Goal: Task Accomplishment & Management: Complete application form

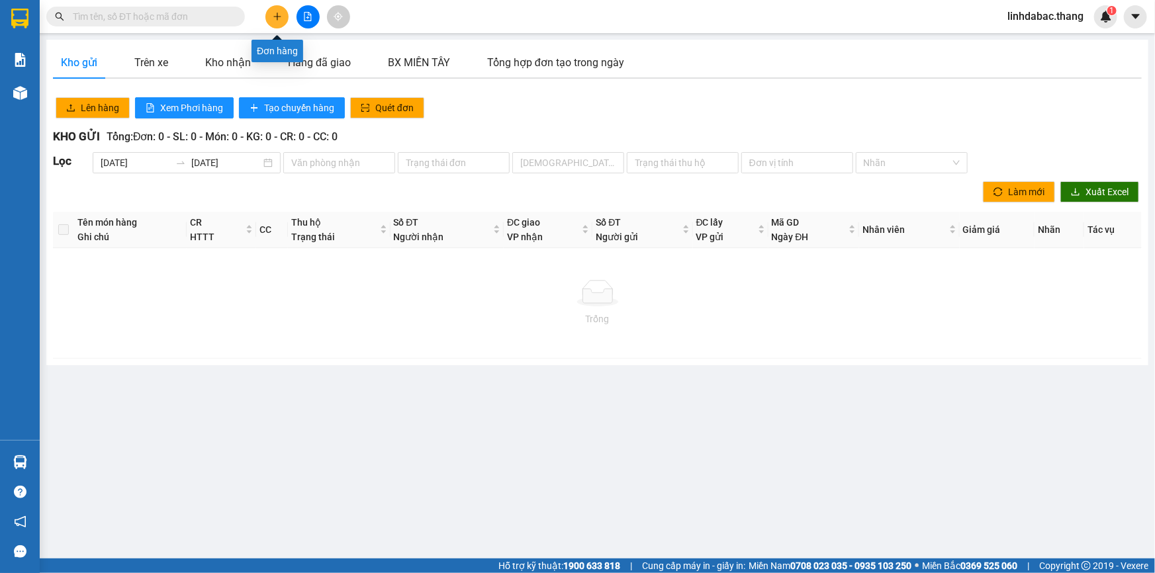
click at [271, 18] on button at bounding box center [277, 16] width 23 height 23
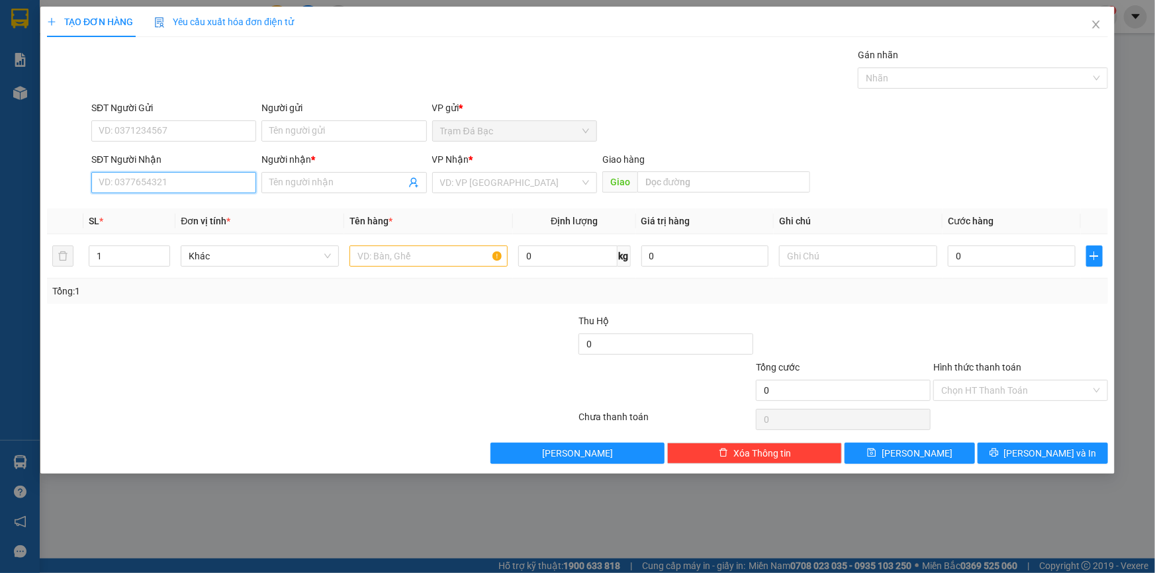
click at [210, 175] on input "SĐT Người Nhận" at bounding box center [173, 182] width 165 height 21
type input "0909091494"
click at [277, 180] on input "Người nhận *" at bounding box center [337, 182] width 136 height 15
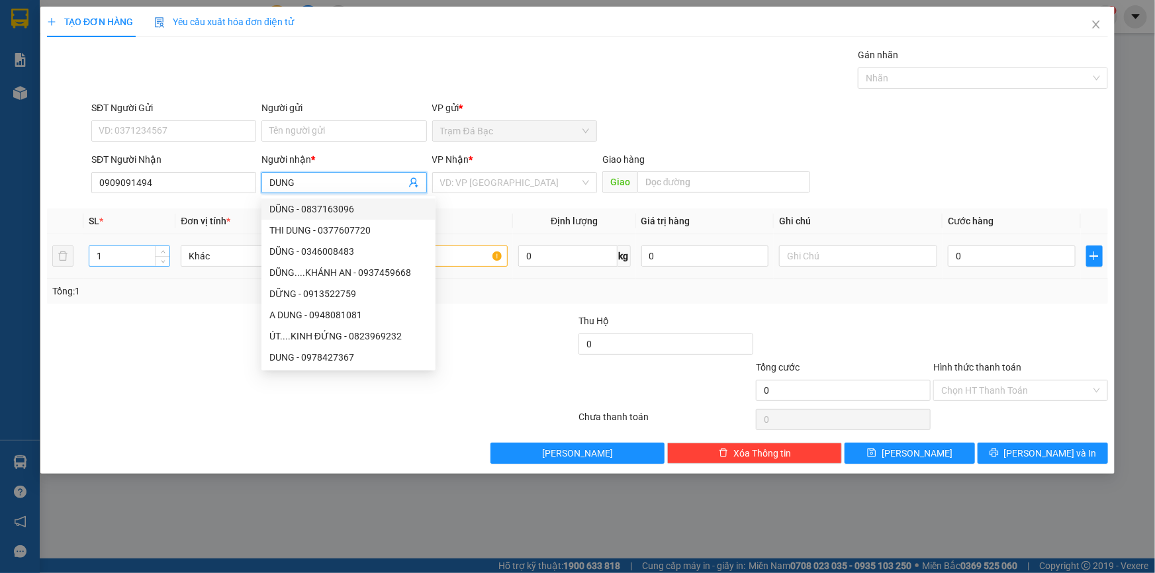
type input "DUNG"
click at [106, 250] on input "1" at bounding box center [129, 256] width 80 height 20
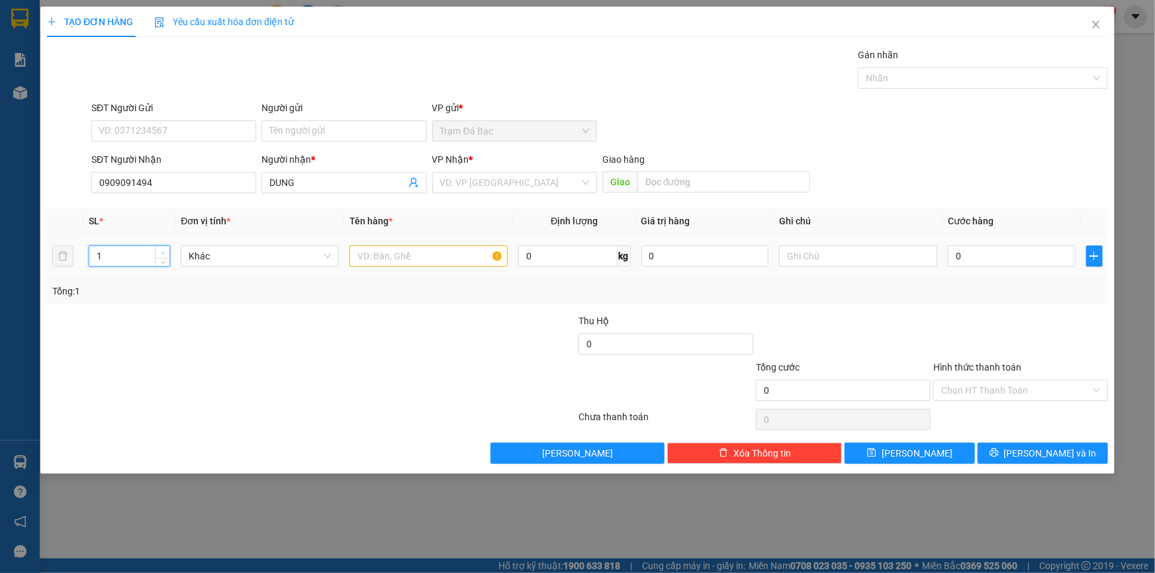
type input "2"
click at [164, 253] on icon "up" at bounding box center [163, 253] width 5 height 5
click at [388, 260] on input "text" at bounding box center [429, 256] width 158 height 21
click at [496, 181] on input "search" at bounding box center [510, 183] width 140 height 20
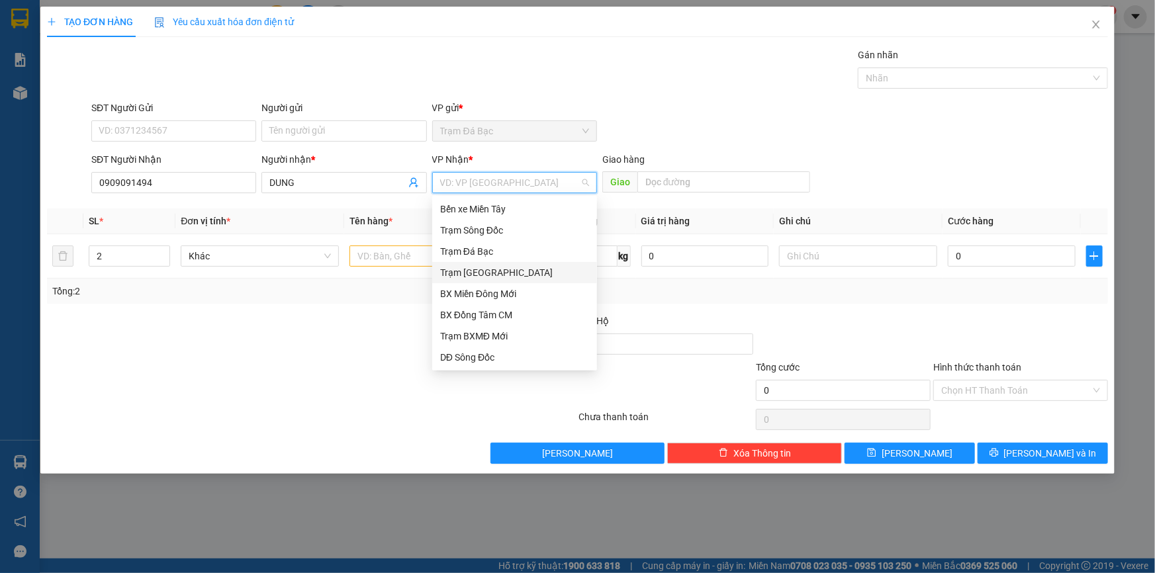
click at [499, 271] on div "Trạm [GEOGRAPHIC_DATA]" at bounding box center [514, 273] width 149 height 15
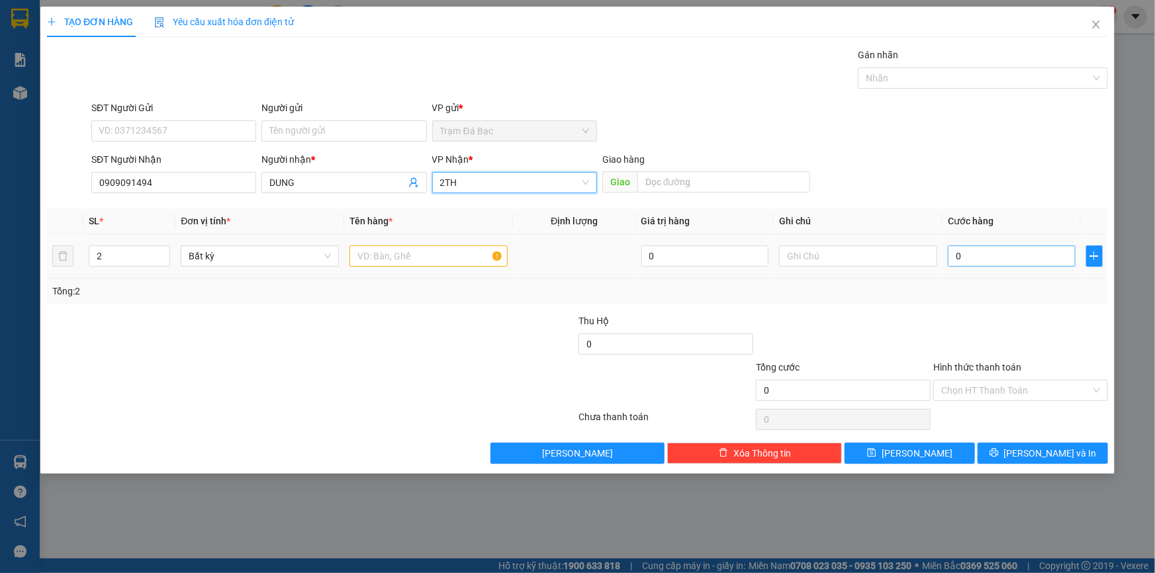
type input "2TH"
click at [998, 262] on input "0" at bounding box center [1012, 256] width 128 height 21
type input "1"
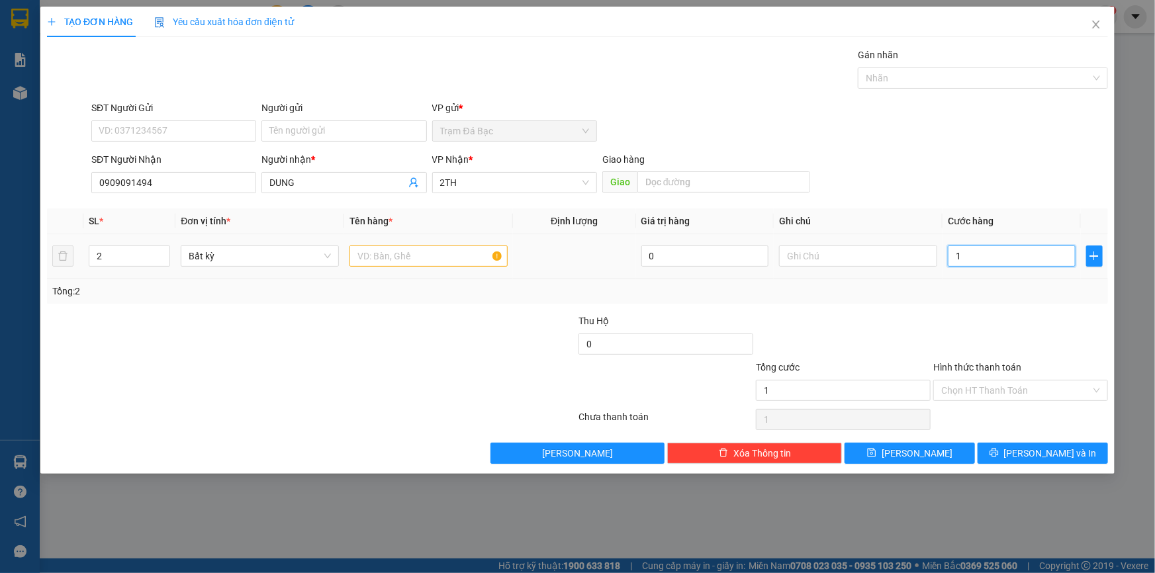
type input "10"
type input "100"
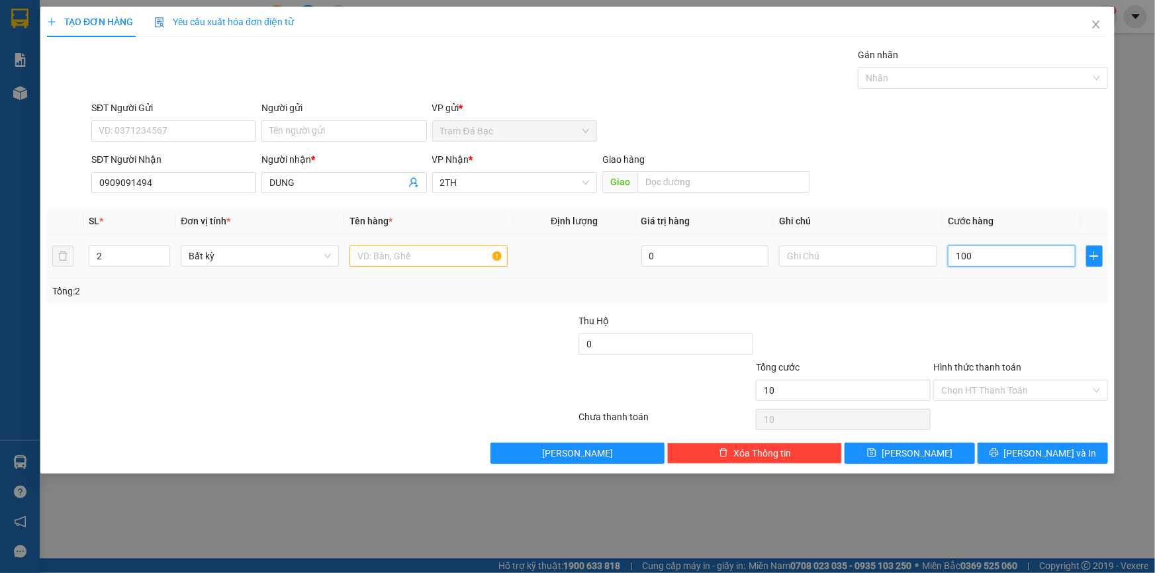
type input "100"
type input "100.000"
click at [990, 334] on div at bounding box center [1020, 337] width 177 height 46
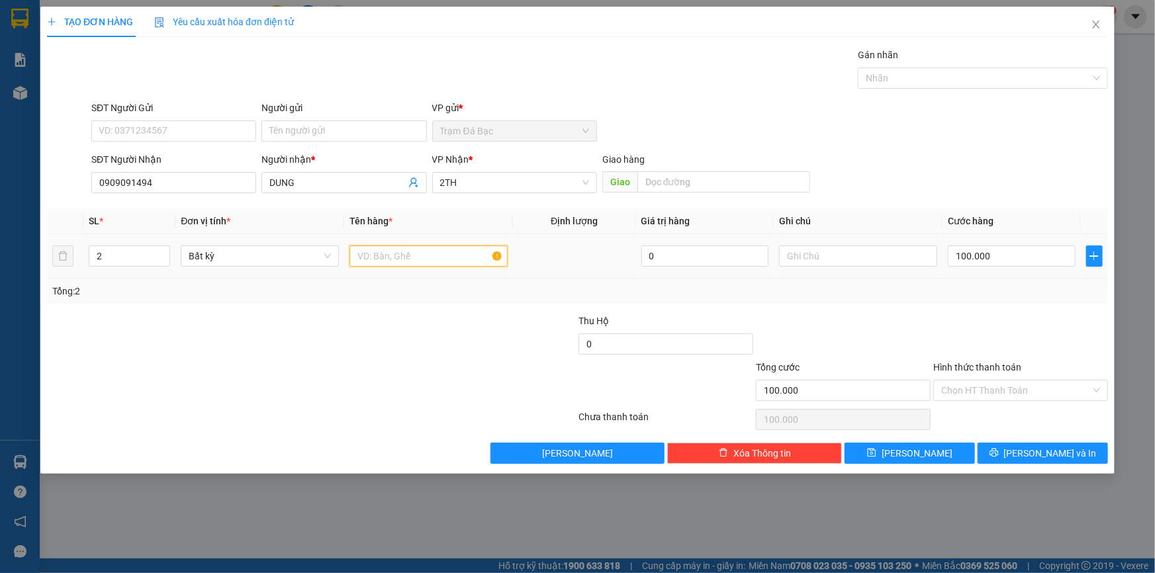
click at [411, 252] on input "text" at bounding box center [429, 256] width 158 height 21
type input "2TH"
click at [538, 181] on input "2TH" at bounding box center [510, 183] width 140 height 20
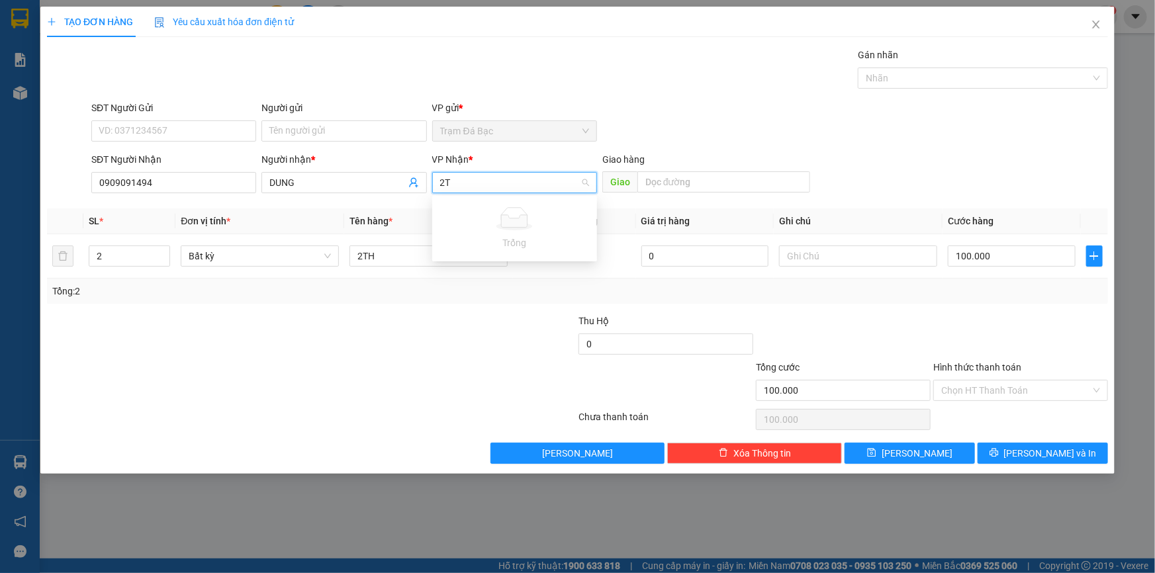
type input "2"
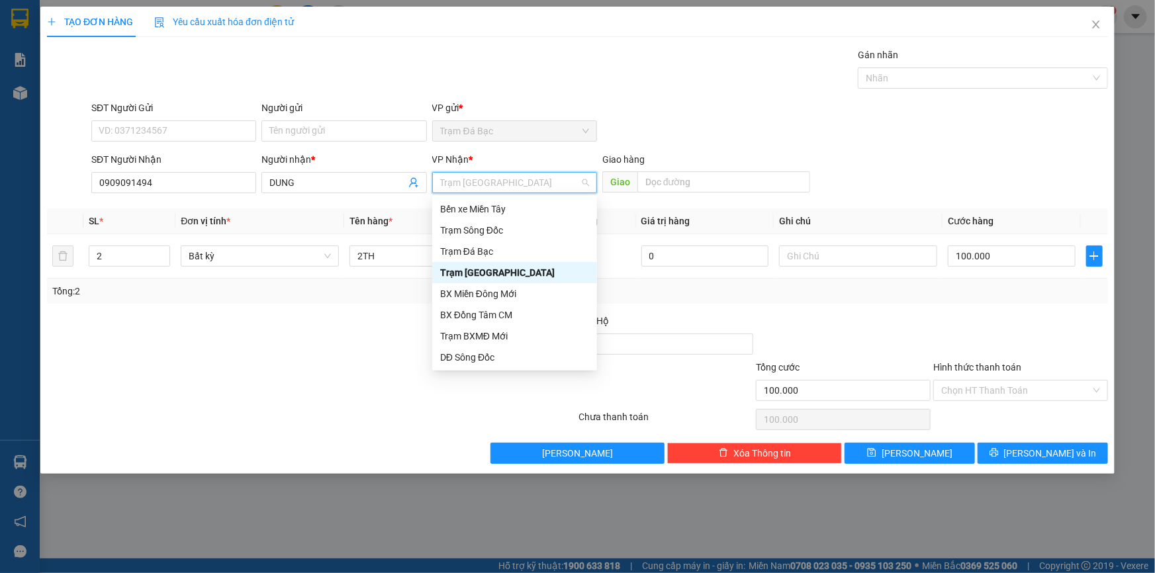
click at [516, 272] on div "Trạm [GEOGRAPHIC_DATA]" at bounding box center [514, 273] width 149 height 15
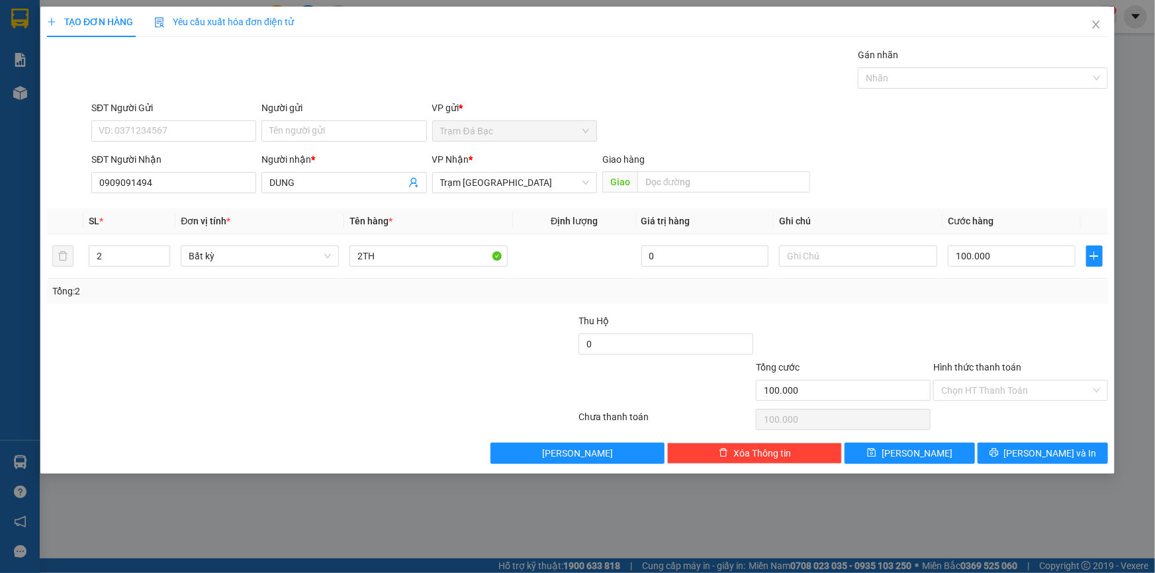
click at [680, 297] on div "Tổng: 2" at bounding box center [577, 291] width 1051 height 15
click at [1005, 450] on button "[PERSON_NAME] và In" at bounding box center [1043, 453] width 130 height 21
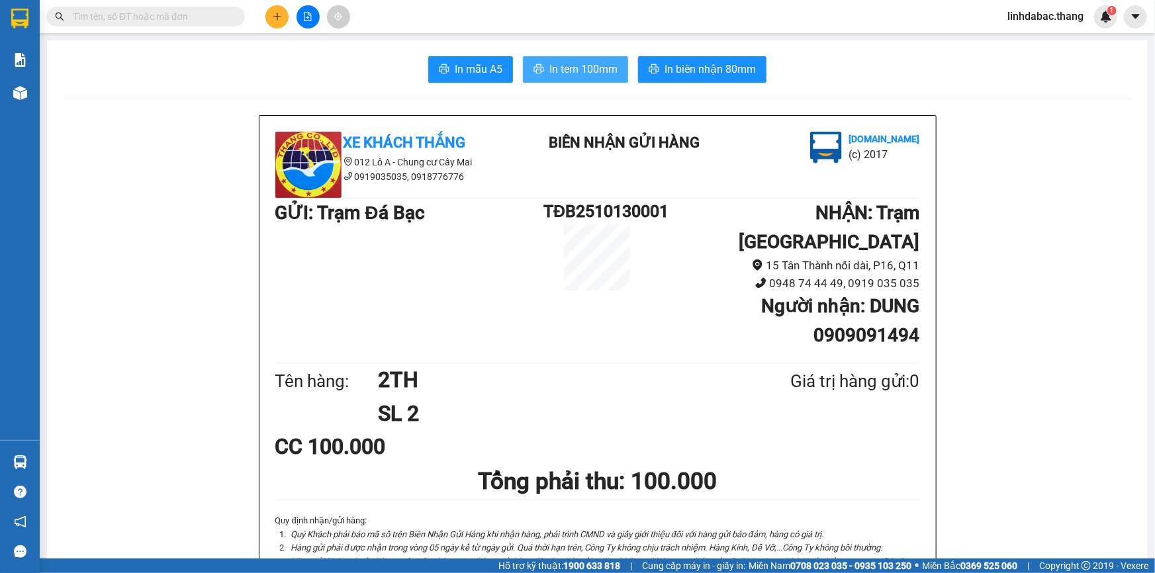
click at [609, 74] on span "In tem 100mm" at bounding box center [584, 69] width 68 height 17
click at [277, 18] on icon "plus" at bounding box center [277, 16] width 1 height 7
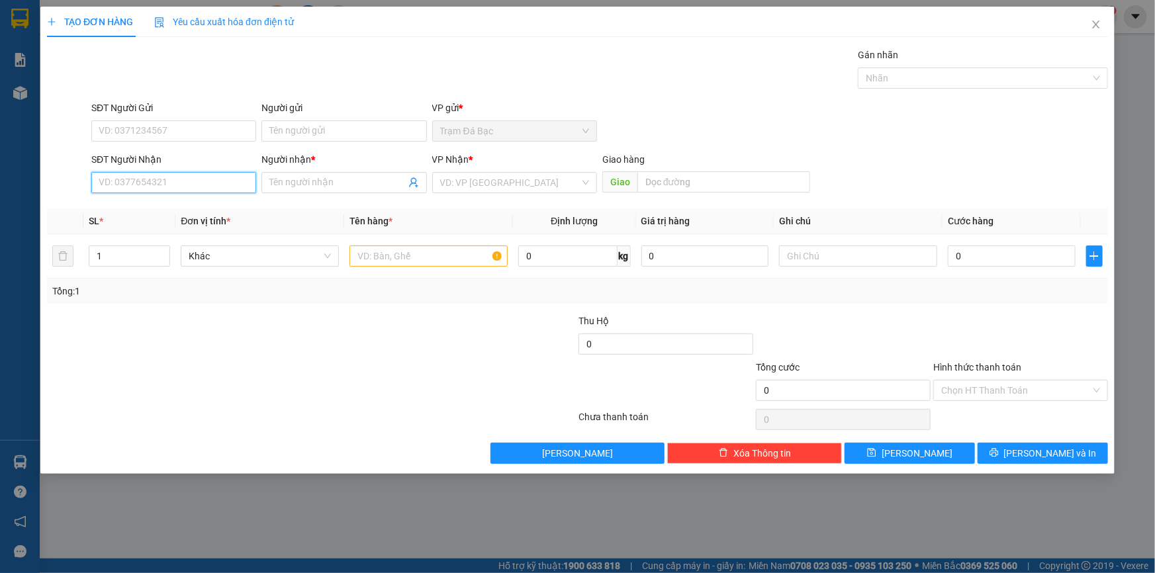
click at [205, 188] on input "SĐT Người Nhận" at bounding box center [173, 182] width 165 height 21
type input "0948434711"
click at [192, 208] on div "0948434711 - ĐÀO" at bounding box center [173, 209] width 149 height 15
type input "ĐÀO"
type input "0948434711"
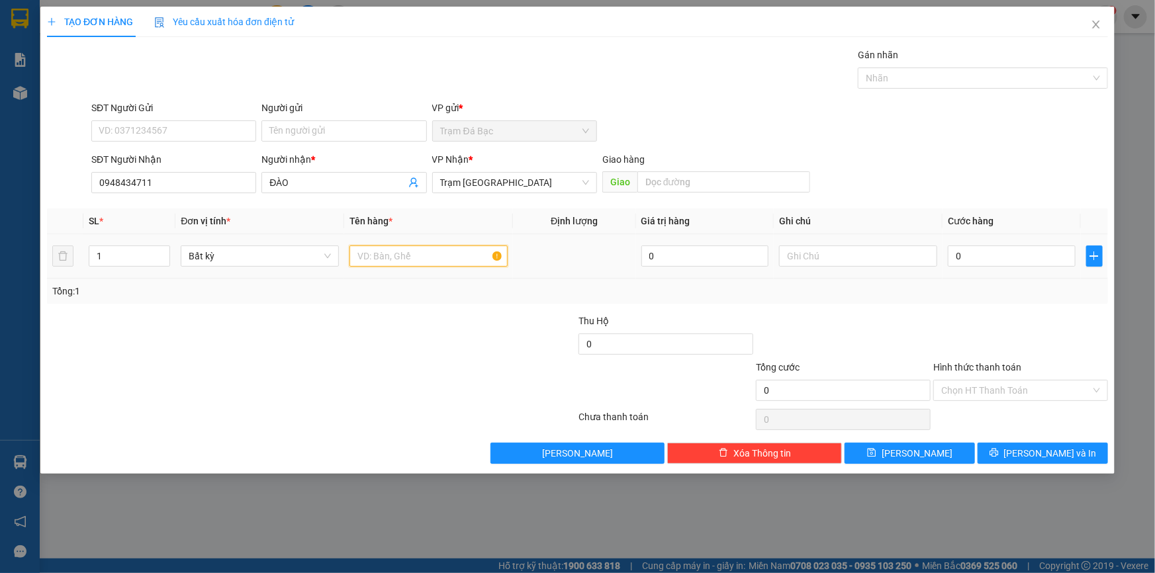
click at [393, 253] on input "text" at bounding box center [429, 256] width 158 height 21
type input "3 KIỆN"
click at [161, 252] on icon "up" at bounding box center [163, 253] width 5 height 5
type input "3"
click at [161, 252] on icon "up" at bounding box center [163, 253] width 5 height 5
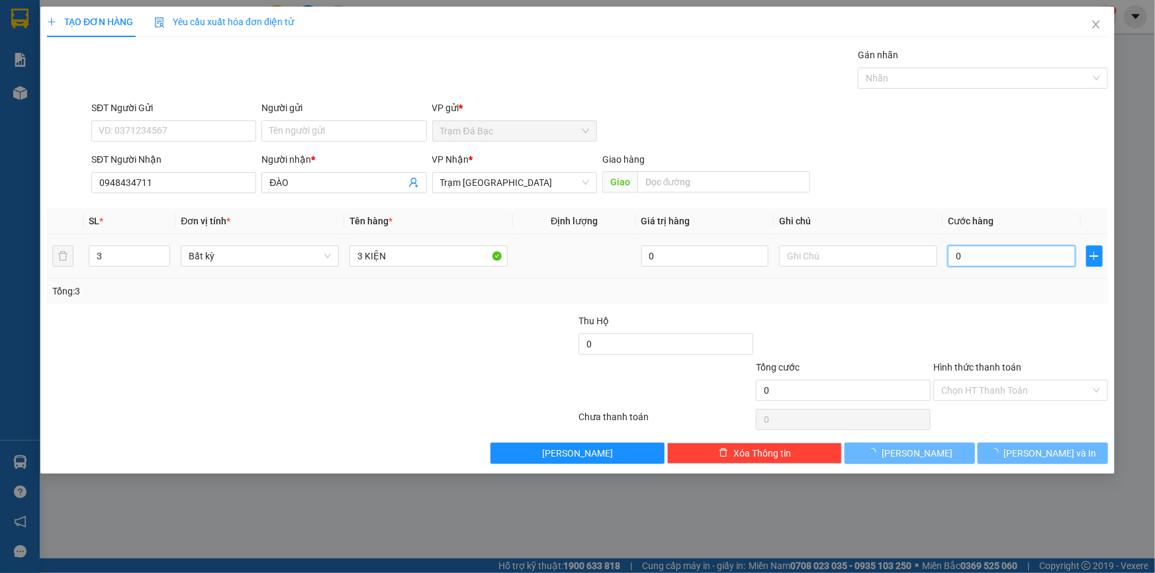
click at [960, 256] on input "0" at bounding box center [1012, 256] width 128 height 21
type input "1"
type input "12"
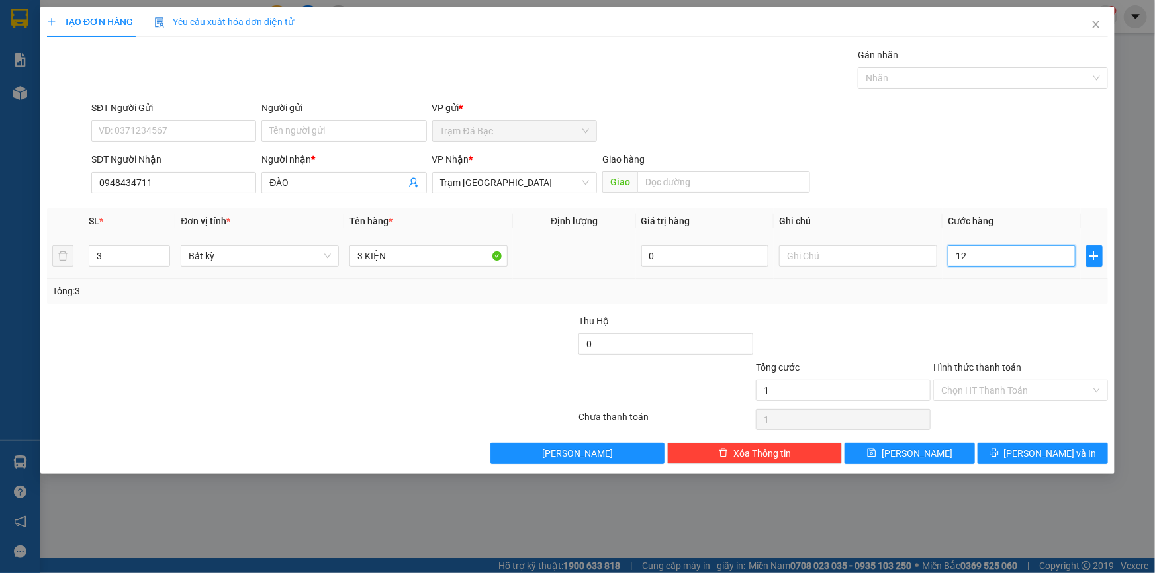
type input "12"
type input "120"
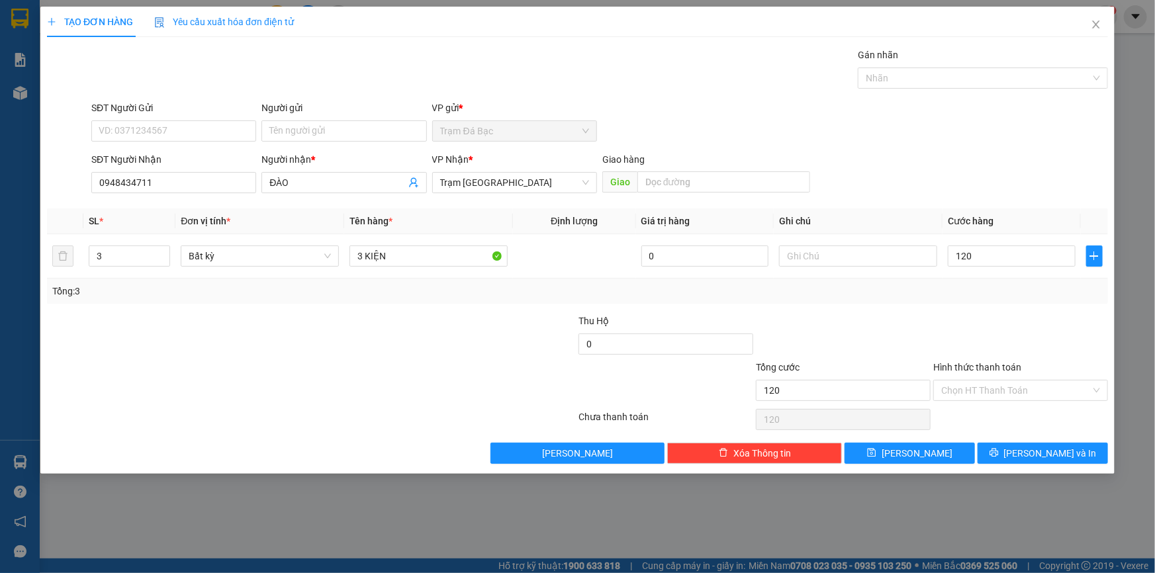
type input "120.000"
click at [936, 287] on div "Tổng: 3" at bounding box center [577, 291] width 1051 height 15
click at [1040, 458] on span "[PERSON_NAME] và In" at bounding box center [1050, 453] width 93 height 15
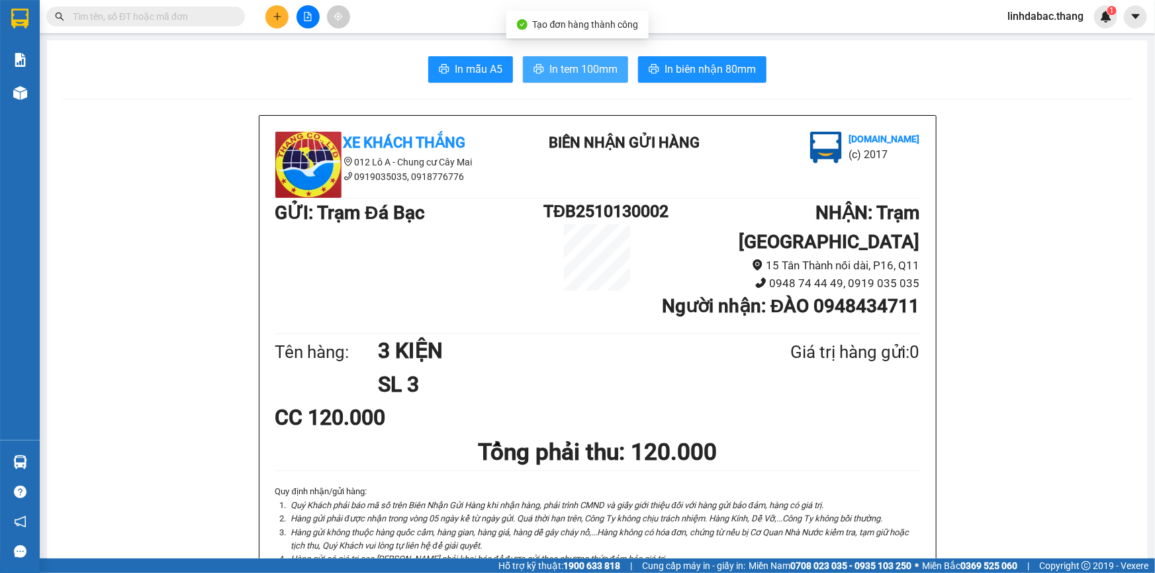
click at [602, 61] on span "In tem 100mm" at bounding box center [584, 69] width 68 height 17
click at [278, 19] on icon "plus" at bounding box center [277, 16] width 9 height 9
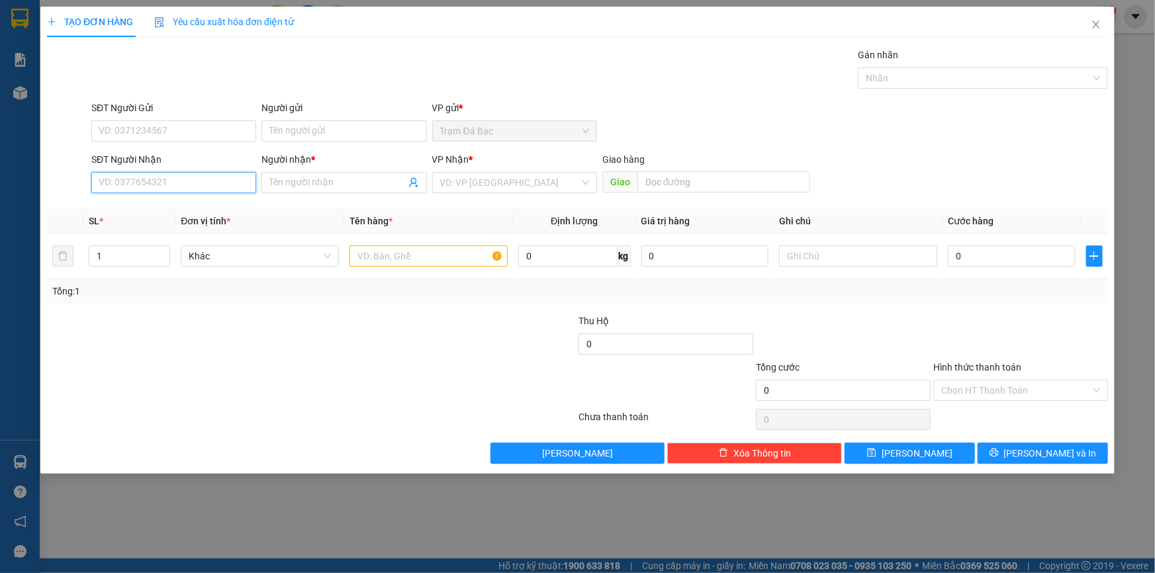
click at [197, 185] on input "SĐT Người Nhận" at bounding box center [173, 182] width 165 height 21
type input "0909831079"
click at [193, 213] on div "0909831079 - THẮM" at bounding box center [173, 209] width 149 height 15
type input "THẮM"
type input "0909831079"
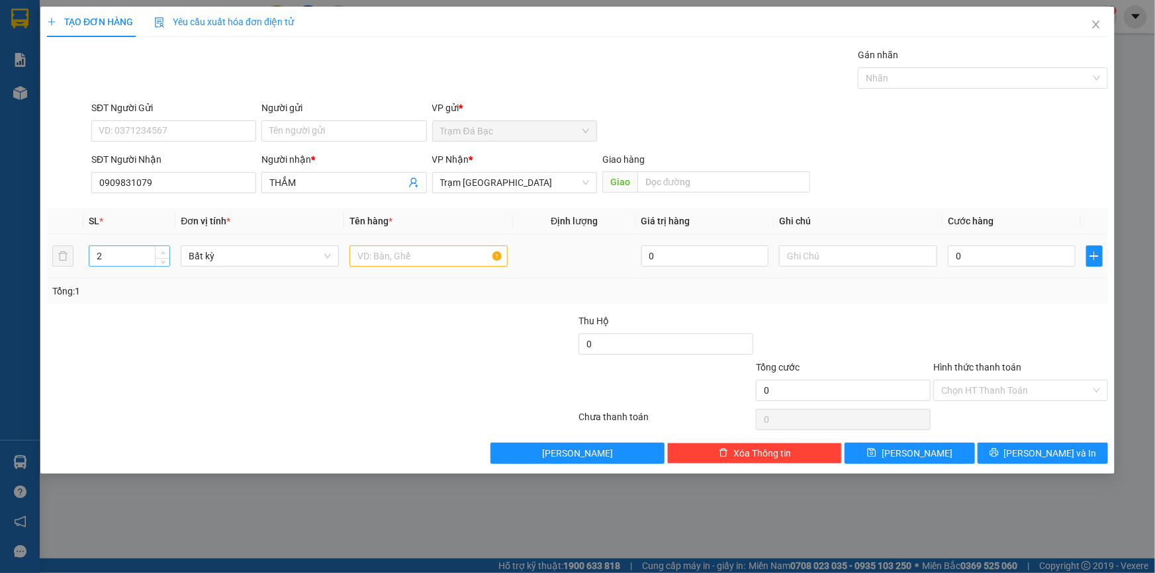
click at [159, 252] on span "up" at bounding box center [163, 253] width 8 height 8
type input "4"
click at [159, 252] on span "up" at bounding box center [163, 253] width 8 height 8
click at [362, 261] on input "text" at bounding box center [429, 256] width 158 height 21
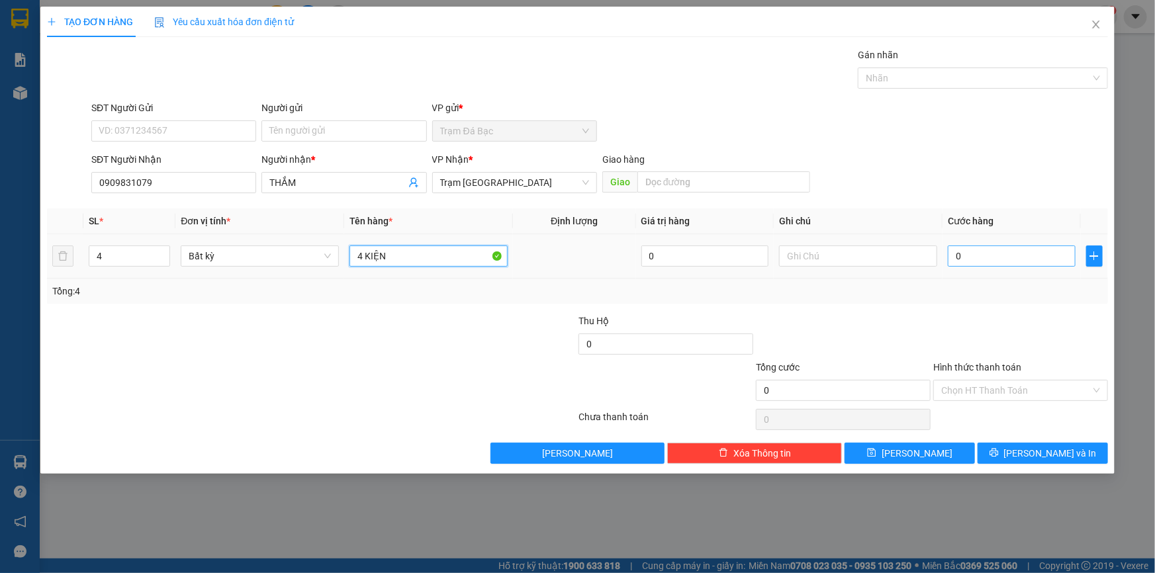
type input "4 KIỆN"
click at [1005, 258] on input "0" at bounding box center [1012, 256] width 128 height 21
type input "1"
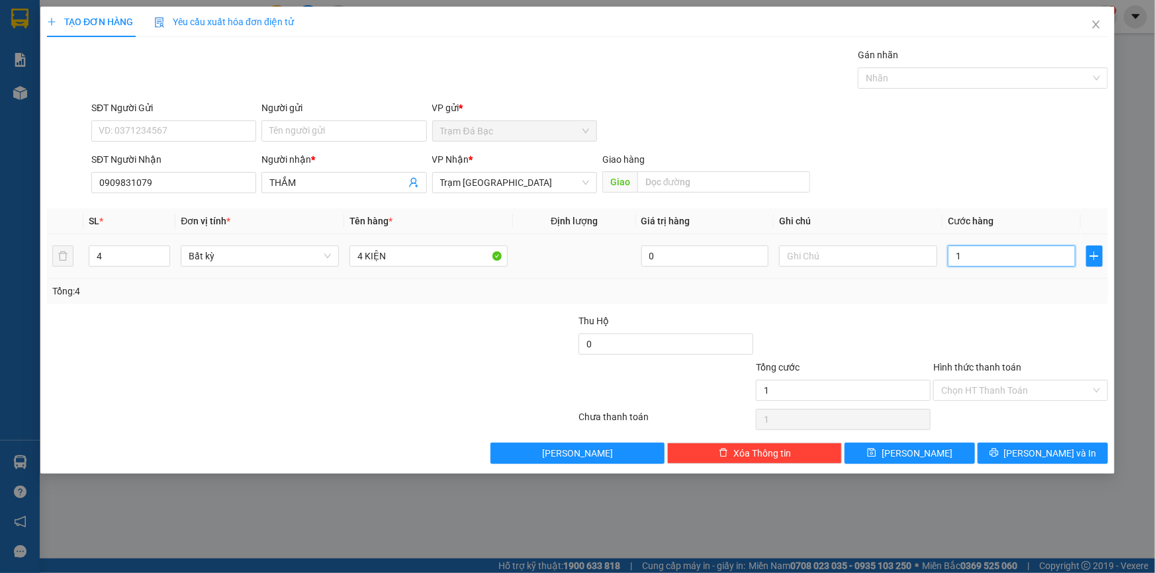
type input "16"
type input "160"
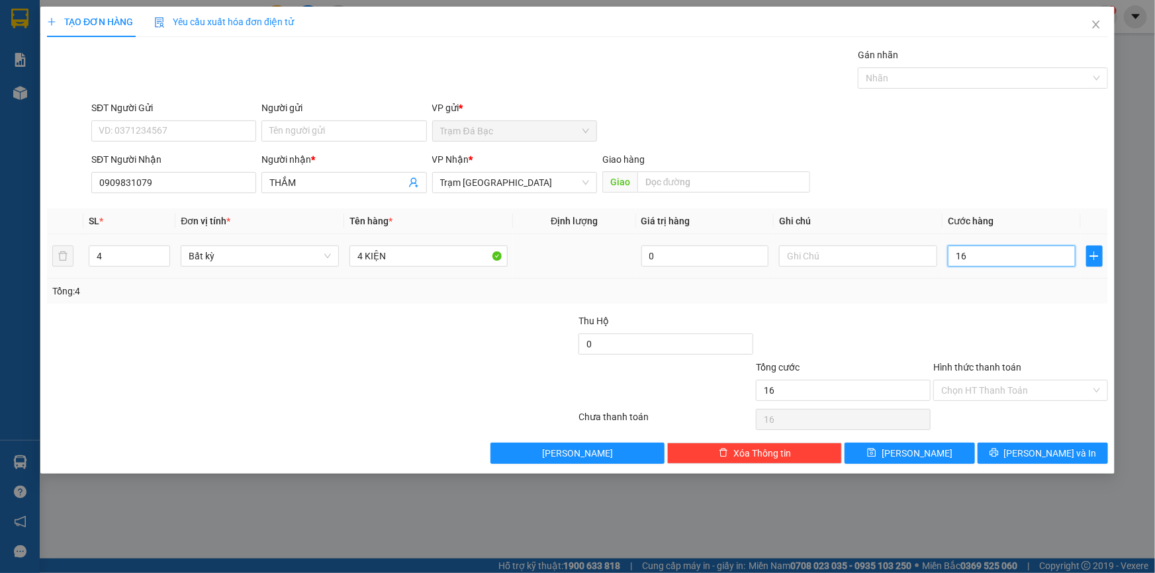
type input "160"
type input "160.000"
click at [993, 299] on div "Tổng: 4" at bounding box center [577, 291] width 1061 height 25
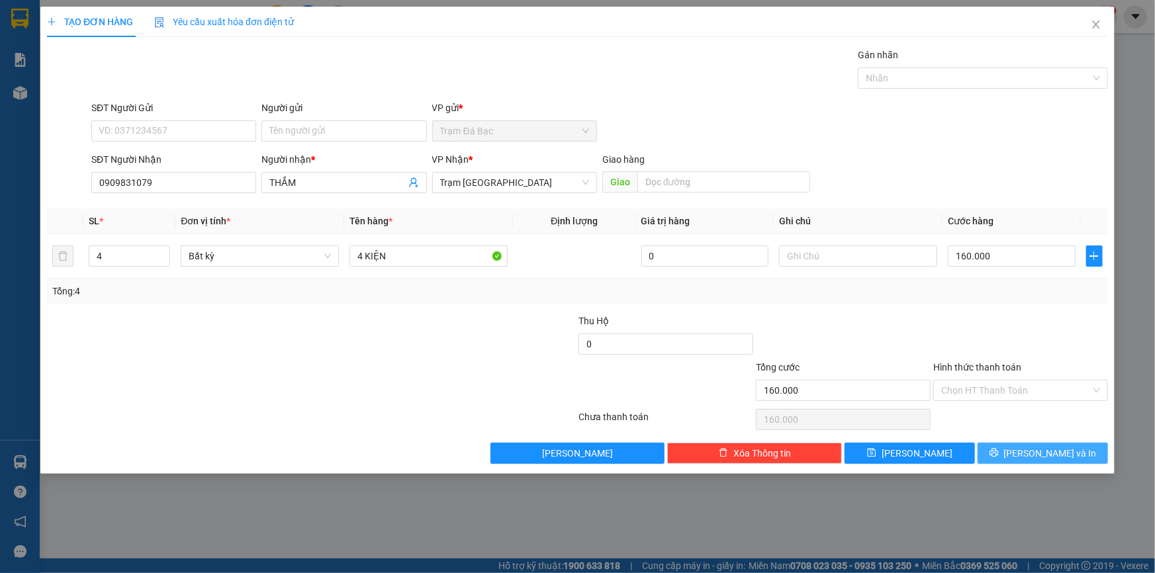
click at [1051, 450] on span "[PERSON_NAME] và In" at bounding box center [1050, 453] width 93 height 15
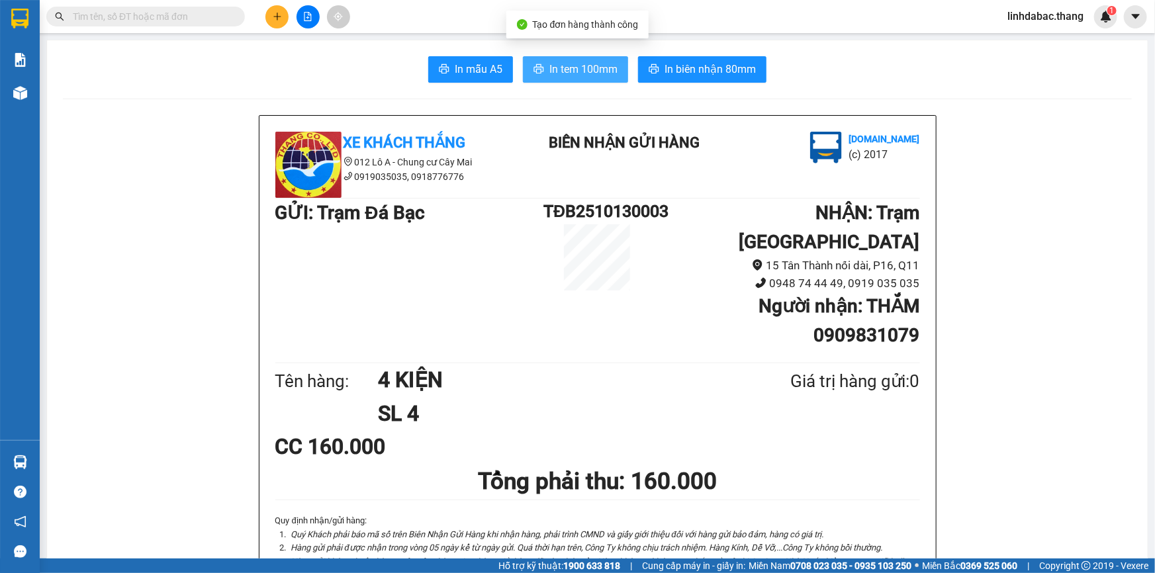
click at [592, 62] on span "In tem 100mm" at bounding box center [584, 69] width 68 height 17
click at [275, 13] on icon "plus" at bounding box center [277, 16] width 9 height 9
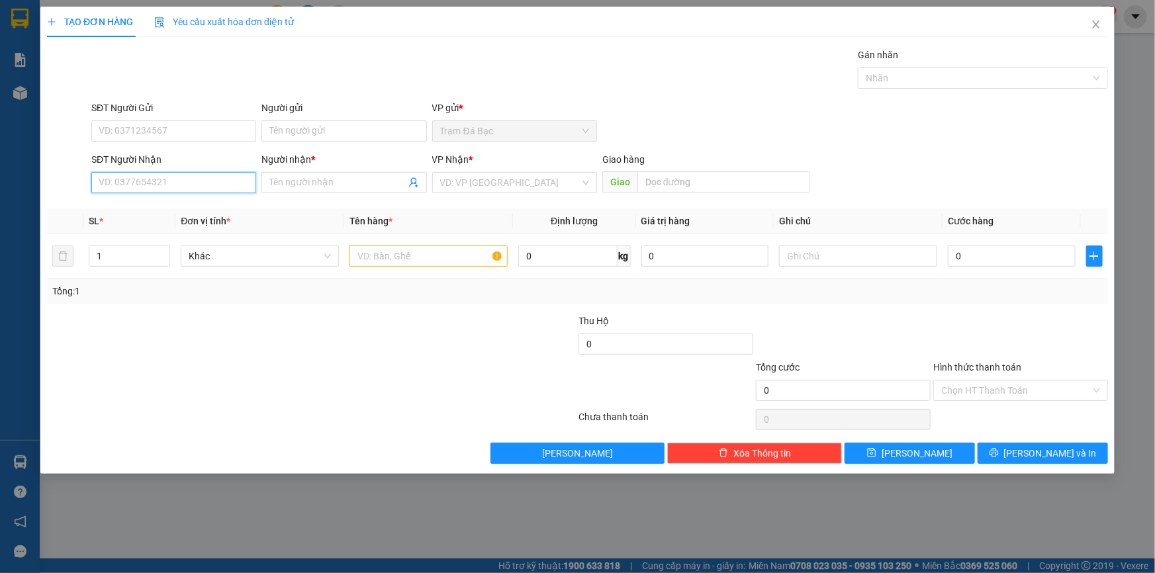
click at [220, 181] on input "SĐT Người Nhận" at bounding box center [173, 182] width 165 height 21
click at [219, 208] on div "0528899708 - HOAI" at bounding box center [173, 209] width 149 height 15
type input "0528899708"
type input "HOAI"
type input "GO DUA"
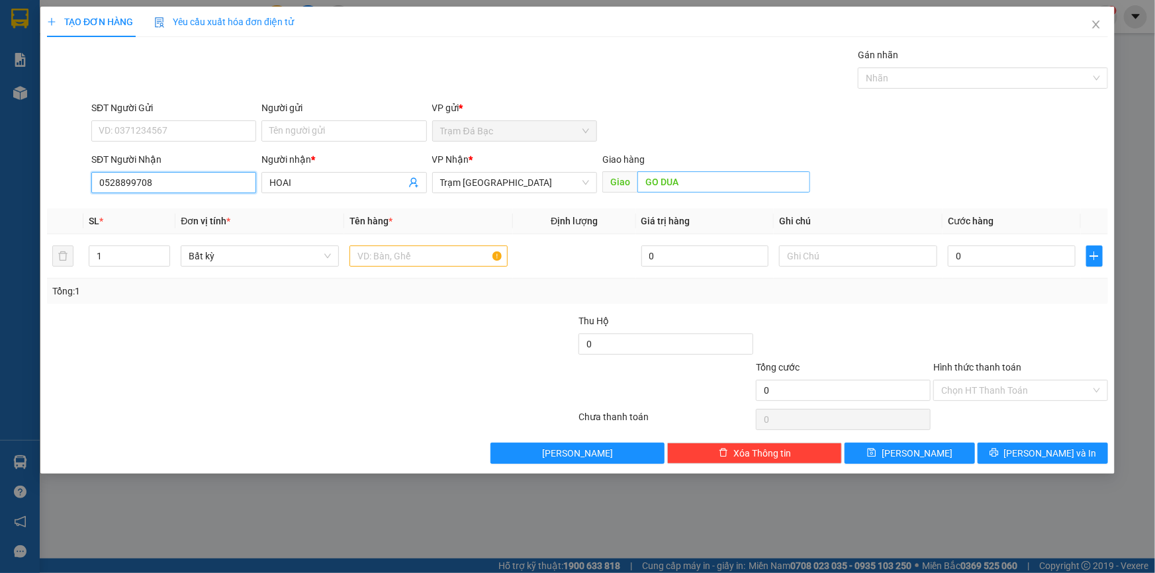
type input "0528899708"
click at [722, 181] on input "GO DUA" at bounding box center [724, 181] width 173 height 21
type input "THỦ ĐỨC"
click at [130, 262] on input "1" at bounding box center [129, 256] width 80 height 20
type input "11"
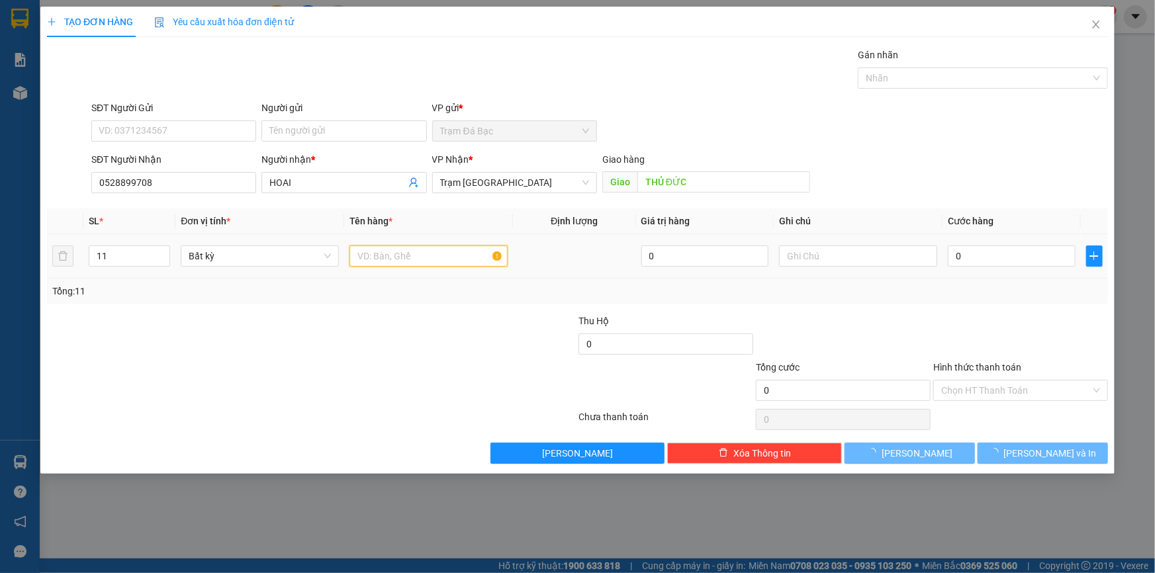
click at [391, 251] on input "text" at bounding box center [429, 256] width 158 height 21
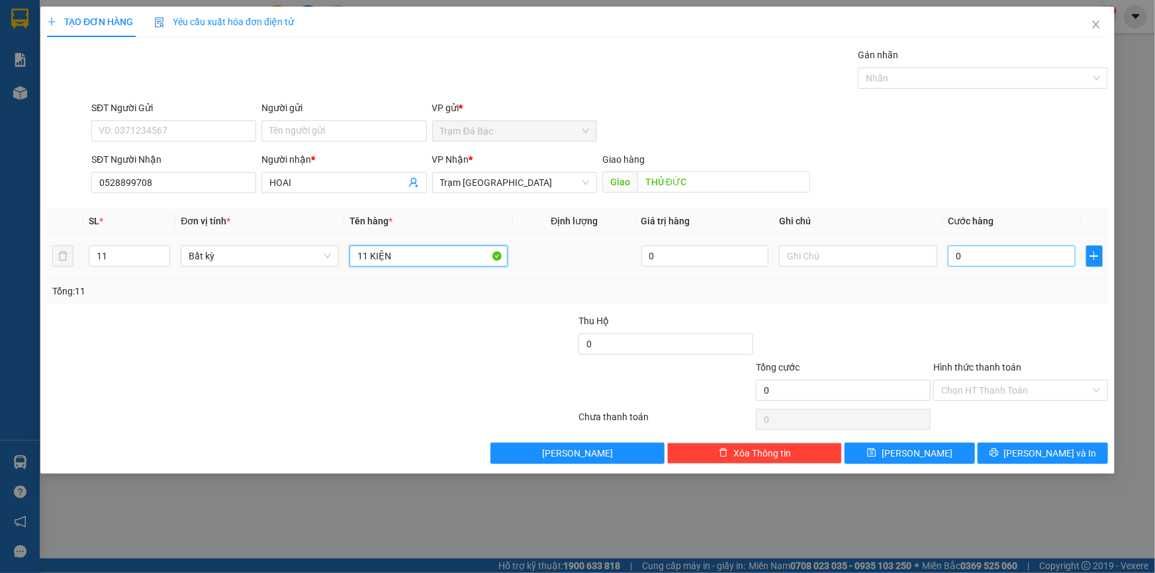
type input "11 KIỆN"
click at [1046, 259] on input "0" at bounding box center [1012, 256] width 128 height 21
type input "5"
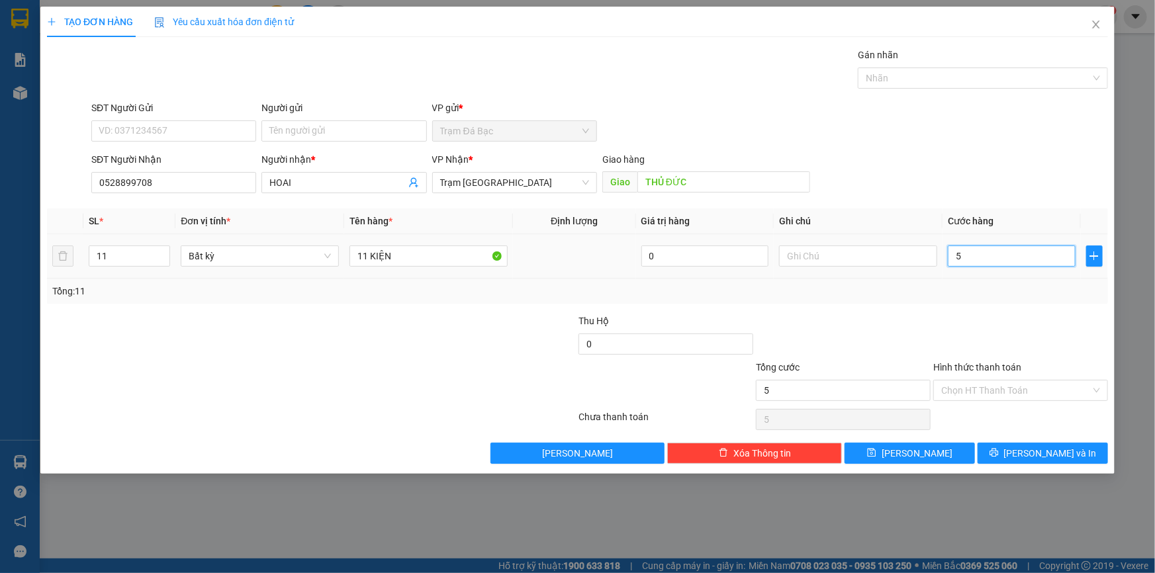
type input "55"
type input "550"
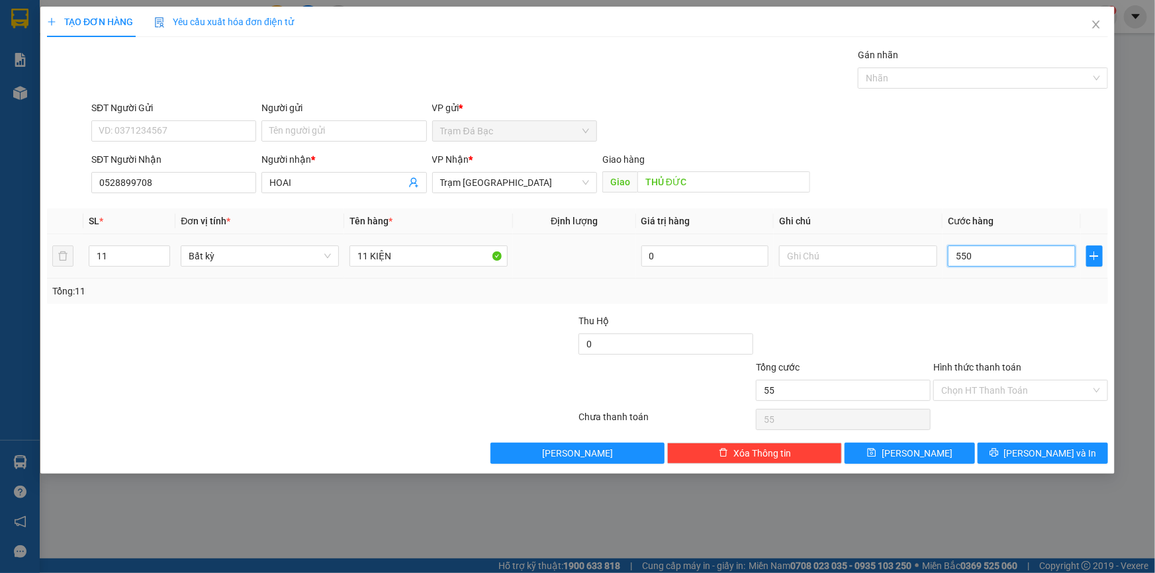
type input "550"
type input "550.000"
click at [1019, 330] on div at bounding box center [1020, 337] width 177 height 46
click at [1006, 389] on input "Hình thức thanh toán" at bounding box center [1017, 391] width 150 height 20
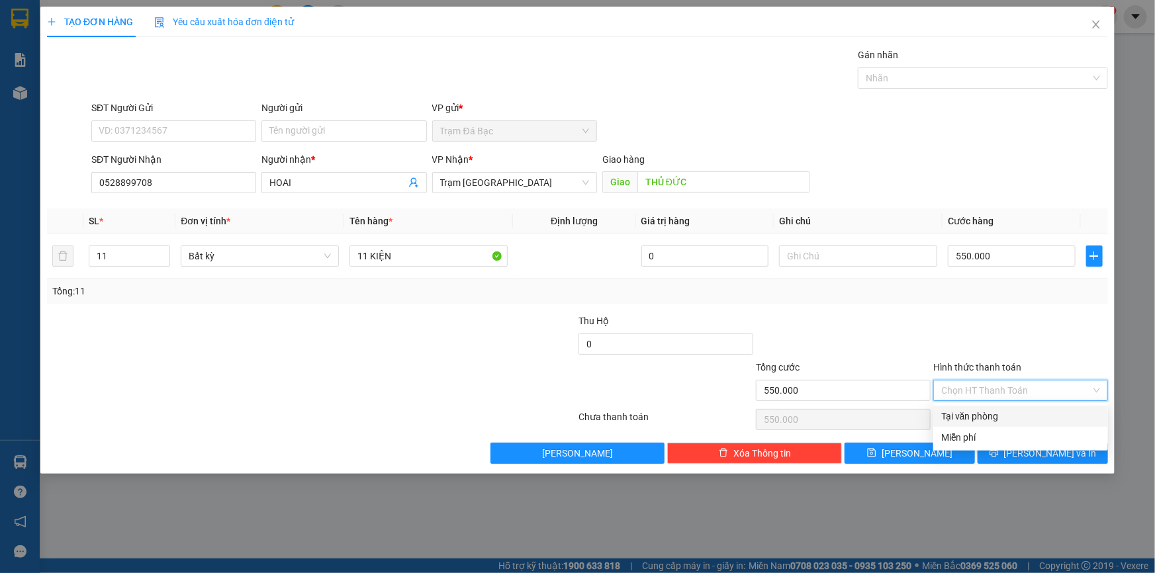
click at [1005, 406] on div "Tại văn phòng" at bounding box center [1021, 416] width 175 height 21
type input "0"
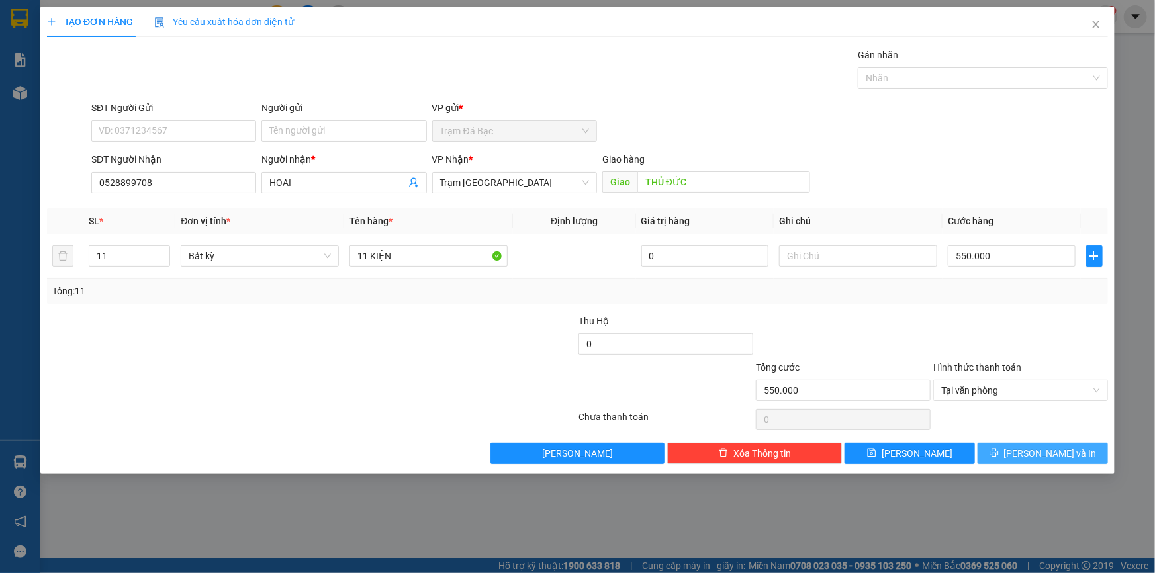
click at [1016, 452] on button "[PERSON_NAME] và In" at bounding box center [1043, 453] width 130 height 21
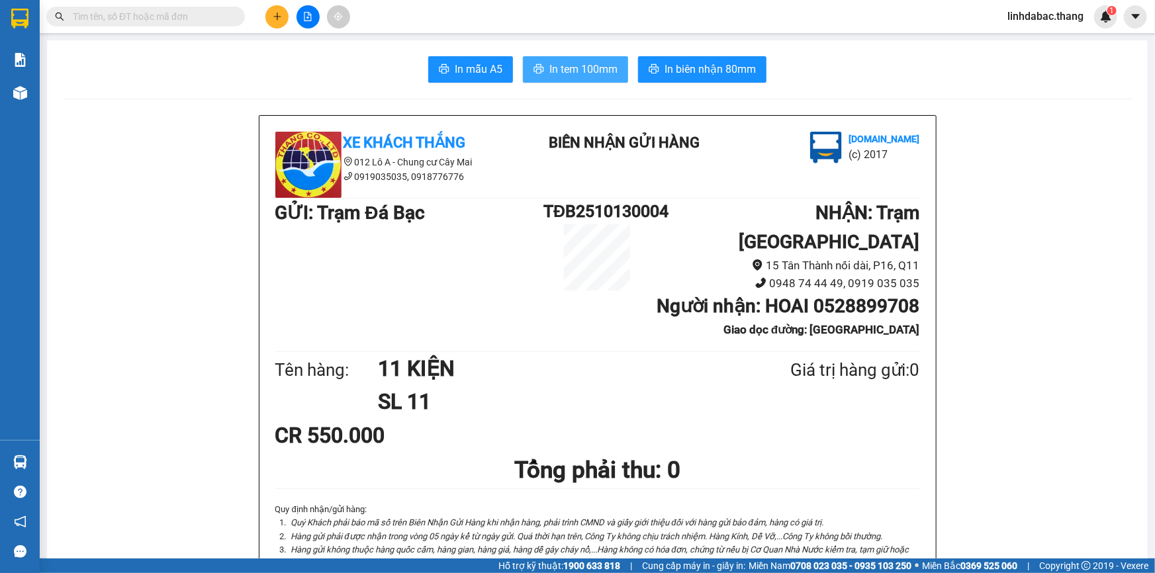
click at [581, 60] on button "In tem 100mm" at bounding box center [575, 69] width 105 height 26
click at [906, 490] on div at bounding box center [598, 496] width 650 height 14
click at [278, 23] on button at bounding box center [277, 16] width 23 height 23
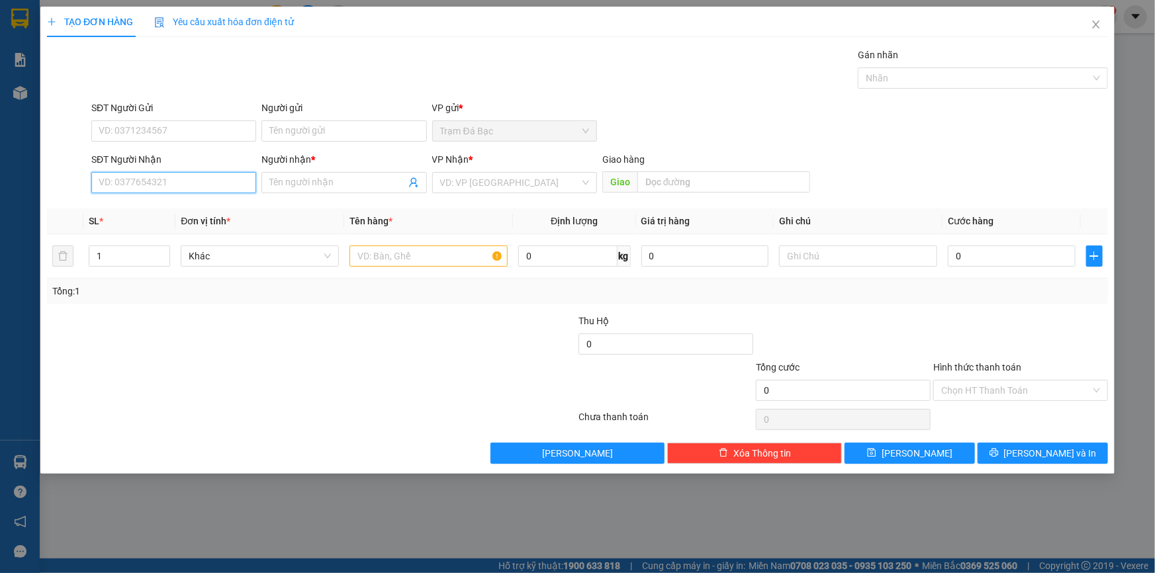
click at [216, 184] on input "SĐT Người Nhận" at bounding box center [173, 182] width 165 height 21
type input "0817941359"
click at [222, 211] on div "0817941359 - LINH" at bounding box center [173, 209] width 149 height 15
type input "LINH"
type input "0817941359"
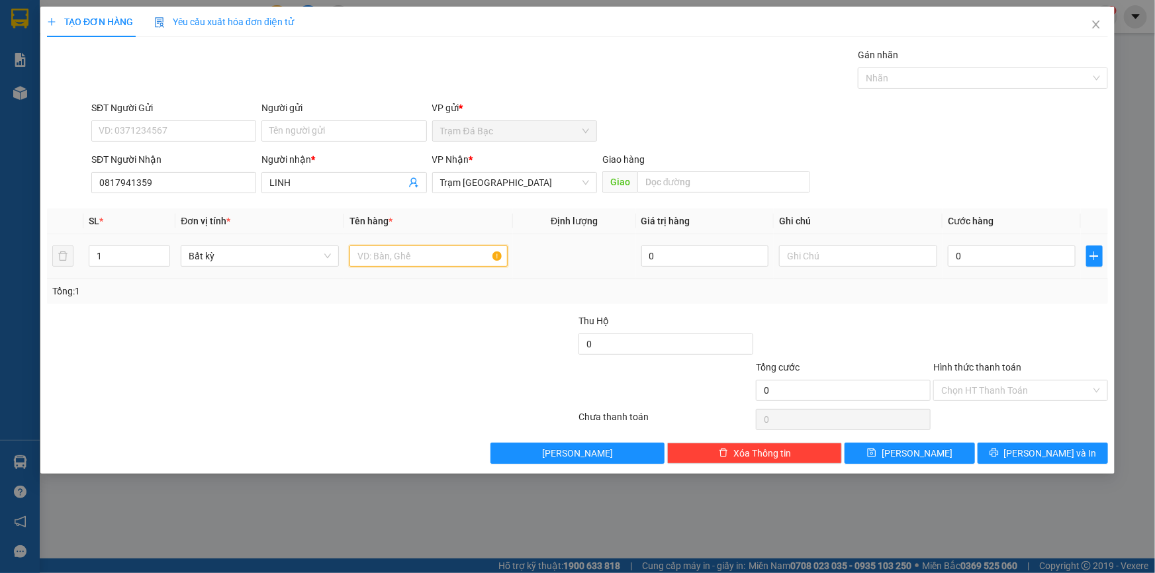
click at [377, 258] on input "text" at bounding box center [429, 256] width 158 height 21
type input "1TH"
click at [980, 257] on input "0" at bounding box center [1012, 256] width 128 height 21
type input "4"
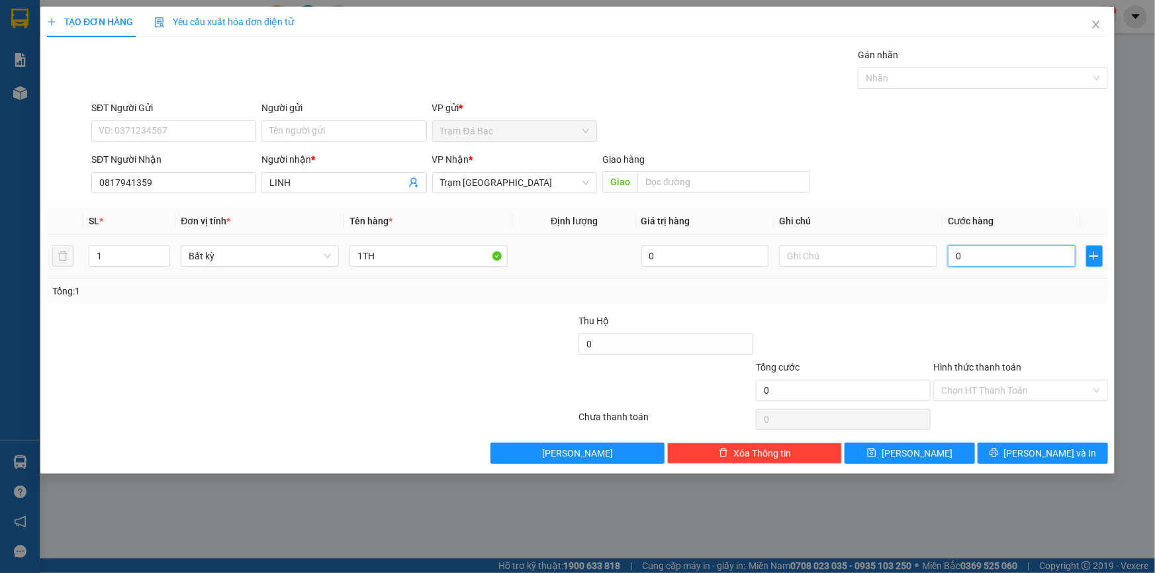
type input "4"
type input "40"
type input "40.000"
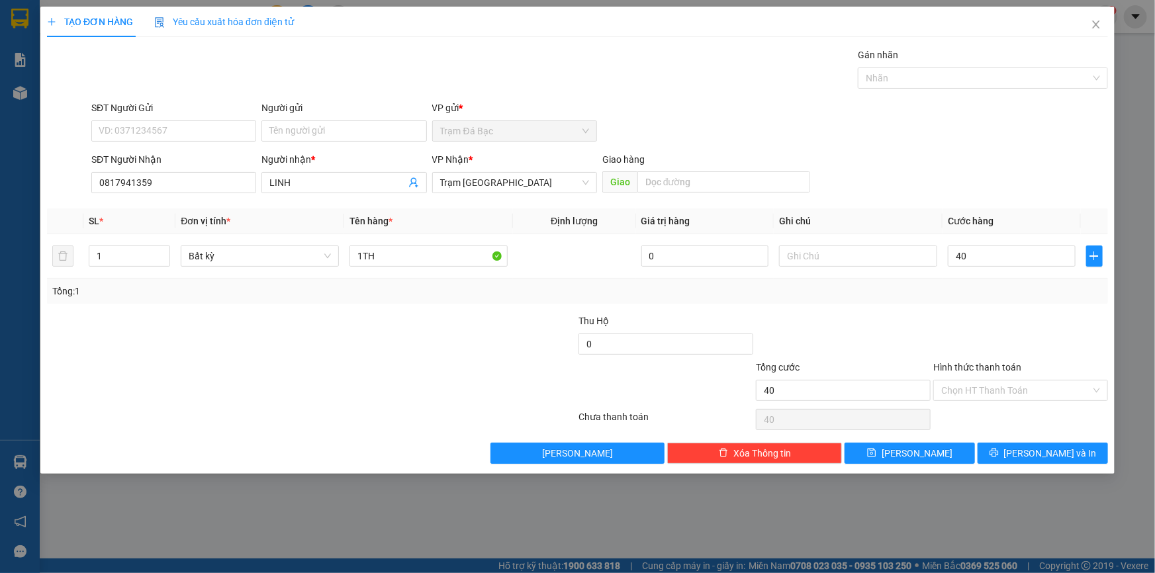
type input "40.000"
drag, startPoint x: 990, startPoint y: 330, endPoint x: 1000, endPoint y: 384, distance: 55.2
click at [991, 333] on div at bounding box center [1020, 337] width 177 height 46
click at [1000, 388] on input "Hình thức thanh toán" at bounding box center [1017, 391] width 150 height 20
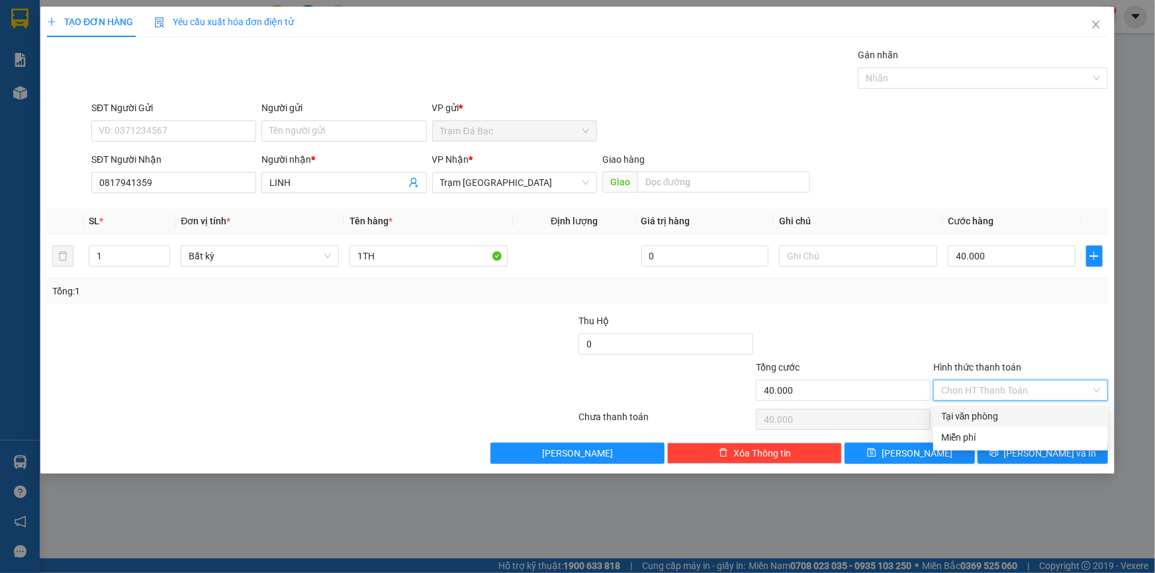
click at [1002, 412] on div "Tại văn phòng" at bounding box center [1021, 416] width 159 height 15
type input "0"
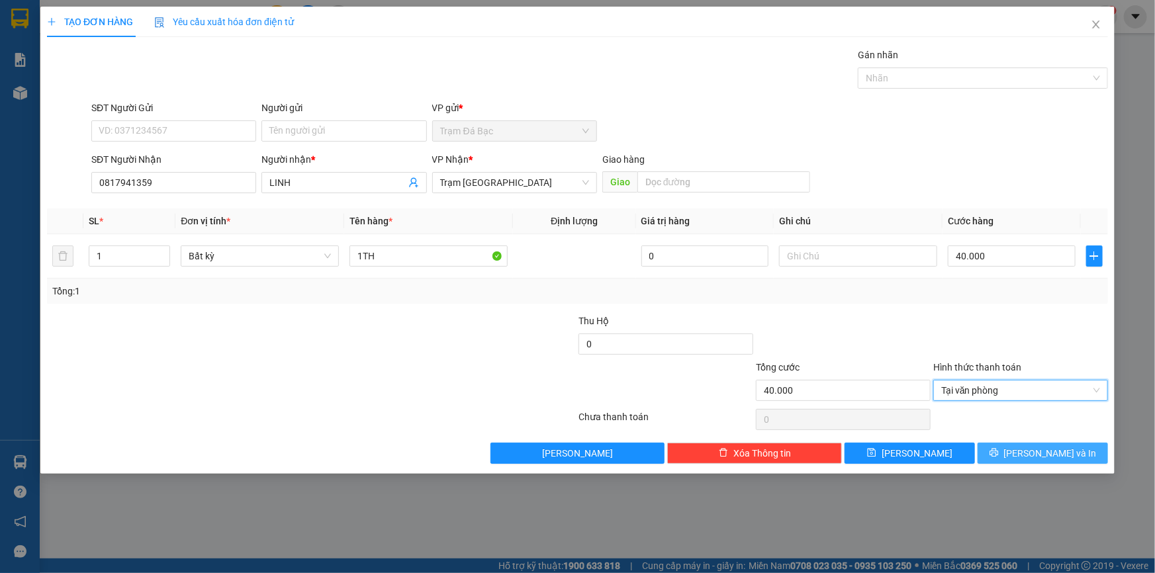
click at [1014, 448] on button "[PERSON_NAME] và In" at bounding box center [1043, 453] width 130 height 21
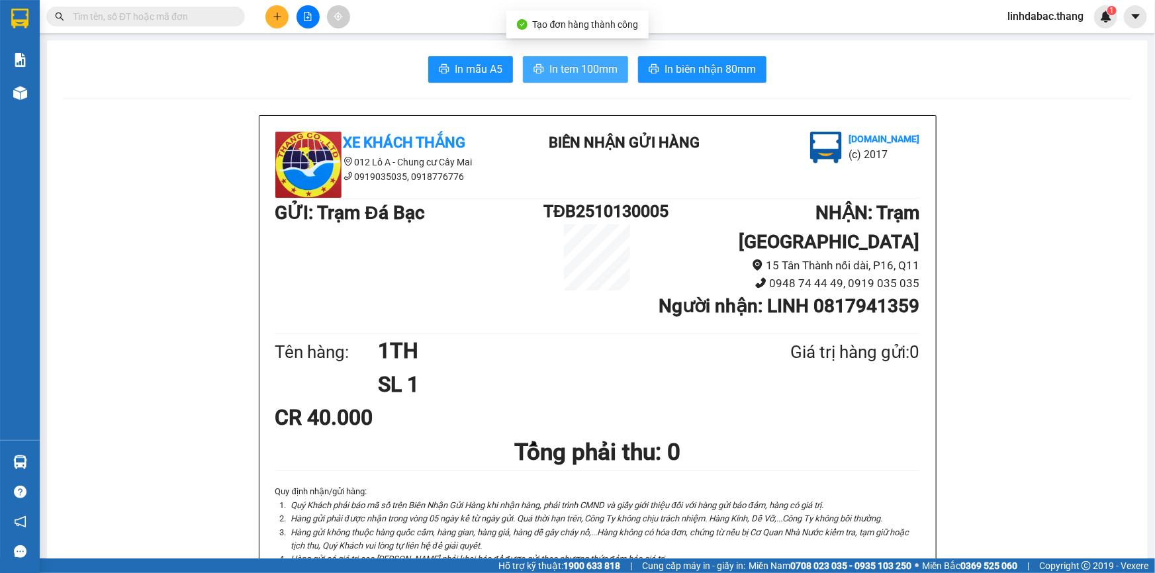
click at [583, 78] on button "In tem 100mm" at bounding box center [575, 69] width 105 height 26
click at [273, 14] on icon "plus" at bounding box center [277, 16] width 9 height 9
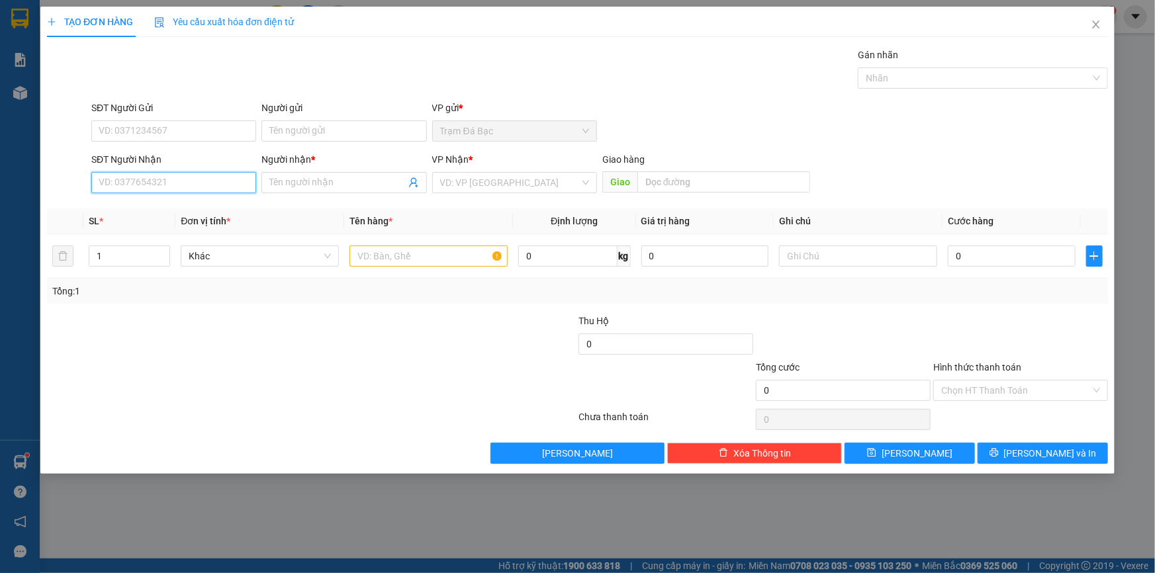
click at [213, 187] on input "SĐT Người Nhận" at bounding box center [173, 182] width 165 height 21
type input "0943363033"
click at [378, 175] on input "Người nhận *" at bounding box center [337, 182] width 136 height 15
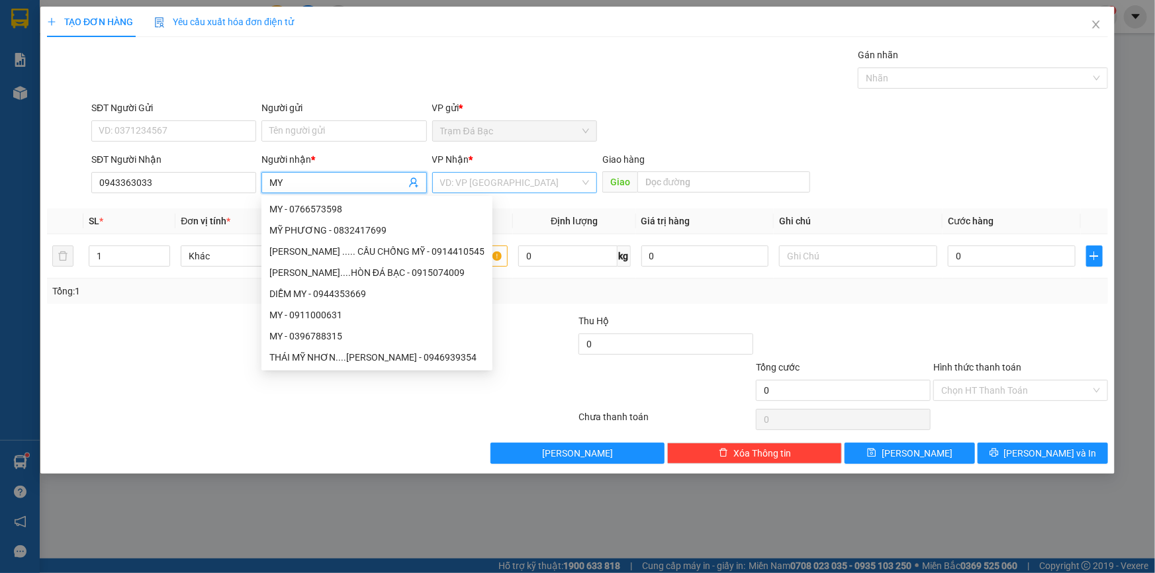
type input "MY"
click at [548, 178] on input "search" at bounding box center [510, 183] width 140 height 20
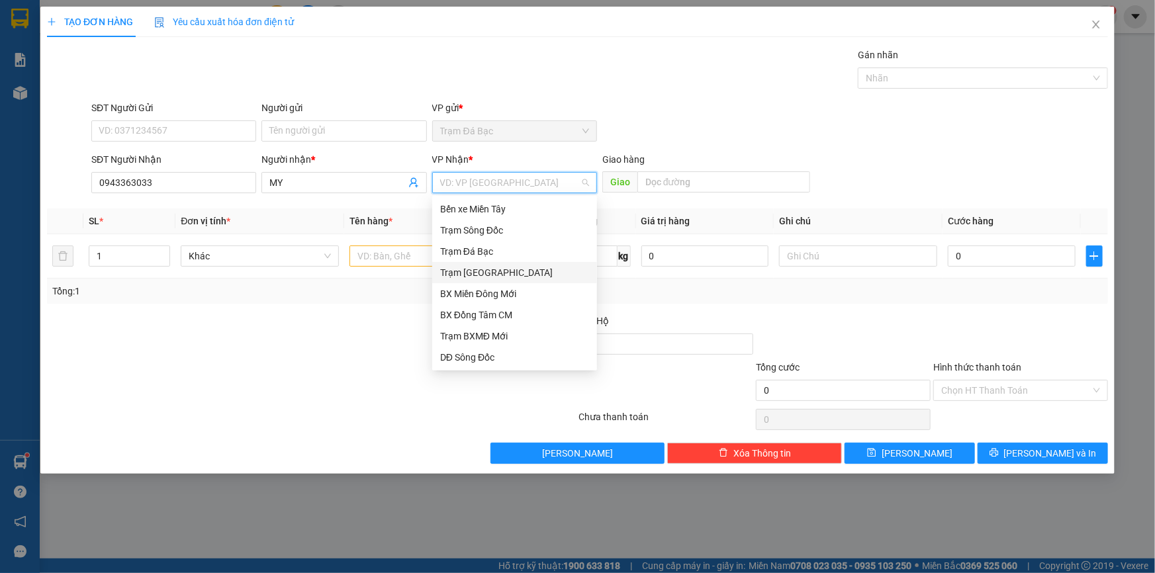
click at [526, 267] on div "Trạm [GEOGRAPHIC_DATA]" at bounding box center [514, 273] width 149 height 15
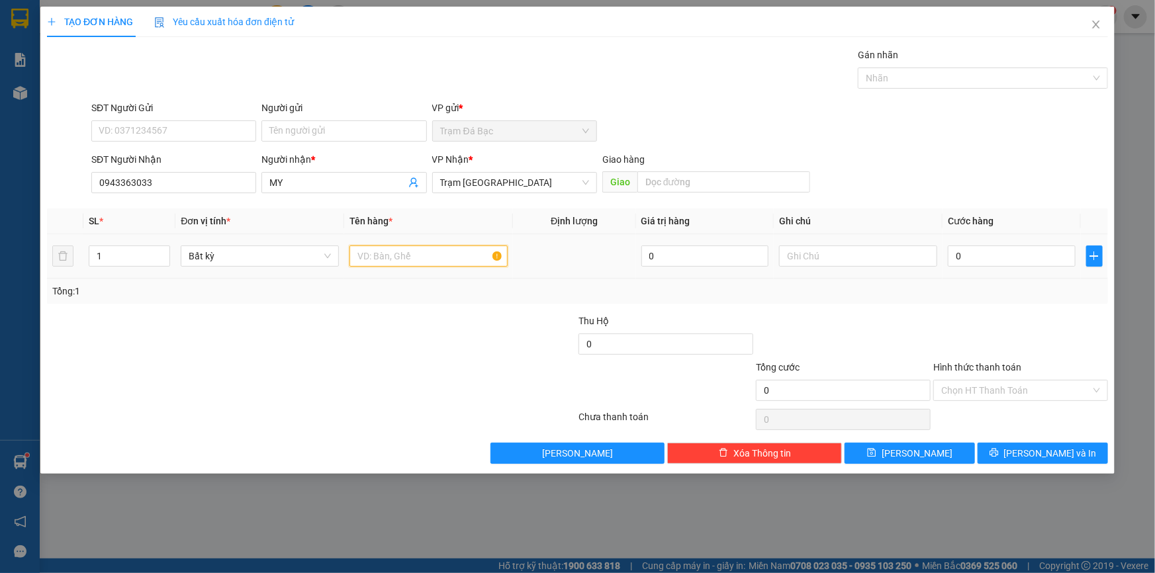
click at [458, 248] on input "text" at bounding box center [429, 256] width 158 height 21
type input "1TH"
click at [1009, 264] on input "0" at bounding box center [1012, 256] width 128 height 21
type input "5"
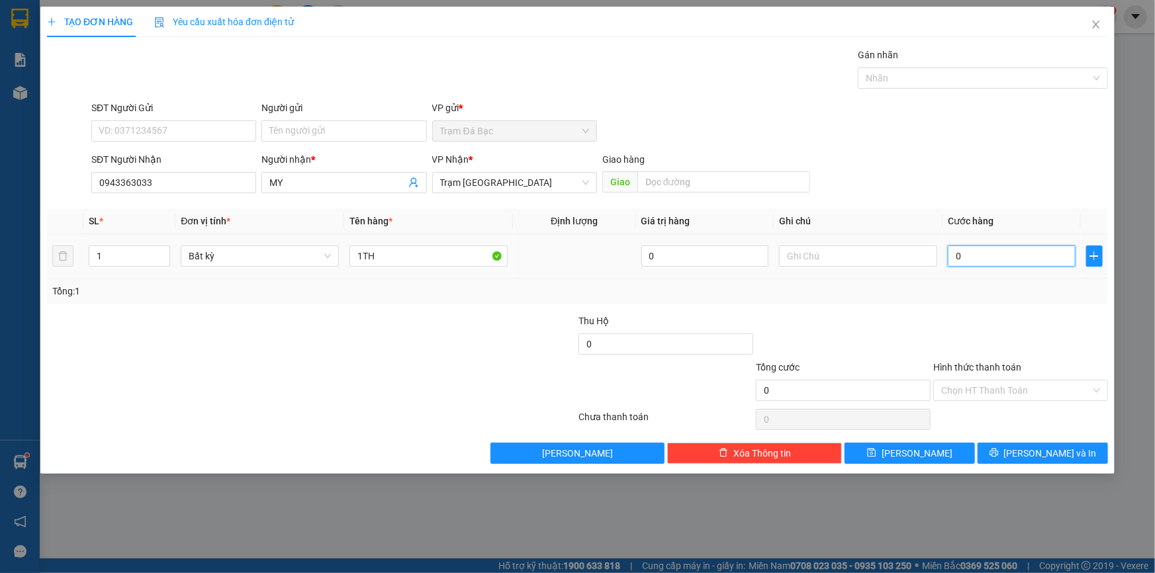
type input "5"
type input "50"
type input "50.000"
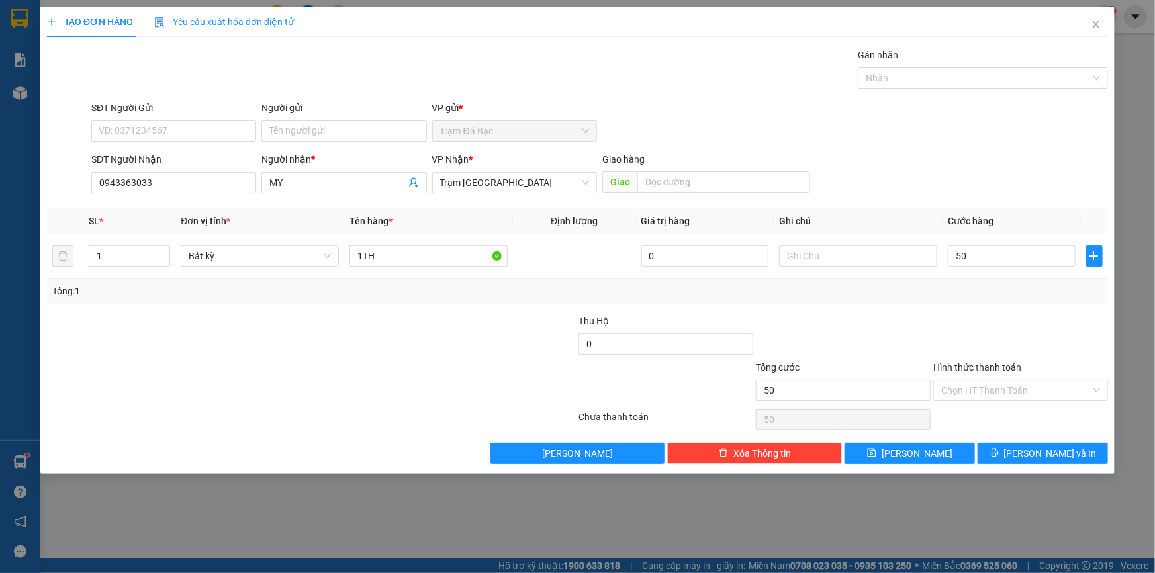
type input "50.000"
click at [992, 352] on div at bounding box center [1020, 337] width 177 height 46
click at [1016, 385] on input "Hình thức thanh toán" at bounding box center [1017, 391] width 150 height 20
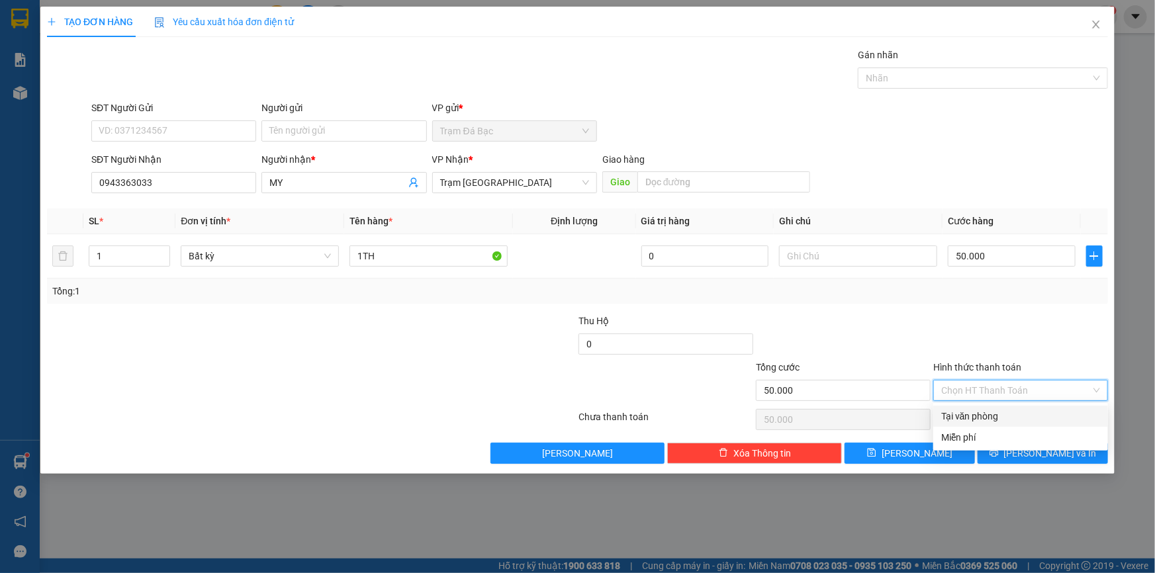
click at [1022, 418] on div "Tại văn phòng" at bounding box center [1021, 416] width 159 height 15
type input "0"
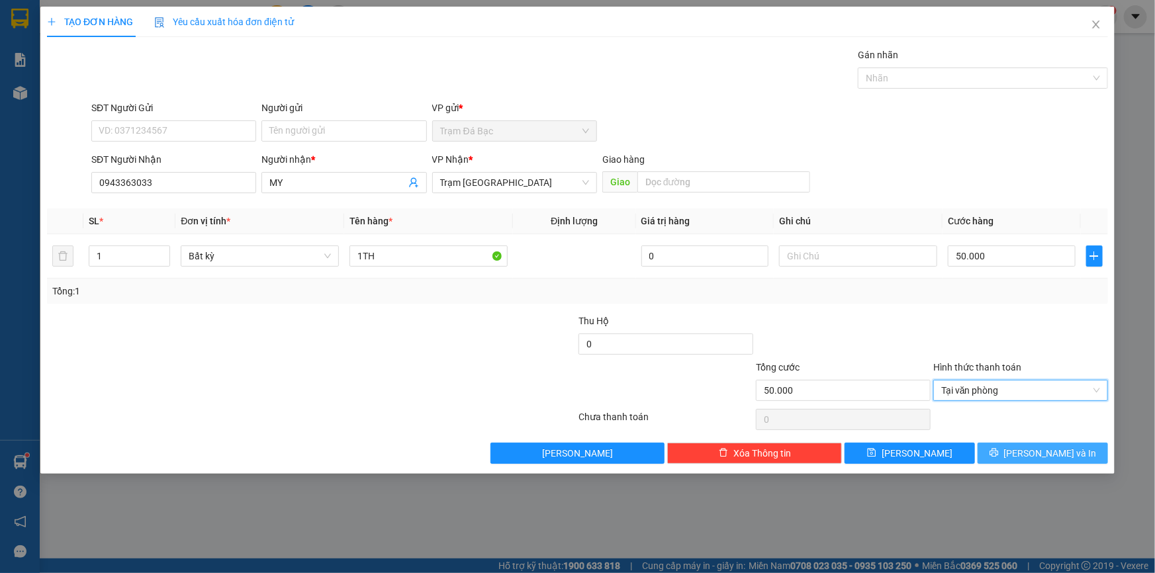
click at [999, 450] on icon "printer" at bounding box center [994, 452] width 9 height 9
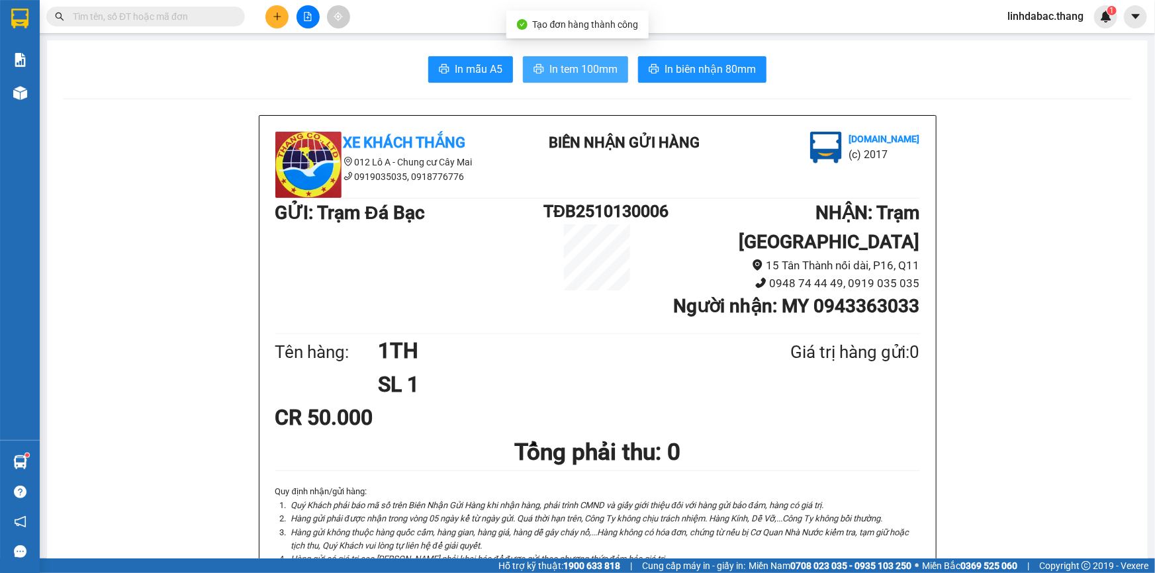
click at [579, 67] on span "In tem 100mm" at bounding box center [584, 69] width 68 height 17
click at [280, 20] on icon "plus" at bounding box center [277, 16] width 9 height 9
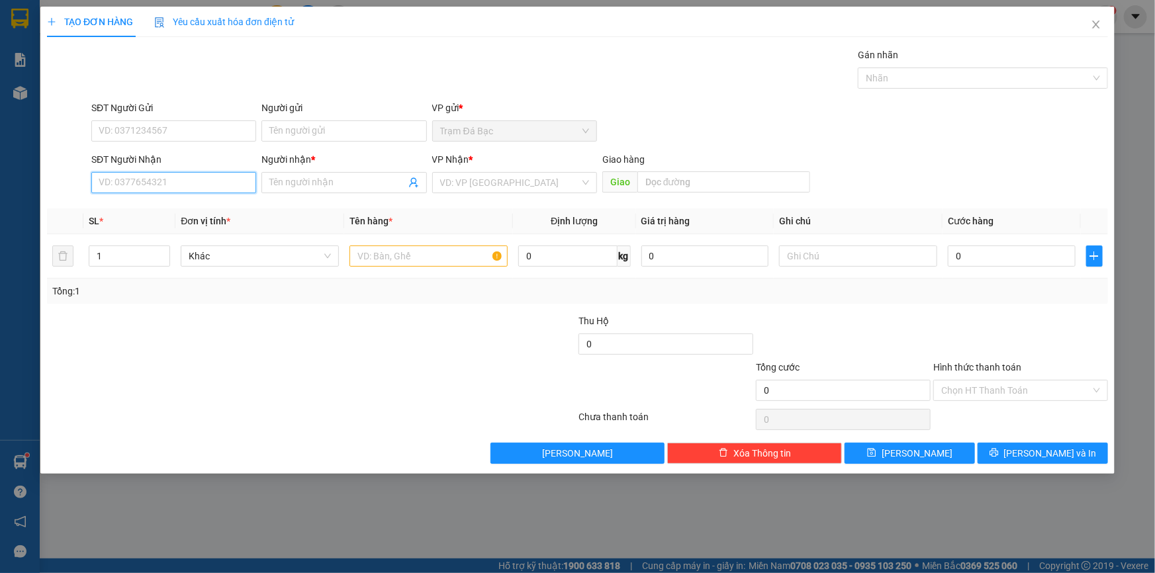
click at [252, 185] on input "SĐT Người Nhận" at bounding box center [173, 182] width 165 height 21
click at [205, 218] on div "0907880199 - LAB HÙNG" at bounding box center [173, 209] width 165 height 21
type input "0907880199"
type input "LAB HÙNG"
type input "0907880199"
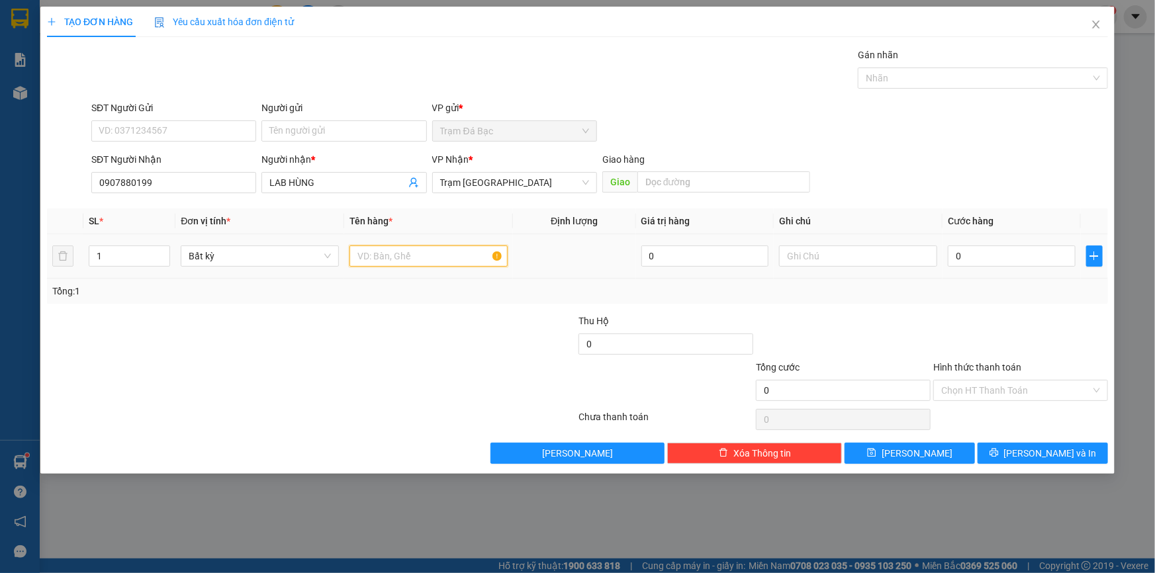
click at [429, 255] on input "text" at bounding box center [429, 256] width 158 height 21
type input "1TH"
click at [982, 256] on input "0" at bounding box center [1012, 256] width 128 height 21
type input "4"
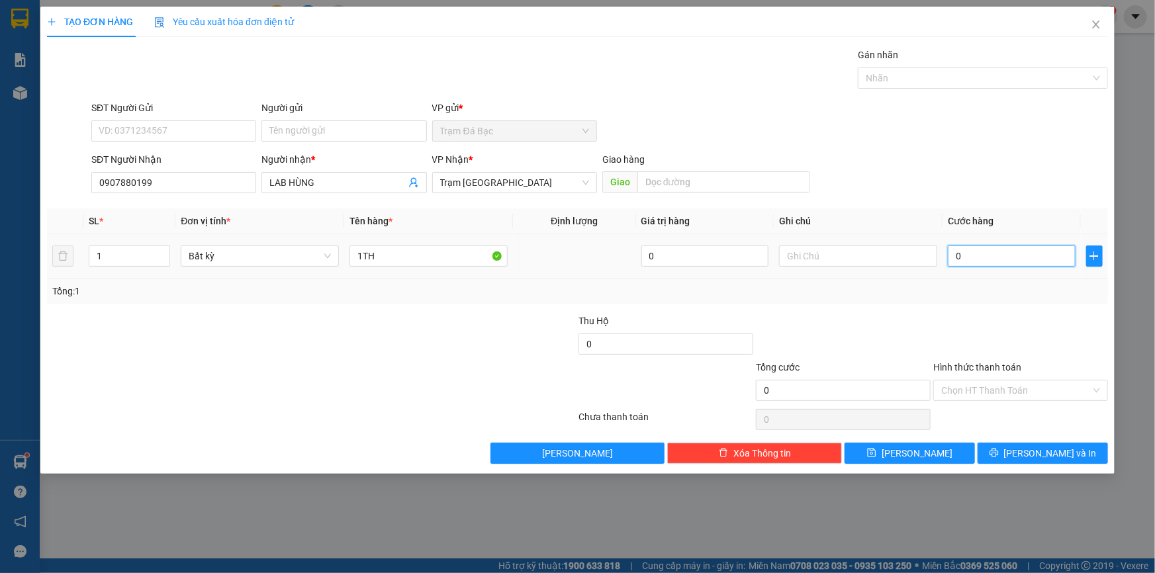
type input "4"
type input "40"
type input "40.000"
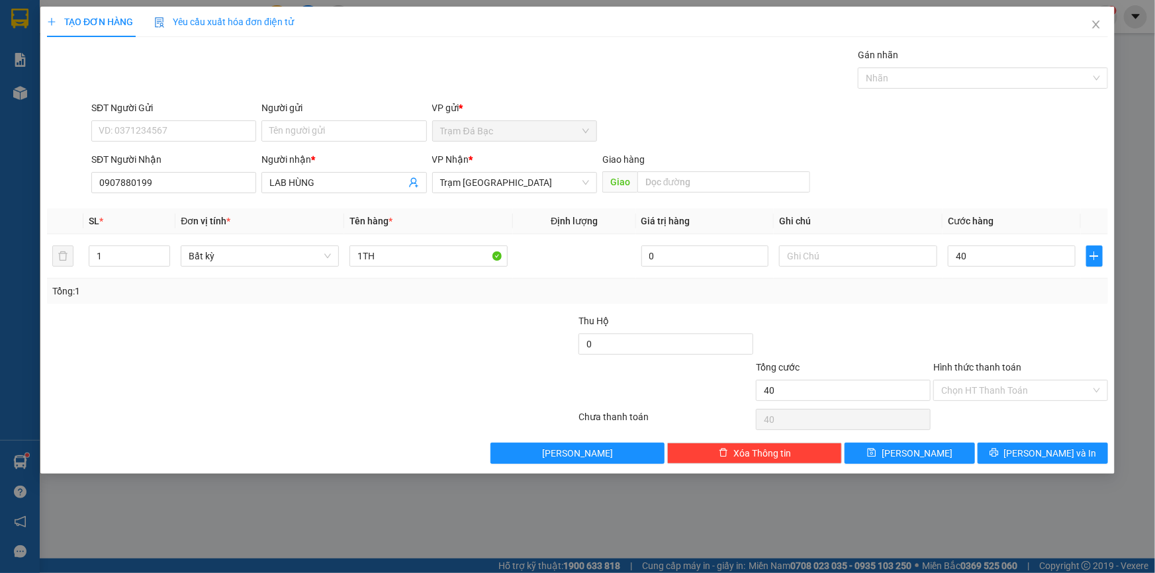
type input "40.000"
click at [971, 330] on div at bounding box center [1020, 337] width 177 height 46
click at [955, 389] on input "Hình thức thanh toán" at bounding box center [1017, 391] width 150 height 20
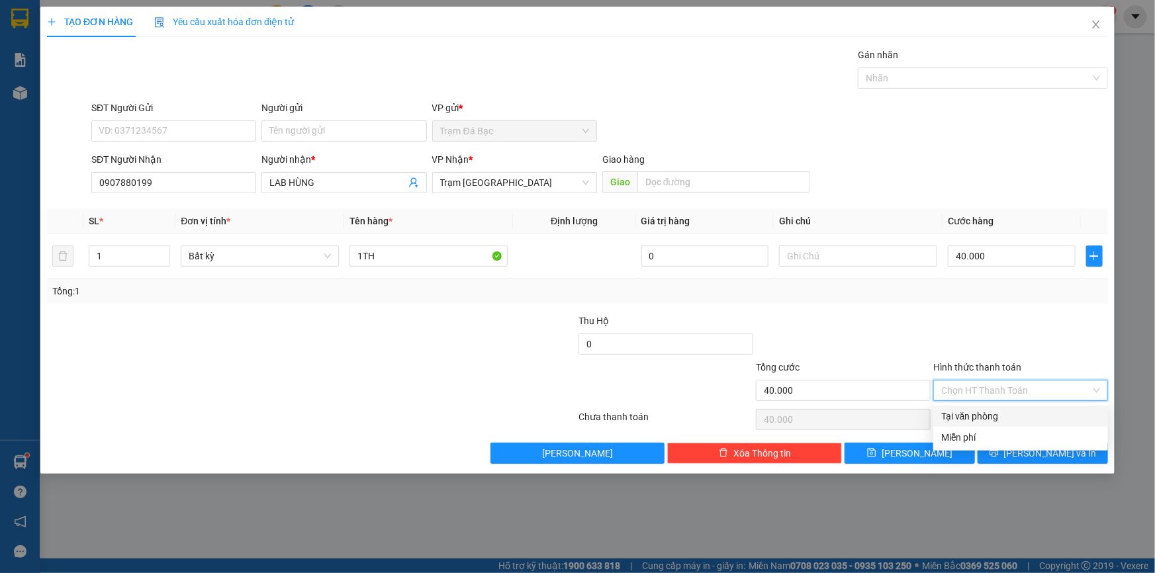
click at [962, 418] on div "Tại văn phòng" at bounding box center [1021, 416] width 159 height 15
type input "0"
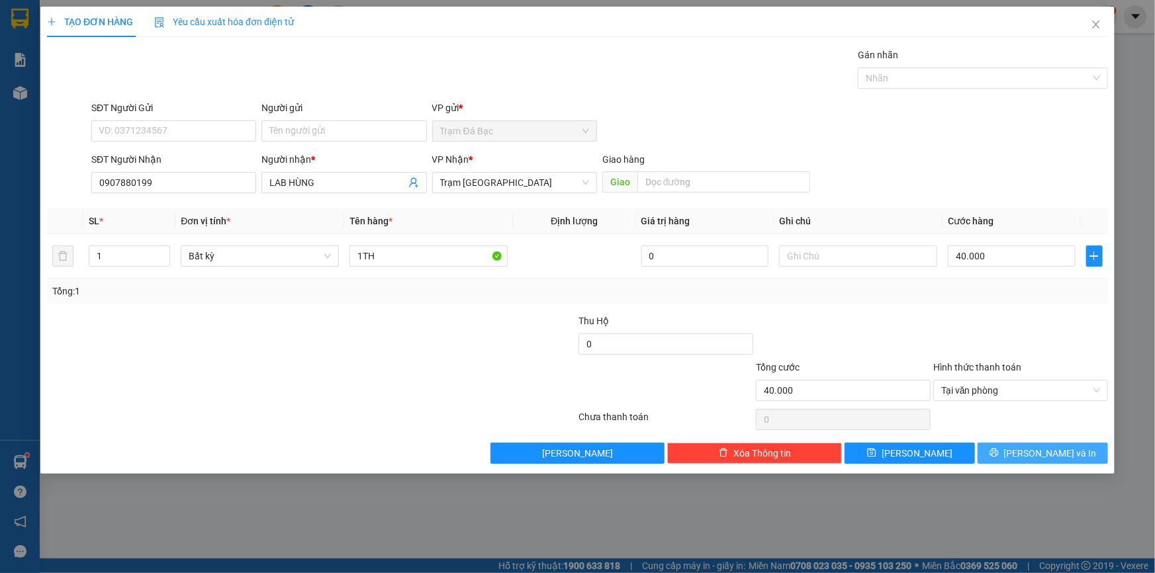
click at [1027, 459] on button "[PERSON_NAME] và In" at bounding box center [1043, 453] width 130 height 21
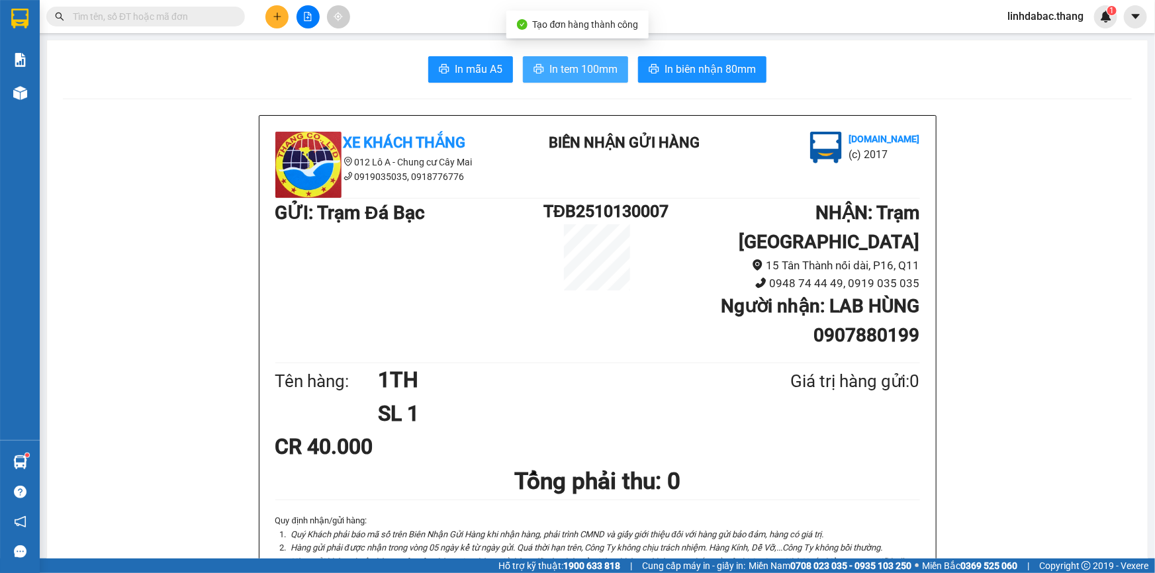
click at [579, 68] on span "In tem 100mm" at bounding box center [584, 69] width 68 height 17
click at [273, 23] on button at bounding box center [277, 16] width 23 height 23
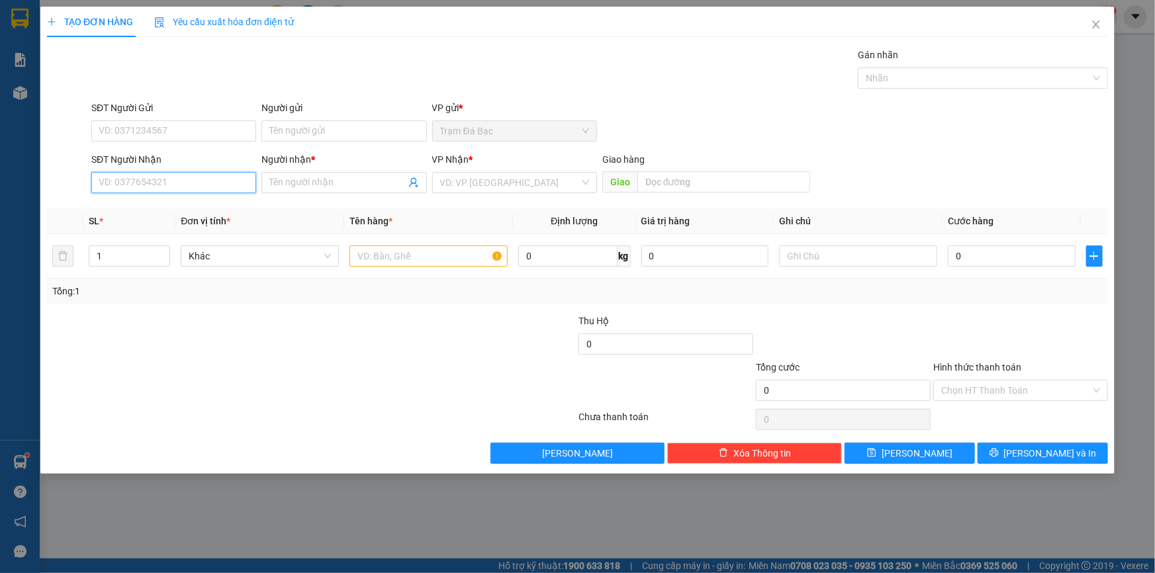
click at [144, 180] on input "SĐT Người Nhận" at bounding box center [173, 182] width 165 height 21
type input "0931903176"
click at [317, 185] on input "Người nhận *" at bounding box center [337, 182] width 136 height 15
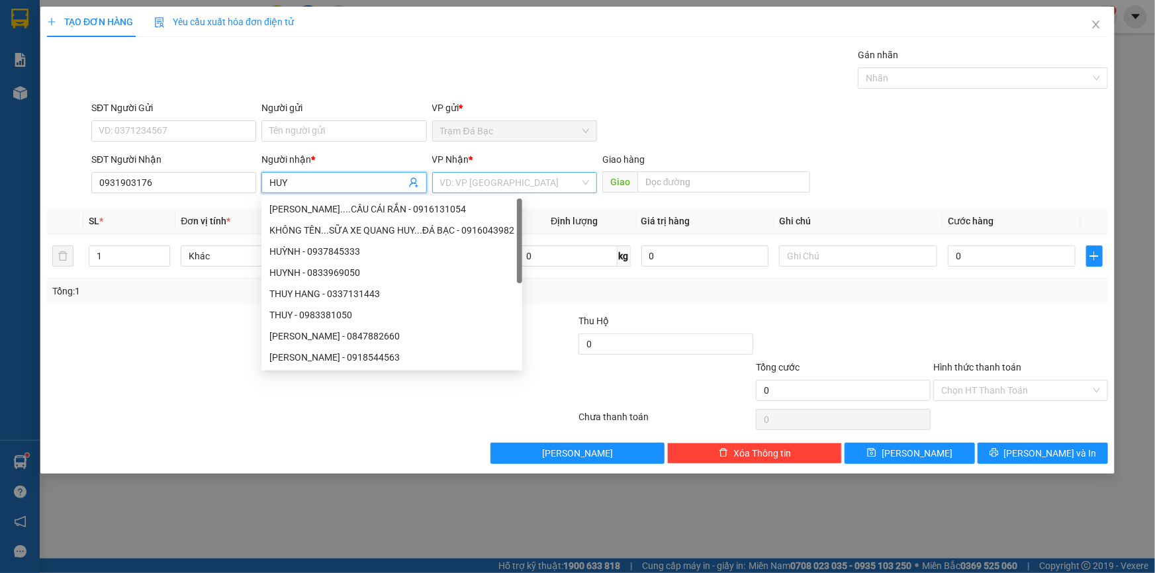
type input "HUY"
click at [451, 184] on input "search" at bounding box center [510, 183] width 140 height 20
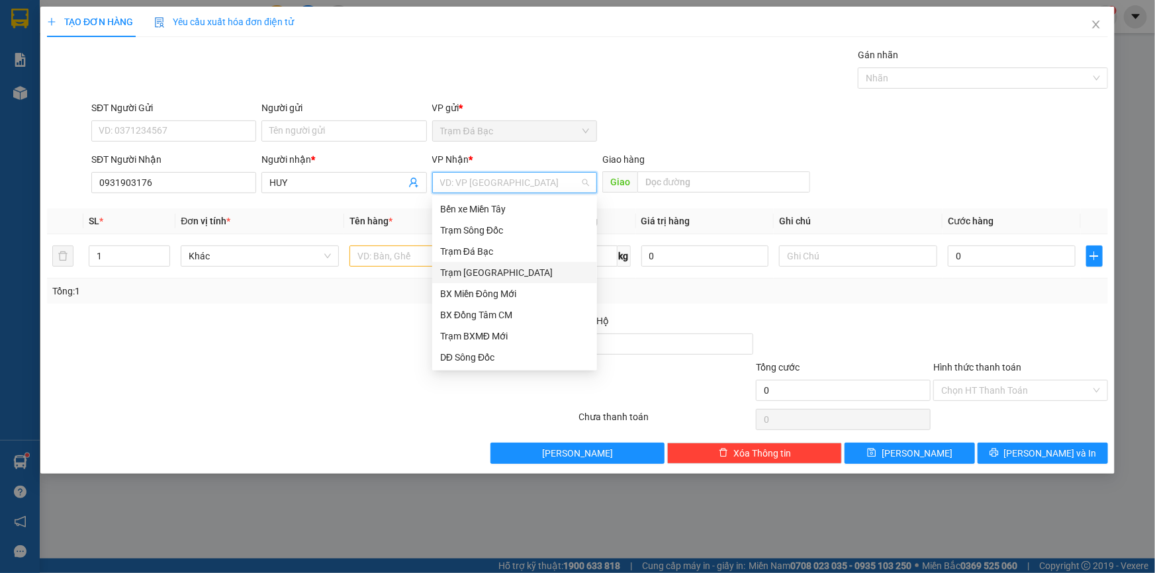
click at [499, 271] on div "Trạm [GEOGRAPHIC_DATA]" at bounding box center [514, 273] width 149 height 15
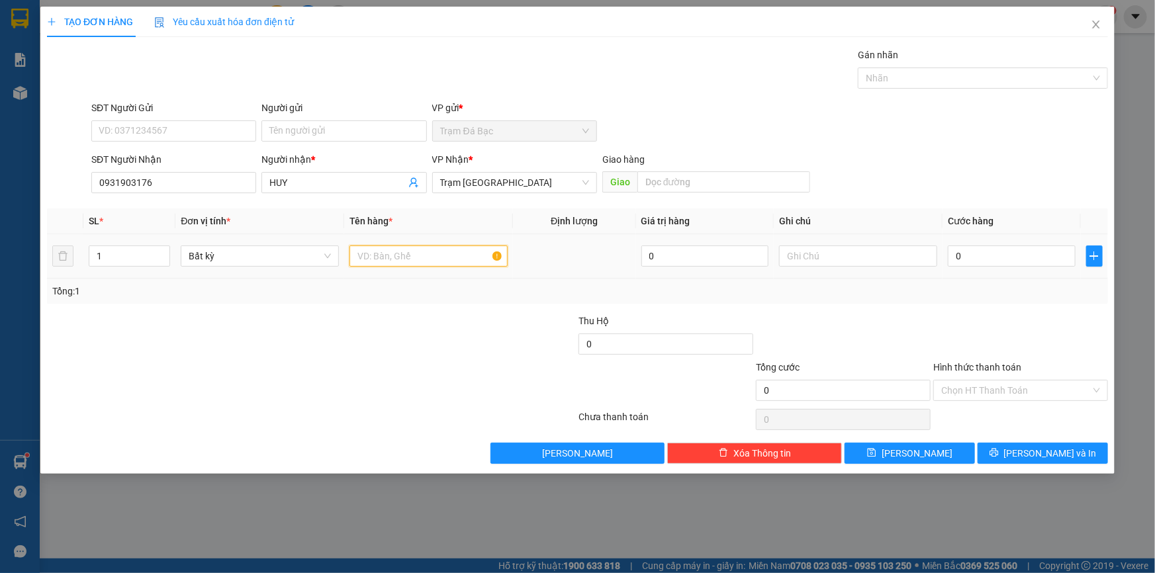
click at [424, 258] on input "text" at bounding box center [429, 256] width 158 height 21
type input "1BAO"
click at [978, 262] on input "0" at bounding box center [1012, 256] width 128 height 21
type input "1"
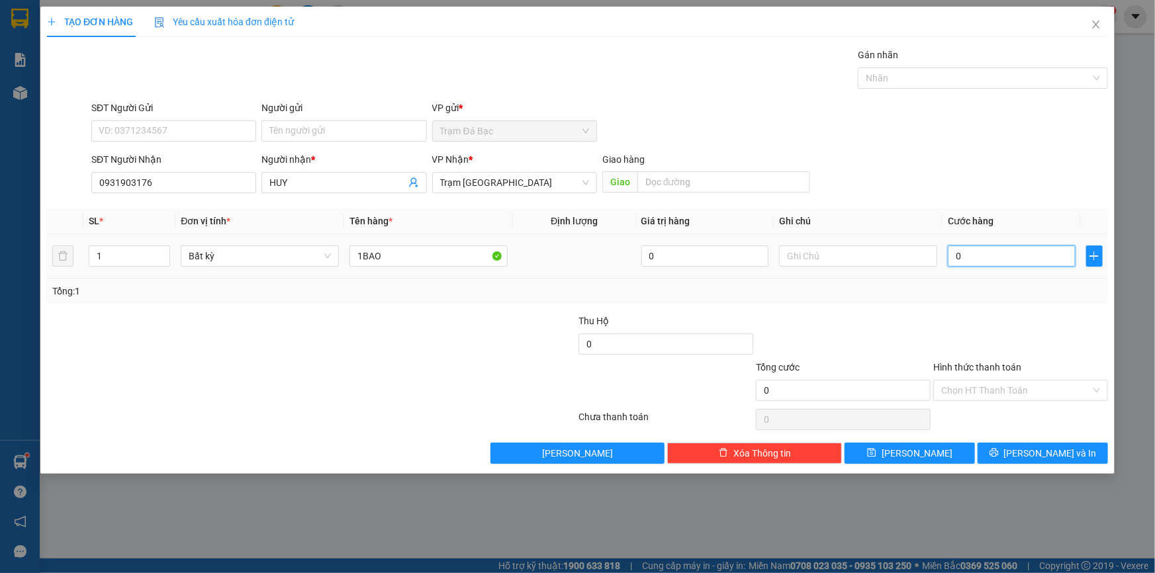
type input "1"
type input "10"
type input "100"
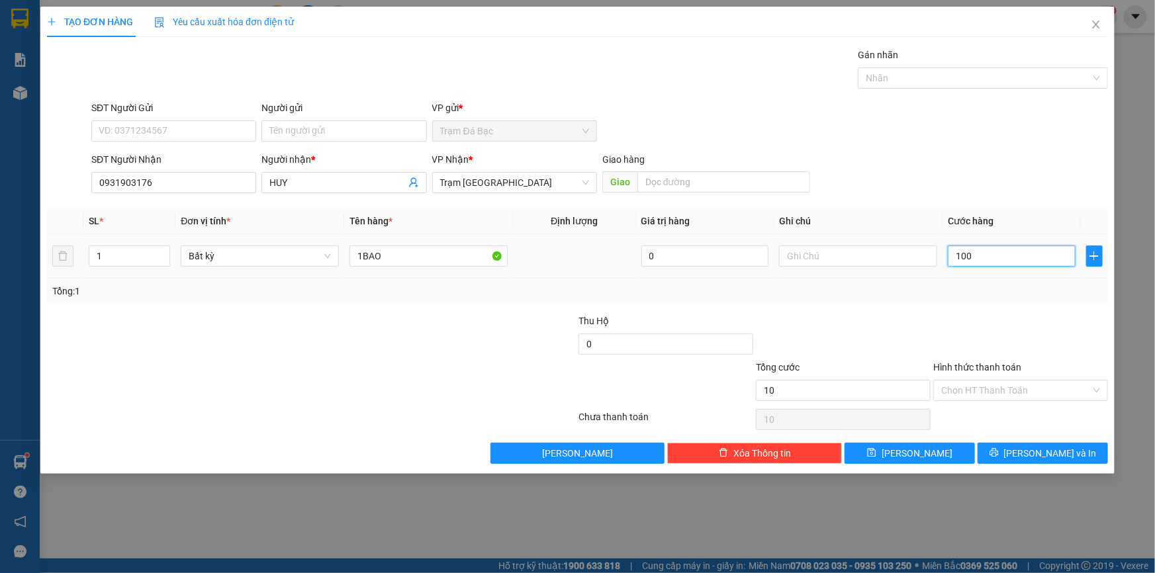
type input "100"
type input "100.000"
click at [989, 268] on div "100.000" at bounding box center [1012, 256] width 128 height 26
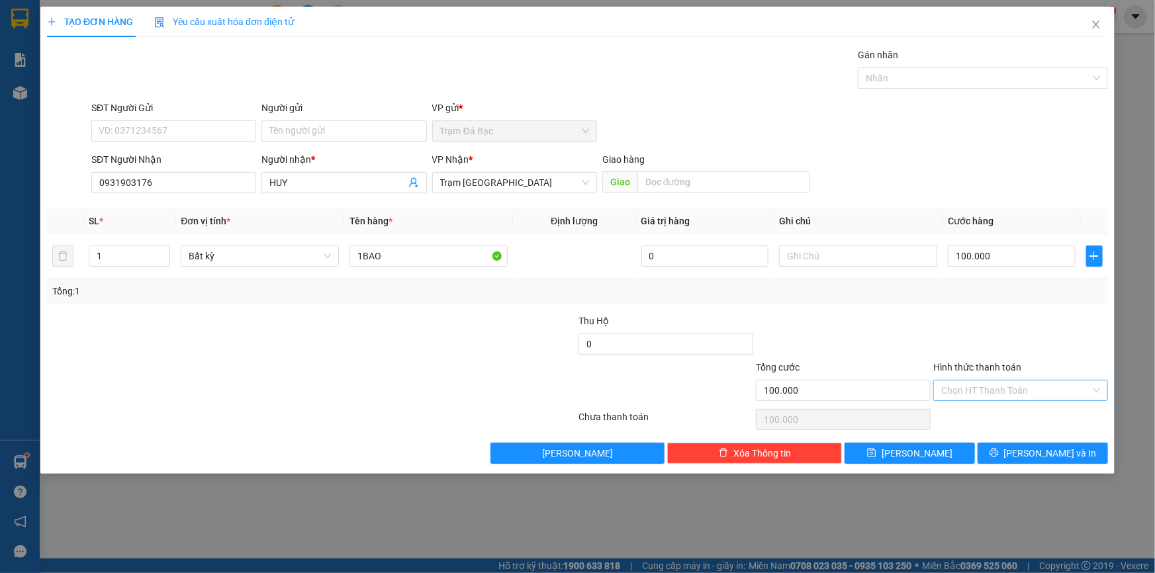
click at [1005, 381] on input "Hình thức thanh toán" at bounding box center [1017, 391] width 150 height 20
click at [990, 418] on div "Tại văn phòng" at bounding box center [1021, 416] width 159 height 15
type input "0"
click at [995, 443] on button "[PERSON_NAME] và In" at bounding box center [1043, 453] width 130 height 21
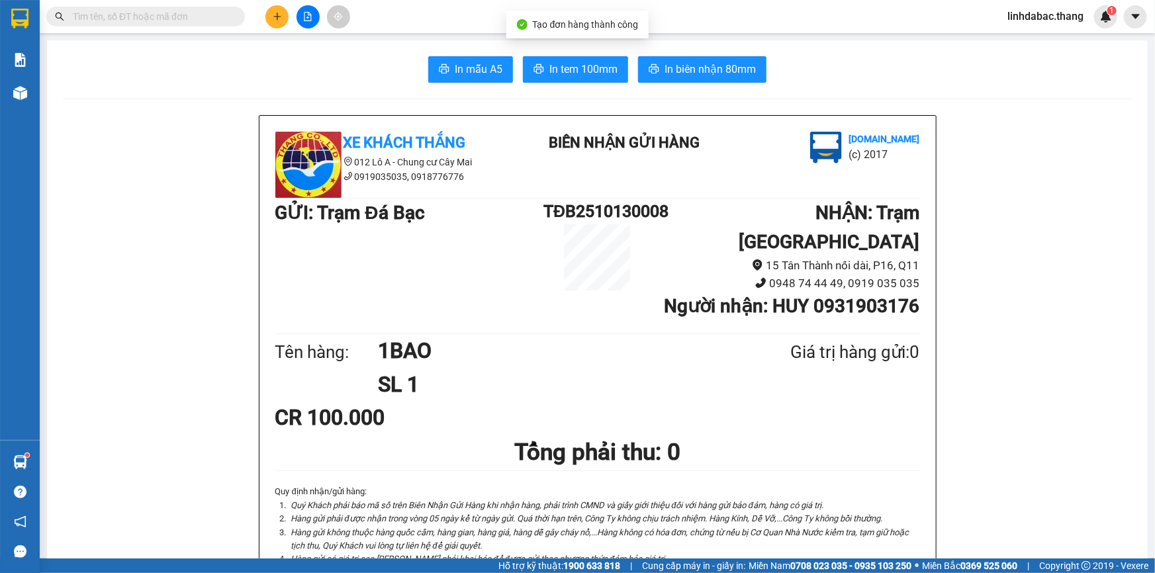
click at [601, 73] on span "In tem 100mm" at bounding box center [584, 69] width 68 height 17
click at [269, 12] on button at bounding box center [277, 16] width 23 height 23
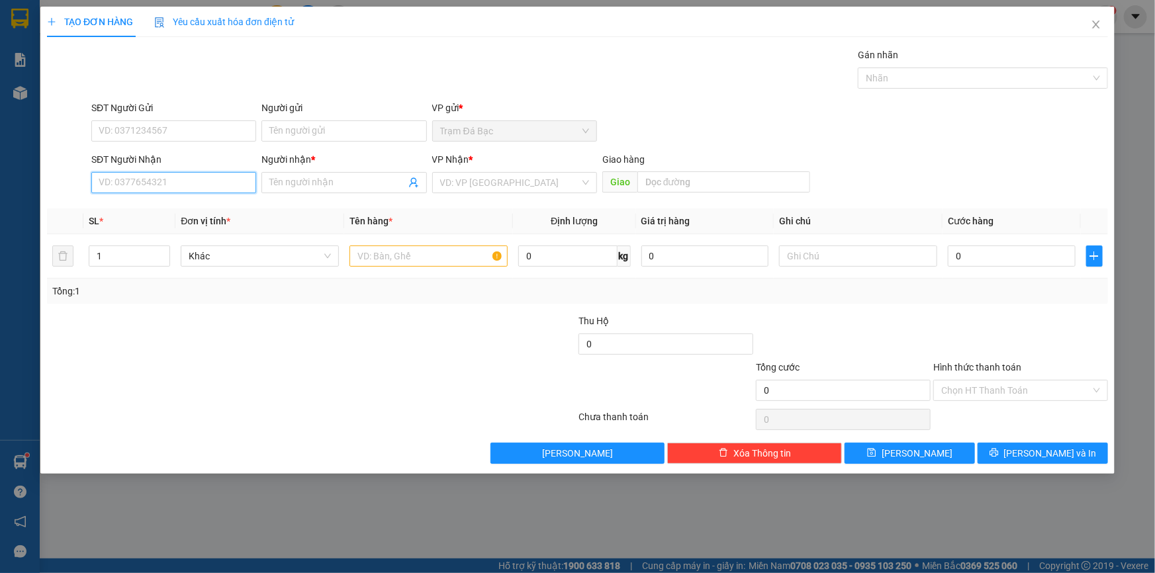
click at [222, 190] on input "SĐT Người Nhận" at bounding box center [173, 182] width 165 height 21
type input "0947117633"
click at [236, 210] on div "0947117633 - HIỀN" at bounding box center [173, 209] width 149 height 15
type input "HIỀN"
type input "CẦN THƠ"
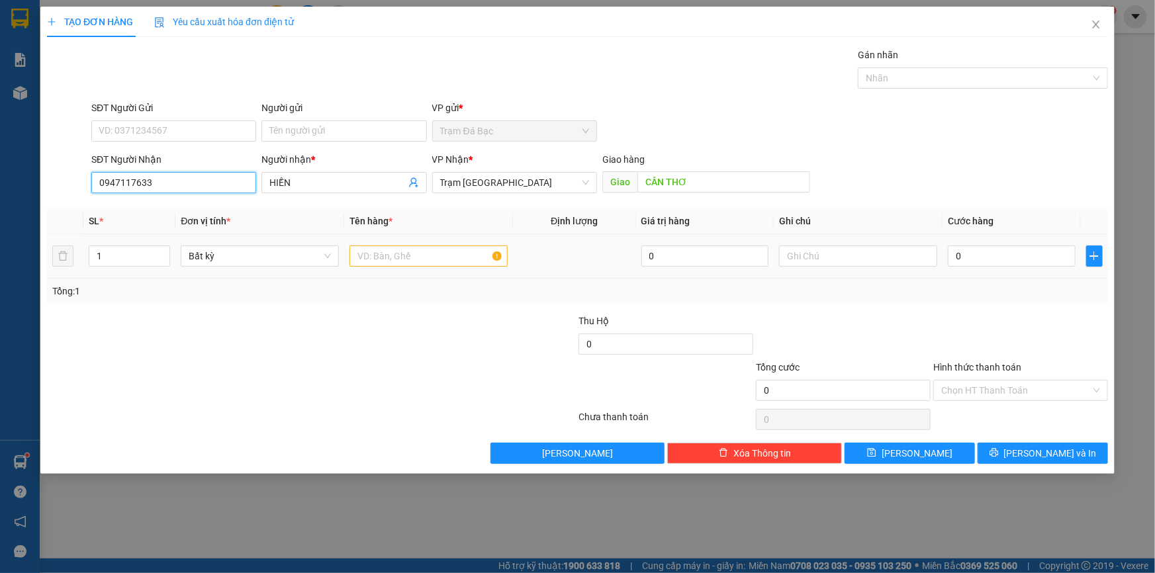
type input "0947117633"
click at [412, 243] on div at bounding box center [429, 256] width 158 height 26
click at [403, 249] on input "text" at bounding box center [429, 256] width 158 height 21
type input "1TH"
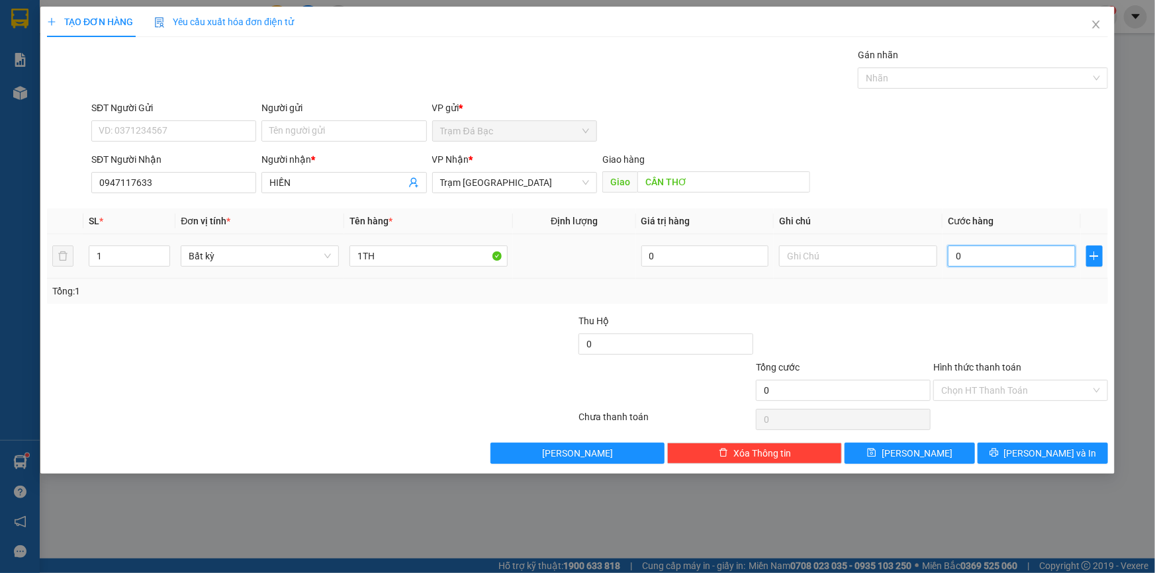
click at [998, 262] on input "0" at bounding box center [1012, 256] width 128 height 21
type input "6"
type input "60"
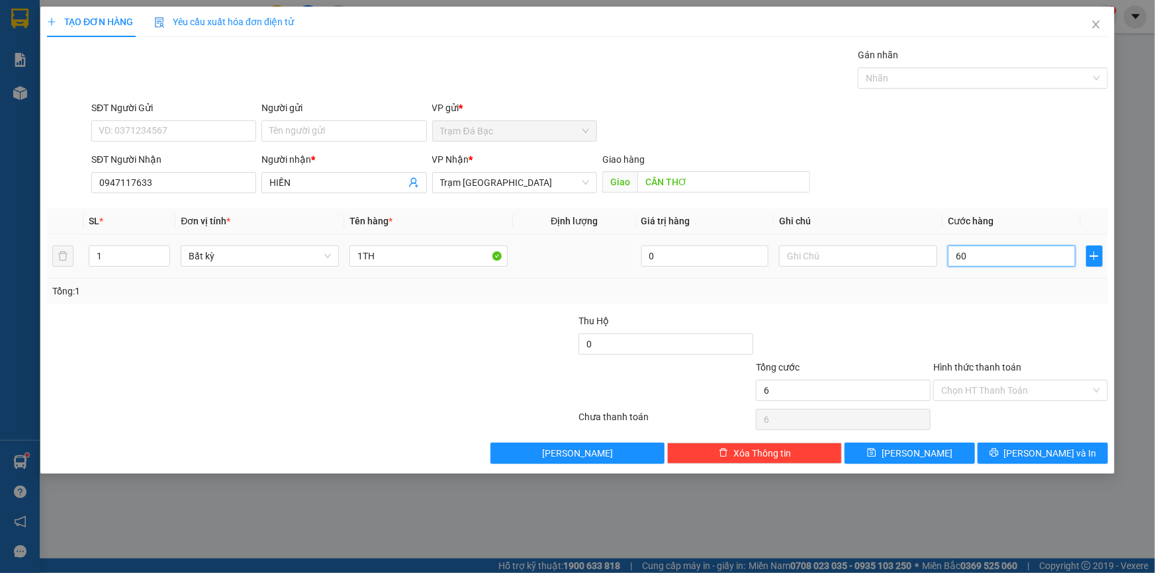
type input "60"
type input "60.000"
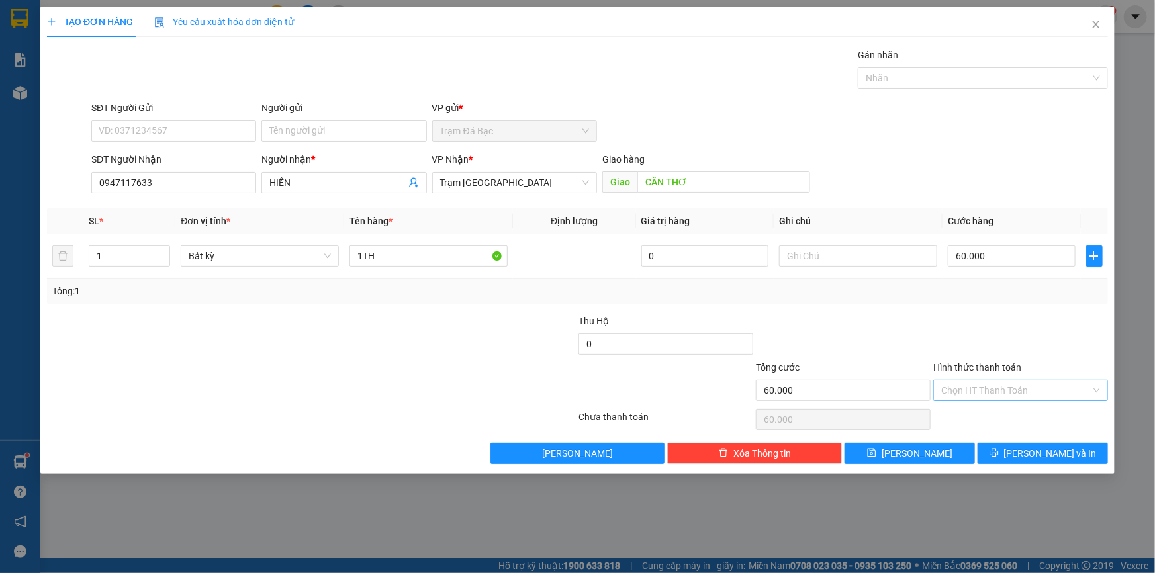
drag, startPoint x: 976, startPoint y: 290, endPoint x: 1004, endPoint y: 384, distance: 98.1
click at [980, 294] on div "Tổng: 1" at bounding box center [577, 291] width 1051 height 15
click at [1020, 447] on button "[PERSON_NAME] và In" at bounding box center [1043, 453] width 130 height 21
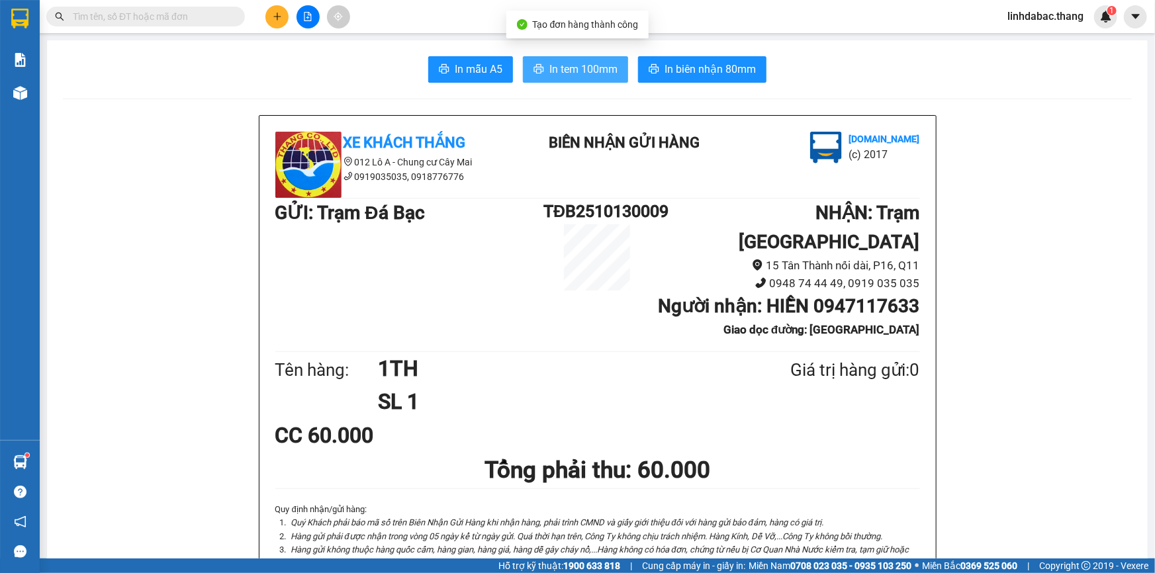
click at [587, 67] on span "In tem 100mm" at bounding box center [584, 69] width 68 height 17
click at [271, 17] on button at bounding box center [277, 16] width 23 height 23
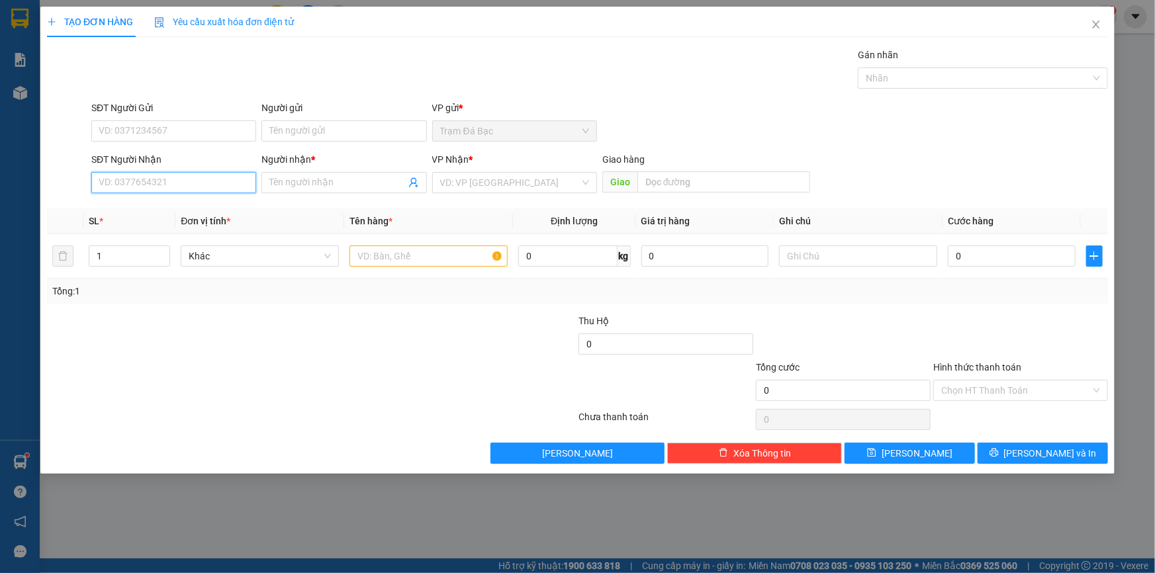
click at [212, 187] on input "SĐT Người Nhận" at bounding box center [173, 182] width 165 height 21
type input "0914206080"
click at [277, 191] on span at bounding box center [344, 182] width 165 height 21
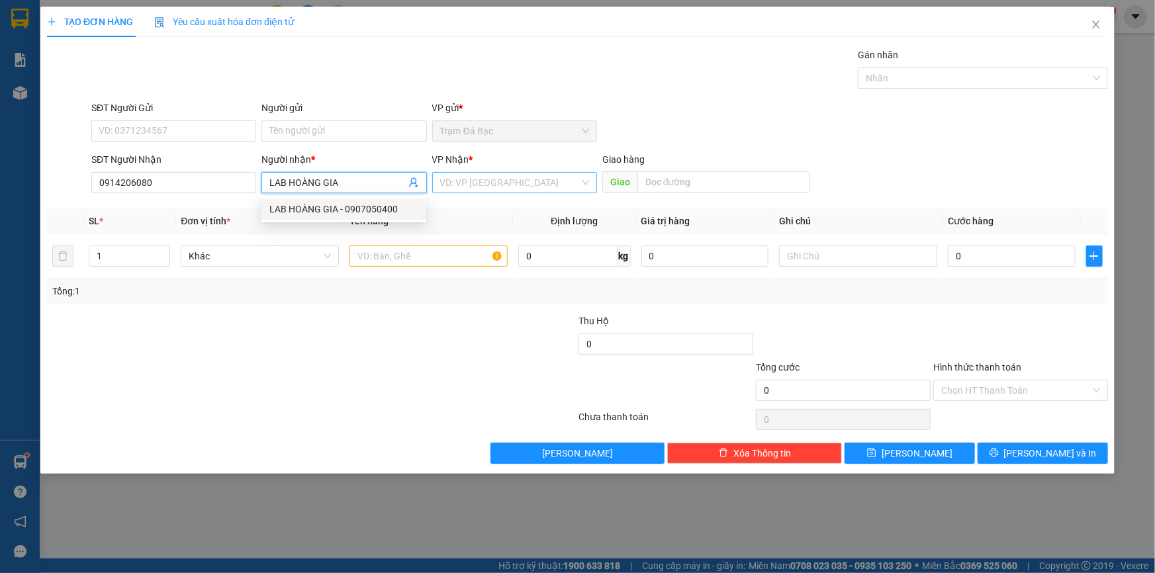
type input "LAB HOÀNG GIA"
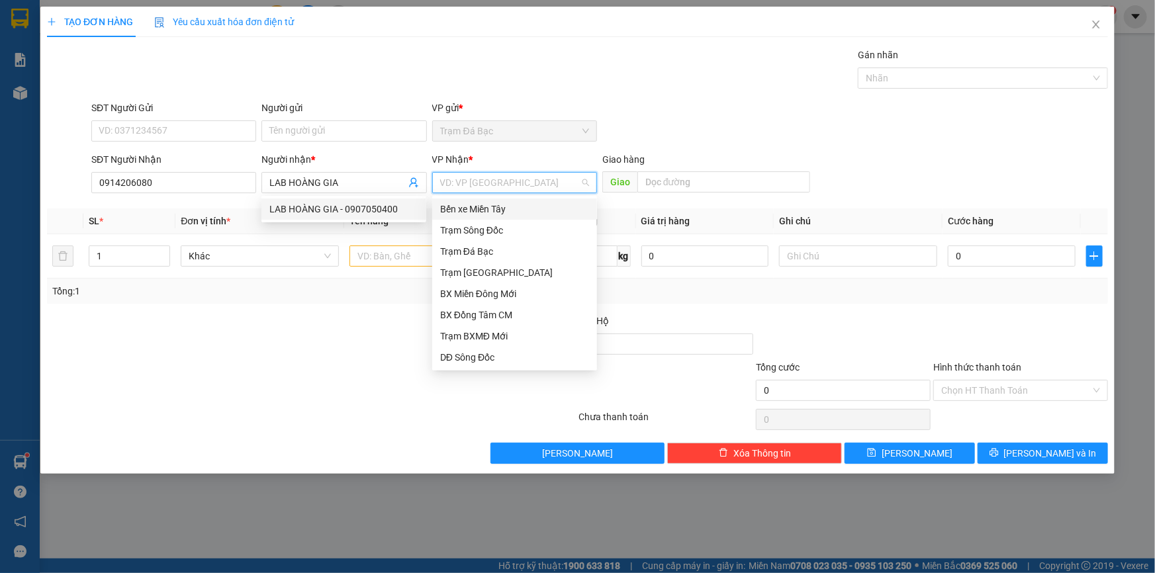
click at [543, 177] on input "search" at bounding box center [510, 183] width 140 height 20
drag, startPoint x: 493, startPoint y: 275, endPoint x: 735, endPoint y: 246, distance: 244.0
click at [495, 275] on div "Trạm [GEOGRAPHIC_DATA]" at bounding box center [514, 273] width 149 height 15
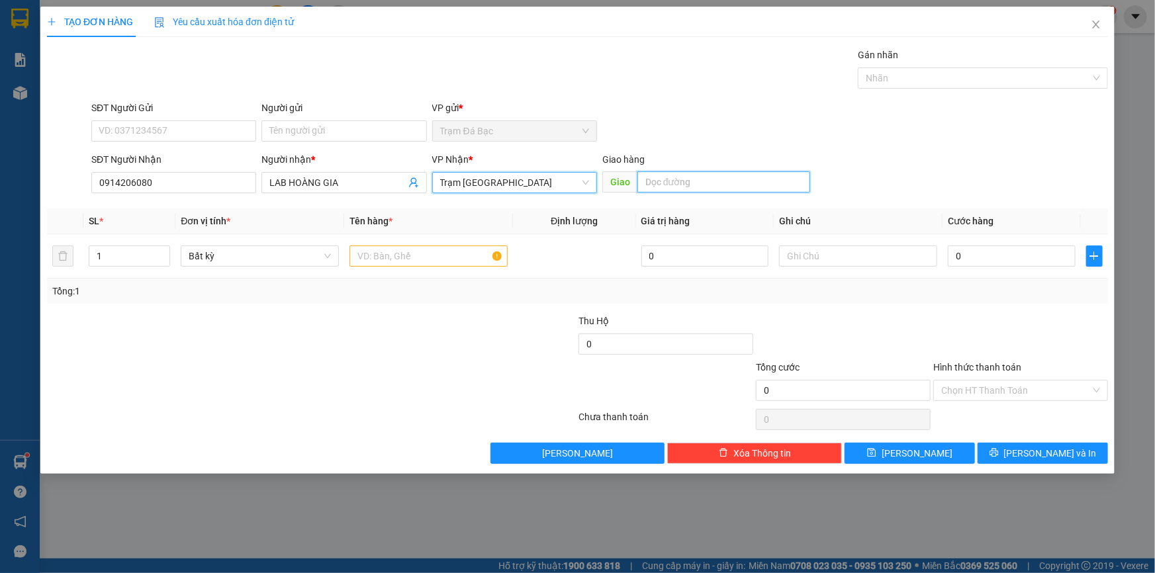
click at [735, 189] on input "text" at bounding box center [724, 181] width 173 height 21
type input "GÒ VẤP"
click at [419, 252] on input "text" at bounding box center [429, 256] width 158 height 21
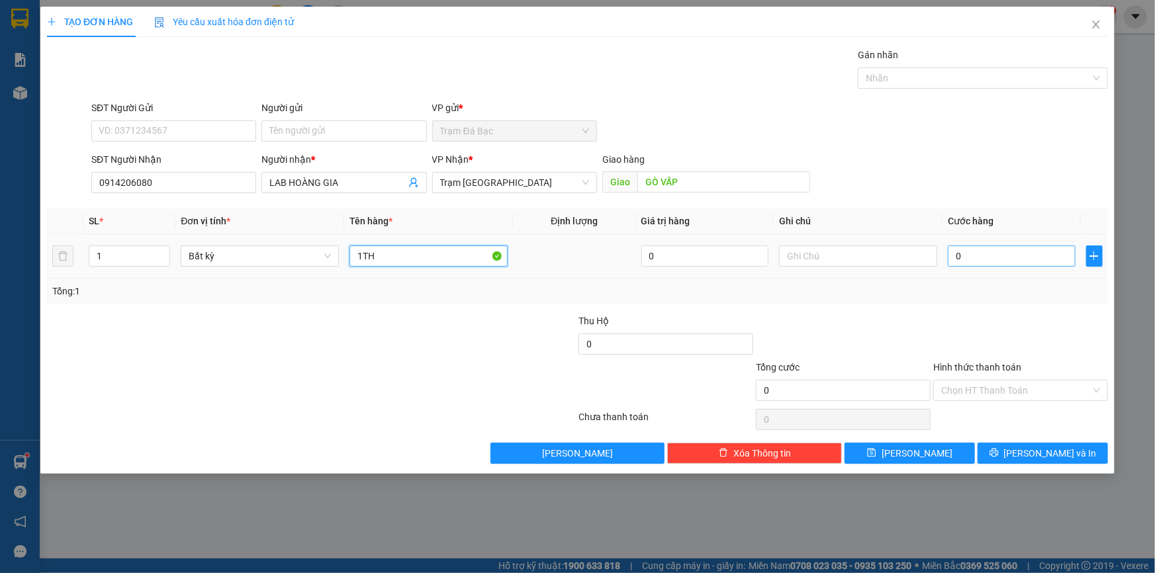
type input "1TH"
click at [966, 252] on input "0" at bounding box center [1012, 256] width 128 height 21
type input "4"
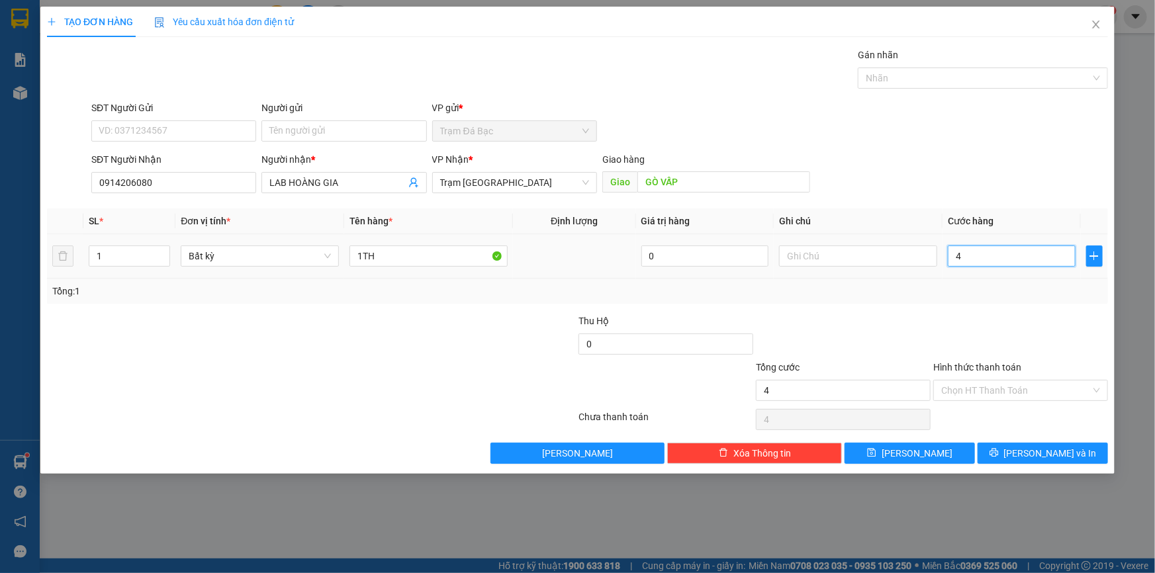
type input "40"
type input "40.000"
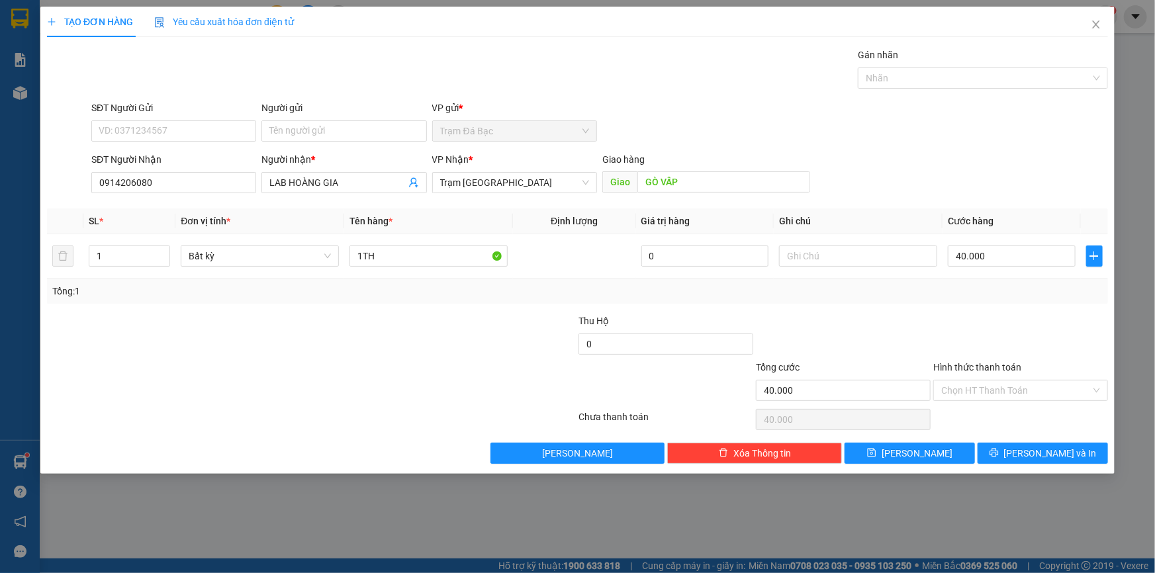
click at [952, 287] on div "Tổng: 1" at bounding box center [577, 291] width 1051 height 15
click at [1008, 387] on input "Hình thức thanh toán" at bounding box center [1017, 391] width 150 height 20
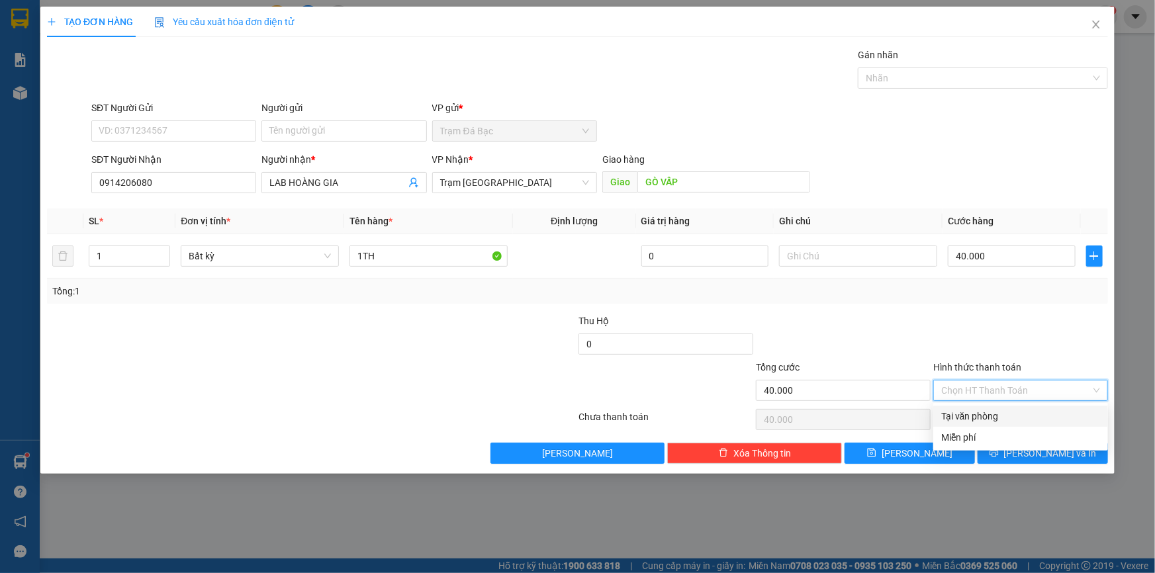
click at [991, 413] on div "Tại văn phòng" at bounding box center [1021, 416] width 159 height 15
type input "0"
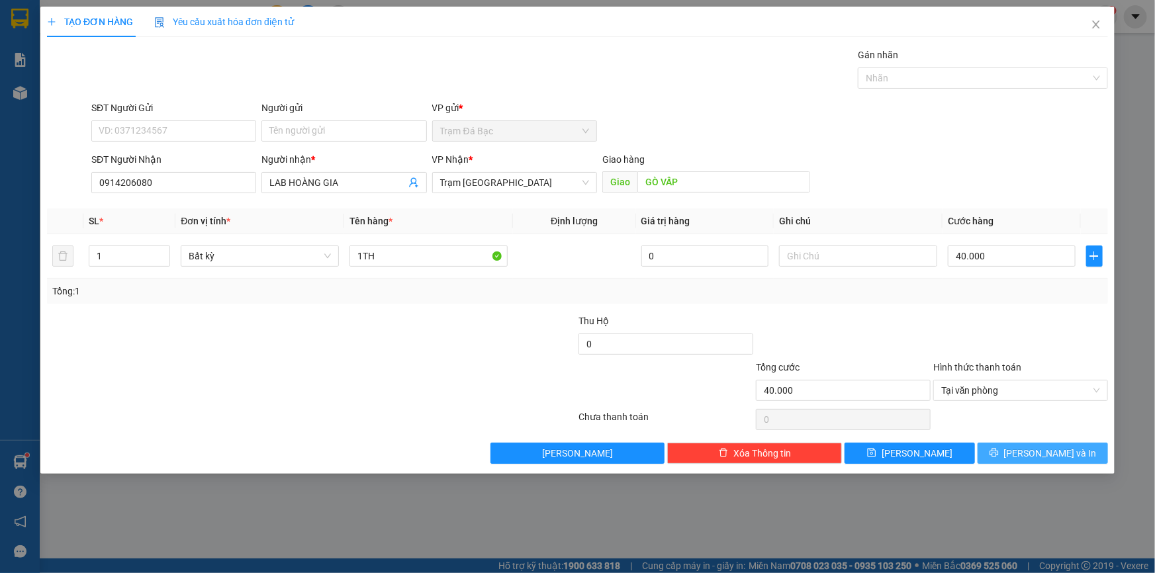
click at [1006, 447] on button "[PERSON_NAME] và In" at bounding box center [1043, 453] width 130 height 21
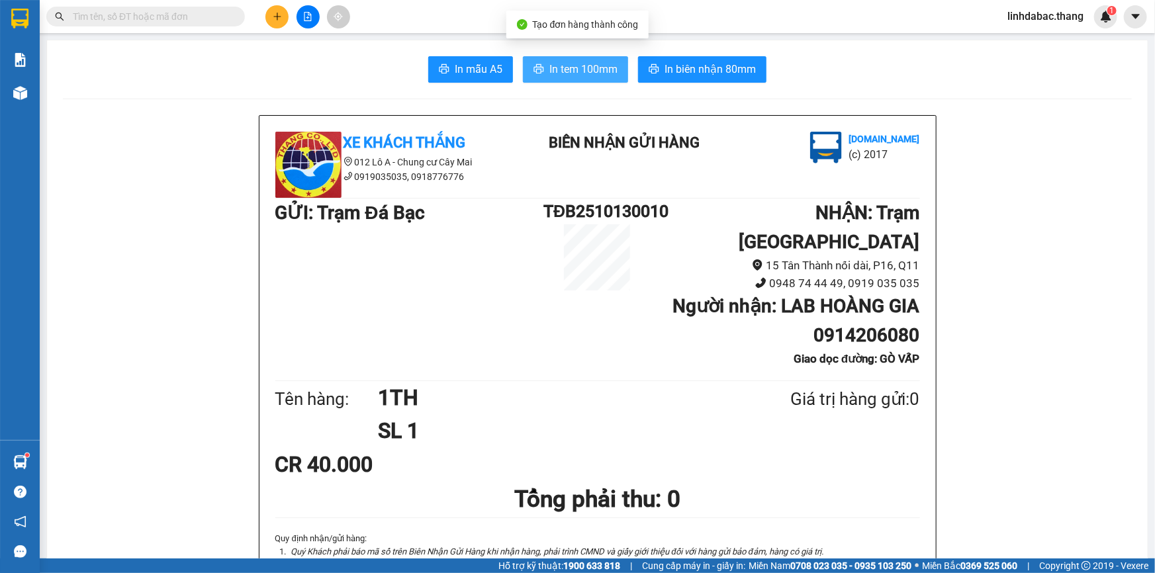
click at [569, 81] on button "In tem 100mm" at bounding box center [575, 69] width 105 height 26
click at [278, 19] on icon "plus" at bounding box center [277, 16] width 9 height 9
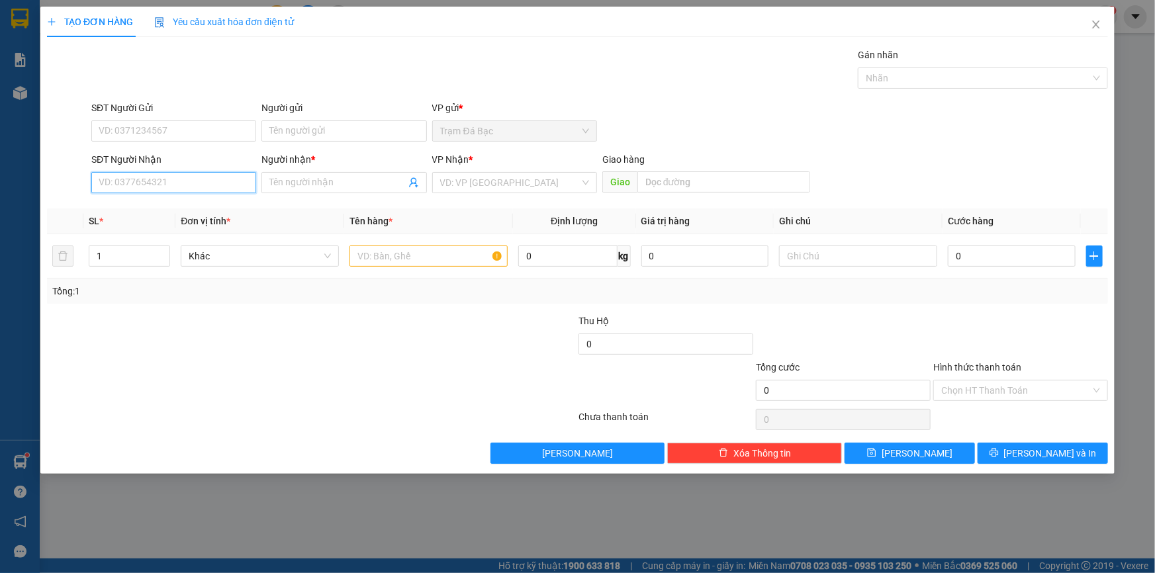
click at [207, 187] on input "SĐT Người Nhận" at bounding box center [173, 182] width 165 height 21
type input "0947117633"
click at [195, 211] on div "0947117633 - HIỀN" at bounding box center [173, 209] width 149 height 15
type input "HIỀN"
type input "CẦN THƠ"
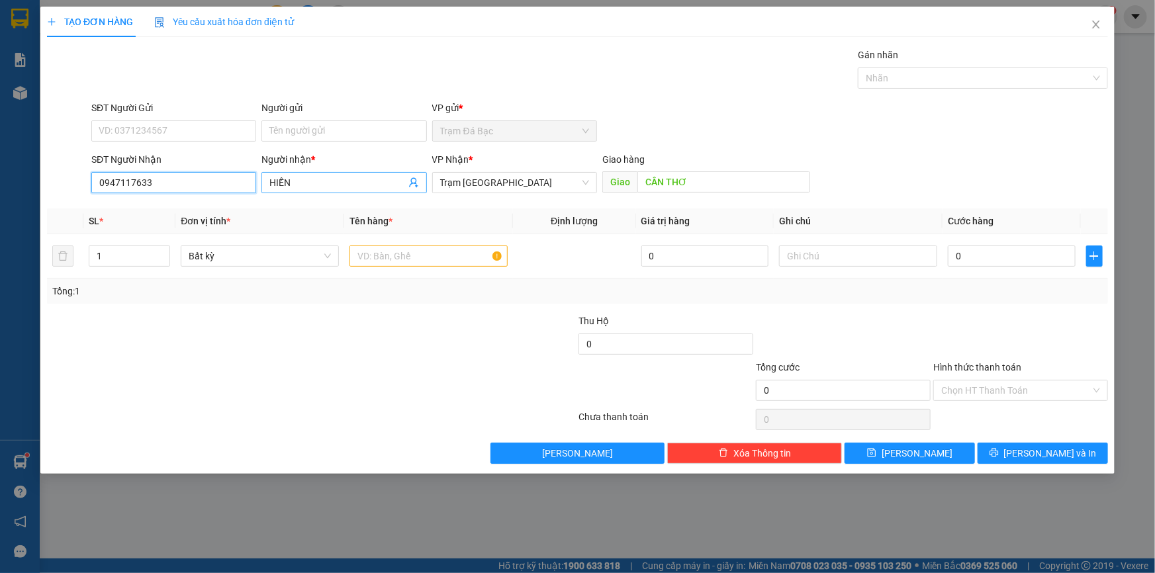
type input "0947117633"
click at [361, 177] on input "HIỀN" at bounding box center [337, 182] width 136 height 15
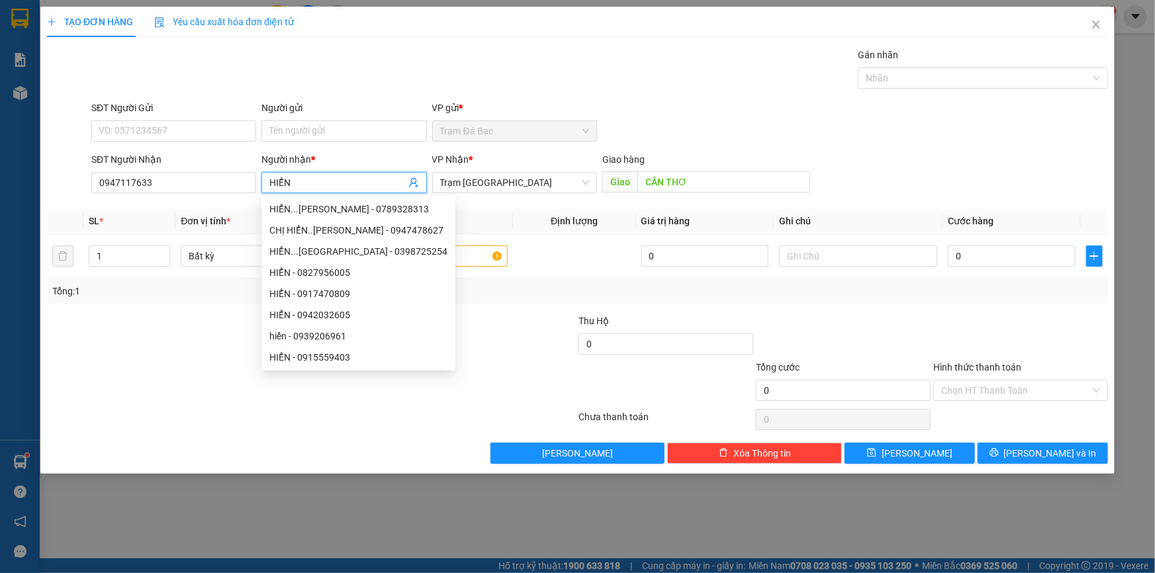
type input "HIỂN"
click at [503, 367] on div at bounding box center [489, 383] width 177 height 46
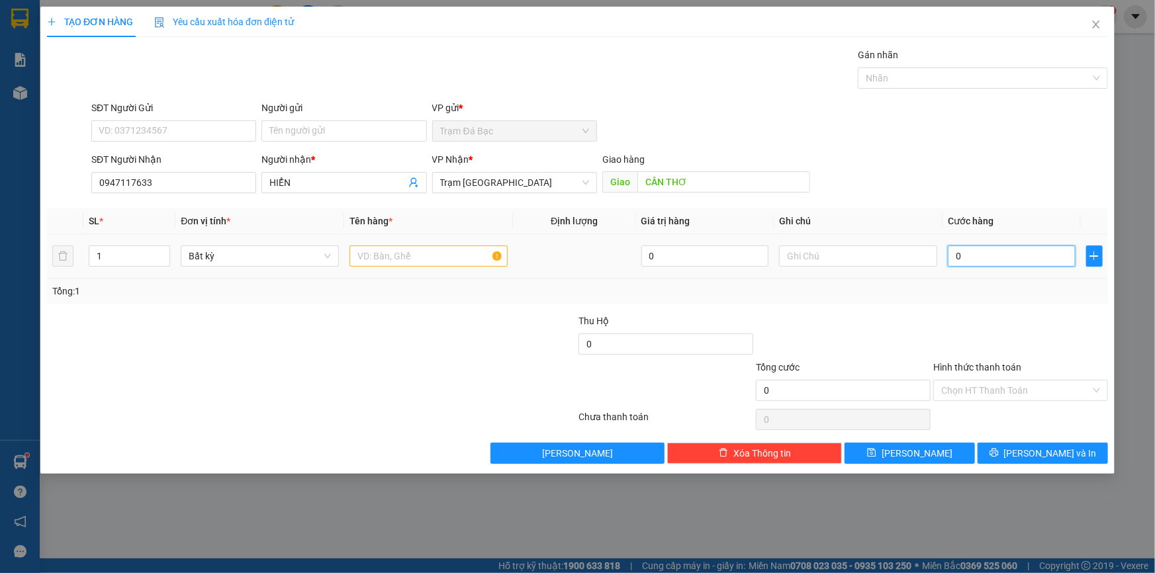
click at [967, 252] on input "0" at bounding box center [1012, 256] width 128 height 21
type input "1"
type input "10"
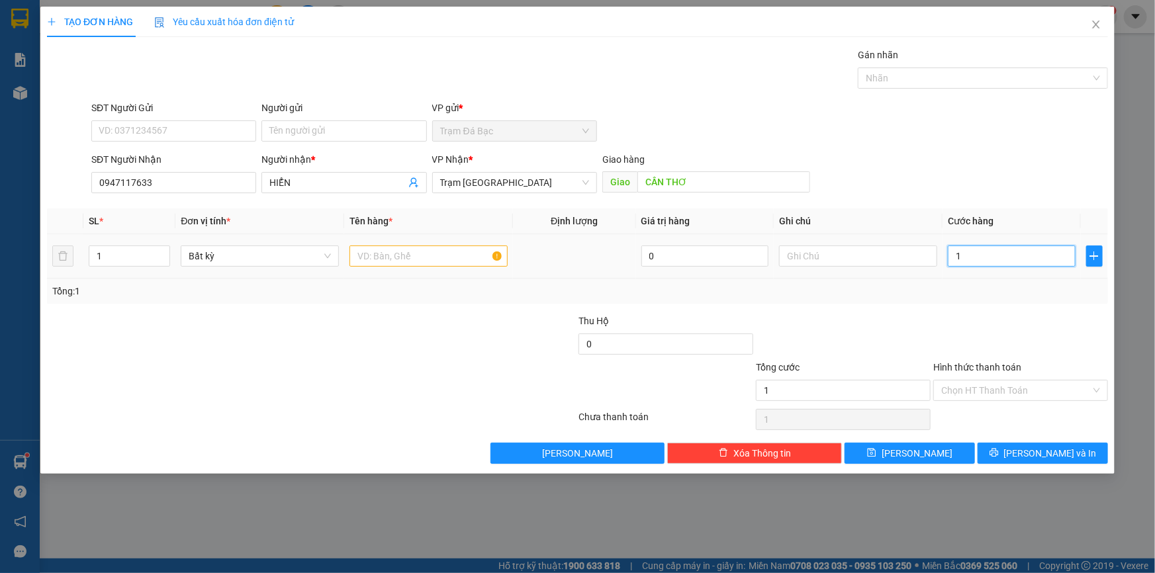
type input "10"
type input "100"
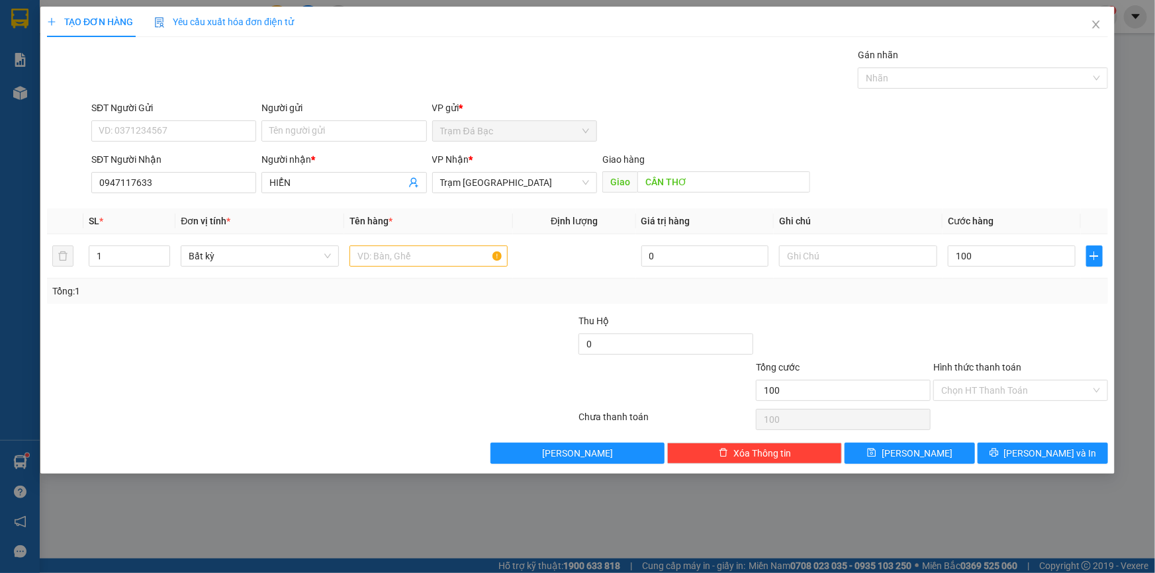
type input "100.000"
drag, startPoint x: 268, startPoint y: 330, endPoint x: 328, endPoint y: 271, distance: 84.7
click at [291, 309] on div "Transit Pickup Surcharge Ids Transit Deliver Surcharge Ids Transit Deliver Surc…" at bounding box center [577, 256] width 1061 height 416
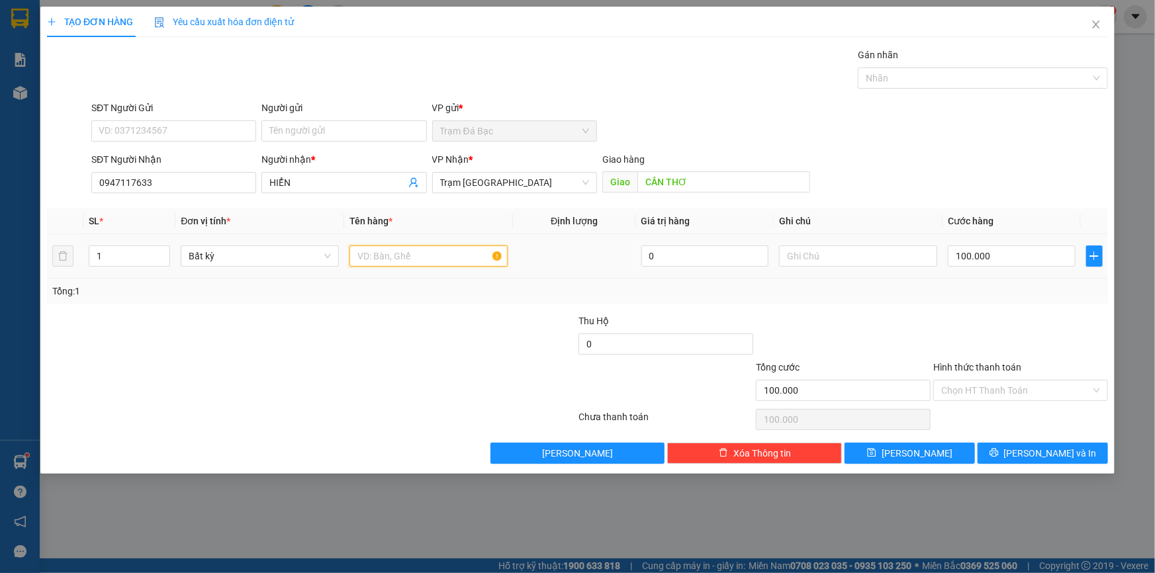
click at [358, 251] on input "text" at bounding box center [429, 256] width 158 height 21
type input "1TH"
click at [682, 334] on input "0" at bounding box center [666, 344] width 175 height 21
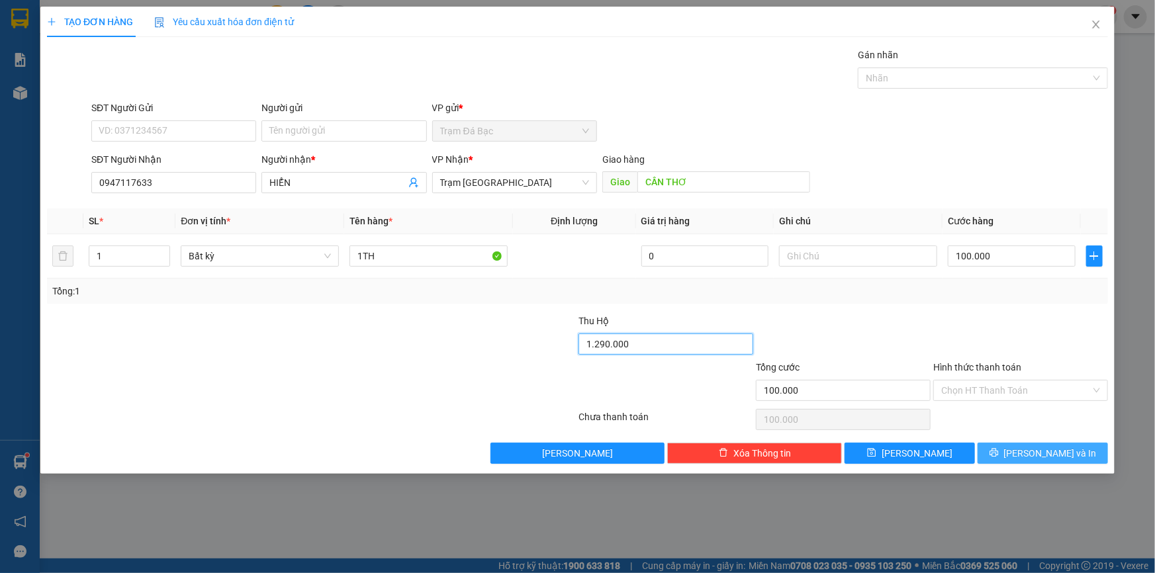
type input "1.290.000"
click at [1020, 443] on button "[PERSON_NAME] và In" at bounding box center [1043, 453] width 130 height 21
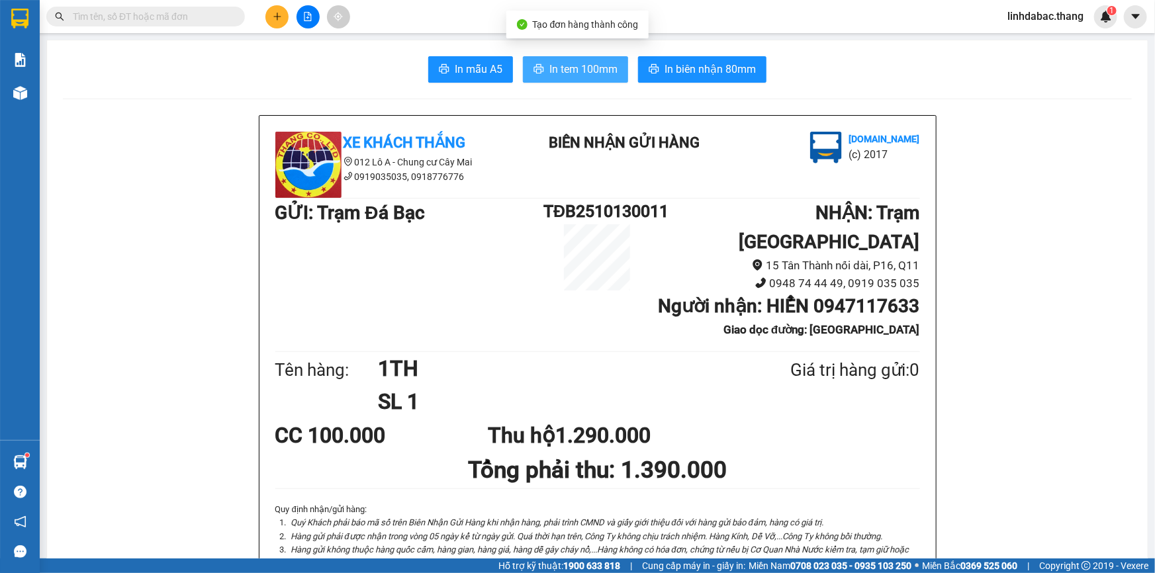
click at [575, 68] on span "In tem 100mm" at bounding box center [584, 69] width 68 height 17
click at [270, 22] on button at bounding box center [277, 16] width 23 height 23
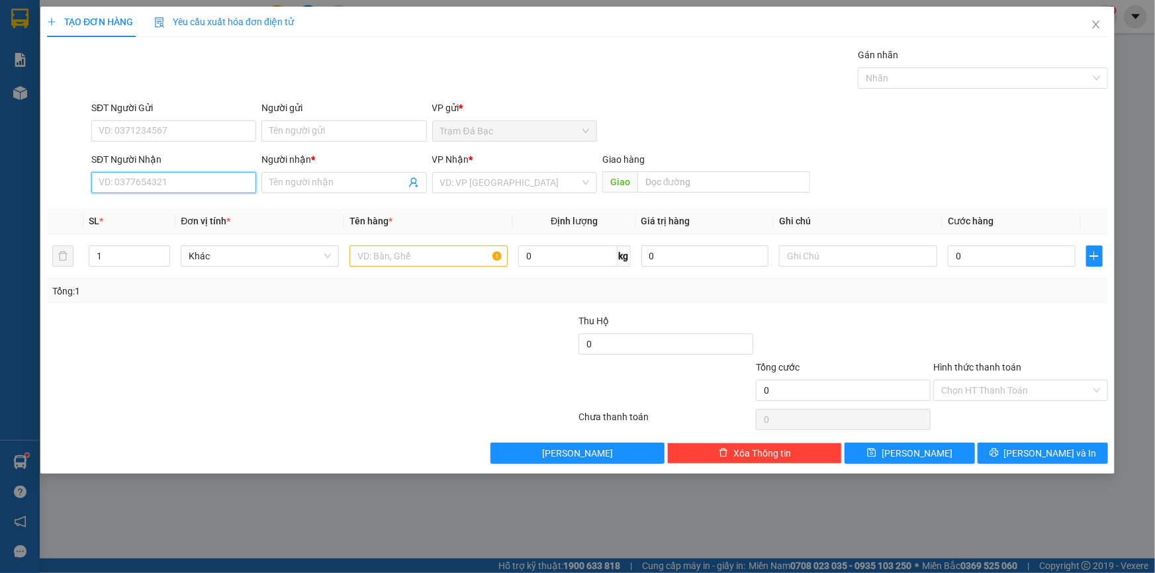
click at [177, 179] on input "SĐT Người Nhận" at bounding box center [173, 182] width 165 height 21
type input "0363301252"
click at [332, 189] on input "Người nhận *" at bounding box center [337, 182] width 136 height 15
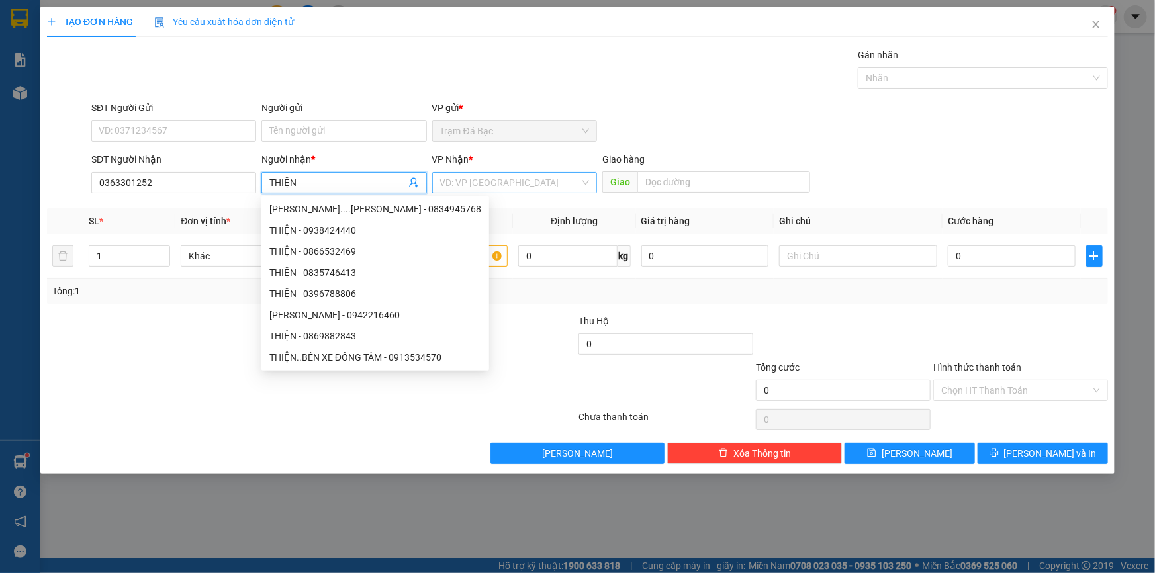
type input "THIỆN"
click at [488, 188] on input "search" at bounding box center [510, 183] width 140 height 20
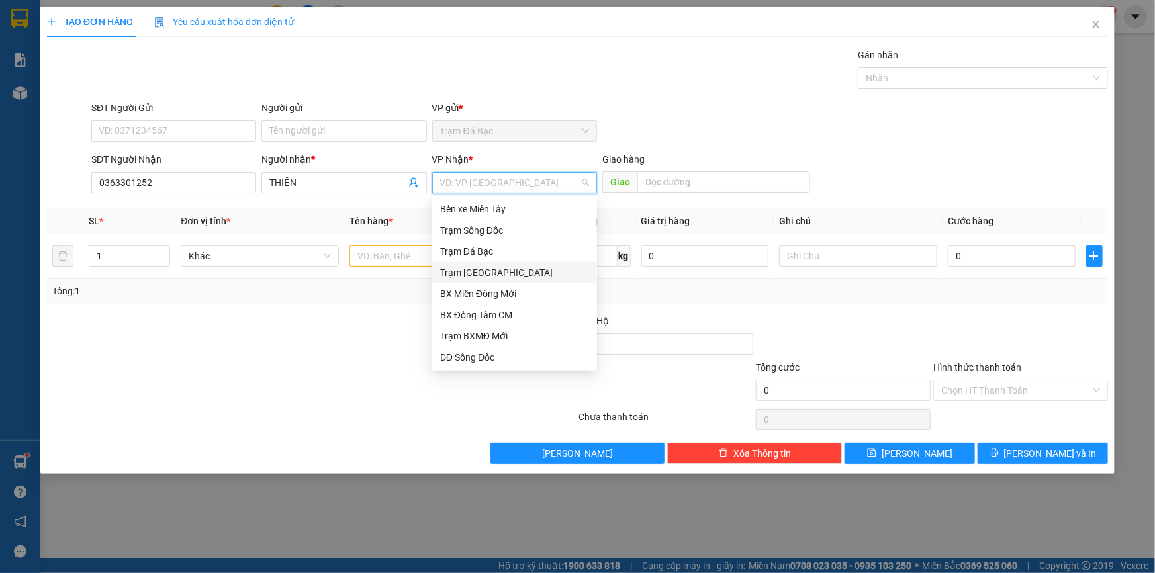
click at [477, 273] on div "Trạm [GEOGRAPHIC_DATA]" at bounding box center [514, 273] width 149 height 15
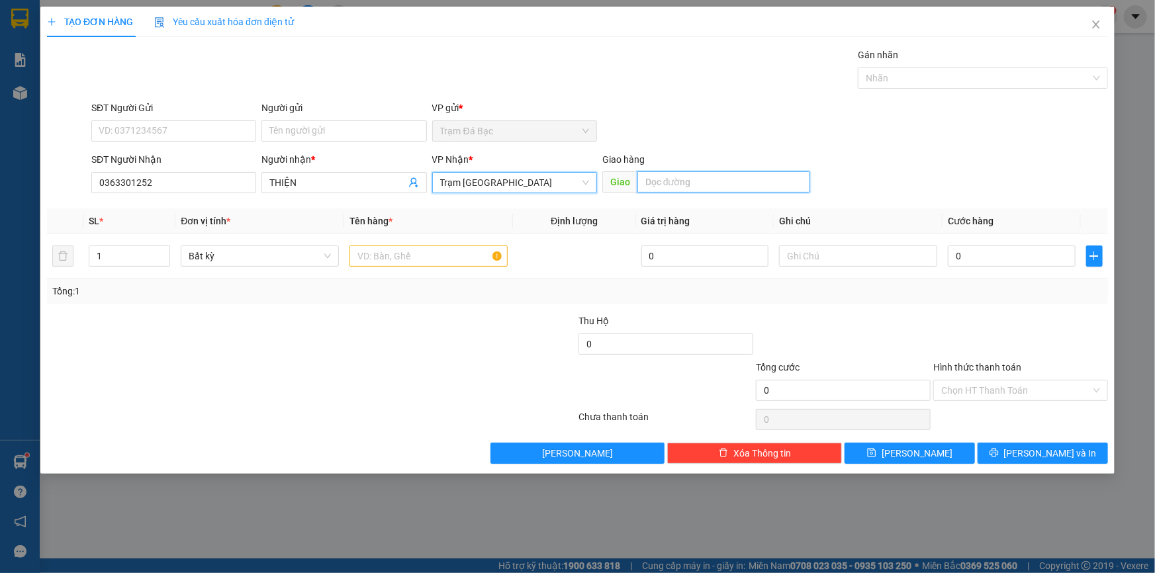
click at [662, 180] on input "text" at bounding box center [724, 181] width 173 height 21
type input "CẦN THƠ"
click at [428, 253] on input "text" at bounding box center [429, 256] width 158 height 21
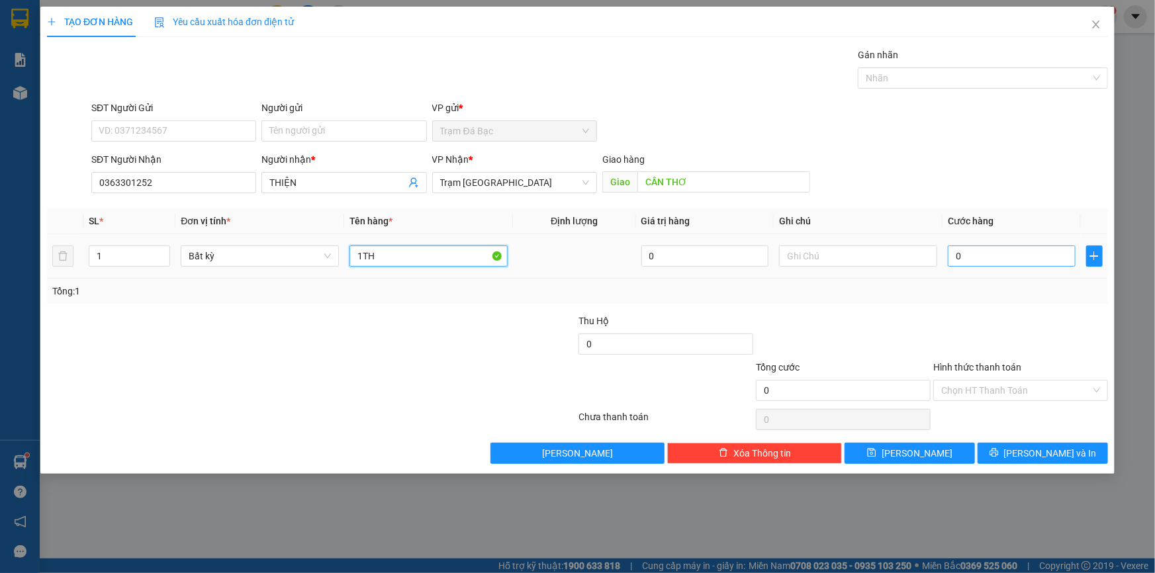
type input "1TH"
click at [986, 257] on input "0" at bounding box center [1012, 256] width 128 height 21
type input "6"
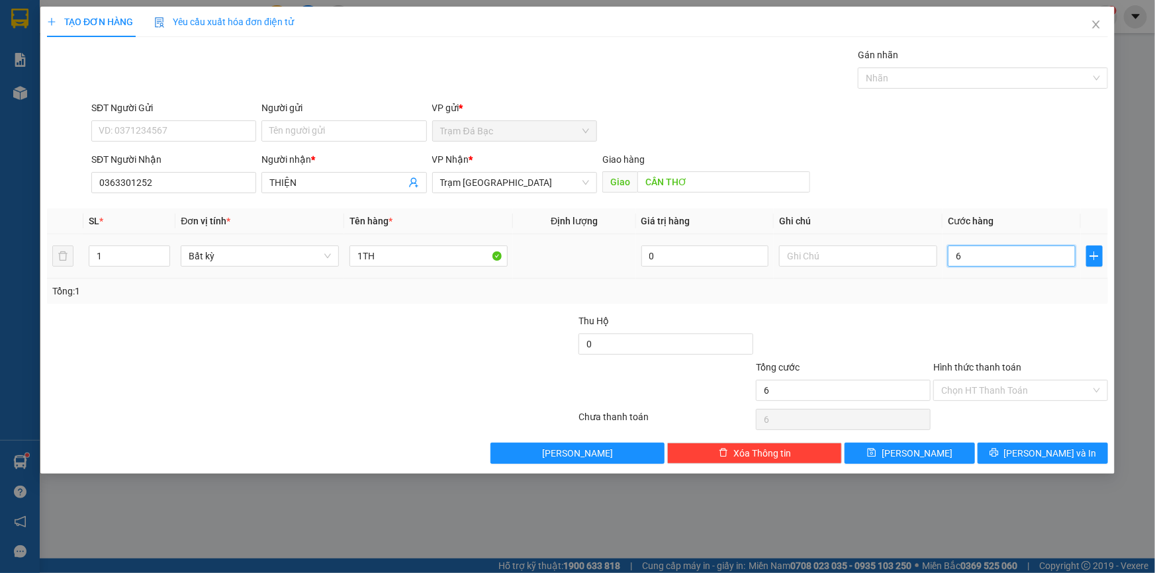
type input "60"
type input "60.000"
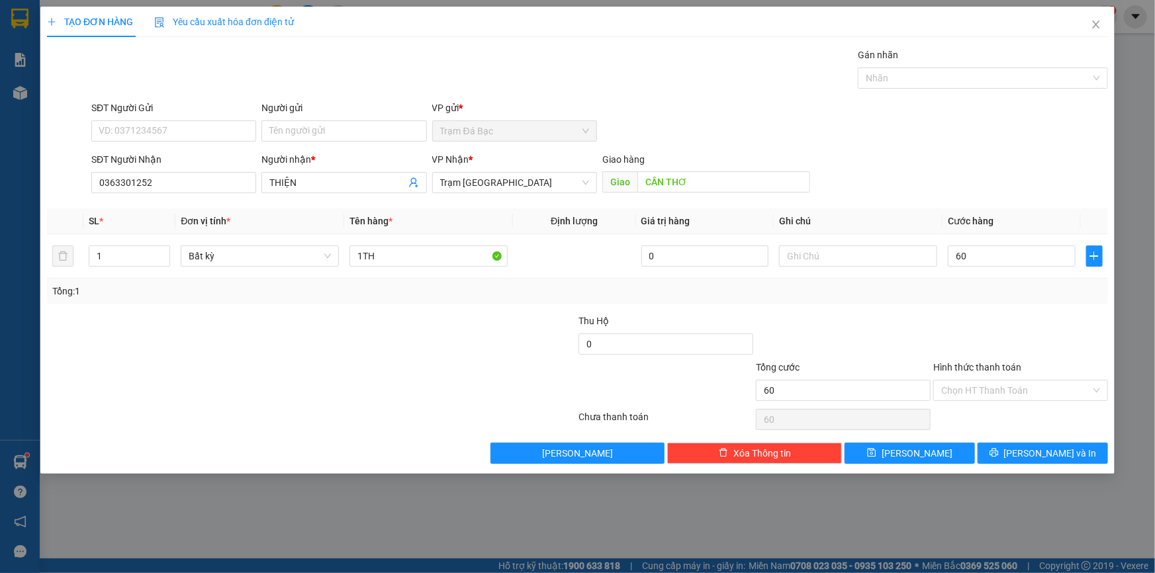
type input "60.000"
click at [978, 289] on div "Tổng: 1" at bounding box center [577, 291] width 1051 height 15
click at [1001, 389] on input "Hình thức thanh toán" at bounding box center [1017, 391] width 150 height 20
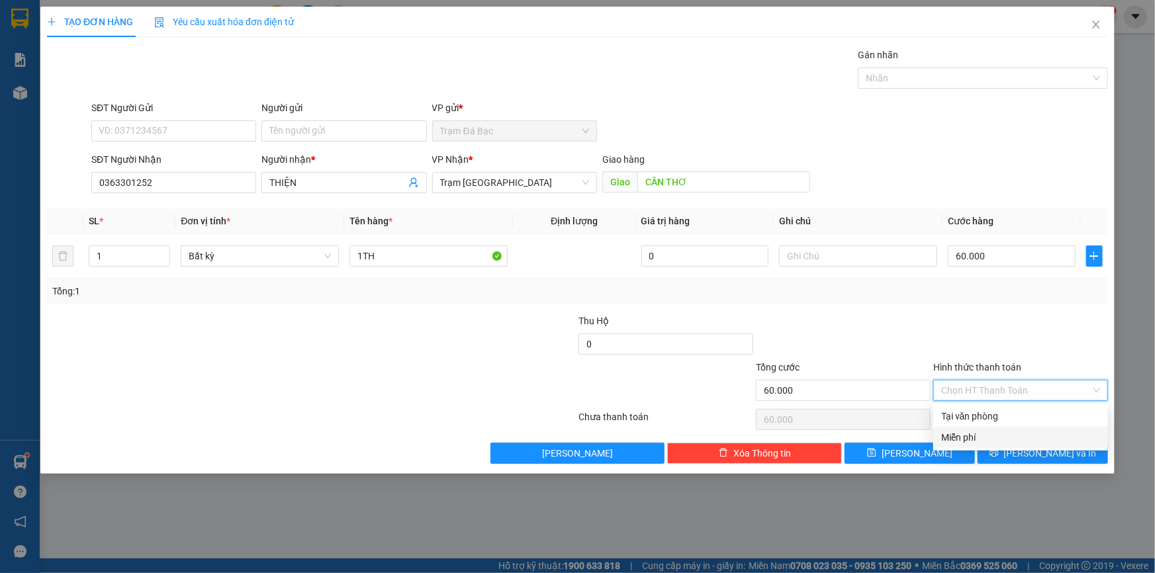
click at [991, 438] on div "Miễn phí" at bounding box center [1021, 437] width 159 height 15
type input "0"
click at [995, 378] on div "Hình thức thanh toán" at bounding box center [1021, 370] width 175 height 20
click at [1001, 381] on span "Miễn phí" at bounding box center [1021, 391] width 159 height 20
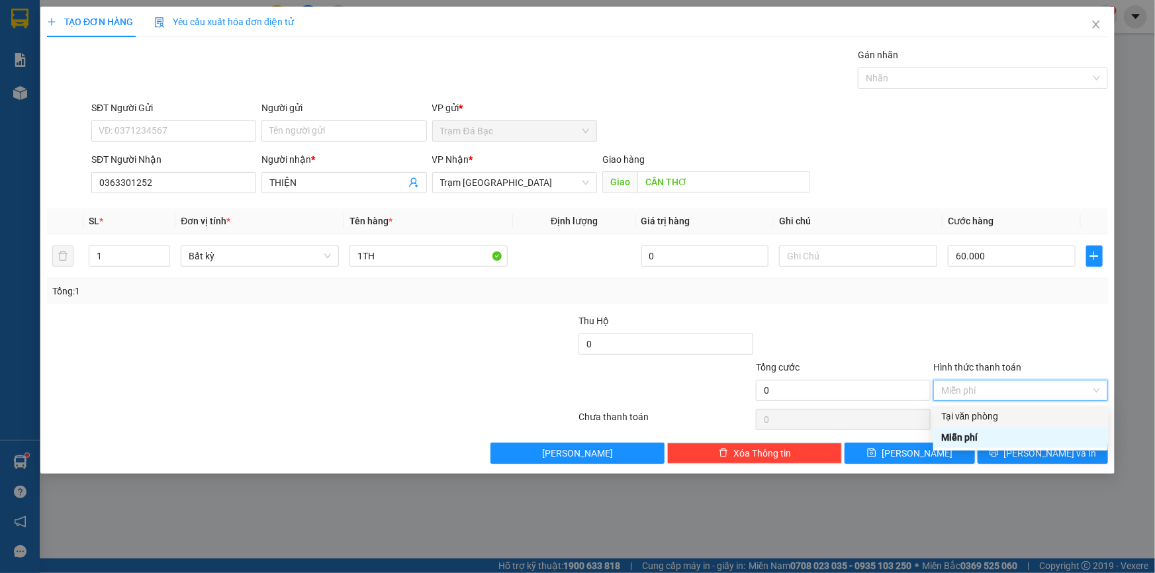
click at [1001, 414] on div "Tại văn phòng" at bounding box center [1021, 416] width 159 height 15
type input "60.000"
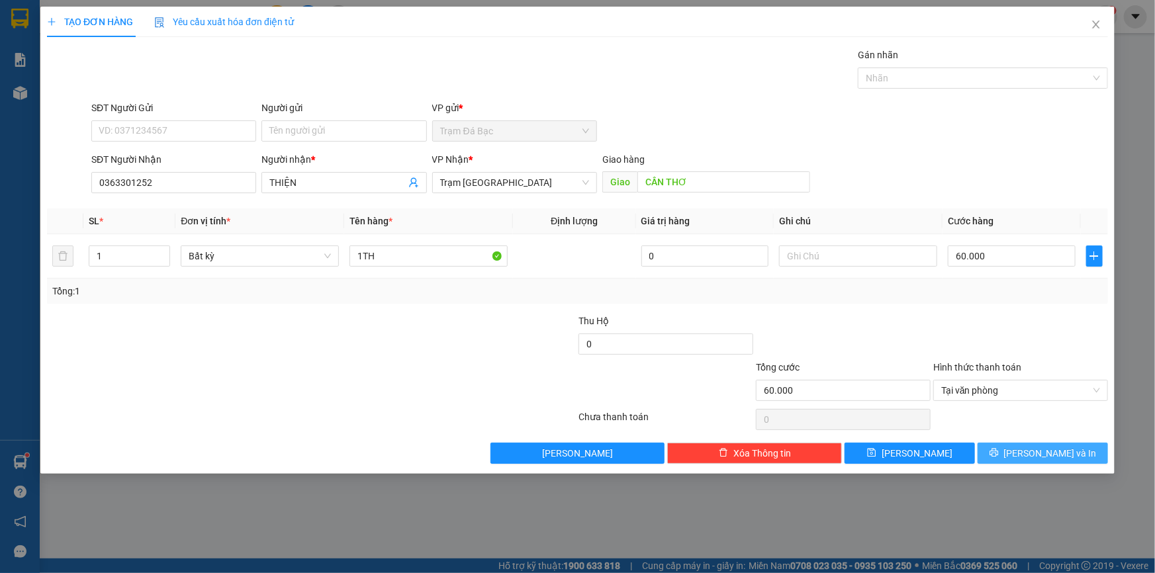
click at [1051, 459] on span "[PERSON_NAME] và In" at bounding box center [1050, 453] width 93 height 15
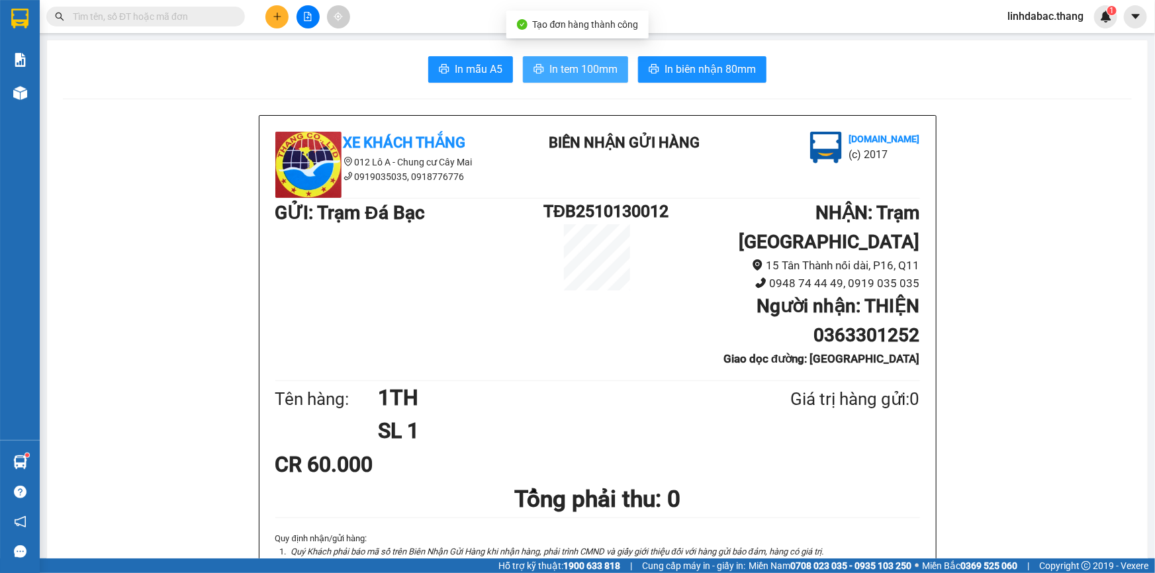
click at [558, 67] on span "In tem 100mm" at bounding box center [584, 69] width 68 height 17
click at [273, 13] on icon "plus" at bounding box center [277, 16] width 9 height 9
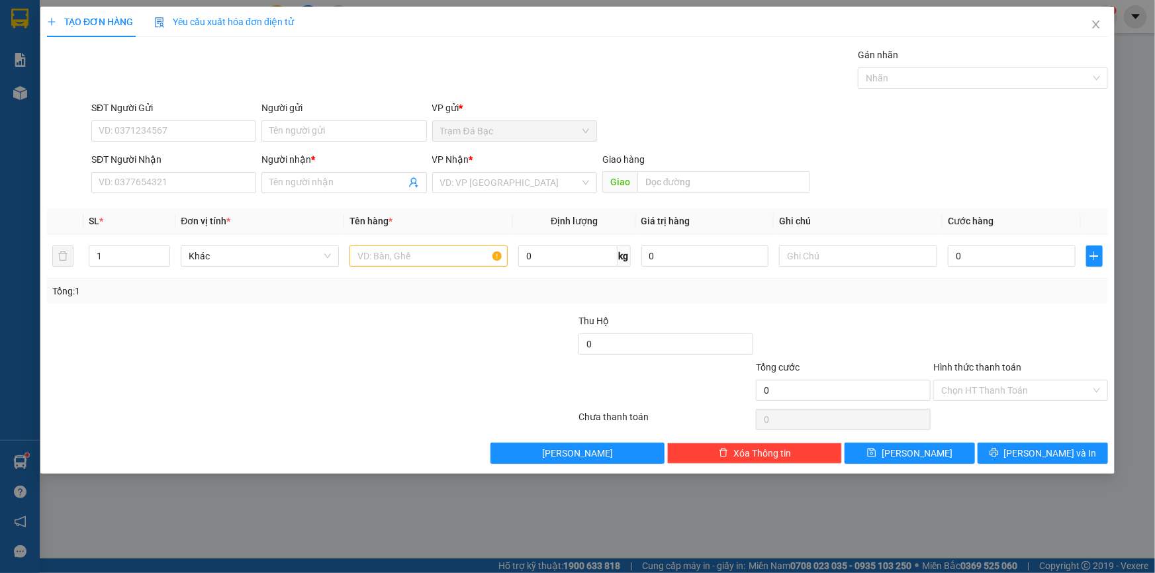
click at [195, 193] on div "SĐT Người Nhận VD: 0377654321" at bounding box center [173, 175] width 165 height 46
click at [198, 187] on input "SĐT Người Nhận" at bounding box center [173, 182] width 165 height 21
type input "0946741426"
click at [339, 189] on input "Người nhận *" at bounding box center [337, 182] width 136 height 15
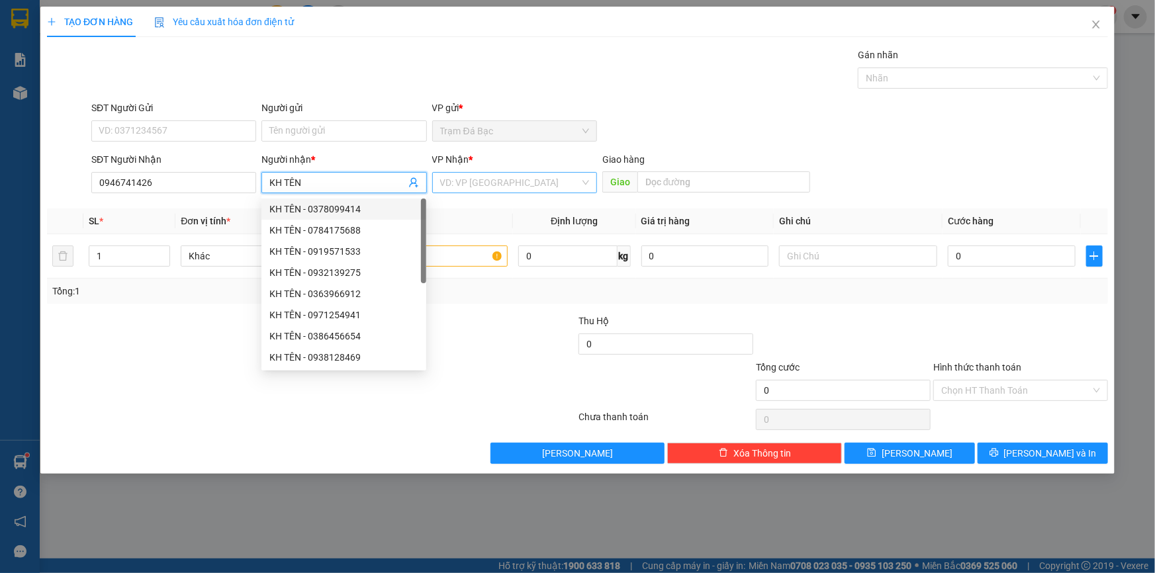
type input "KH TÊN"
click at [509, 173] on input "search" at bounding box center [510, 183] width 140 height 20
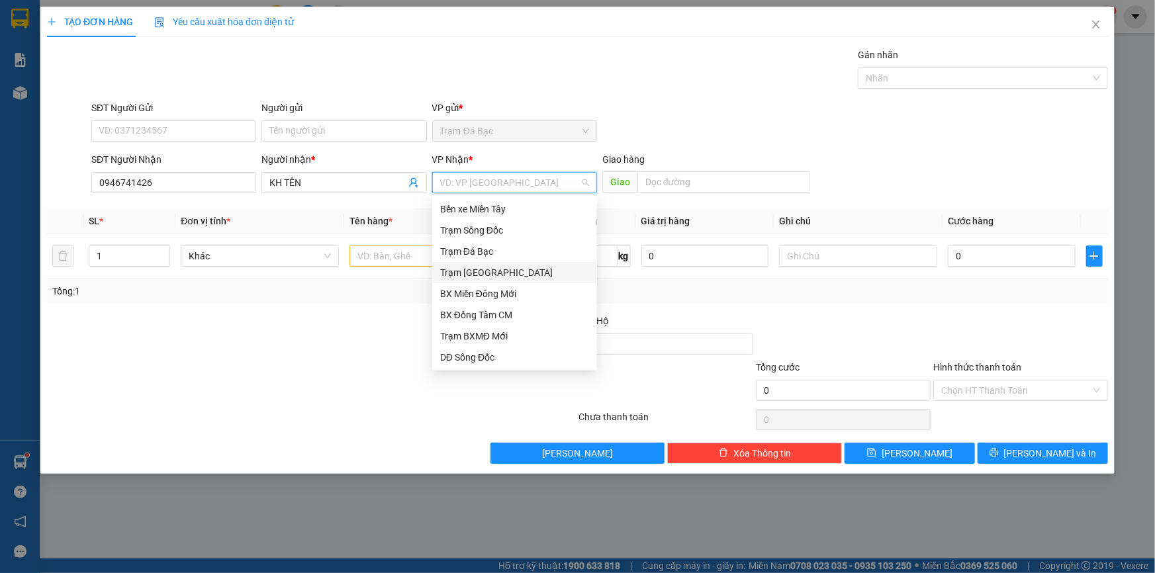
click at [493, 268] on div "Trạm [GEOGRAPHIC_DATA]" at bounding box center [514, 273] width 149 height 15
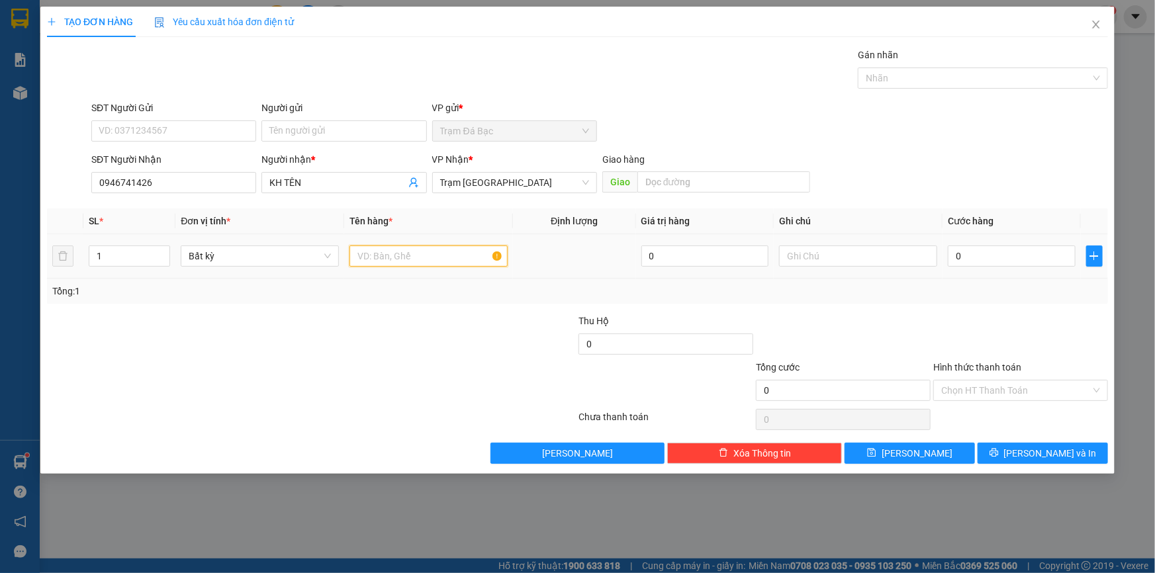
click at [391, 258] on input "text" at bounding box center [429, 256] width 158 height 21
type input "1TH"
click at [1001, 260] on input "0" at bounding box center [1012, 256] width 128 height 21
type input "1"
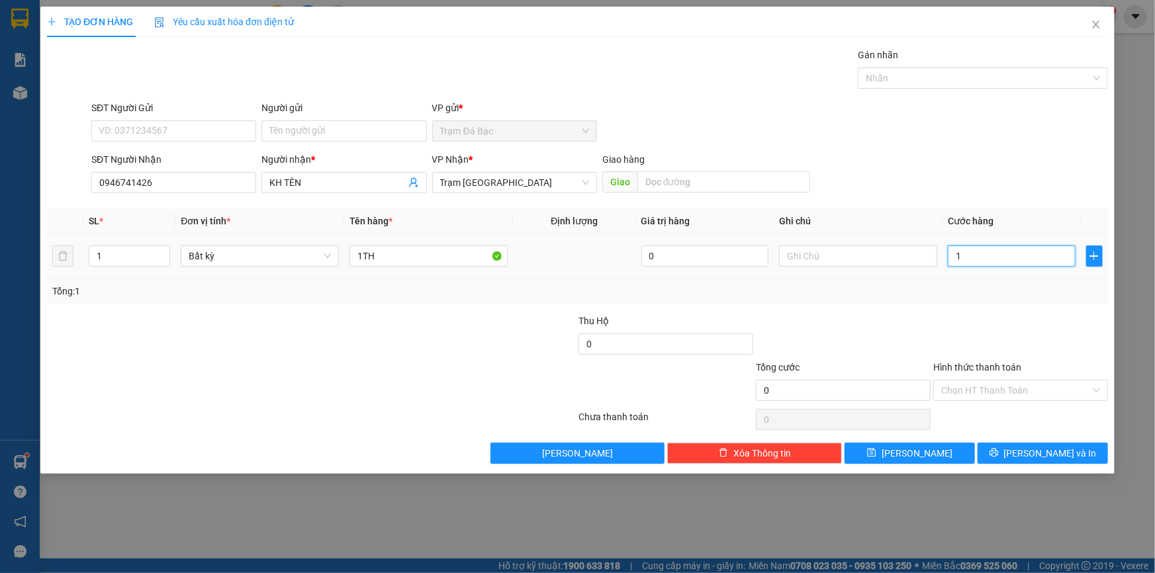
type input "1"
type input "10"
type input "100"
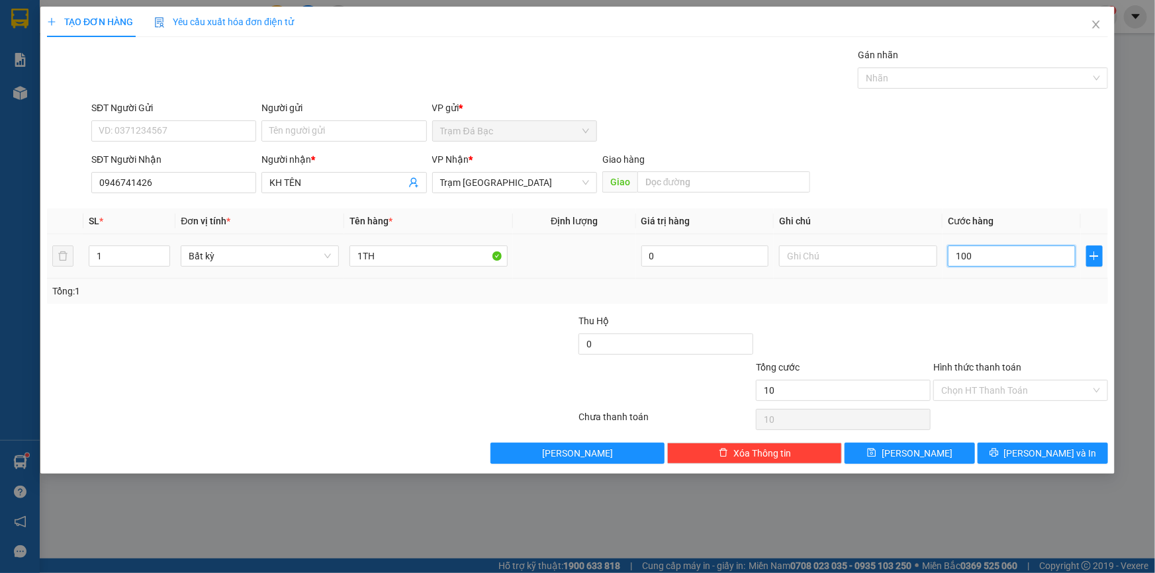
type input "100"
type input "100.000"
click at [1004, 282] on div "Tổng: 1" at bounding box center [577, 291] width 1061 height 25
click at [999, 452] on icon "printer" at bounding box center [994, 452] width 9 height 9
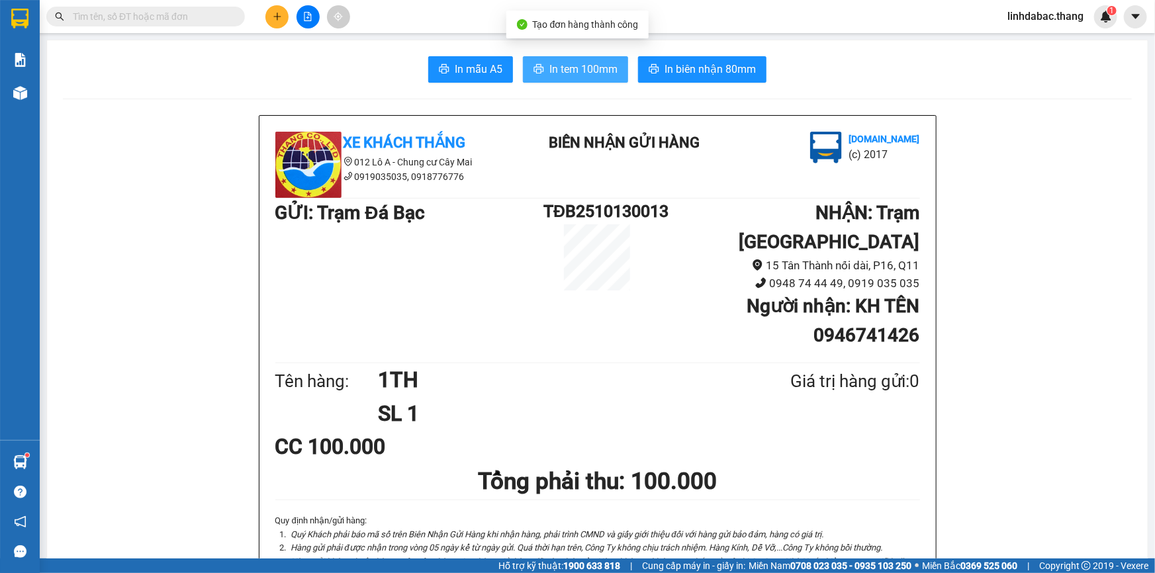
click at [583, 72] on span "In tem 100mm" at bounding box center [584, 69] width 68 height 17
click at [270, 16] on button at bounding box center [277, 16] width 23 height 23
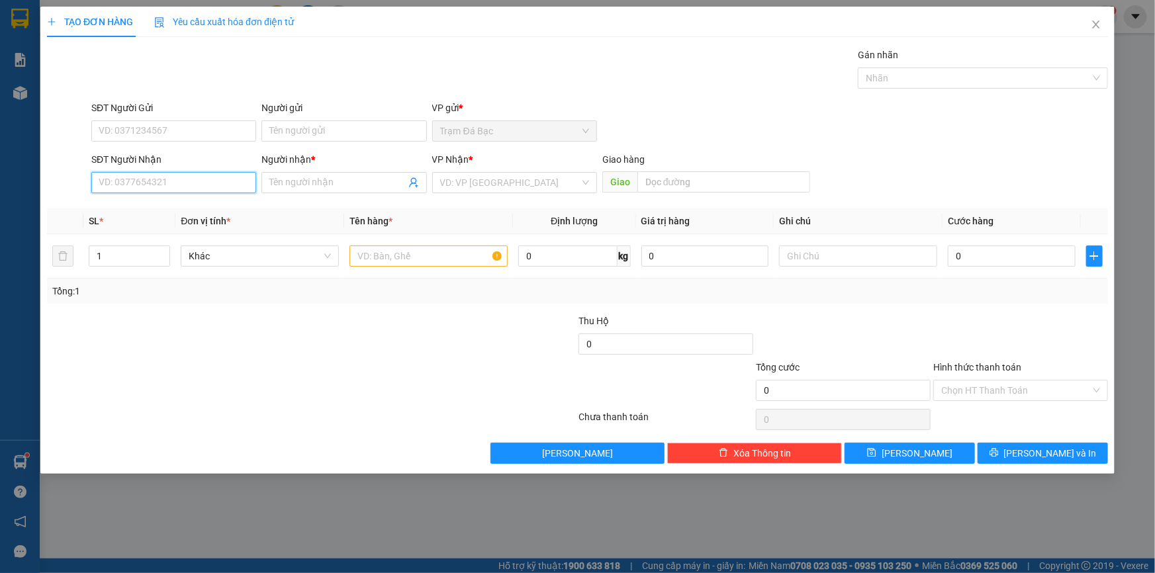
click at [225, 179] on input "SĐT Người Nhận" at bounding box center [173, 182] width 165 height 21
click at [287, 189] on input "Người nhận *" at bounding box center [337, 182] width 136 height 15
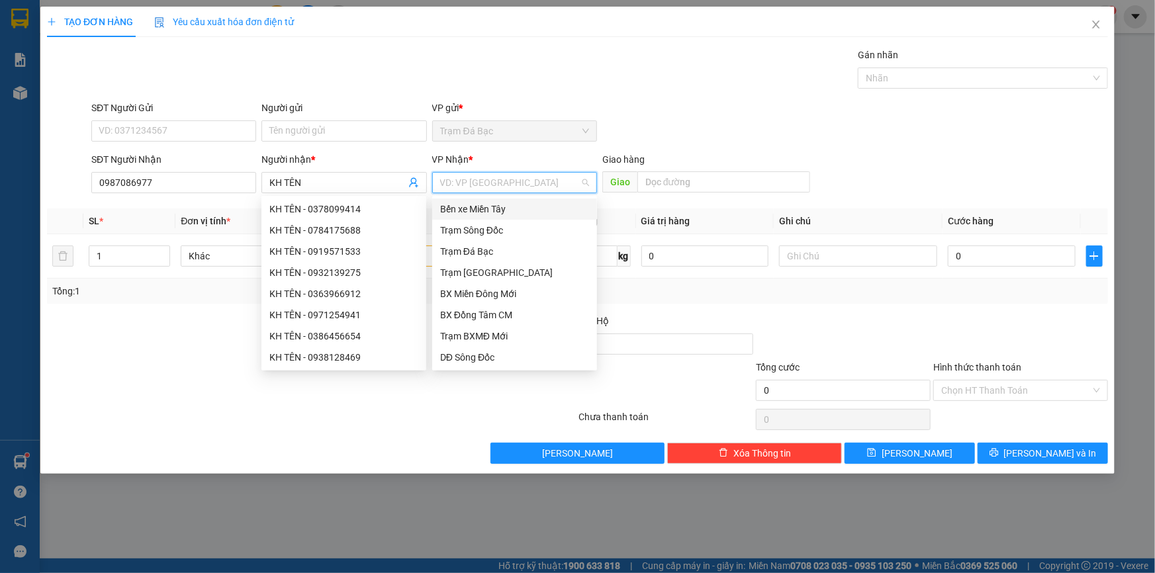
click at [445, 178] on input "search" at bounding box center [510, 183] width 140 height 20
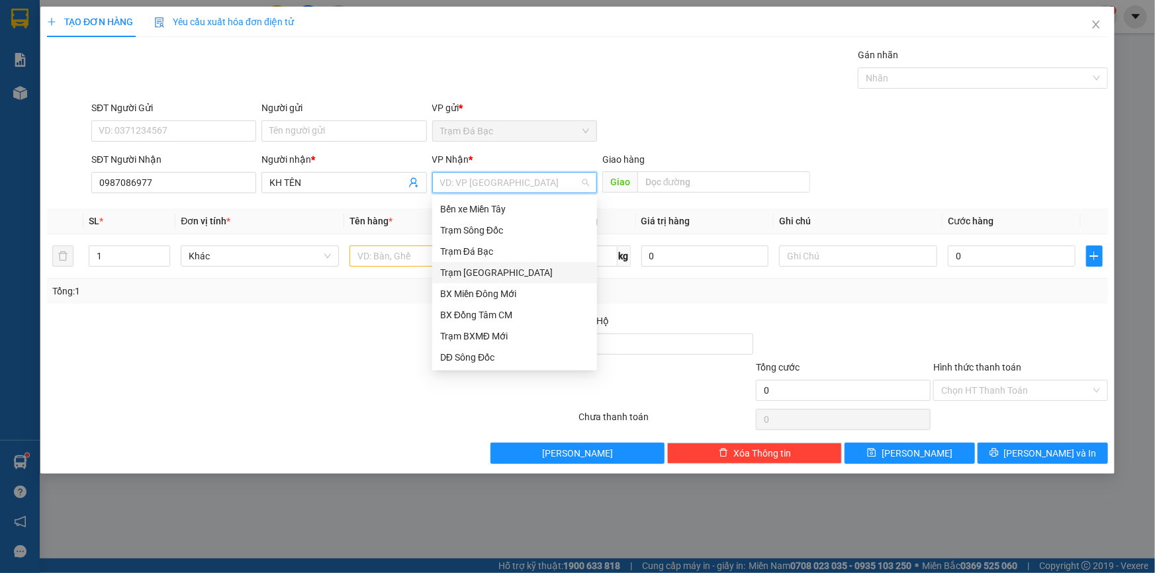
drag, startPoint x: 483, startPoint y: 273, endPoint x: 546, endPoint y: 220, distance: 81.7
click at [487, 269] on div "Trạm [GEOGRAPHIC_DATA]" at bounding box center [514, 273] width 149 height 15
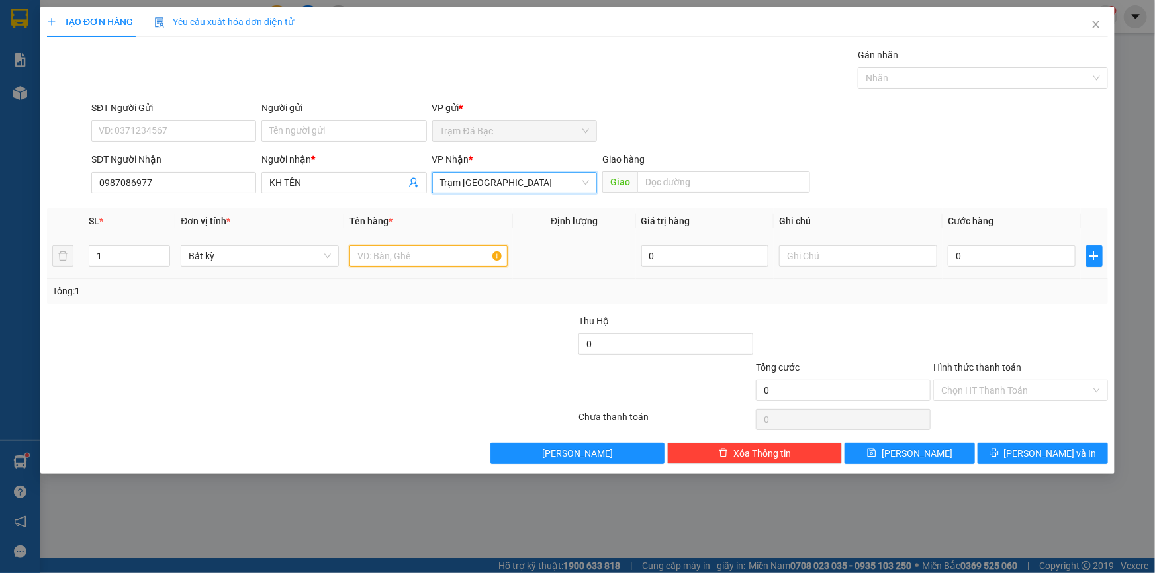
click at [438, 260] on input "text" at bounding box center [429, 256] width 158 height 21
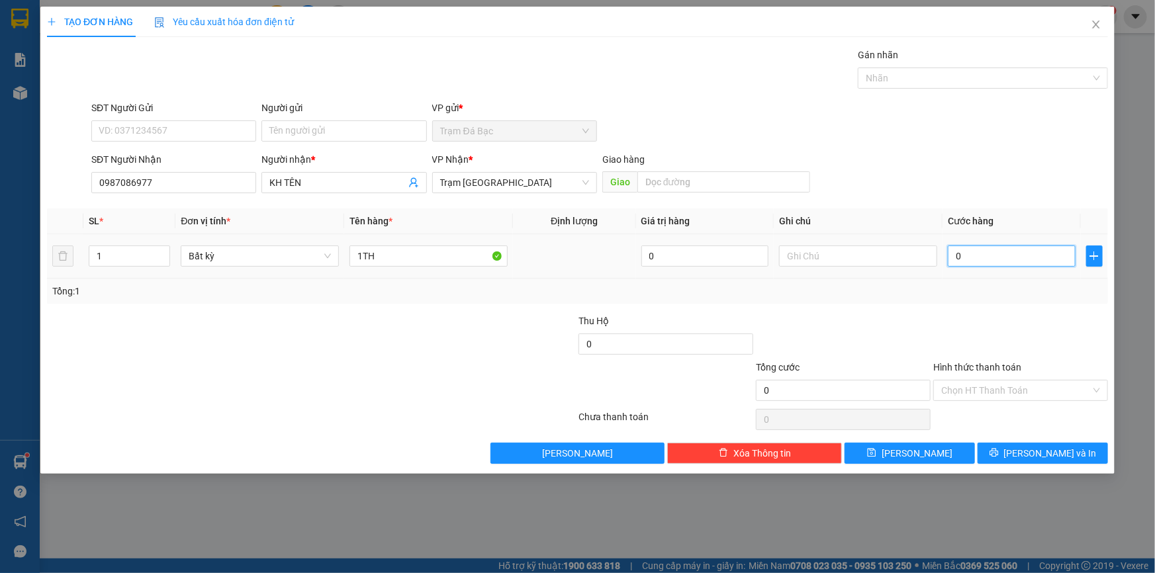
drag, startPoint x: 967, startPoint y: 251, endPoint x: 975, endPoint y: 249, distance: 7.5
click at [969, 252] on input "0" at bounding box center [1012, 256] width 128 height 21
click at [1020, 286] on div "Tổng: 1" at bounding box center [577, 291] width 1051 height 15
click at [1073, 452] on button "[PERSON_NAME] và In" at bounding box center [1043, 453] width 130 height 21
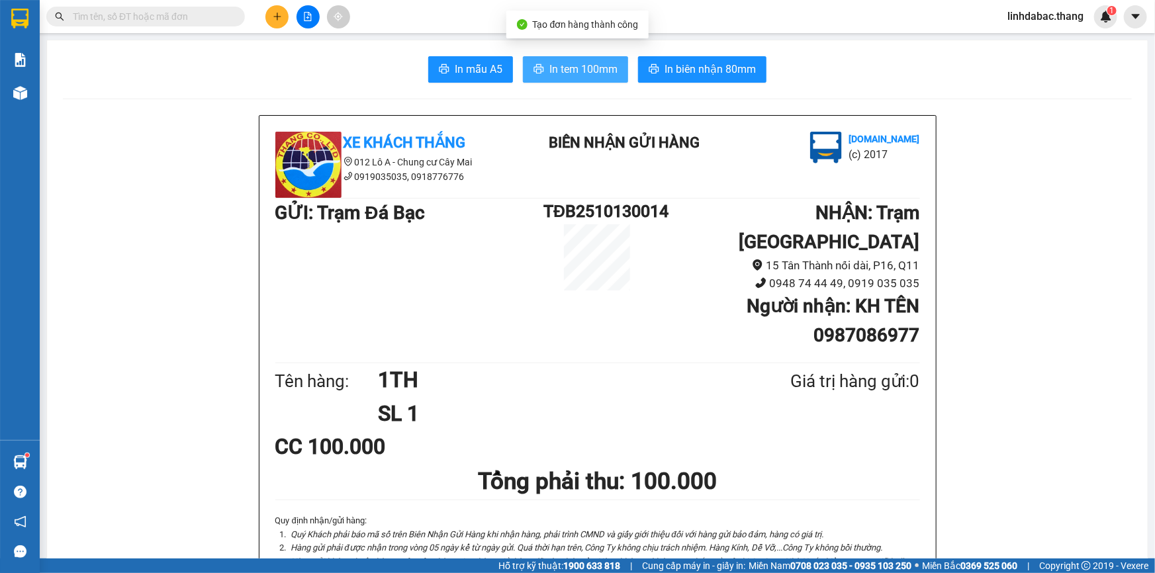
click at [602, 72] on span "In tem 100mm" at bounding box center [584, 69] width 68 height 17
click at [285, 19] on button at bounding box center [277, 16] width 23 height 23
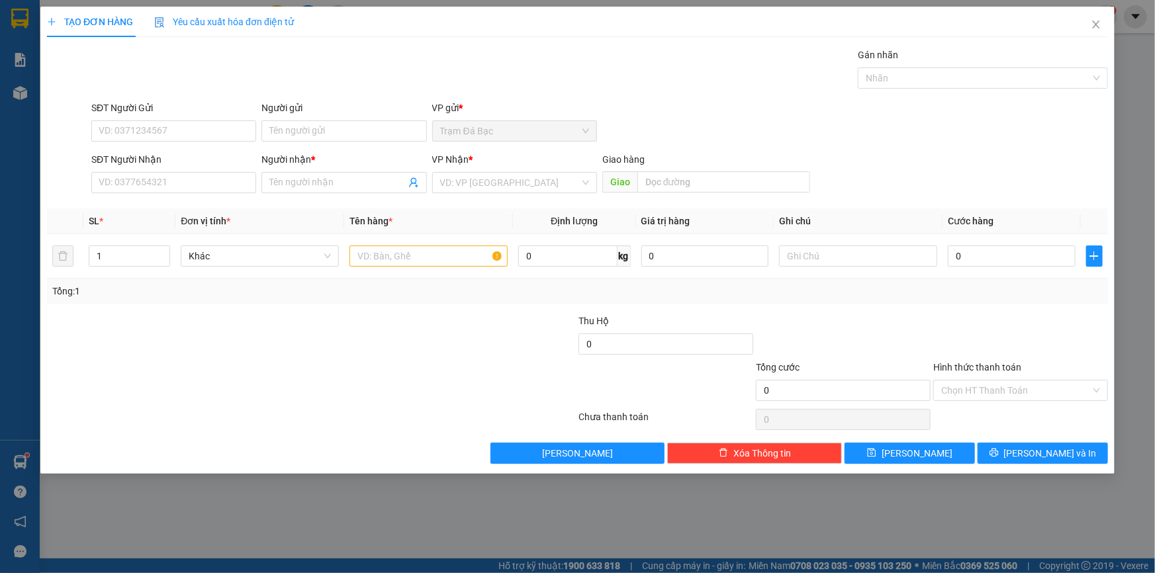
click at [230, 164] on div "SĐT Người Nhận" at bounding box center [173, 159] width 165 height 15
click at [230, 172] on input "SĐT Người Nhận" at bounding box center [173, 182] width 165 height 21
click at [227, 173] on input "SĐT Người Nhận" at bounding box center [173, 182] width 165 height 21
click at [487, 182] on input "search" at bounding box center [510, 183] width 140 height 20
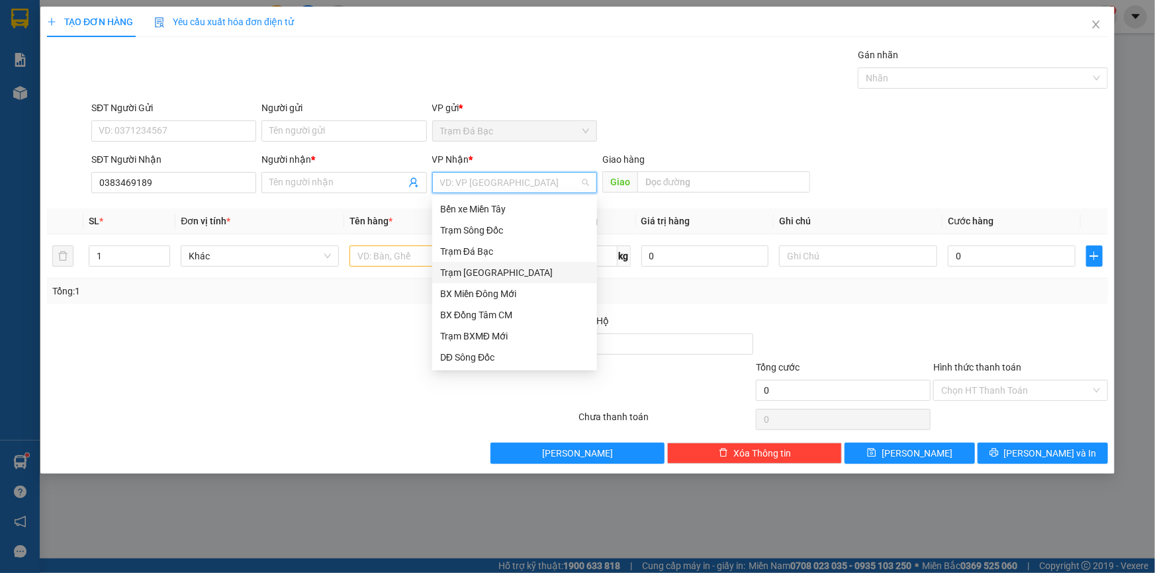
click at [487, 270] on div "Trạm [GEOGRAPHIC_DATA]" at bounding box center [514, 273] width 149 height 15
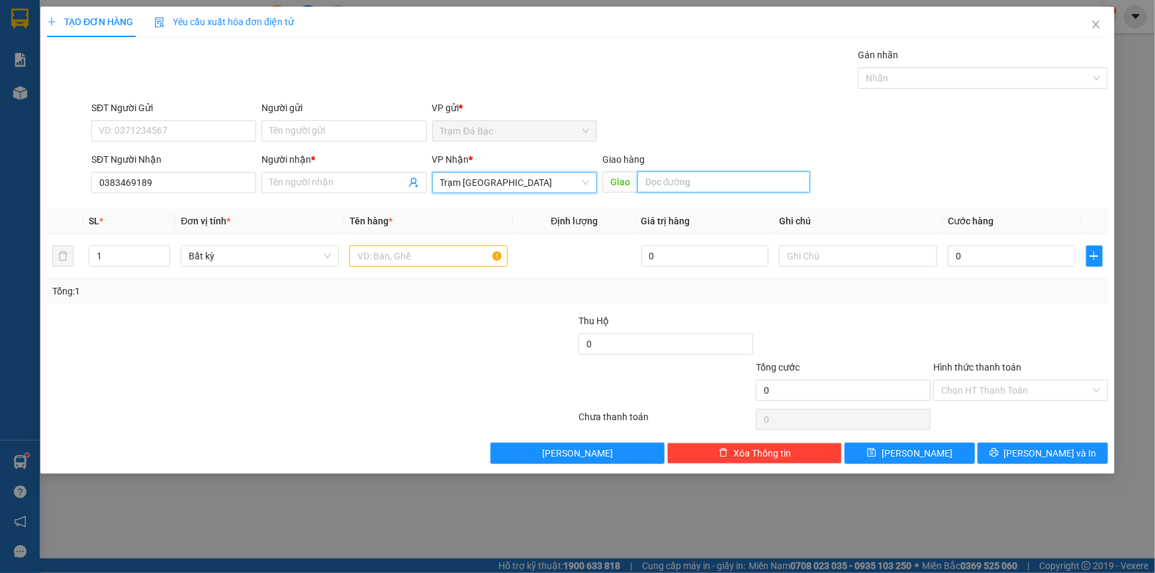
click at [708, 181] on input "text" at bounding box center [724, 181] width 173 height 21
click at [436, 258] on input "text" at bounding box center [429, 256] width 158 height 21
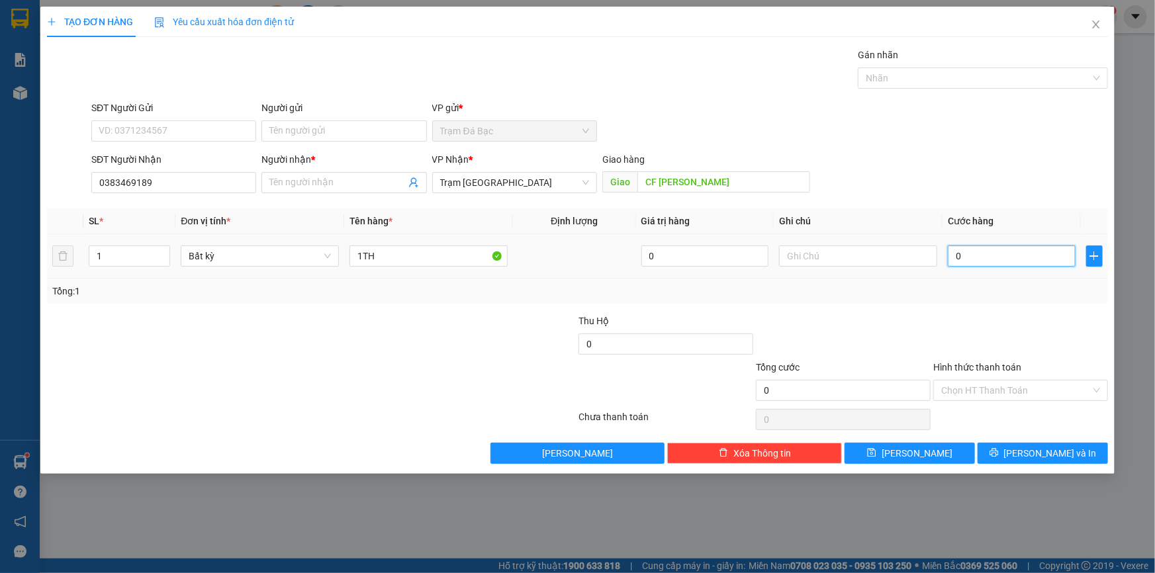
click at [1050, 258] on input "0" at bounding box center [1012, 256] width 128 height 21
click at [1040, 298] on div "Tổng: 1" at bounding box center [577, 291] width 1061 height 25
click at [1038, 456] on span "[PERSON_NAME] và In" at bounding box center [1050, 453] width 93 height 15
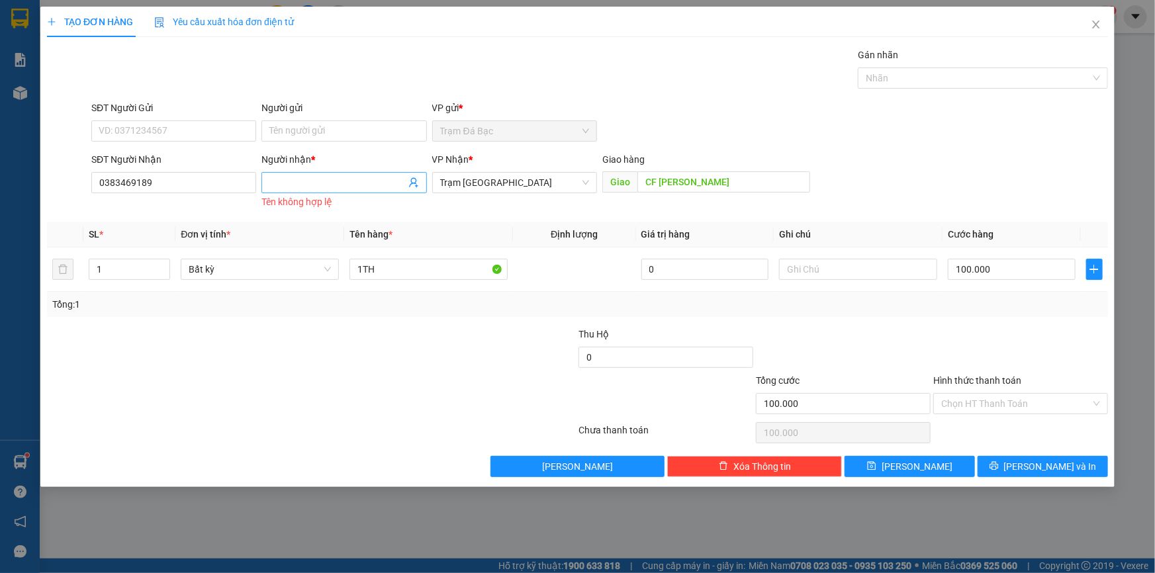
click at [360, 185] on input "Người nhận *" at bounding box center [337, 182] width 136 height 15
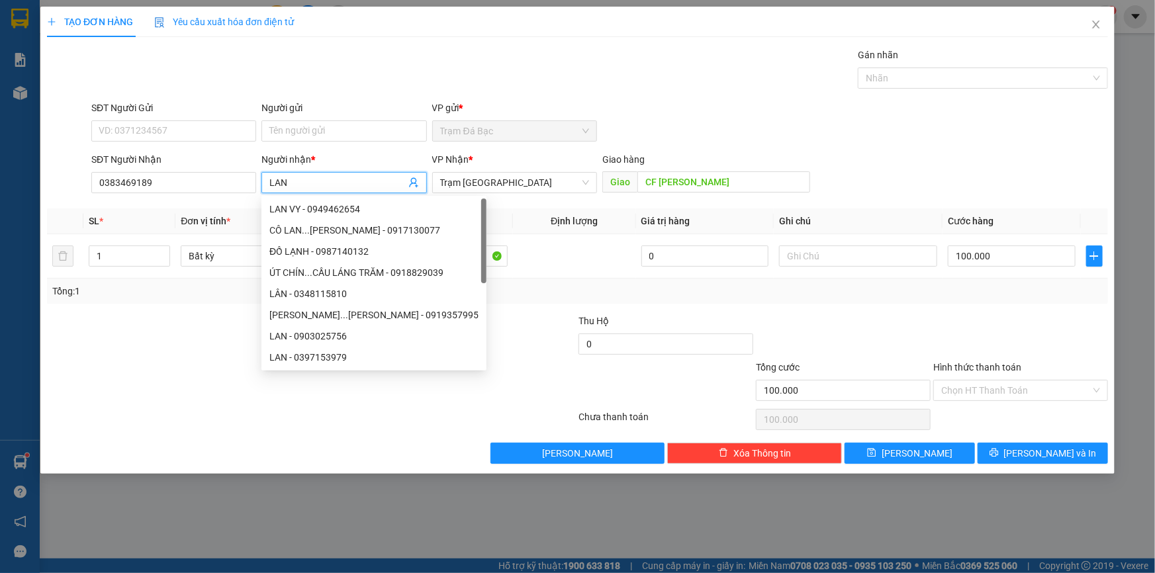
click at [141, 355] on div at bounding box center [223, 337] width 355 height 46
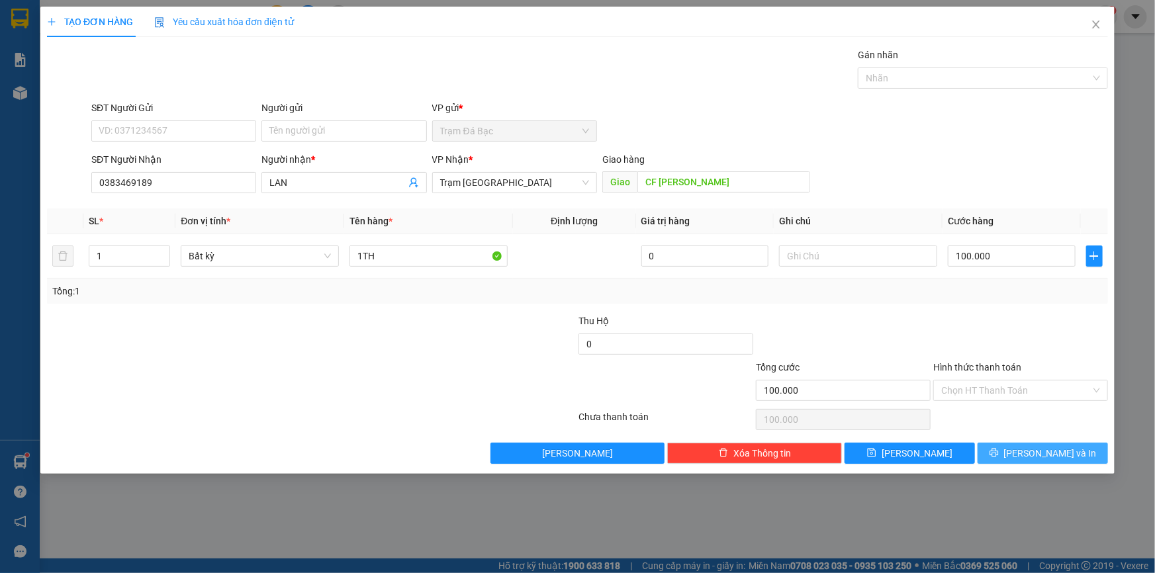
click at [1016, 458] on button "[PERSON_NAME] và In" at bounding box center [1043, 453] width 130 height 21
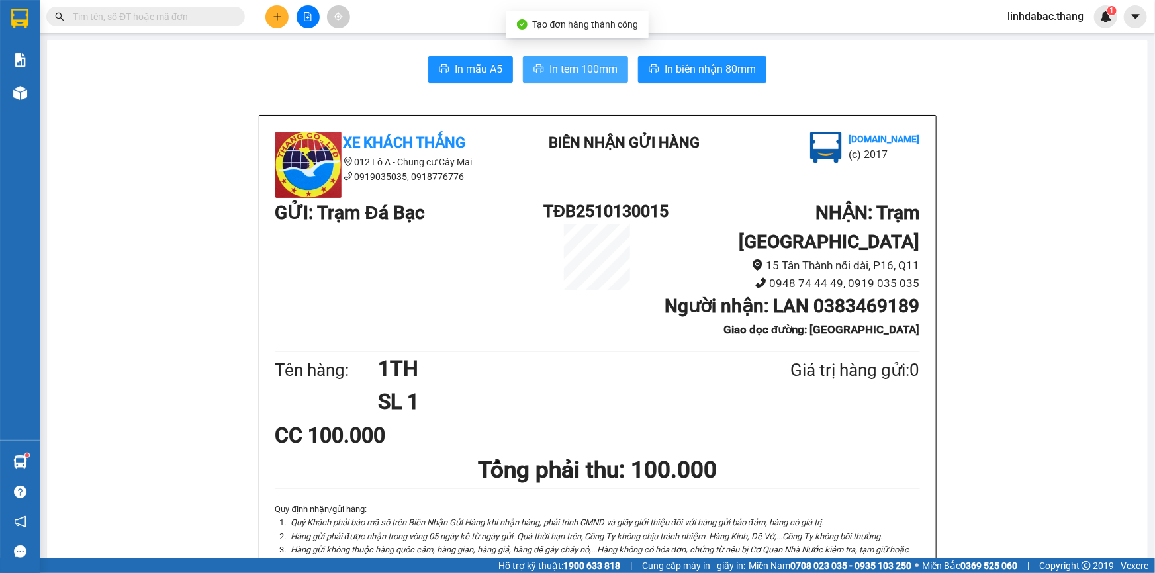
click at [563, 75] on span "In tem 100mm" at bounding box center [584, 69] width 68 height 17
click at [285, 19] on button at bounding box center [277, 16] width 23 height 23
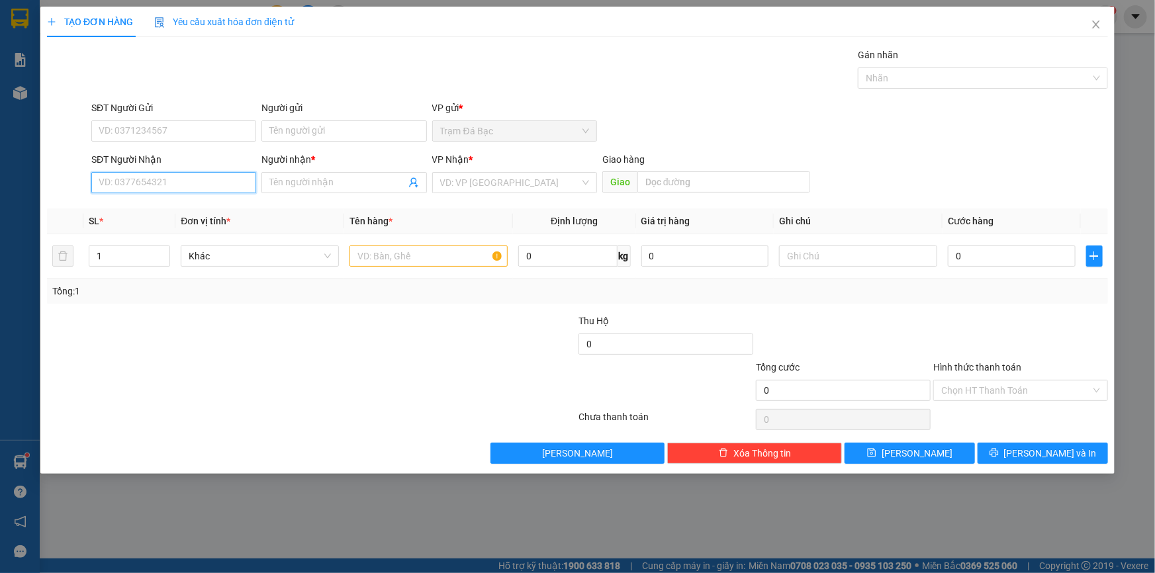
click at [224, 187] on input "SĐT Người Nhận" at bounding box center [173, 182] width 165 height 21
click at [283, 182] on input "Người nhận *" at bounding box center [337, 182] width 136 height 15
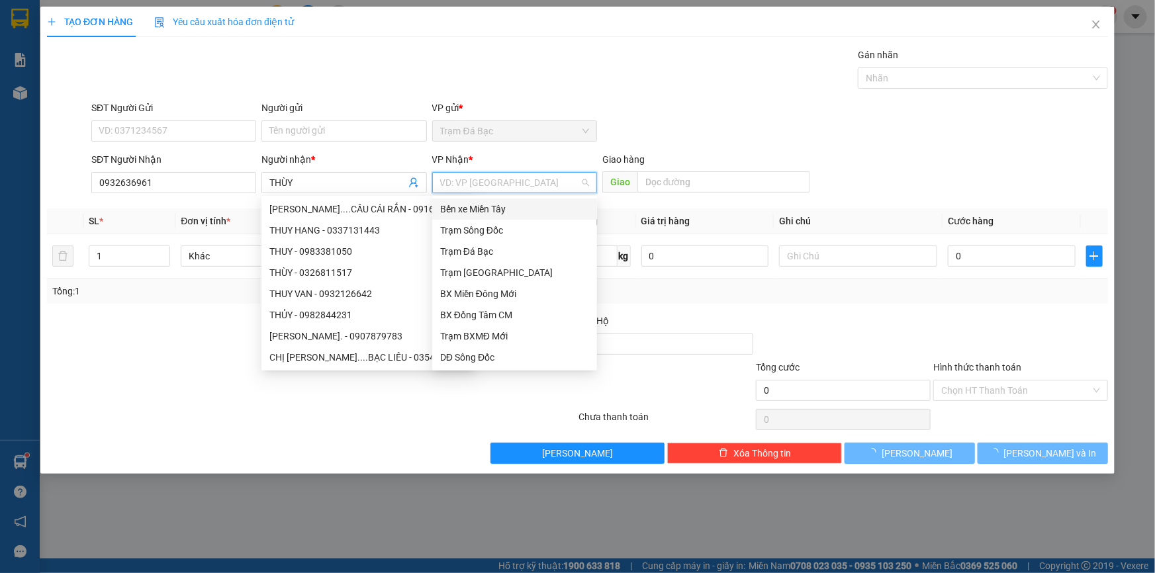
click at [493, 175] on input "search" at bounding box center [510, 183] width 140 height 20
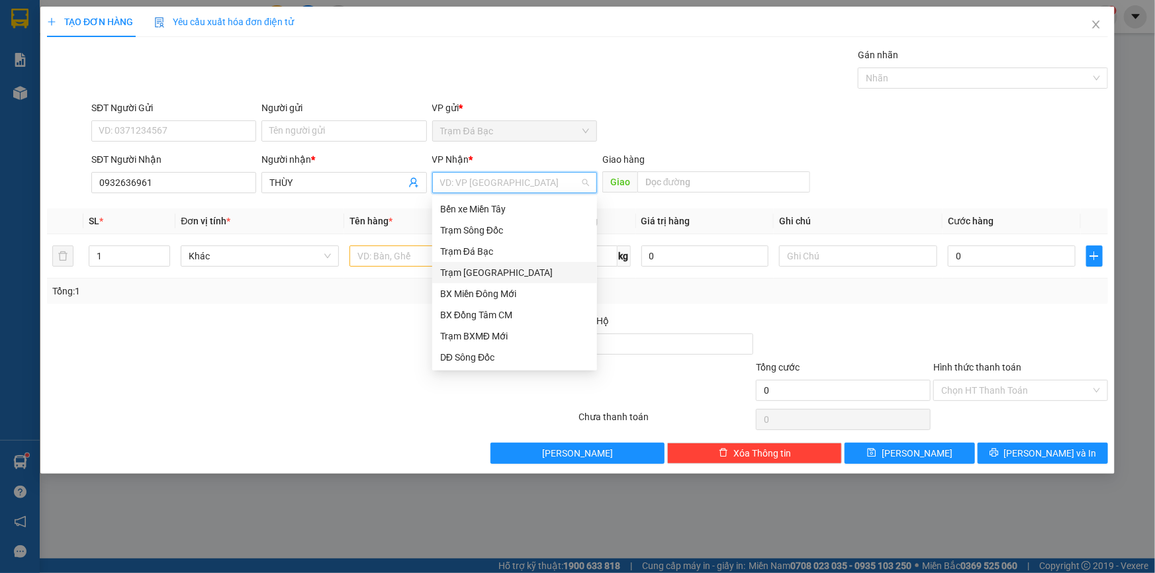
click at [505, 270] on div "Trạm [GEOGRAPHIC_DATA]" at bounding box center [514, 273] width 149 height 15
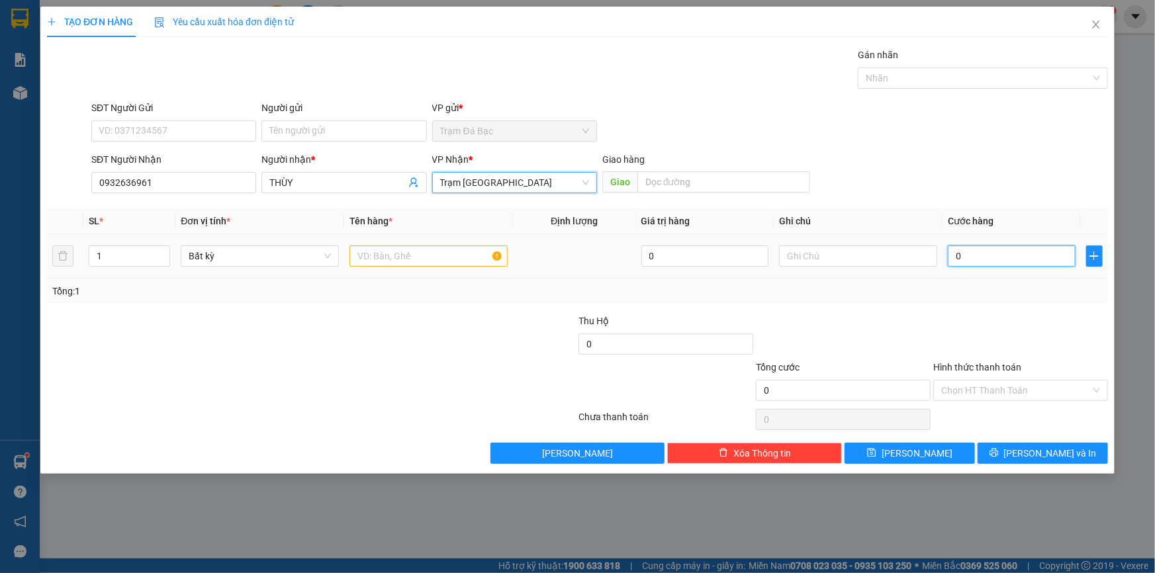
click at [973, 249] on input "0" at bounding box center [1012, 256] width 128 height 21
click at [917, 337] on div at bounding box center [843, 337] width 177 height 46
click at [1002, 397] on input "Hình thức thanh toán" at bounding box center [1017, 391] width 150 height 20
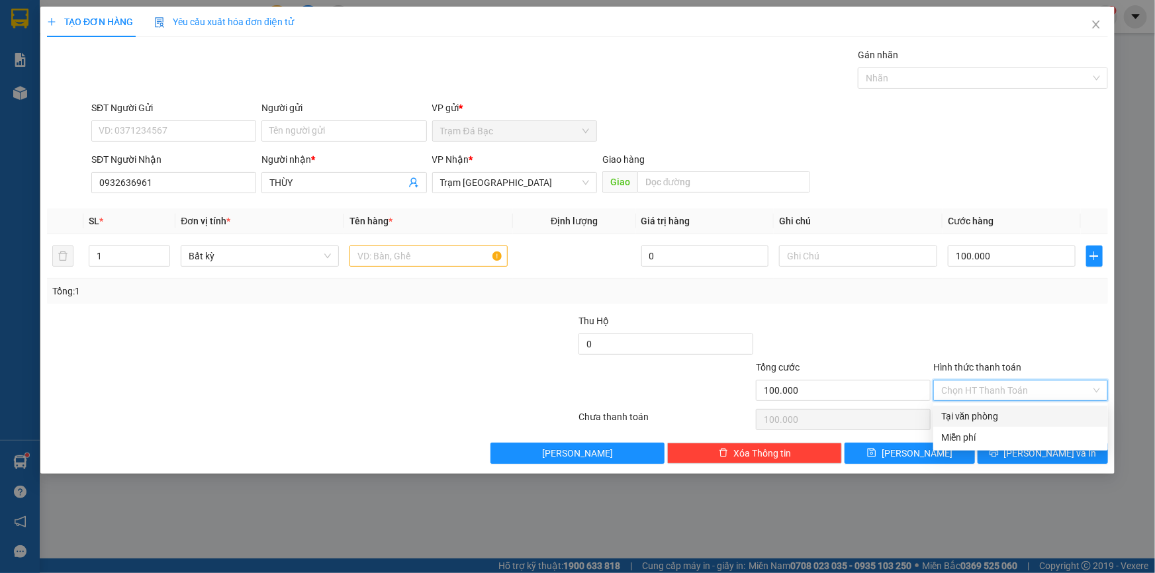
click at [1000, 415] on div "Tại văn phòng" at bounding box center [1021, 416] width 159 height 15
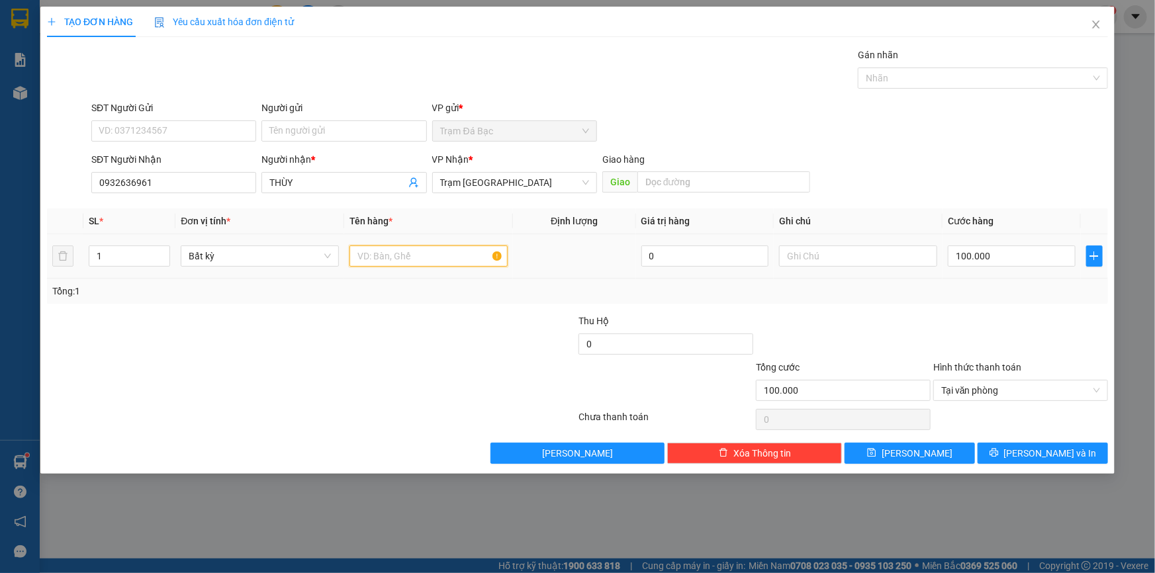
click at [435, 256] on input "text" at bounding box center [429, 256] width 158 height 21
click at [1006, 458] on button "[PERSON_NAME] và In" at bounding box center [1043, 453] width 130 height 21
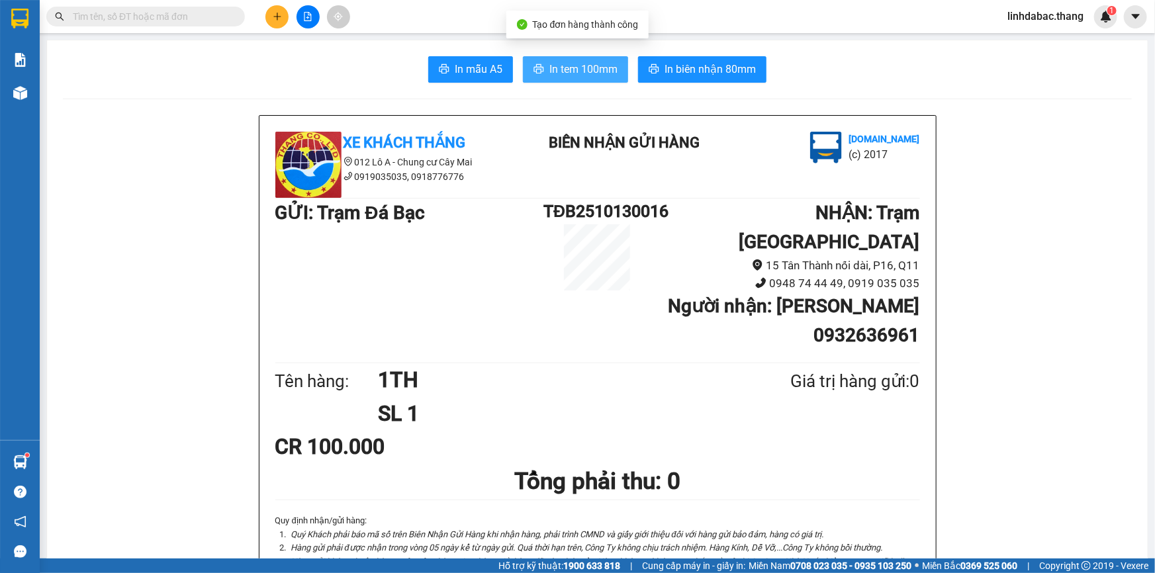
click at [568, 65] on span "In tem 100mm" at bounding box center [584, 69] width 68 height 17
click at [283, 14] on button at bounding box center [277, 16] width 23 height 23
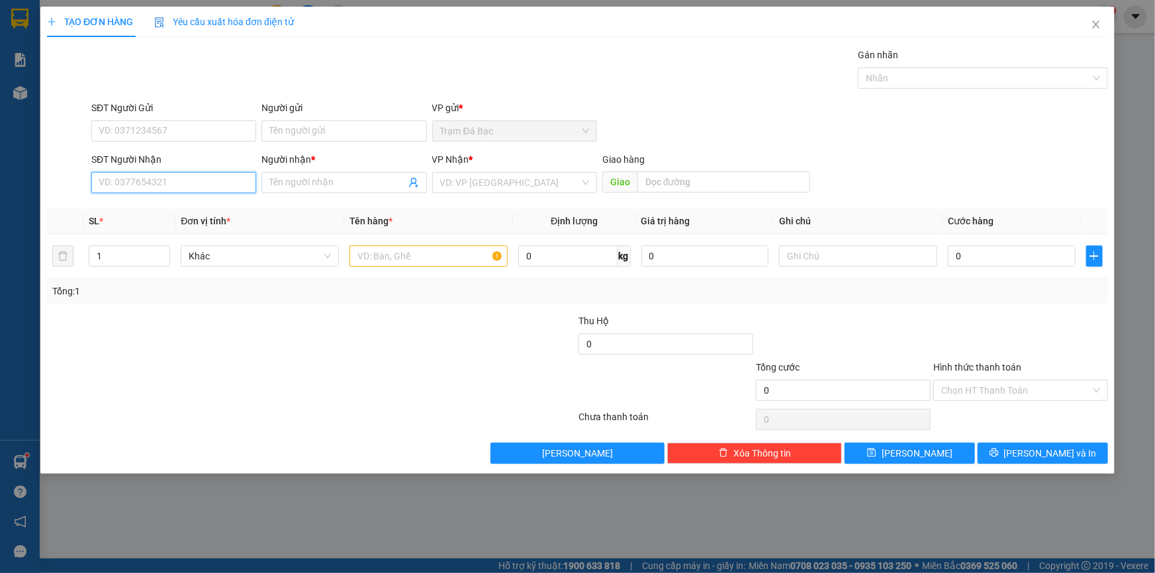
click at [204, 187] on input "SĐT Người Nhận" at bounding box center [173, 182] width 165 height 21
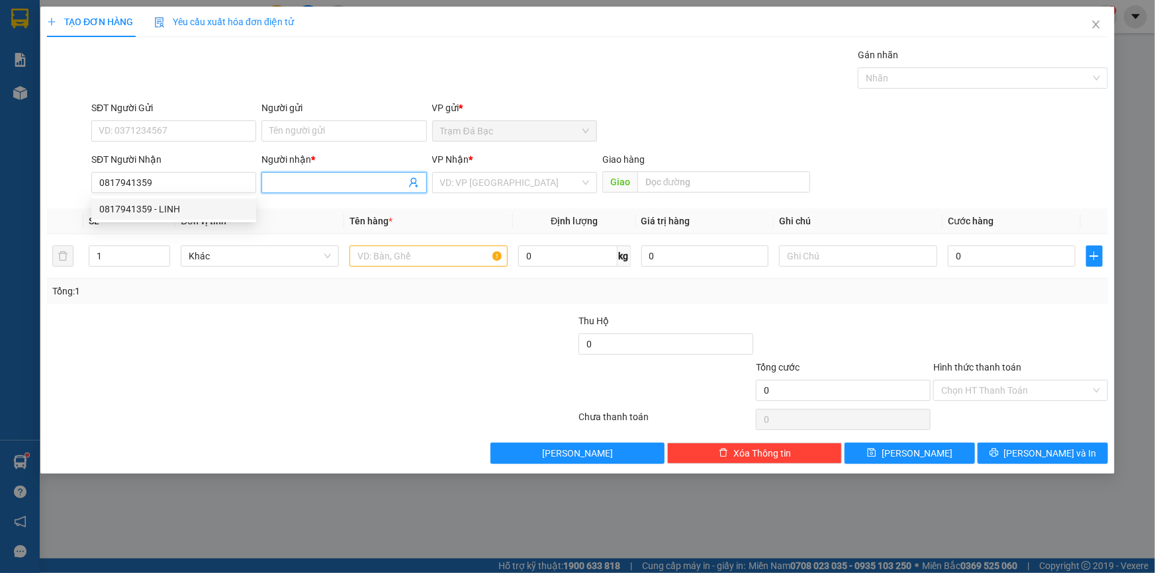
click at [294, 172] on span at bounding box center [344, 182] width 165 height 21
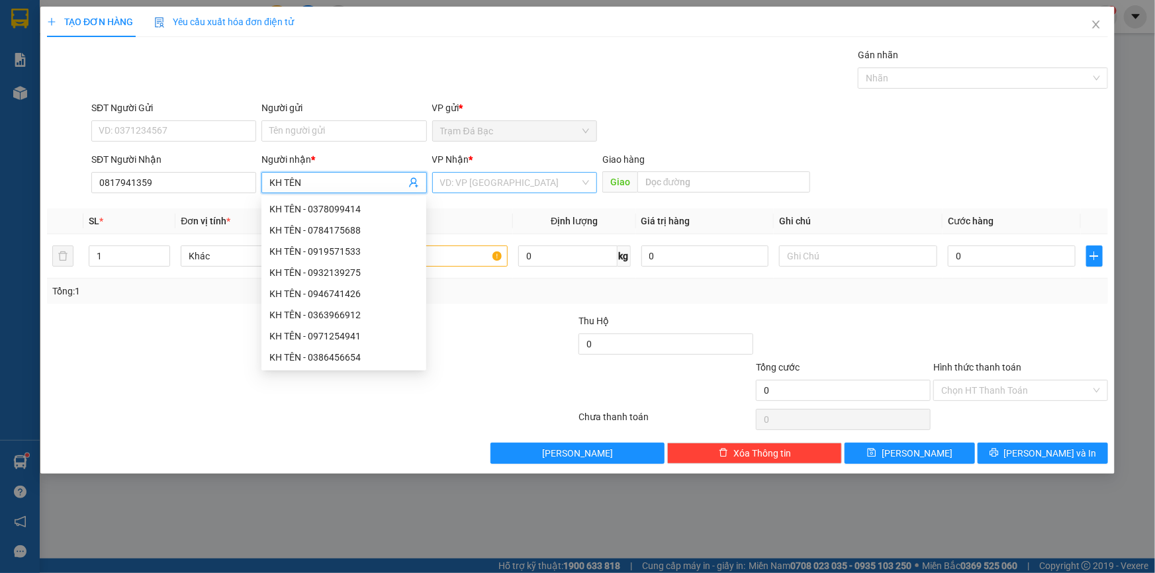
click at [470, 185] on input "search" at bounding box center [510, 183] width 140 height 20
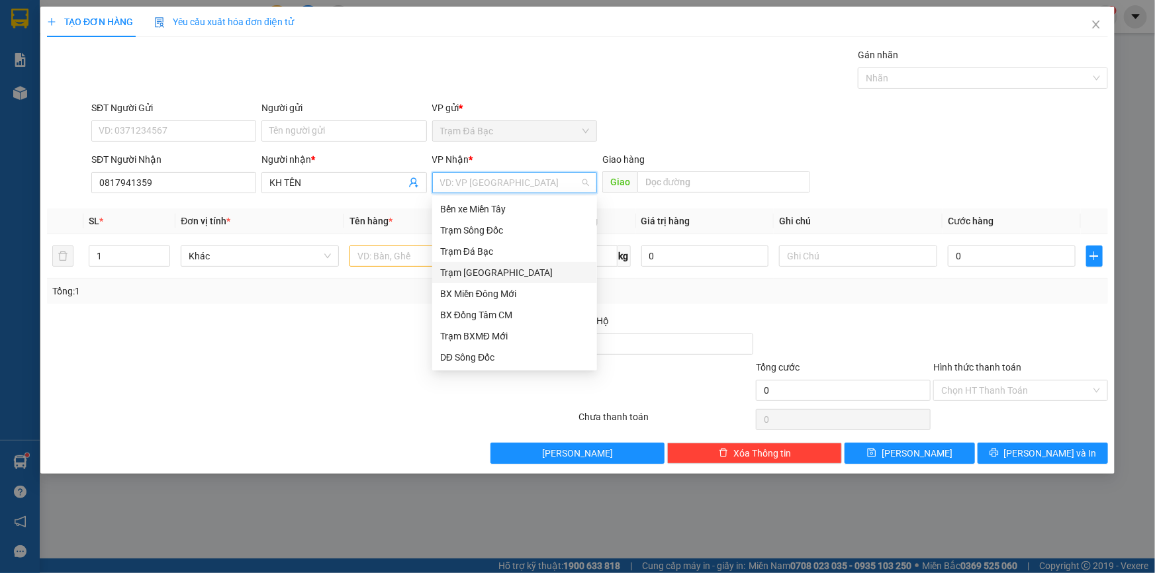
click at [490, 268] on div "Trạm [GEOGRAPHIC_DATA]" at bounding box center [514, 273] width 149 height 15
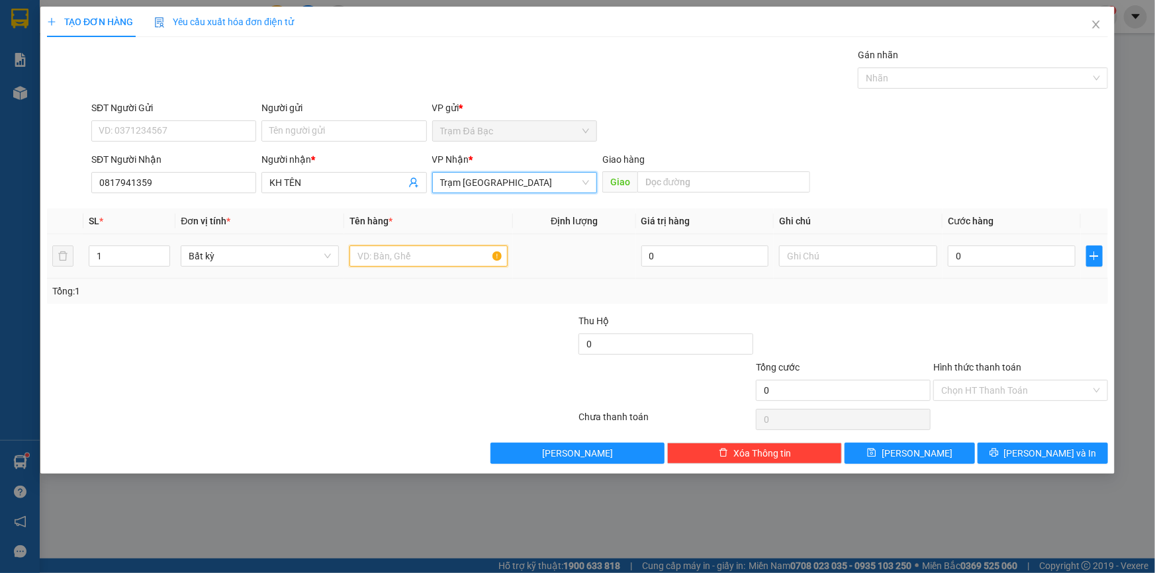
click at [359, 255] on input "text" at bounding box center [429, 256] width 158 height 21
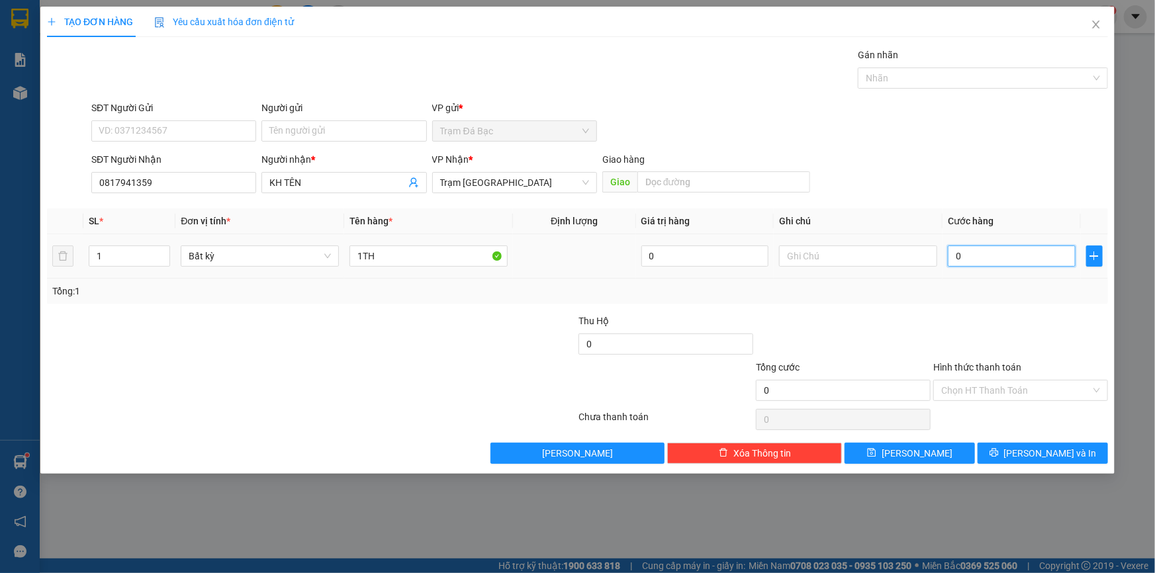
click at [1025, 260] on input "0" at bounding box center [1012, 256] width 128 height 21
click at [949, 357] on div at bounding box center [1020, 337] width 177 height 46
click at [969, 387] on input "Hình thức thanh toán" at bounding box center [1017, 391] width 150 height 20
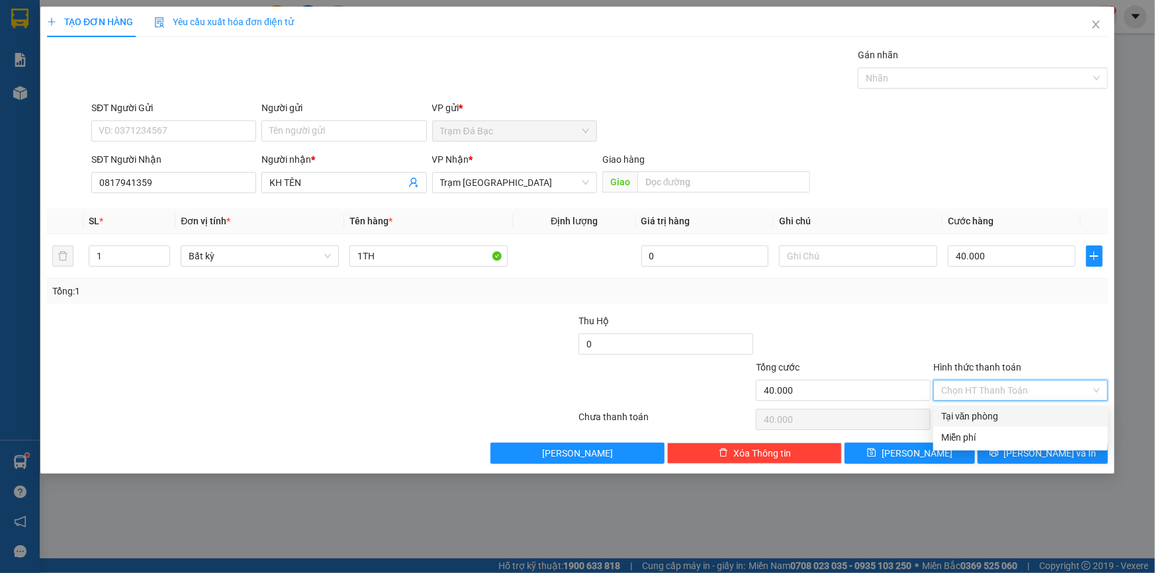
click at [973, 412] on div "Tại văn phòng" at bounding box center [1021, 416] width 159 height 15
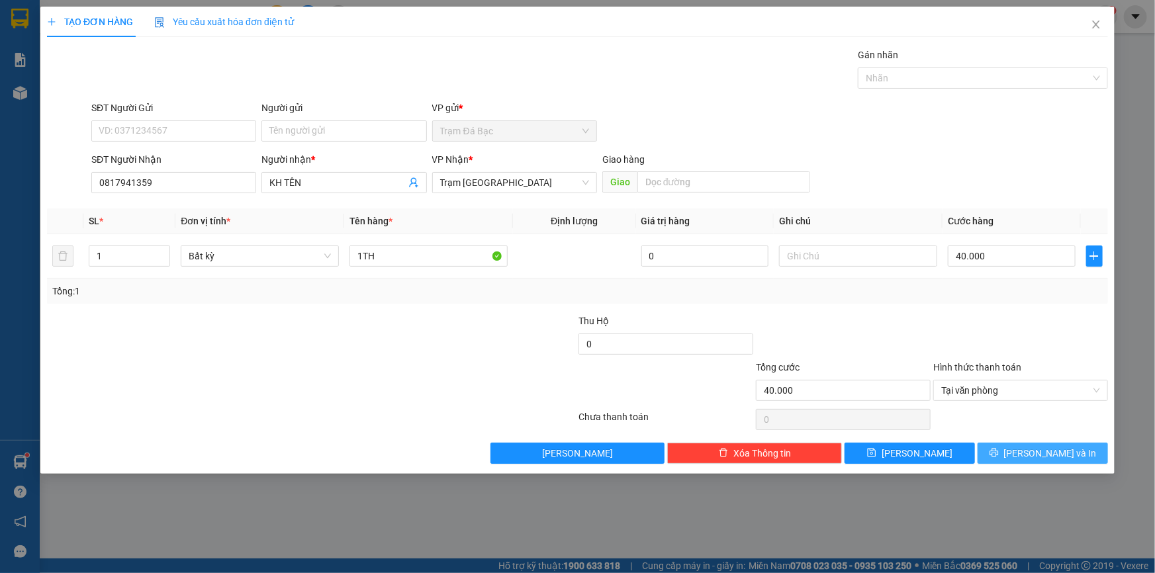
click at [1043, 450] on span "[PERSON_NAME] và In" at bounding box center [1050, 453] width 93 height 15
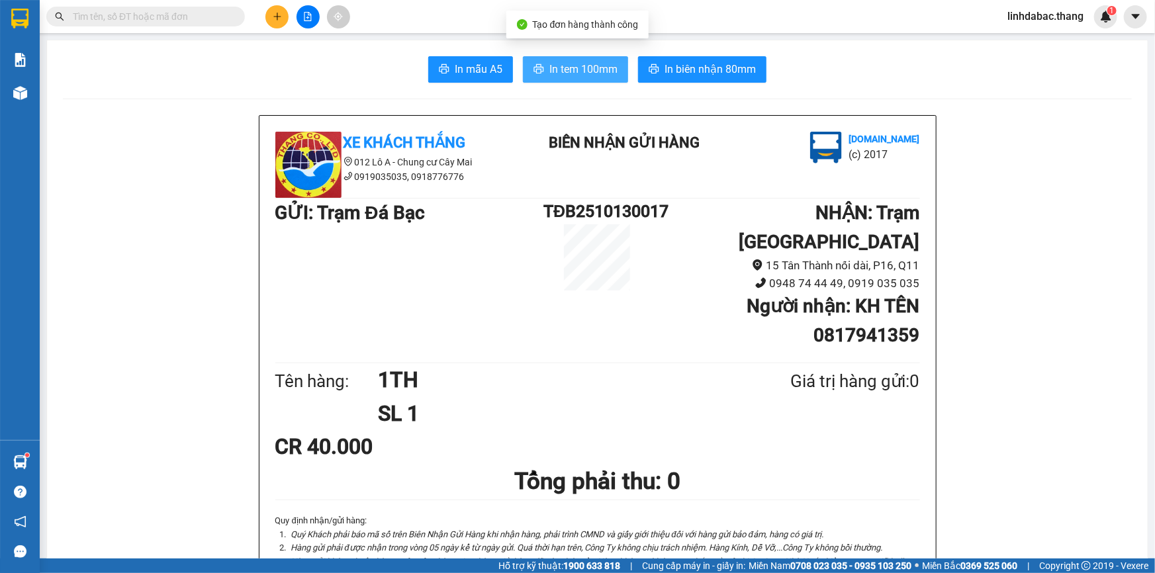
click at [537, 68] on icon "printer" at bounding box center [539, 68] width 10 height 9
click at [281, 18] on icon "plus" at bounding box center [277, 16] width 9 height 9
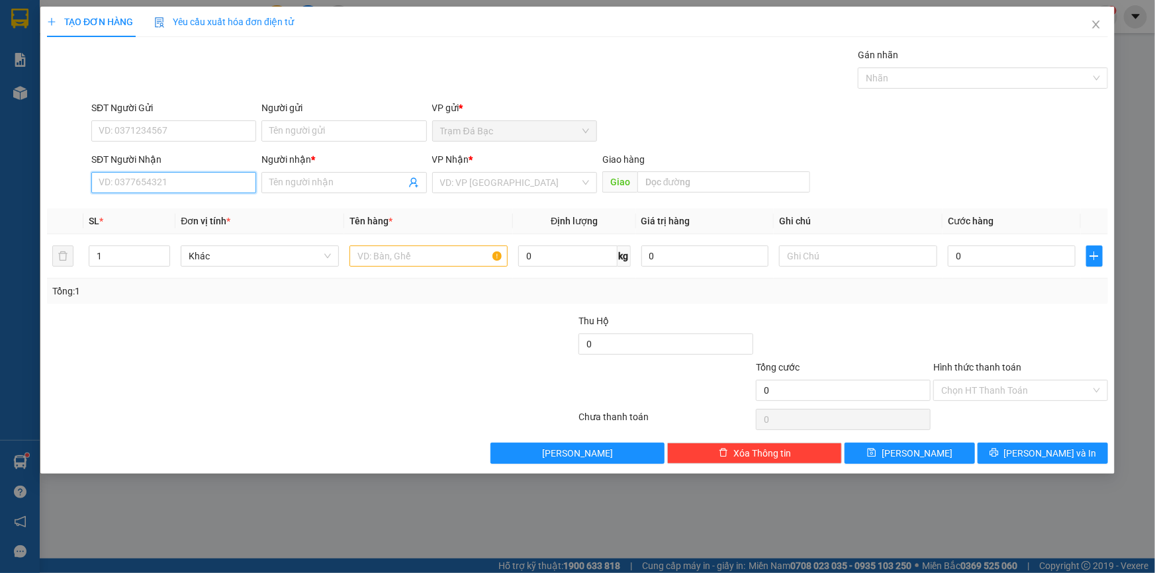
click at [213, 181] on input "SĐT Người Nhận" at bounding box center [173, 182] width 165 height 21
drag, startPoint x: 277, startPoint y: 164, endPoint x: 281, endPoint y: 179, distance: 15.6
click at [278, 166] on div "Người nhận *" at bounding box center [344, 159] width 165 height 15
click at [278, 175] on input "Người nhận *" at bounding box center [337, 182] width 136 height 15
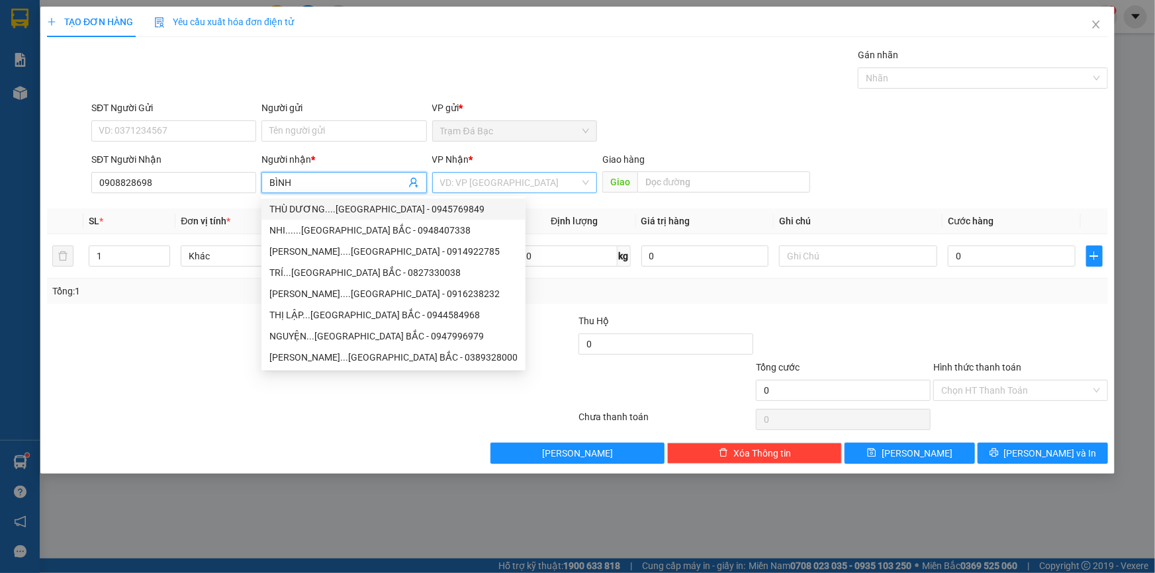
click at [468, 187] on input "search" at bounding box center [510, 183] width 140 height 20
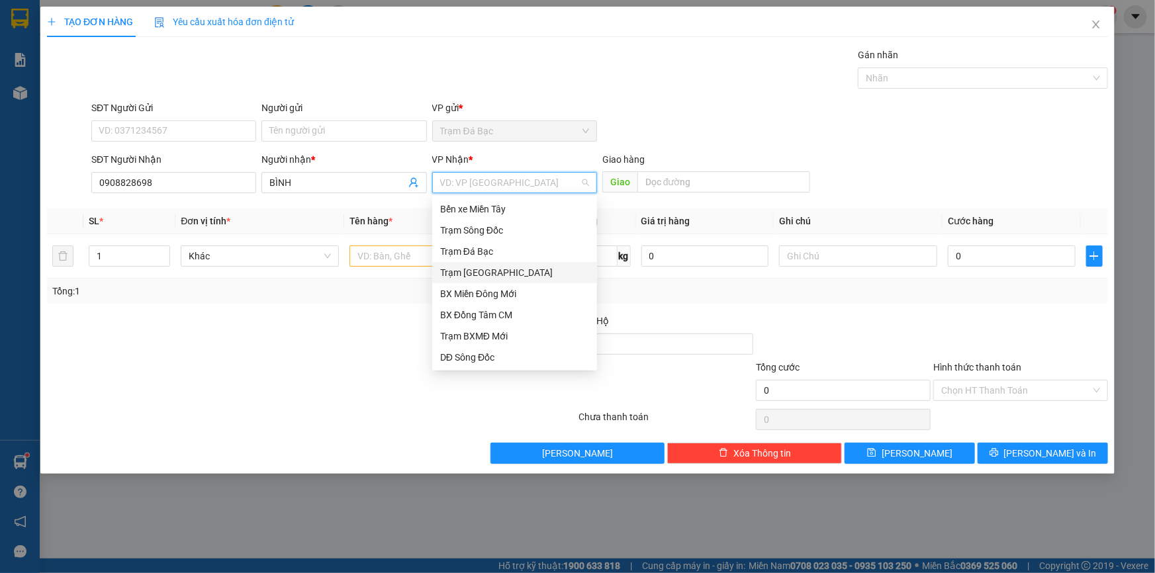
drag, startPoint x: 481, startPoint y: 271, endPoint x: 458, endPoint y: 281, distance: 25.6
click at [481, 271] on div "Trạm [GEOGRAPHIC_DATA]" at bounding box center [514, 273] width 149 height 15
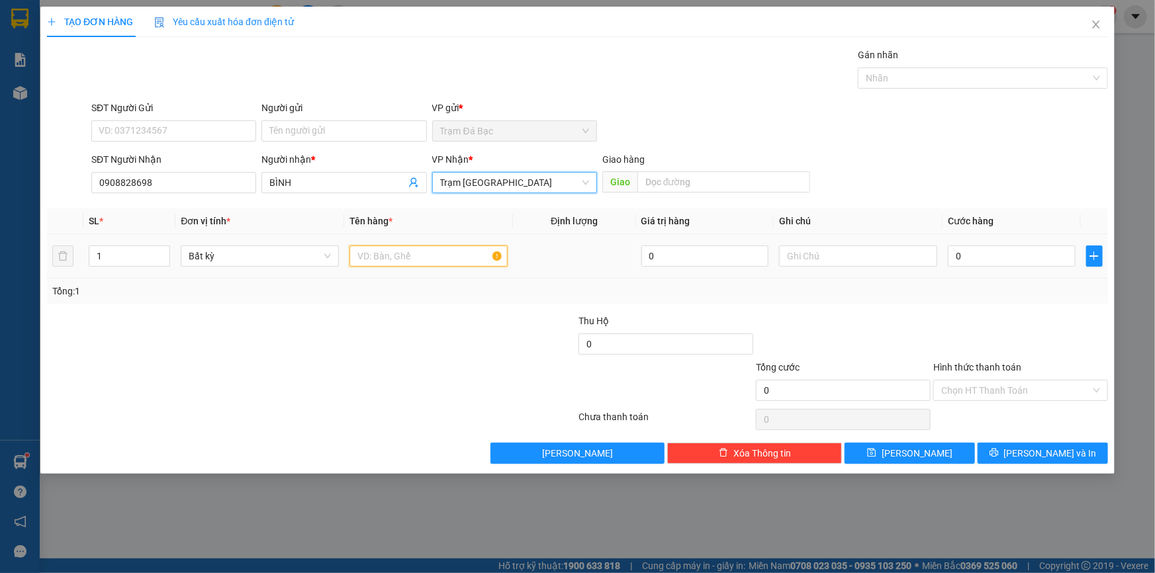
click at [400, 254] on input "text" at bounding box center [429, 256] width 158 height 21
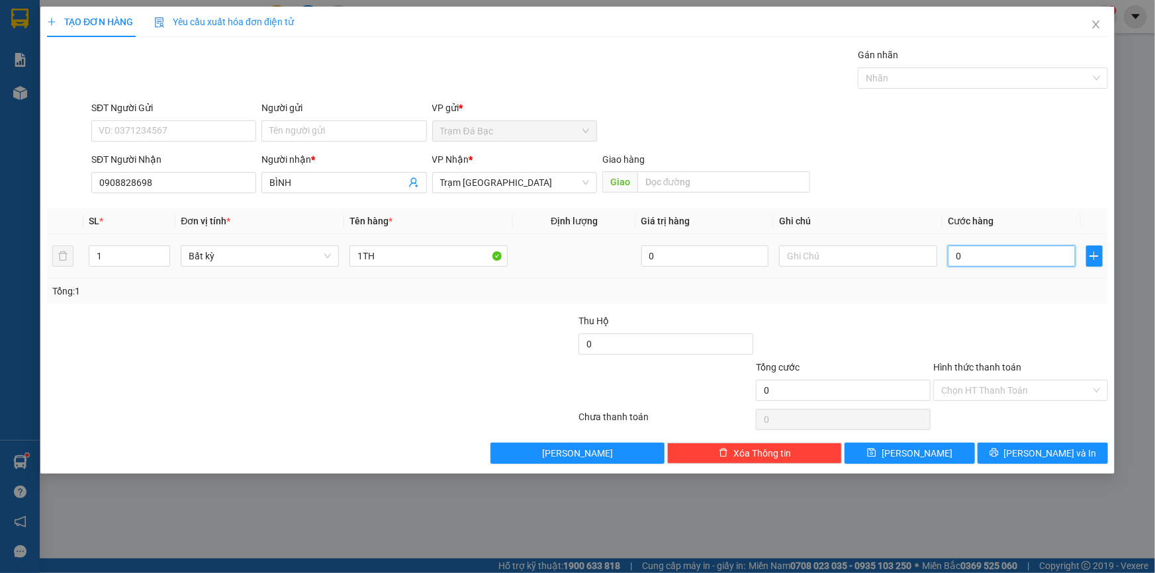
click at [1046, 260] on input "0" at bounding box center [1012, 256] width 128 height 21
click at [1000, 297] on div "Tổng: 1" at bounding box center [577, 291] width 1051 height 15
click at [1061, 388] on input "Hình thức thanh toán" at bounding box center [1017, 391] width 150 height 20
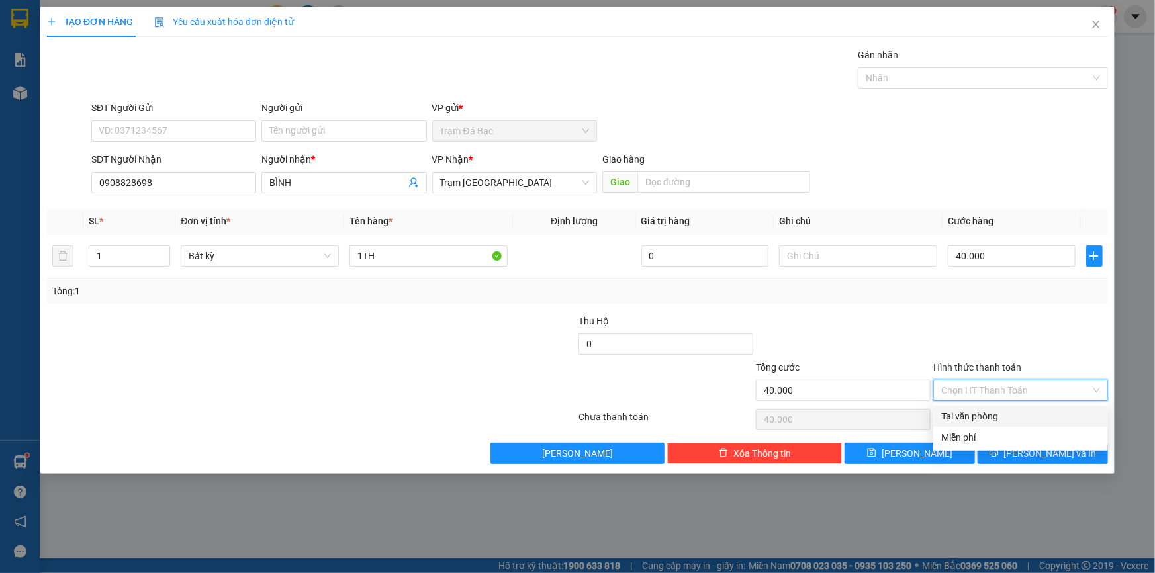
click at [1025, 419] on div "Tại văn phòng" at bounding box center [1021, 416] width 159 height 15
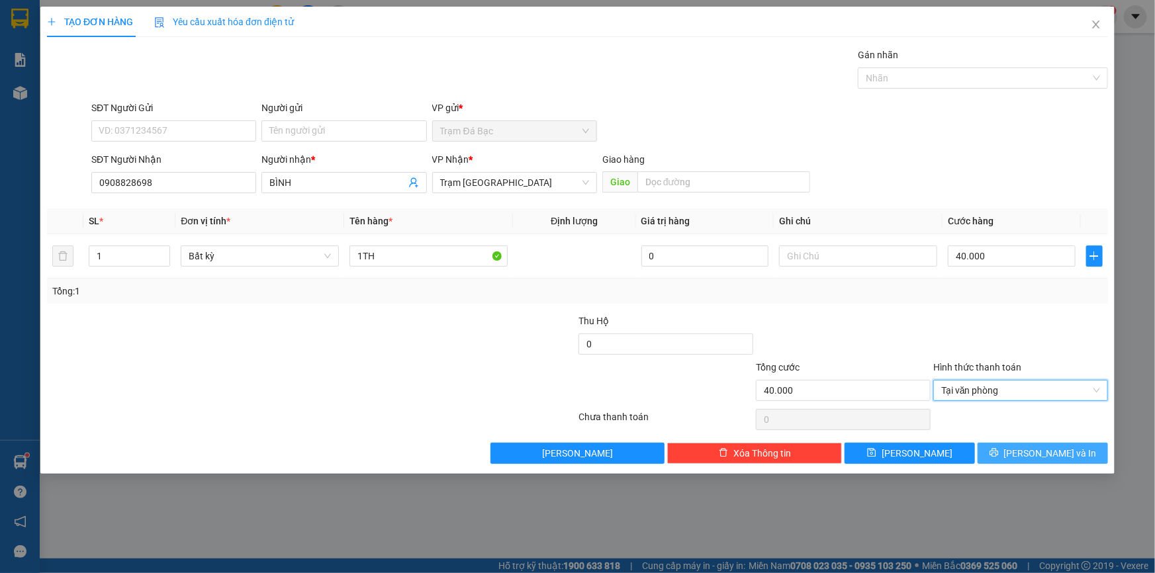
click at [1033, 449] on span "[PERSON_NAME] và In" at bounding box center [1050, 453] width 93 height 15
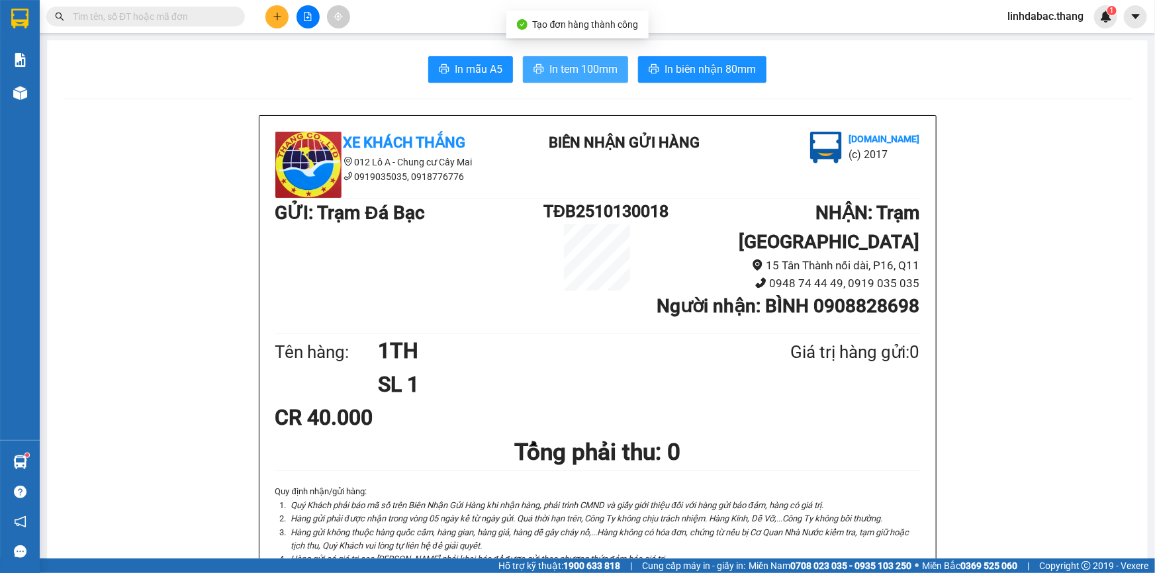
click at [587, 70] on span "In tem 100mm" at bounding box center [584, 69] width 68 height 17
click at [273, 17] on icon "plus" at bounding box center [276, 16] width 7 height 1
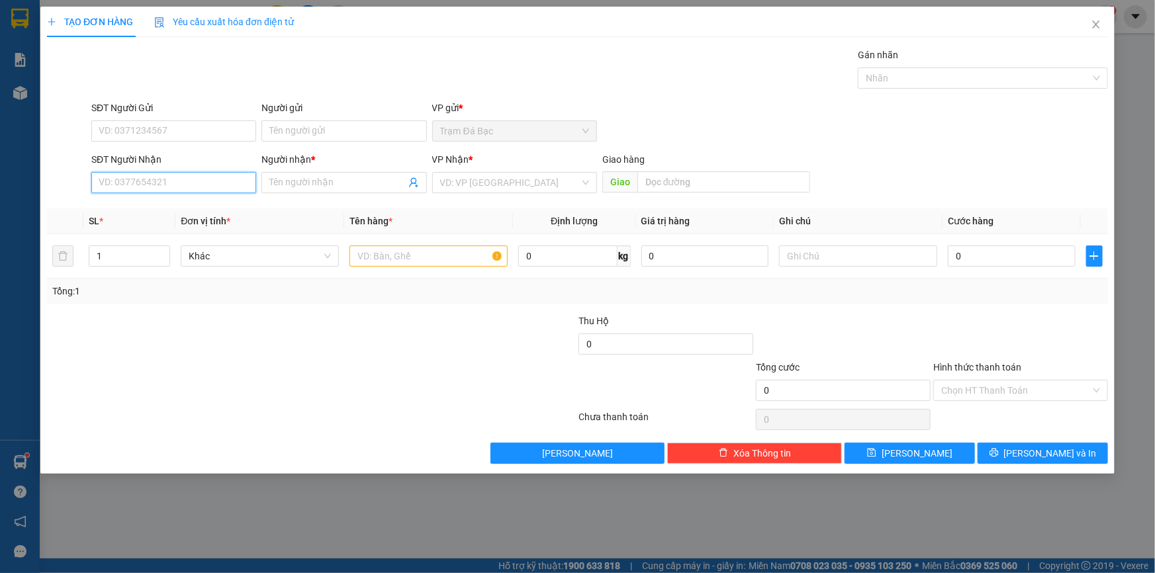
click at [156, 172] on input "SĐT Người Nhận" at bounding box center [173, 182] width 165 height 21
click at [242, 209] on div "0777145752 - K TÊN" at bounding box center [173, 209] width 149 height 15
click at [437, 258] on input "text" at bounding box center [429, 256] width 158 height 21
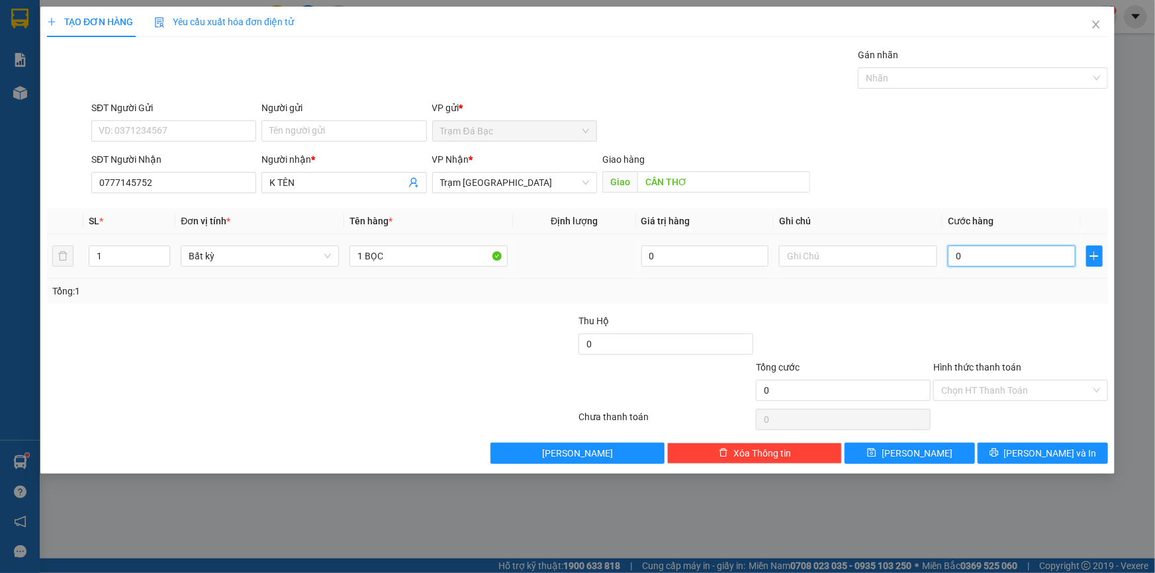
click at [997, 258] on input "0" at bounding box center [1012, 256] width 128 height 21
drag, startPoint x: 928, startPoint y: 271, endPoint x: 988, endPoint y: 366, distance: 111.7
click at [929, 278] on td at bounding box center [858, 256] width 169 height 44
click at [1048, 446] on span "[PERSON_NAME] và In" at bounding box center [1050, 453] width 93 height 15
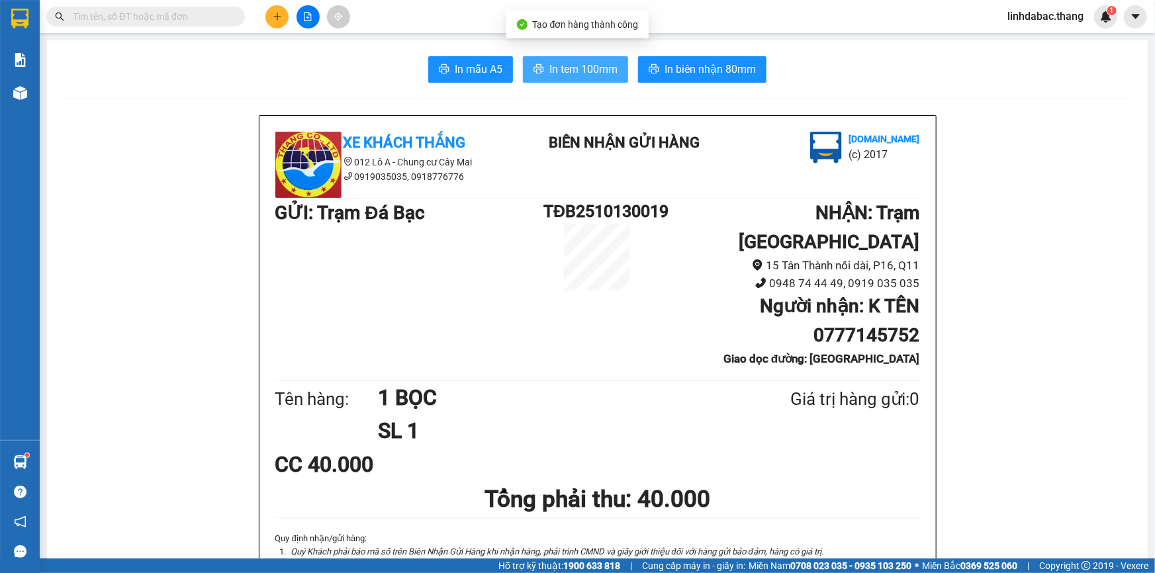
click at [605, 81] on button "In tem 100mm" at bounding box center [575, 69] width 105 height 26
click at [283, 15] on button at bounding box center [277, 16] width 23 height 23
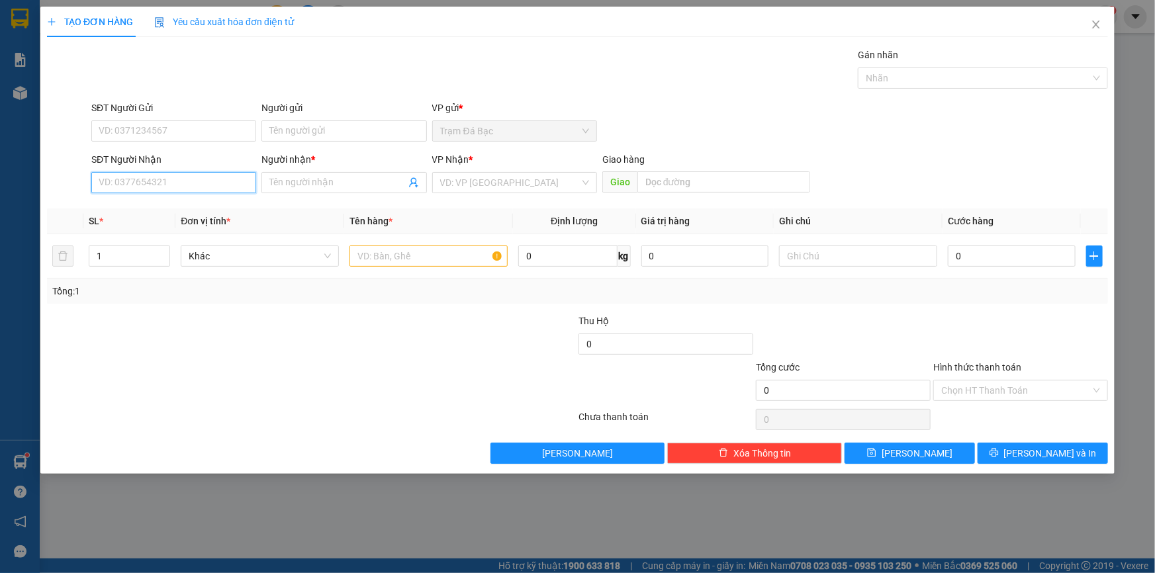
click at [230, 181] on input "SĐT Người Nhận" at bounding box center [173, 182] width 165 height 21
click at [335, 185] on input "Người nhận *" at bounding box center [337, 182] width 136 height 15
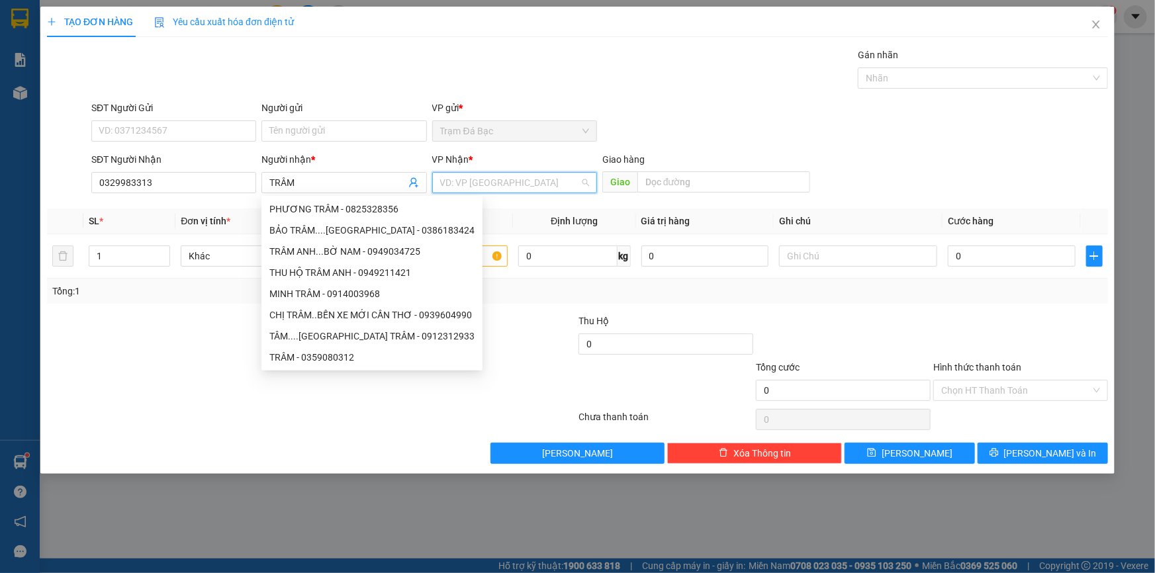
click at [501, 177] on input "search" at bounding box center [510, 183] width 140 height 20
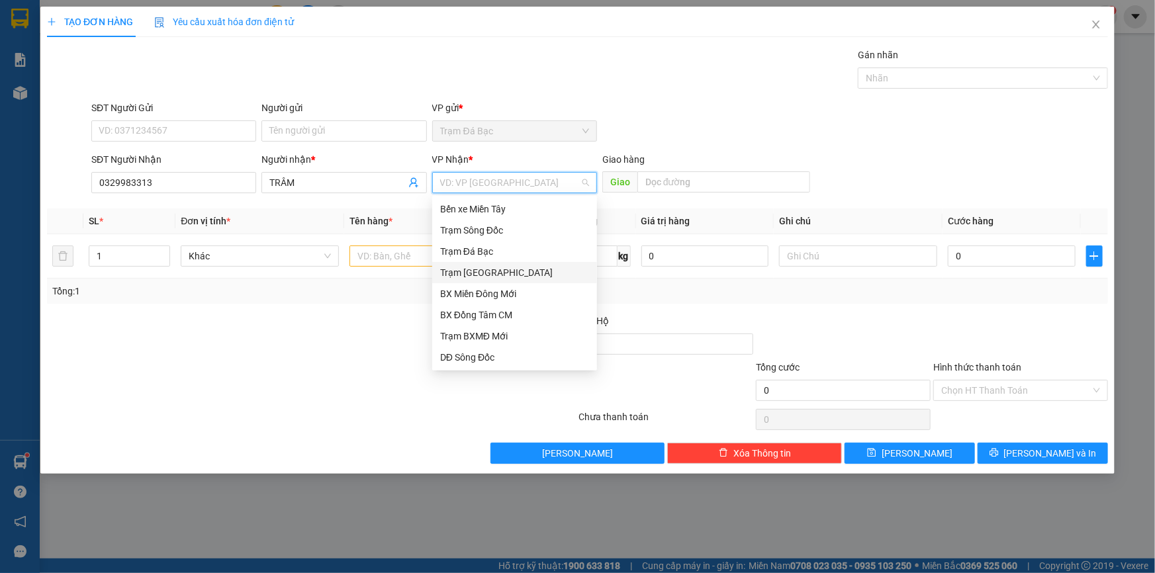
click at [503, 276] on div "Trạm [GEOGRAPHIC_DATA]" at bounding box center [514, 273] width 149 height 15
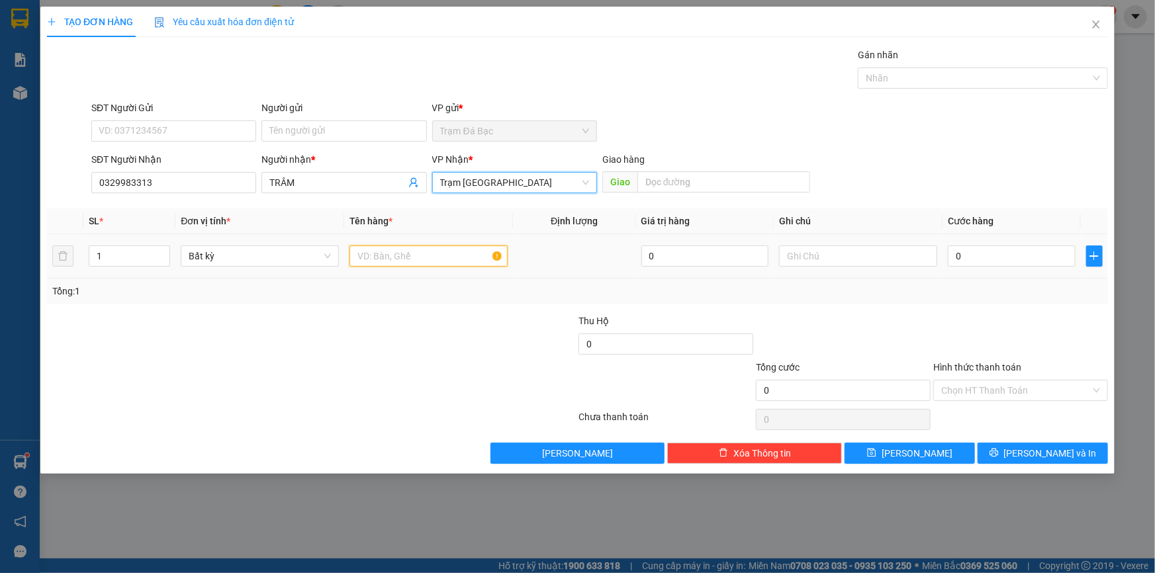
click at [383, 260] on input "text" at bounding box center [429, 256] width 158 height 21
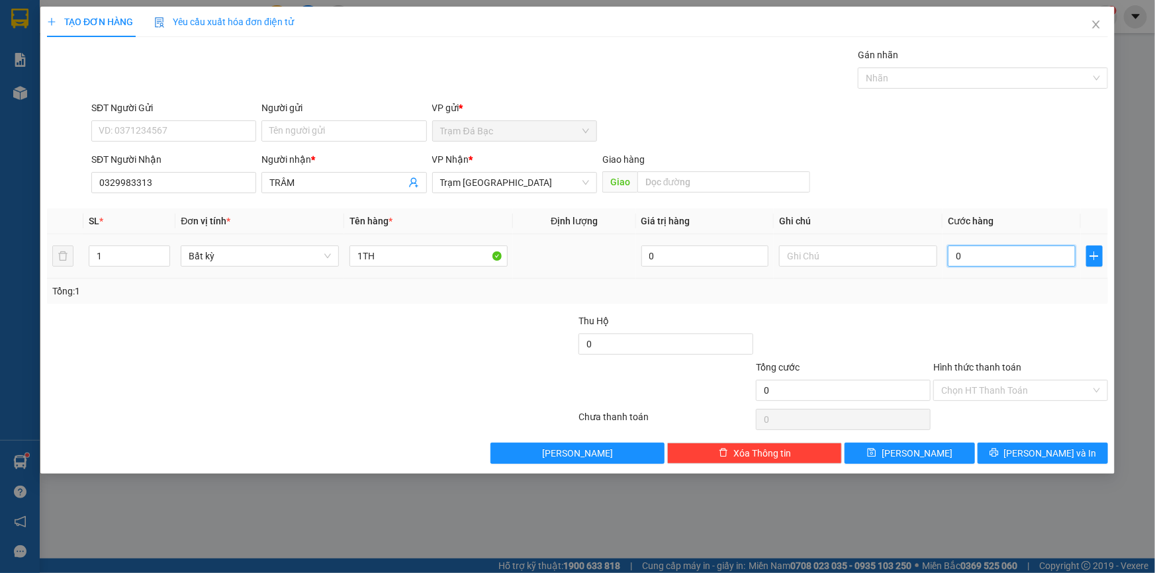
click at [967, 250] on input "0" at bounding box center [1012, 256] width 128 height 21
click at [974, 286] on div "Tổng: 1" at bounding box center [577, 291] width 1051 height 15
click at [1003, 396] on input "Hình thức thanh toán" at bounding box center [1017, 391] width 150 height 20
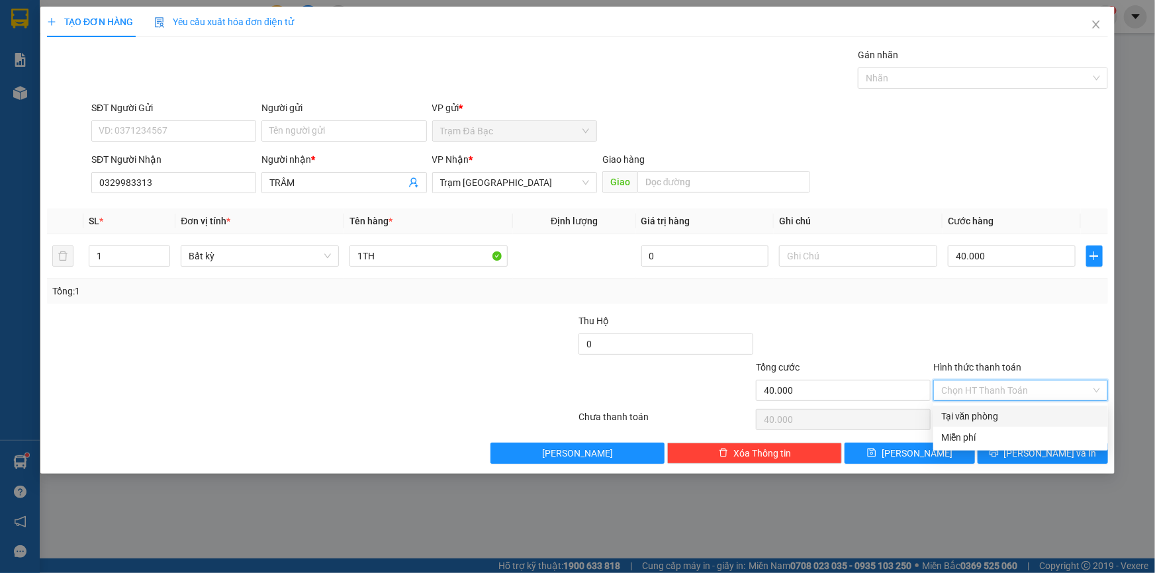
click at [997, 408] on div "Tại văn phòng" at bounding box center [1021, 416] width 175 height 21
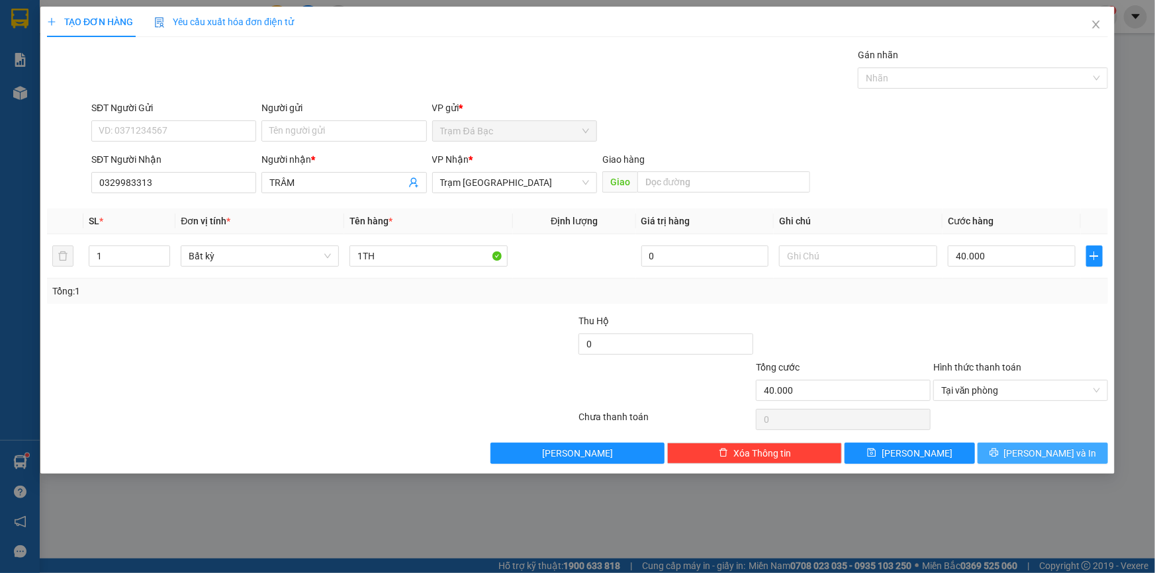
click at [1005, 451] on button "[PERSON_NAME] và In" at bounding box center [1043, 453] width 130 height 21
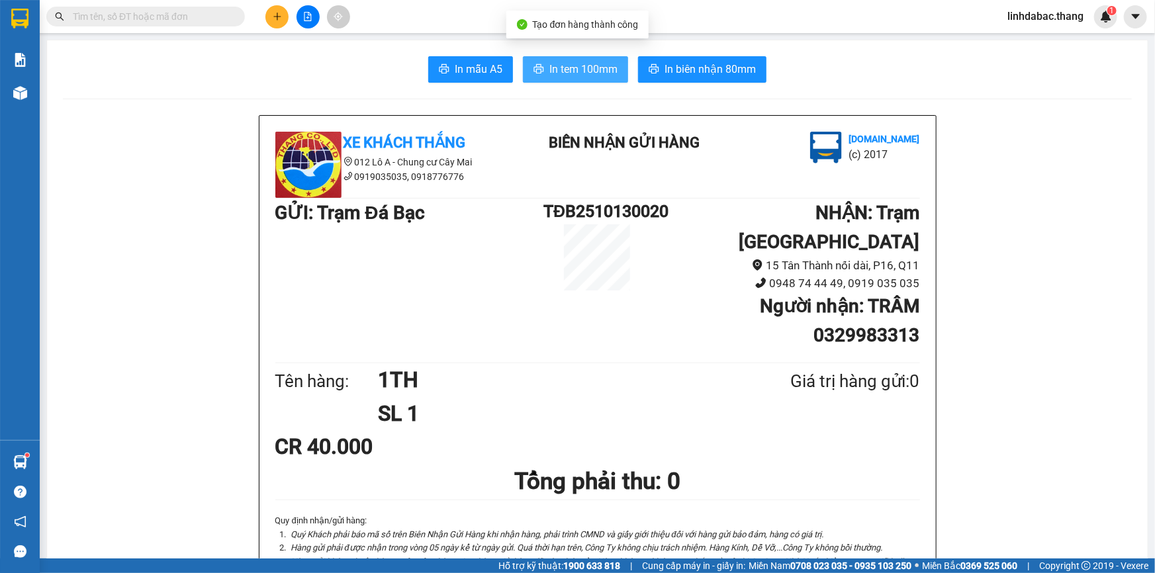
click at [579, 72] on span "In tem 100mm" at bounding box center [584, 69] width 68 height 17
click at [273, 18] on icon "plus" at bounding box center [277, 16] width 9 height 9
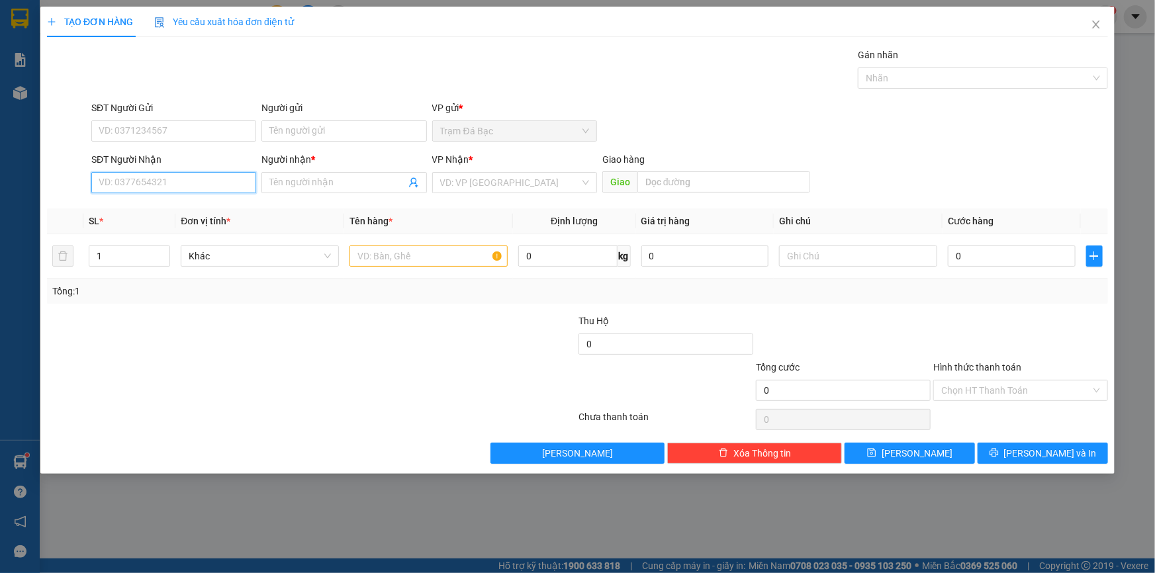
click at [171, 183] on input "SĐT Người Nhận" at bounding box center [173, 182] width 165 height 21
click at [307, 184] on input "Người nhận *" at bounding box center [337, 182] width 136 height 15
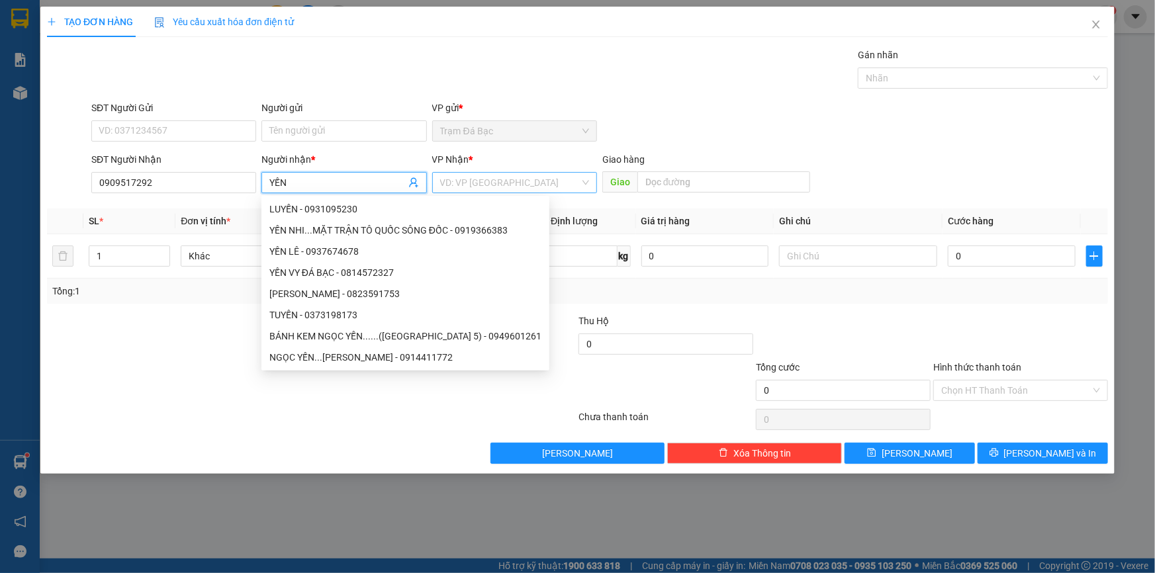
click at [457, 175] on input "search" at bounding box center [510, 183] width 140 height 20
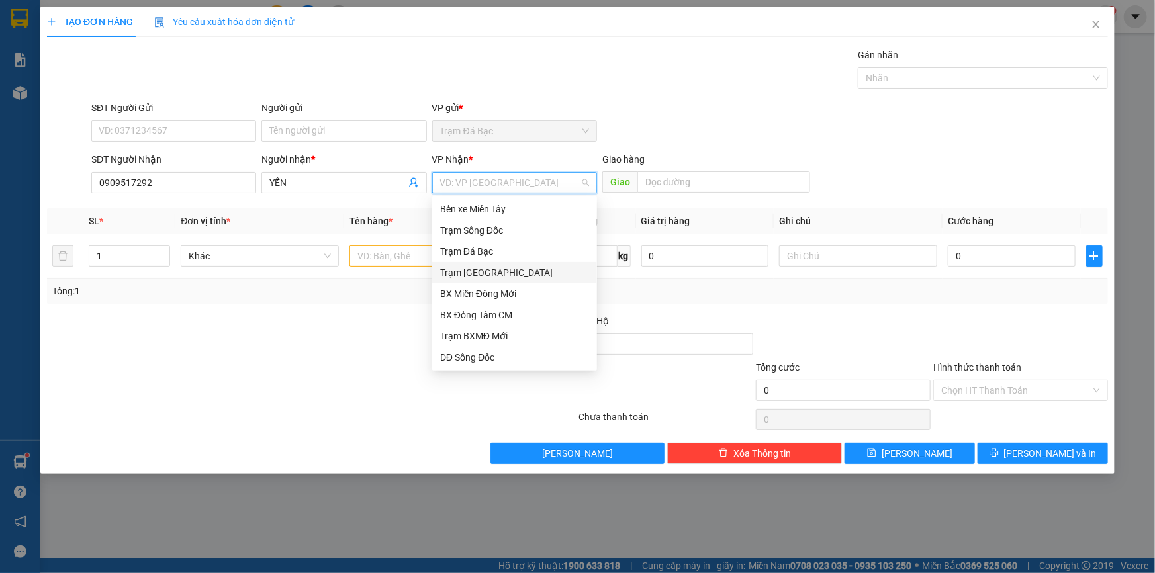
click at [474, 276] on div "Trạm [GEOGRAPHIC_DATA]" at bounding box center [514, 273] width 149 height 15
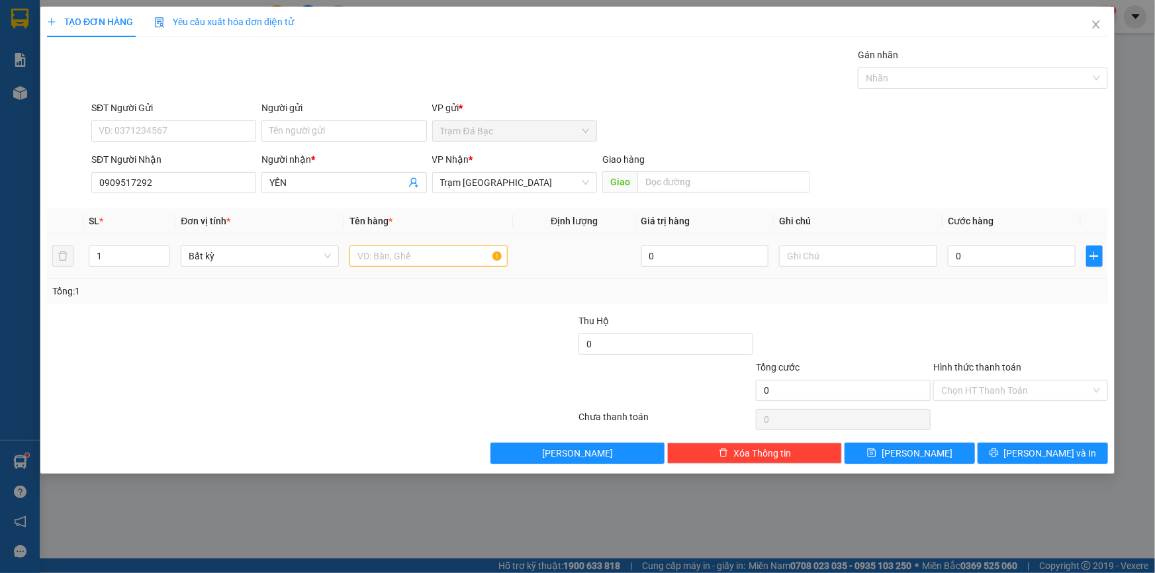
click at [416, 269] on td at bounding box center [428, 256] width 169 height 44
click at [419, 248] on input "text" at bounding box center [429, 256] width 158 height 21
click at [162, 249] on span "up" at bounding box center [163, 253] width 8 height 8
click at [974, 248] on input "0" at bounding box center [1012, 256] width 128 height 21
click at [975, 312] on div "Transit Pickup Surcharge Ids Transit Deliver Surcharge Ids Transit Deliver Surc…" at bounding box center [577, 256] width 1061 height 416
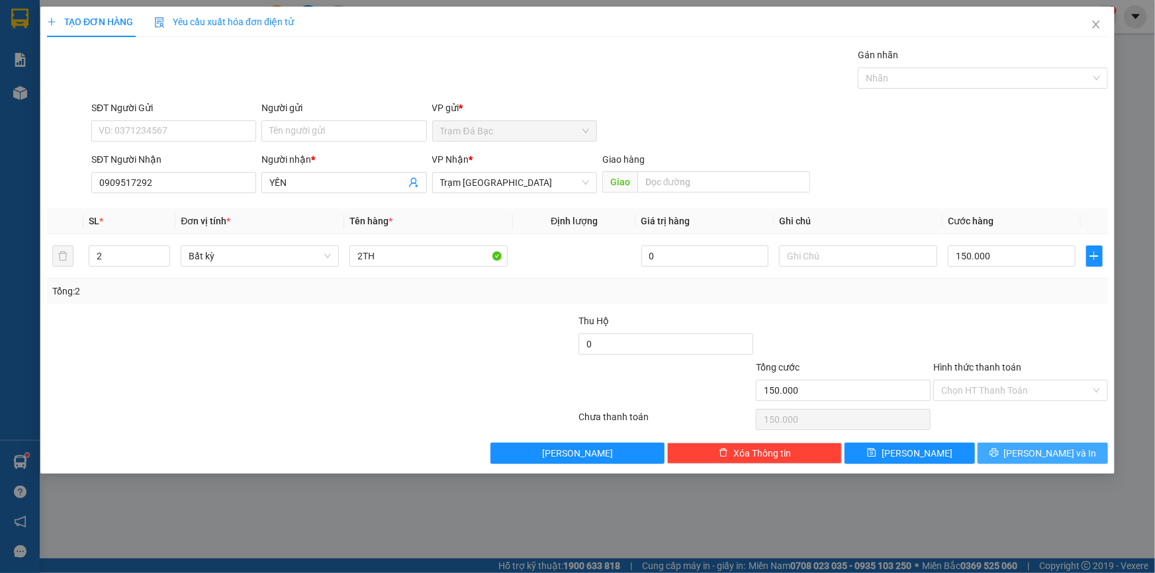
click at [1016, 448] on button "[PERSON_NAME] và In" at bounding box center [1043, 453] width 130 height 21
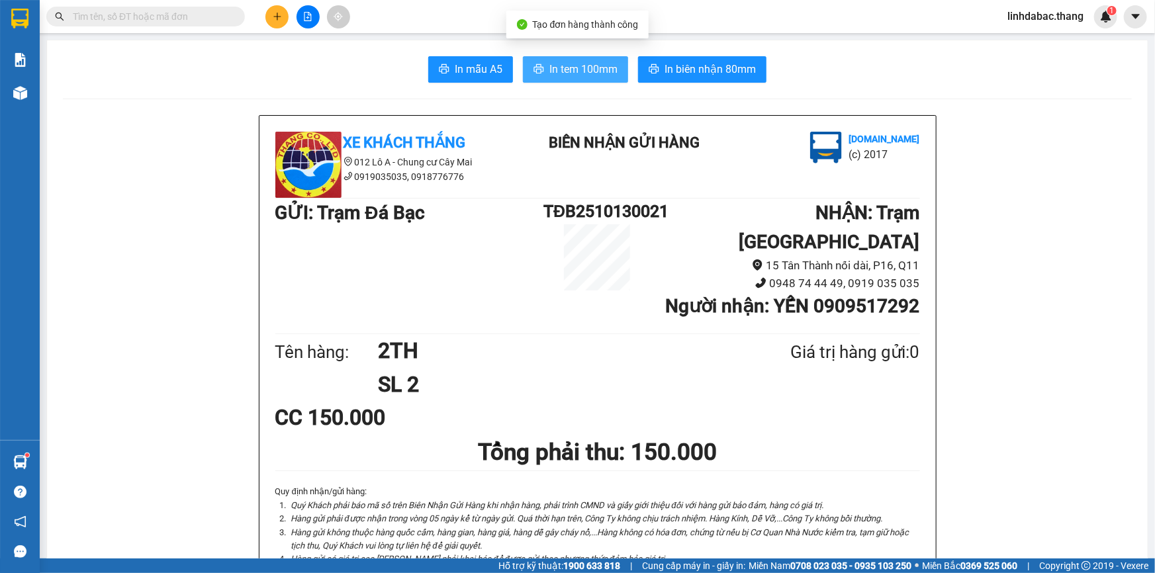
click at [587, 72] on span "In tem 100mm" at bounding box center [584, 69] width 68 height 17
click at [279, 21] on icon "plus" at bounding box center [277, 16] width 9 height 9
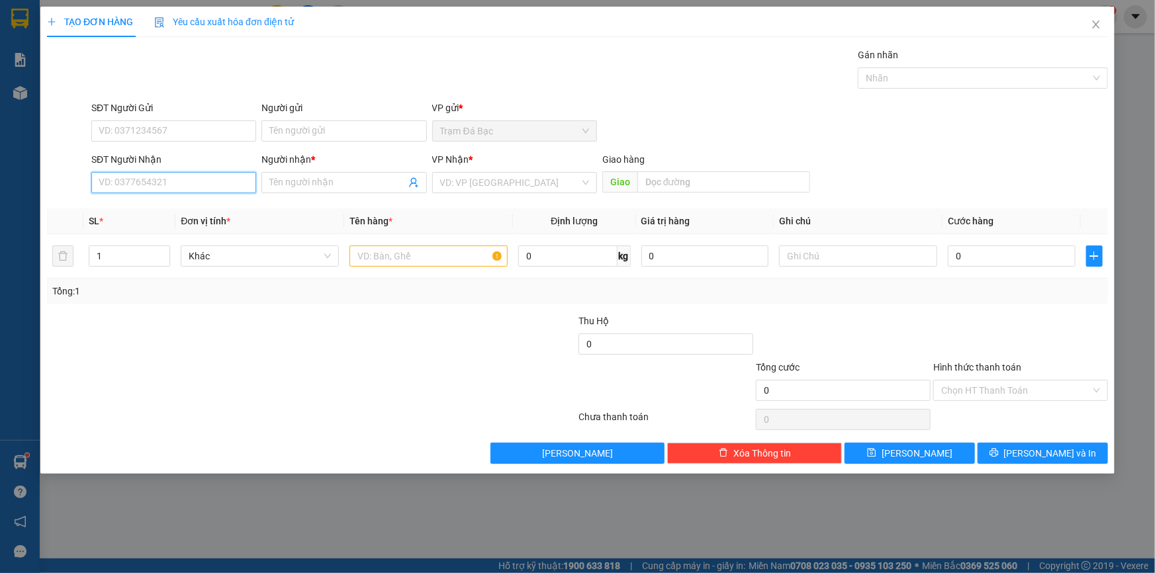
click at [210, 191] on input "SĐT Người Nhận" at bounding box center [173, 182] width 165 height 21
click at [279, 185] on input "Người nhận *" at bounding box center [337, 182] width 136 height 15
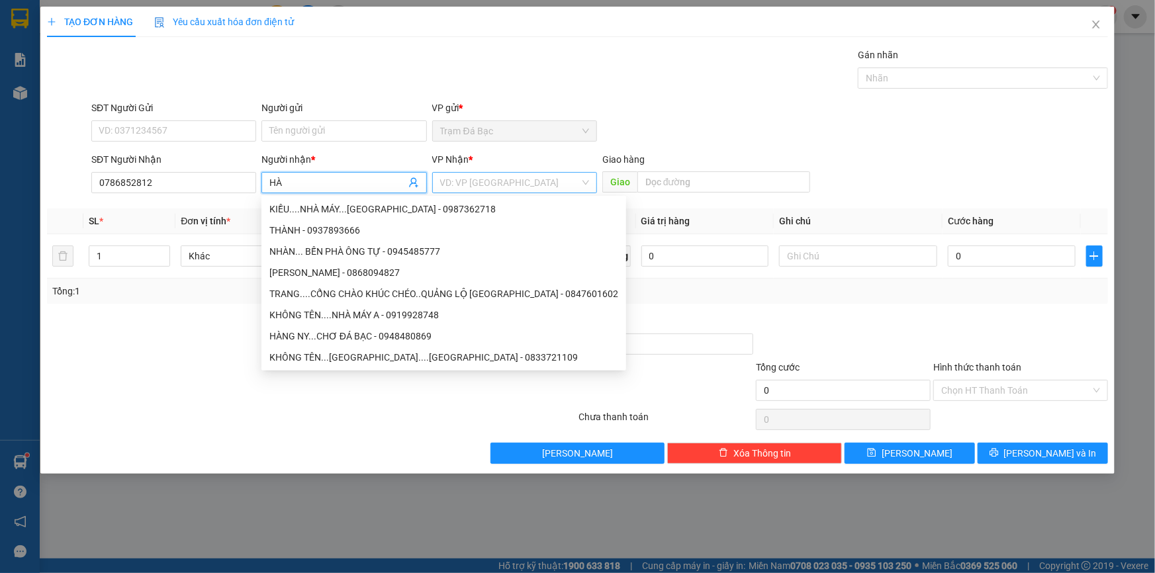
click at [496, 182] on input "search" at bounding box center [510, 183] width 140 height 20
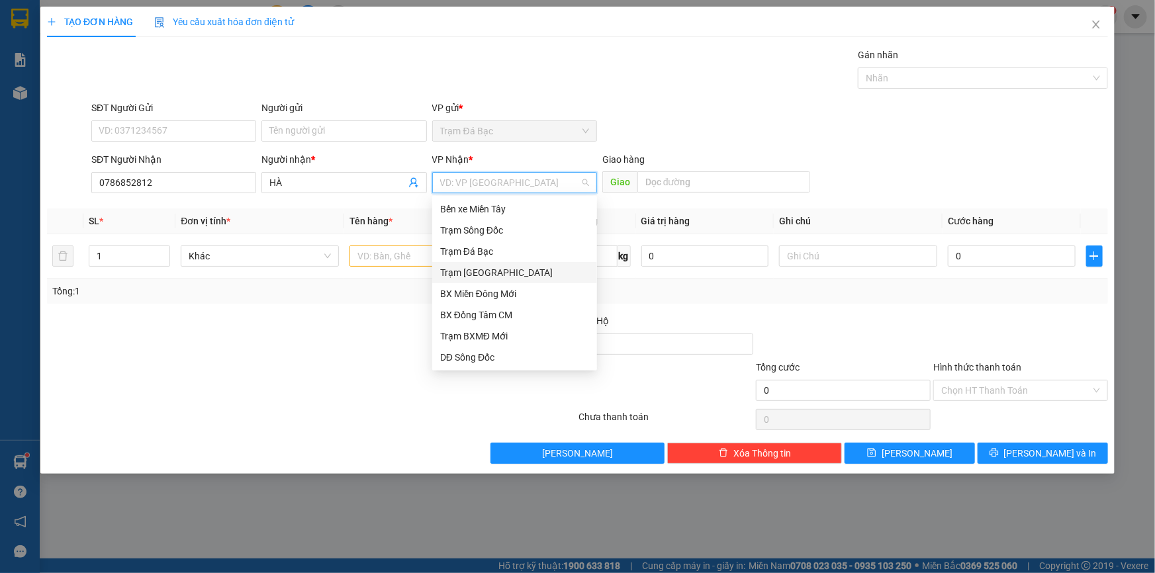
click at [493, 265] on div "Trạm [GEOGRAPHIC_DATA]" at bounding box center [514, 272] width 165 height 21
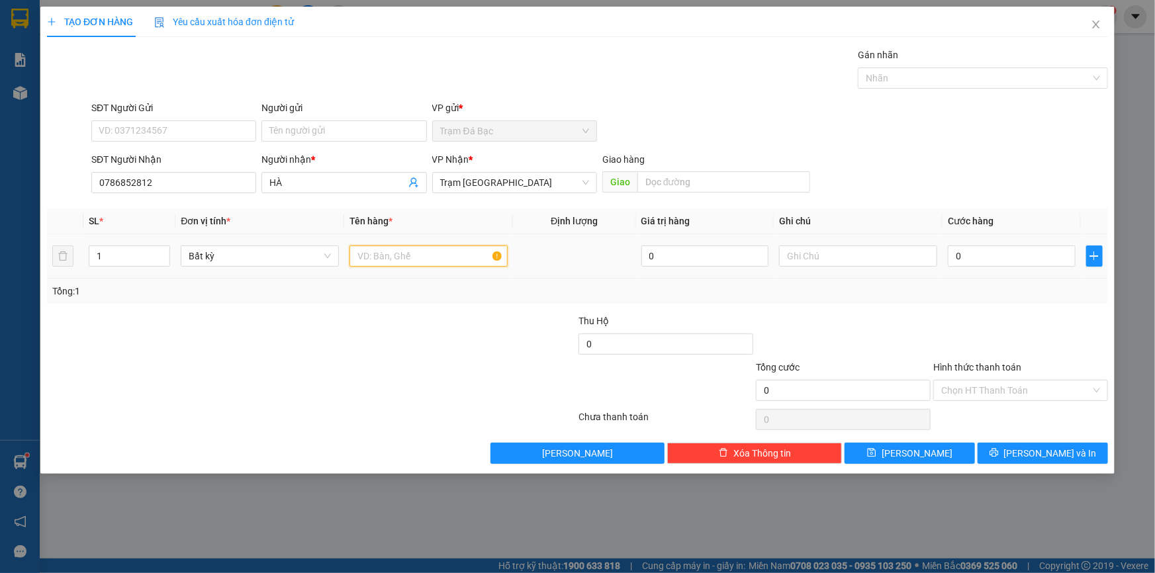
click at [398, 253] on input "text" at bounding box center [429, 256] width 158 height 21
click at [1011, 263] on input "0" at bounding box center [1012, 256] width 128 height 21
click at [997, 293] on div "Tổng: 1" at bounding box center [577, 291] width 1051 height 15
click at [169, 248] on span "Increase Value" at bounding box center [162, 252] width 15 height 12
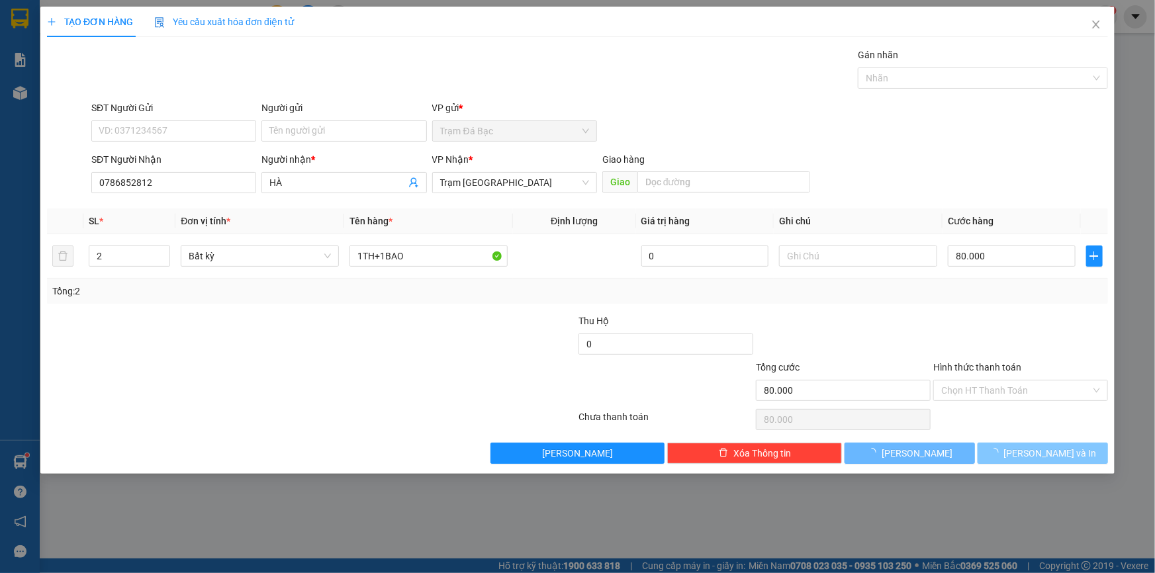
click at [1020, 443] on button "[PERSON_NAME] và In" at bounding box center [1043, 453] width 130 height 21
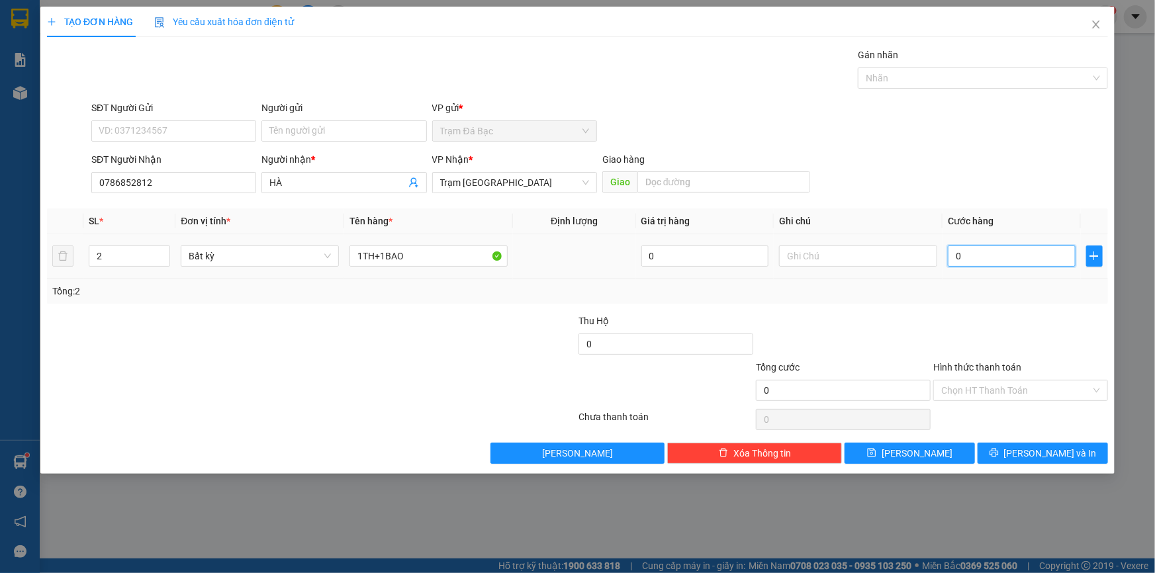
click at [964, 260] on input "0" at bounding box center [1012, 256] width 128 height 21
click at [953, 286] on div "Tổng: 2" at bounding box center [577, 291] width 1051 height 15
click at [998, 454] on button "[PERSON_NAME] và In" at bounding box center [1043, 453] width 130 height 21
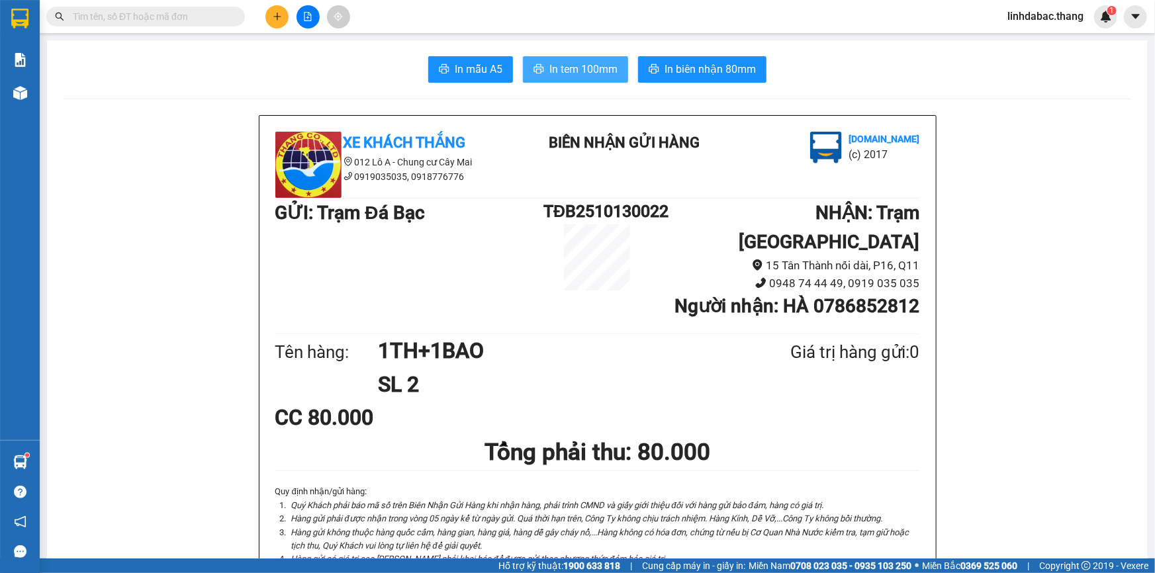
click at [567, 64] on span "In tem 100mm" at bounding box center [584, 69] width 68 height 17
click at [273, 19] on icon "plus" at bounding box center [277, 16] width 9 height 9
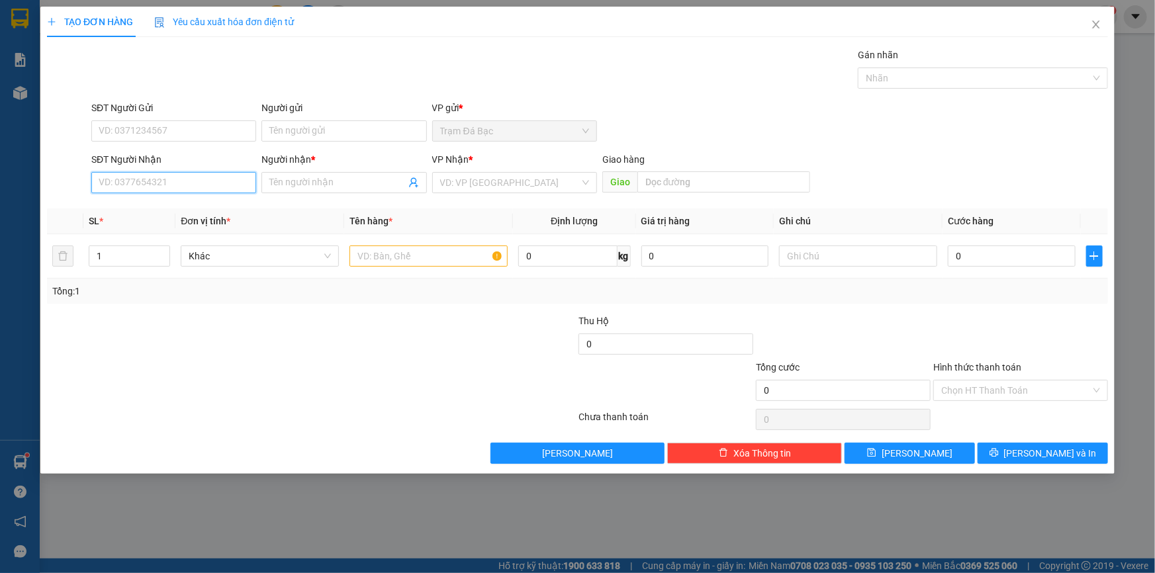
click at [235, 192] on input "SĐT Người Nhận" at bounding box center [173, 182] width 165 height 21
click at [244, 211] on div "0907880199 - LAB HÙNG" at bounding box center [173, 209] width 149 height 15
click at [440, 264] on input "text" at bounding box center [429, 256] width 158 height 21
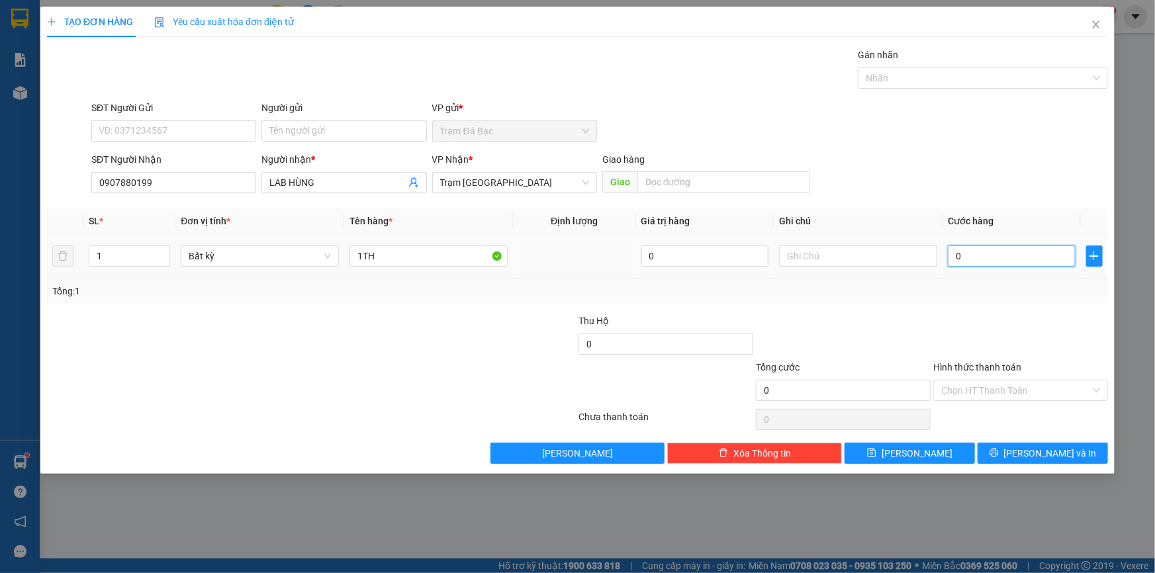
click at [978, 266] on input "0" at bounding box center [1012, 256] width 128 height 21
click at [1008, 333] on div at bounding box center [1020, 337] width 177 height 46
click at [1027, 391] on input "Hình thức thanh toán" at bounding box center [1017, 391] width 150 height 20
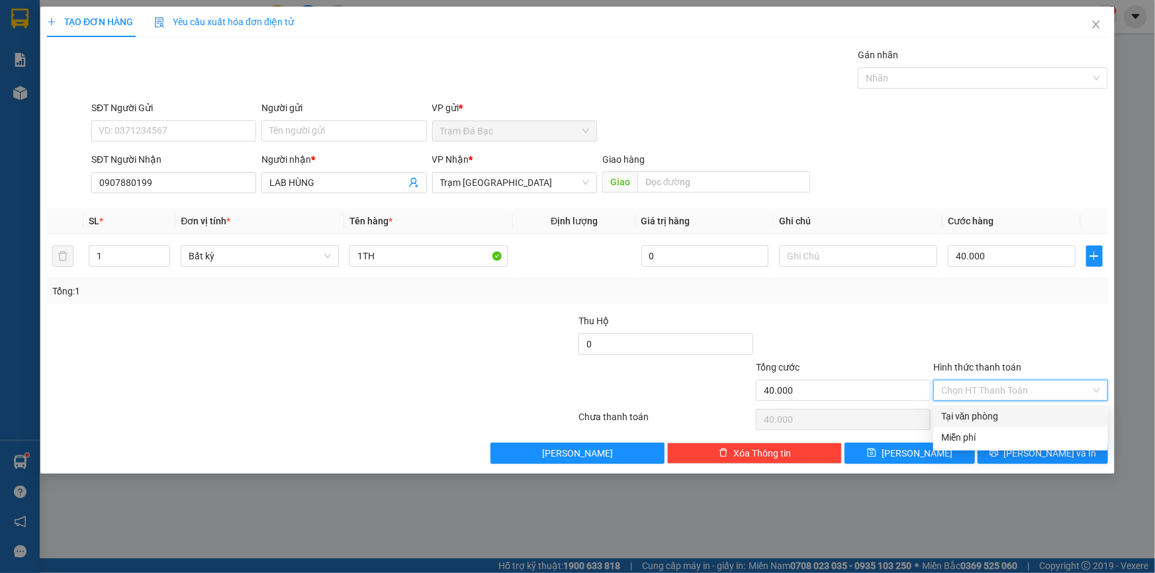
click at [1013, 417] on div "Tại văn phòng" at bounding box center [1021, 416] width 159 height 15
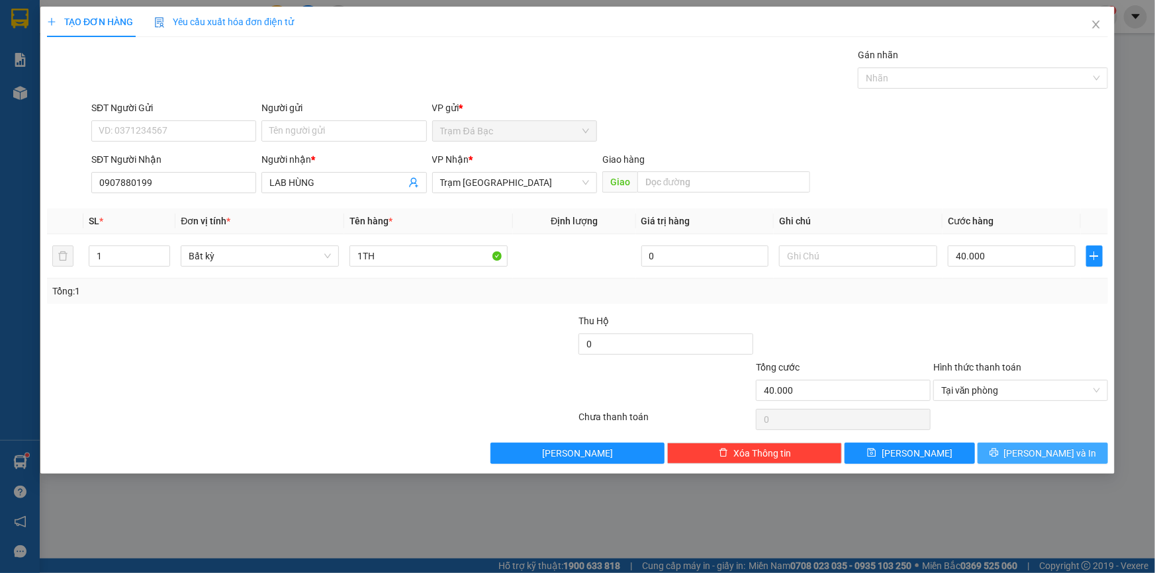
click at [1008, 446] on button "[PERSON_NAME] và In" at bounding box center [1043, 453] width 130 height 21
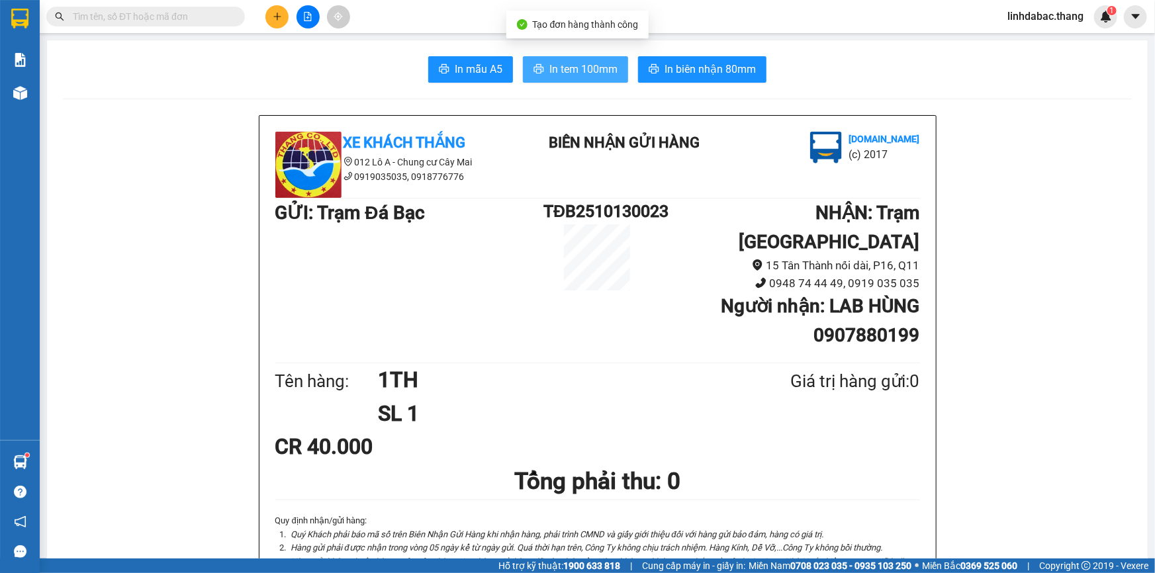
click at [601, 70] on span "In tem 100mm" at bounding box center [584, 69] width 68 height 17
click at [285, 19] on button at bounding box center [277, 16] width 23 height 23
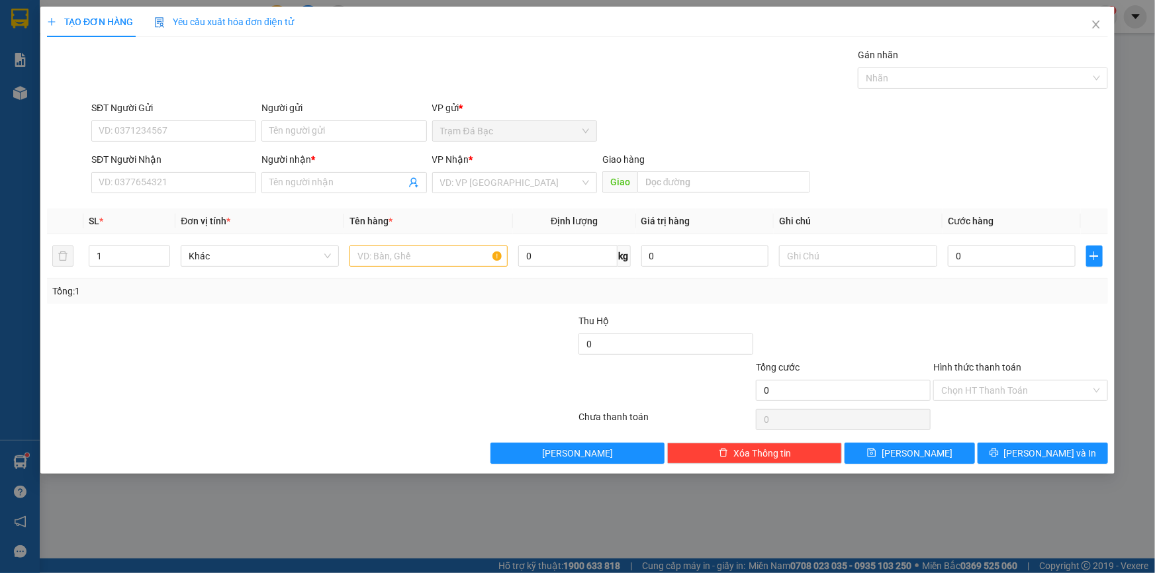
click at [203, 167] on div "SĐT Người Nhận" at bounding box center [173, 162] width 165 height 20
click at [203, 172] on input "SĐT Người Nhận" at bounding box center [173, 182] width 165 height 21
click at [195, 213] on div "0906772410 - K TEN" at bounding box center [173, 209] width 149 height 15
click at [454, 254] on input "text" at bounding box center [429, 256] width 158 height 21
click at [981, 262] on input "0" at bounding box center [1012, 256] width 128 height 21
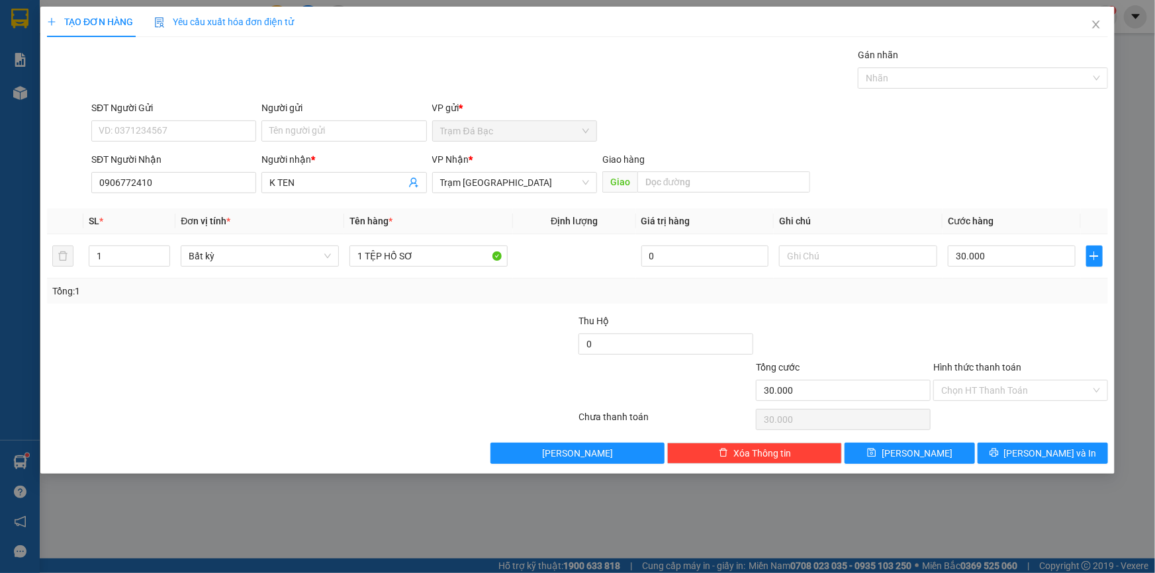
click at [931, 347] on div at bounding box center [843, 337] width 177 height 46
click at [966, 382] on input "Hình thức thanh toán" at bounding box center [1017, 391] width 150 height 20
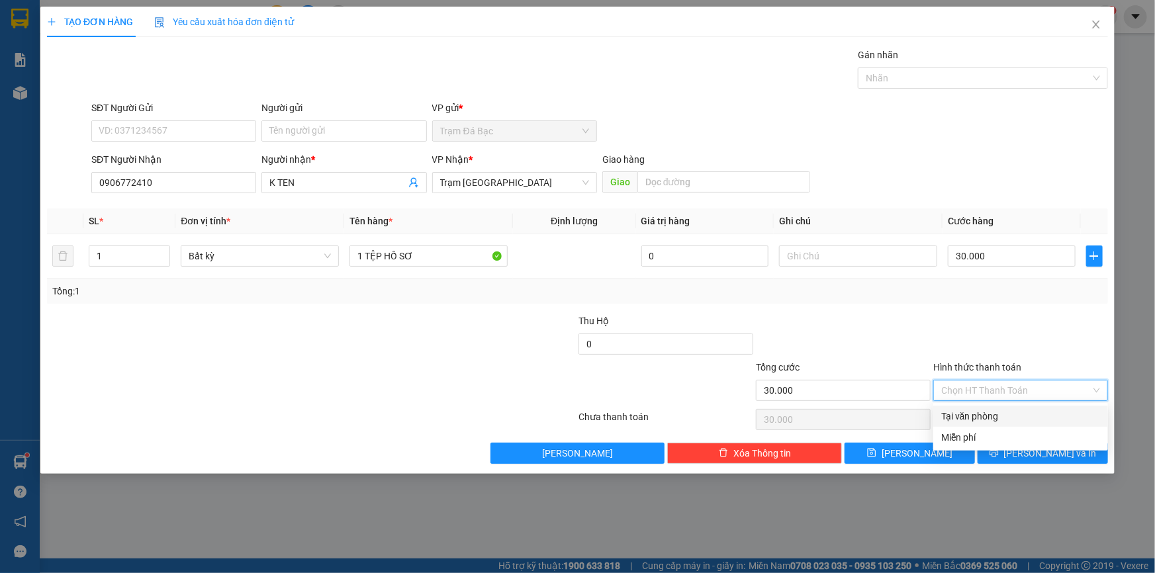
click at [957, 417] on div "Tại văn phòng" at bounding box center [1021, 416] width 159 height 15
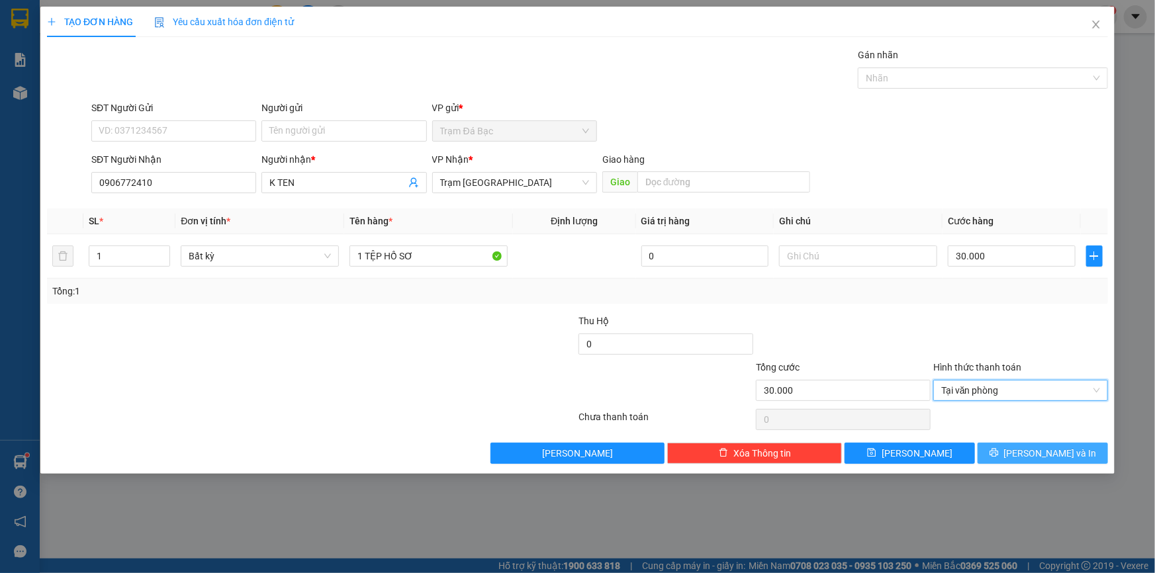
click at [1074, 446] on button "[PERSON_NAME] và In" at bounding box center [1043, 453] width 130 height 21
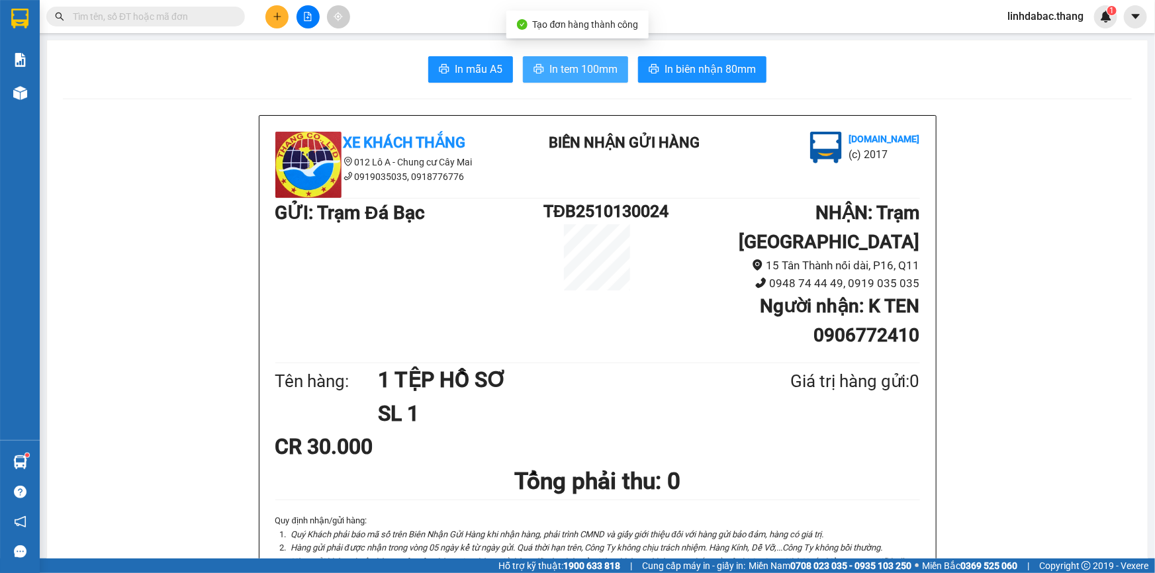
click at [534, 56] on button "In tem 100mm" at bounding box center [575, 69] width 105 height 26
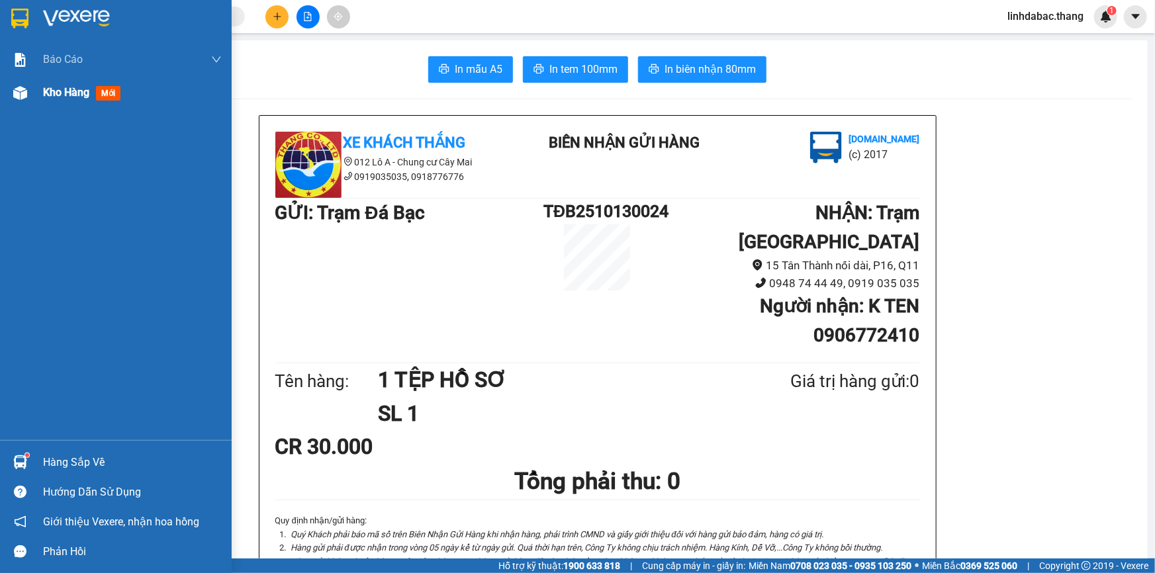
click at [68, 101] on div "Kho hàng mới" at bounding box center [132, 92] width 179 height 33
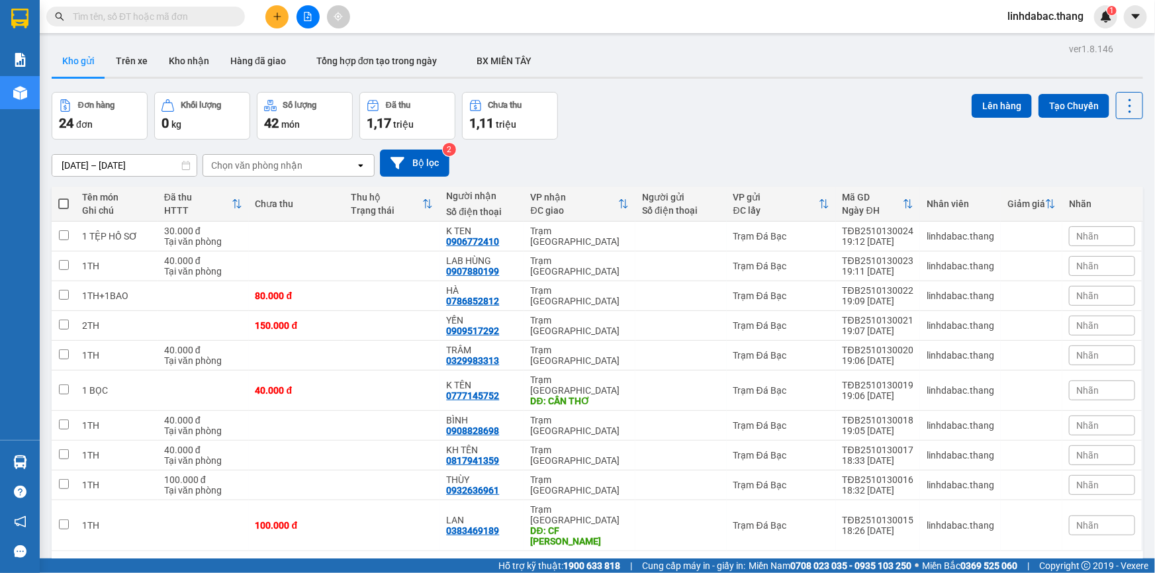
click at [1104, 562] on div "10 / trang" at bounding box center [1089, 572] width 60 height 21
click at [1087, 515] on span "100 / trang" at bounding box center [1084, 511] width 48 height 13
click at [486, 140] on div "11/10/2025 – 13/10/2025 Press the down arrow key to interact with the calendar …" at bounding box center [598, 163] width 1092 height 47
click at [490, 130] on span "1,11" at bounding box center [481, 123] width 24 height 16
click at [313, 13] on button at bounding box center [308, 16] width 23 height 23
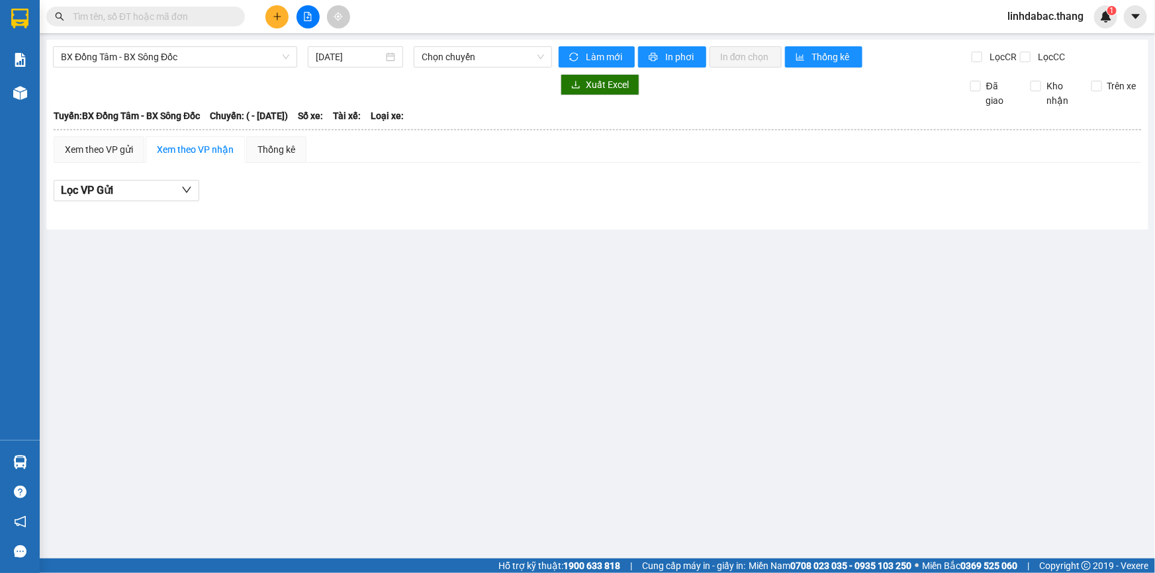
click at [228, 46] on div "BX Đồng Tâm - BX Sông Đốc 13/10/2025 Chọn chuyến Làm mới In phơi In đơn chọn Th…" at bounding box center [597, 135] width 1102 height 190
click at [228, 58] on span "BX Đồng Tâm - BX Sông Đốc" at bounding box center [175, 57] width 228 height 20
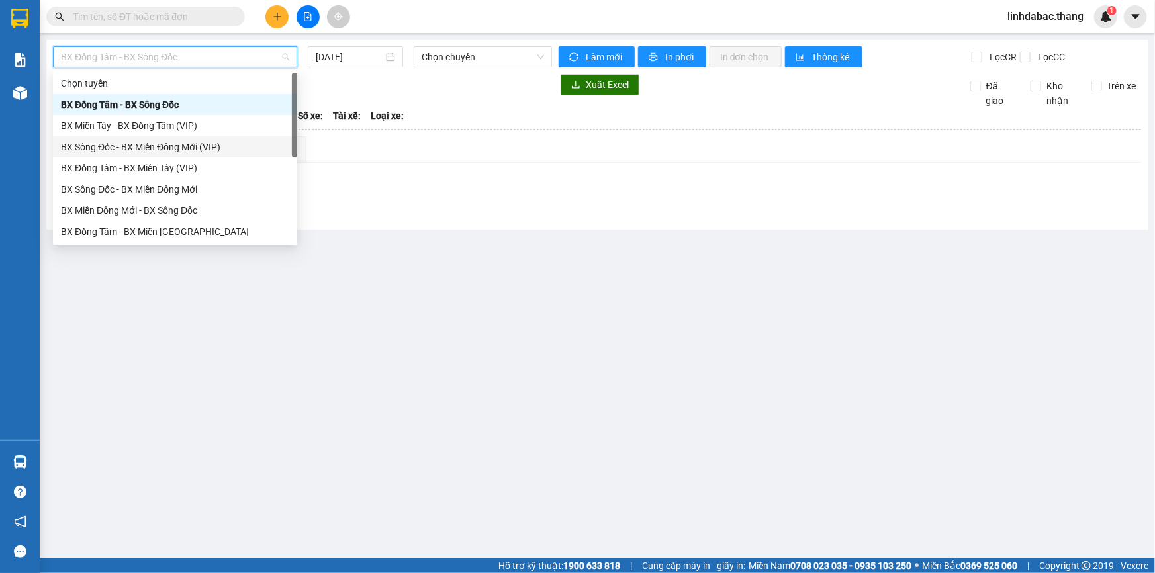
scroll to position [121, 0]
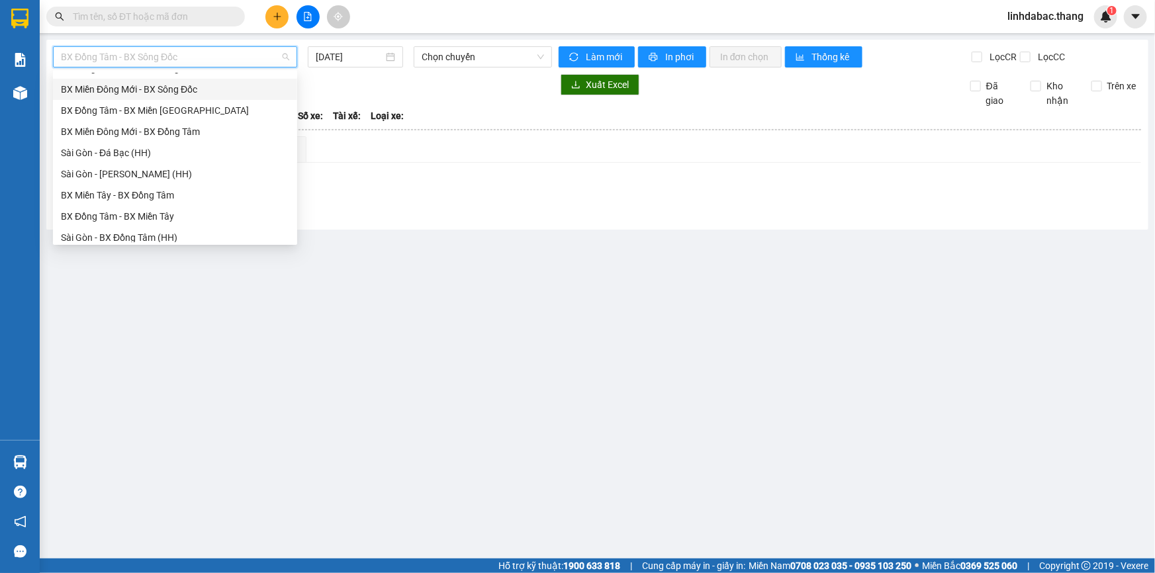
click at [137, 89] on div "BX Miền Đông Mới - BX Sông Đốc" at bounding box center [175, 89] width 228 height 15
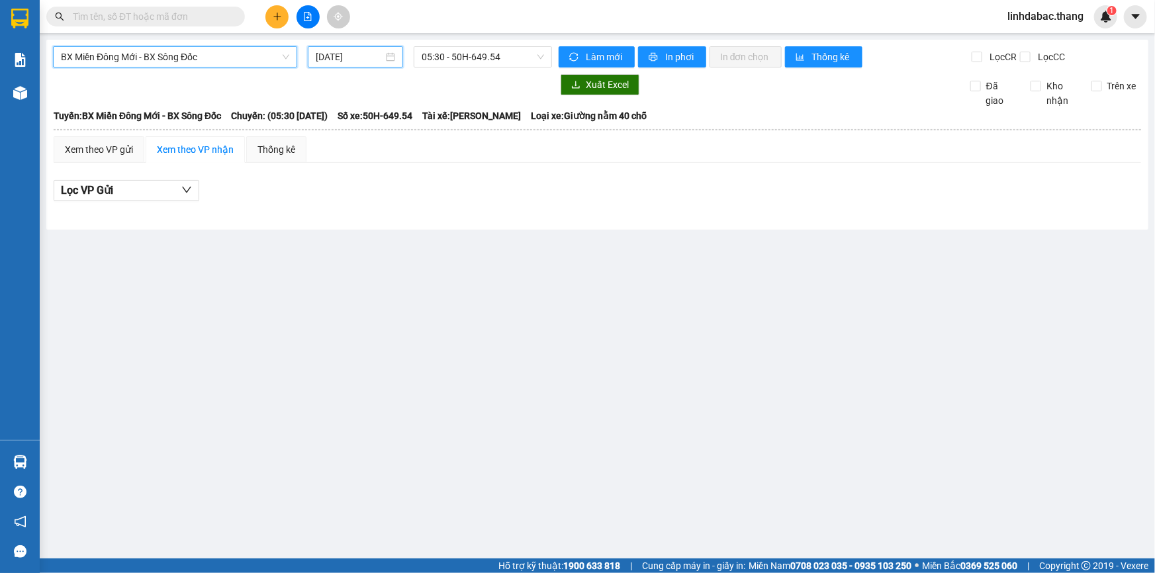
click at [335, 56] on input "[DATE]" at bounding box center [350, 57] width 68 height 15
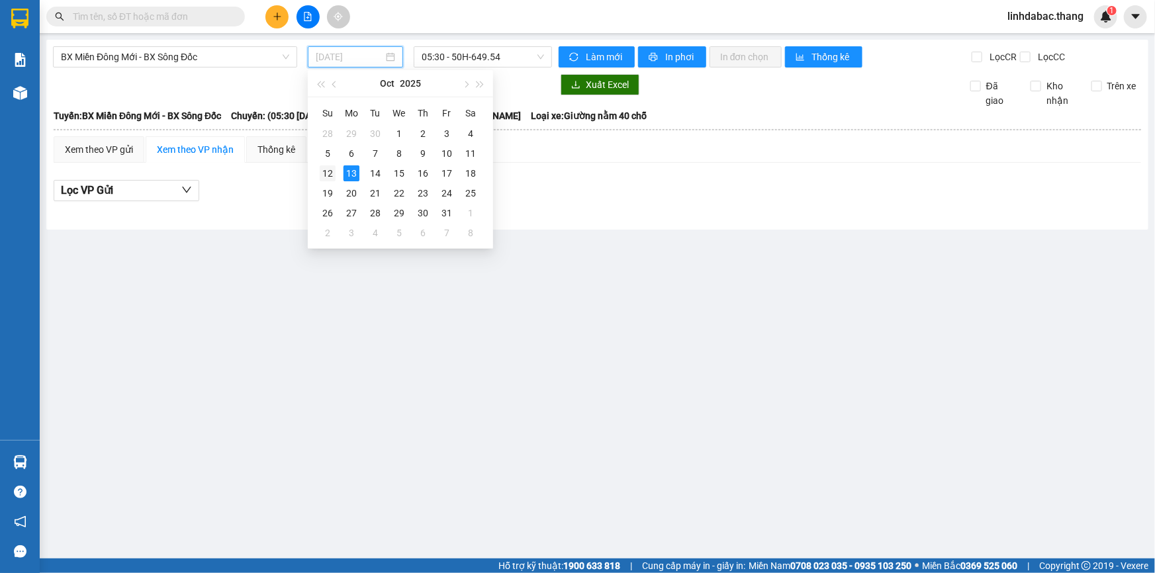
click at [332, 173] on div "12" at bounding box center [328, 174] width 16 height 16
type input "12/10/2025"
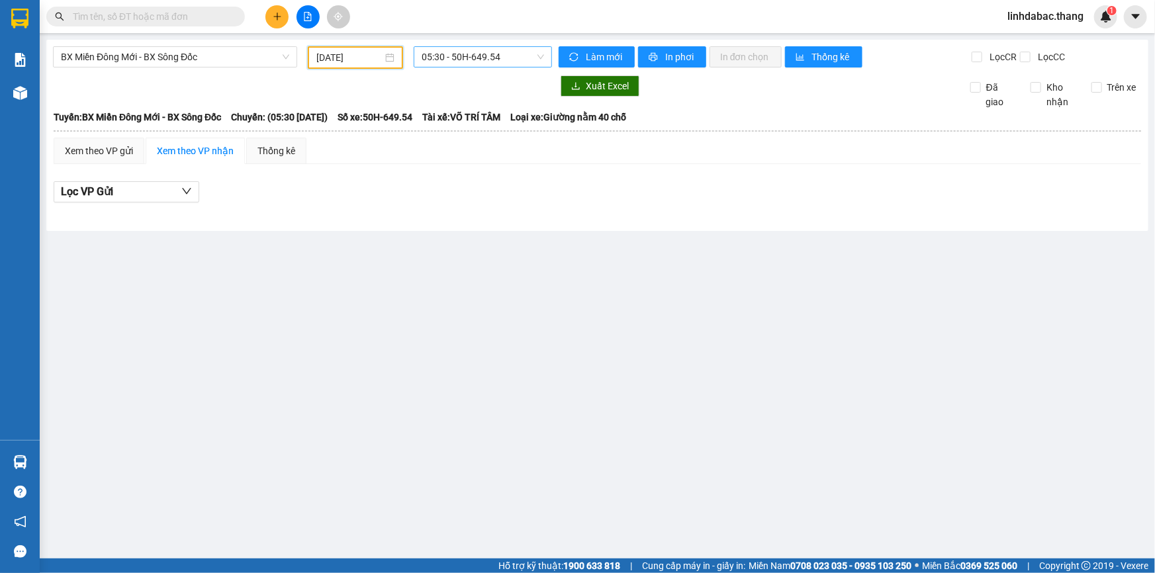
click at [458, 60] on span "05:30 - 50H-649.54" at bounding box center [483, 57] width 122 height 20
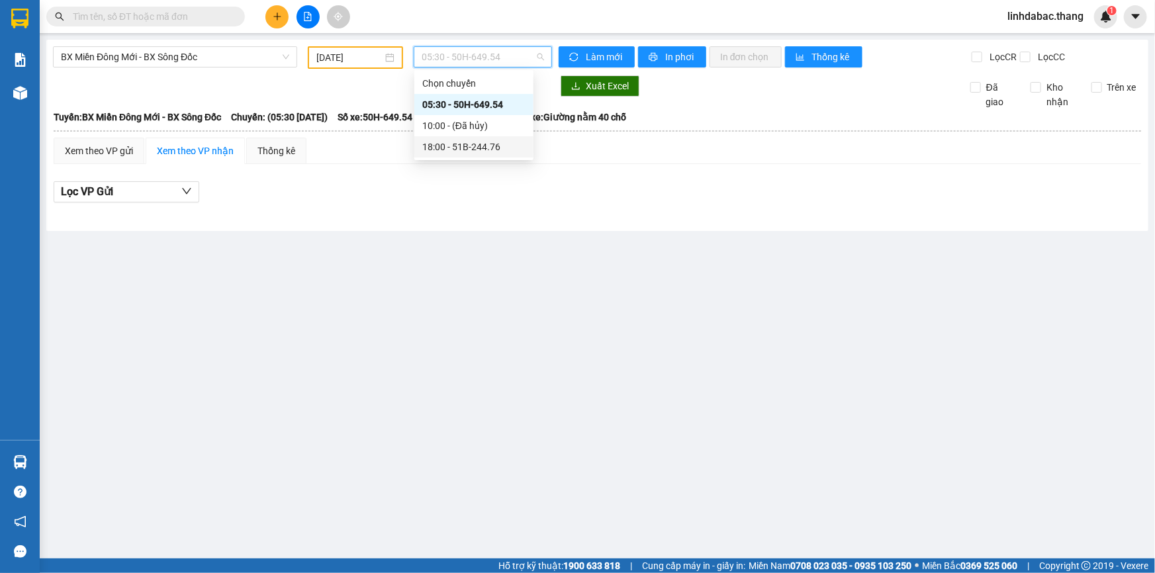
click at [454, 152] on div "18:00 - 51B-244.76" at bounding box center [473, 147] width 103 height 15
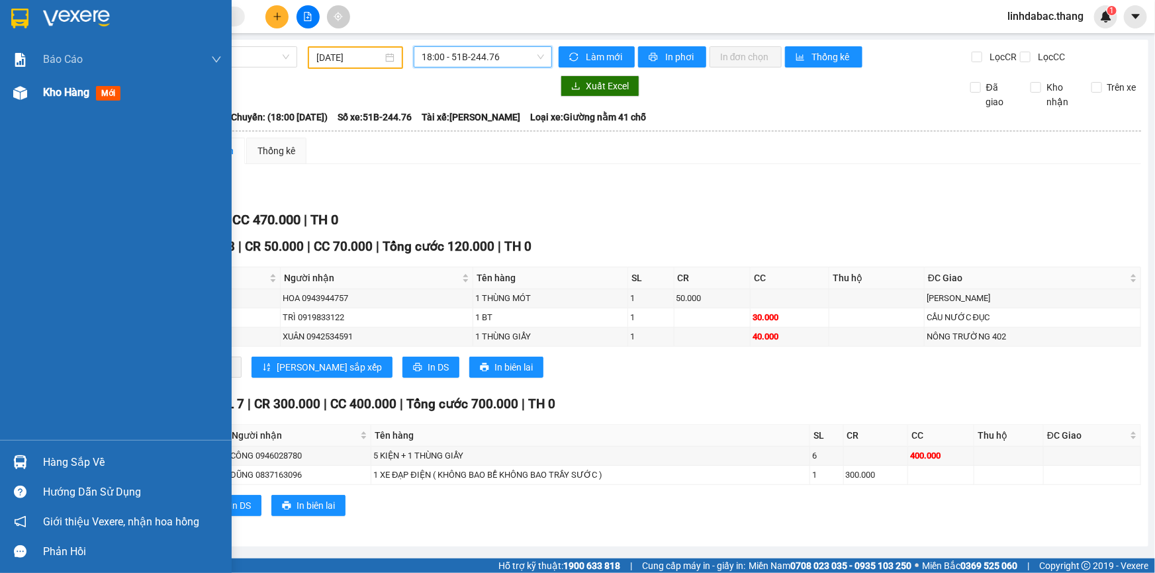
click at [121, 99] on span "mới" at bounding box center [108, 93] width 24 height 15
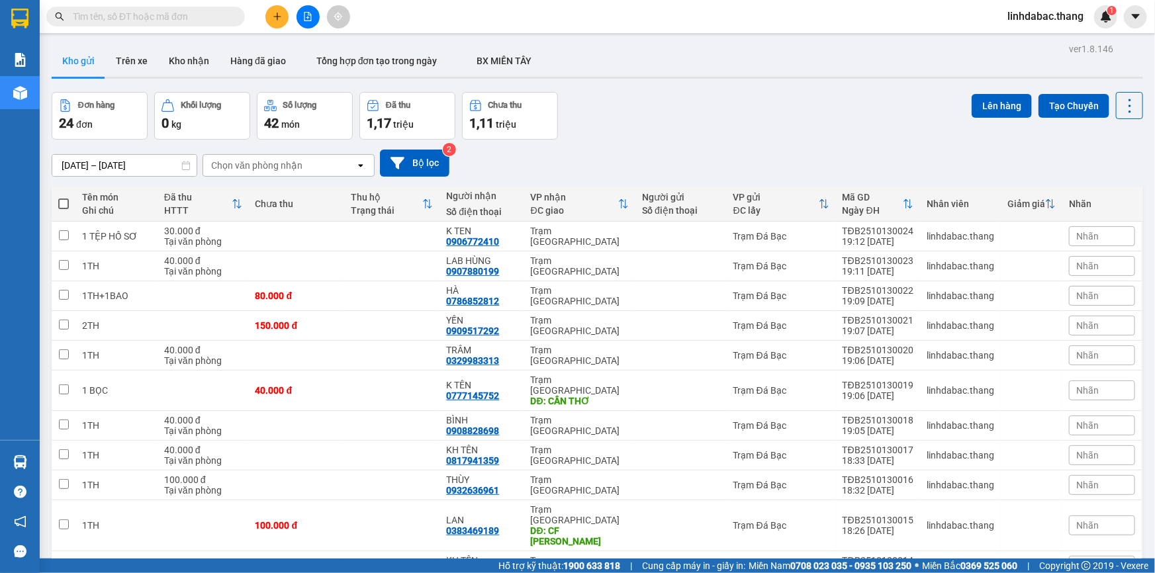
click at [60, 201] on span at bounding box center [63, 204] width 11 height 11
click at [64, 197] on input "checkbox" at bounding box center [64, 197] width 0 height 0
checkbox input "true"
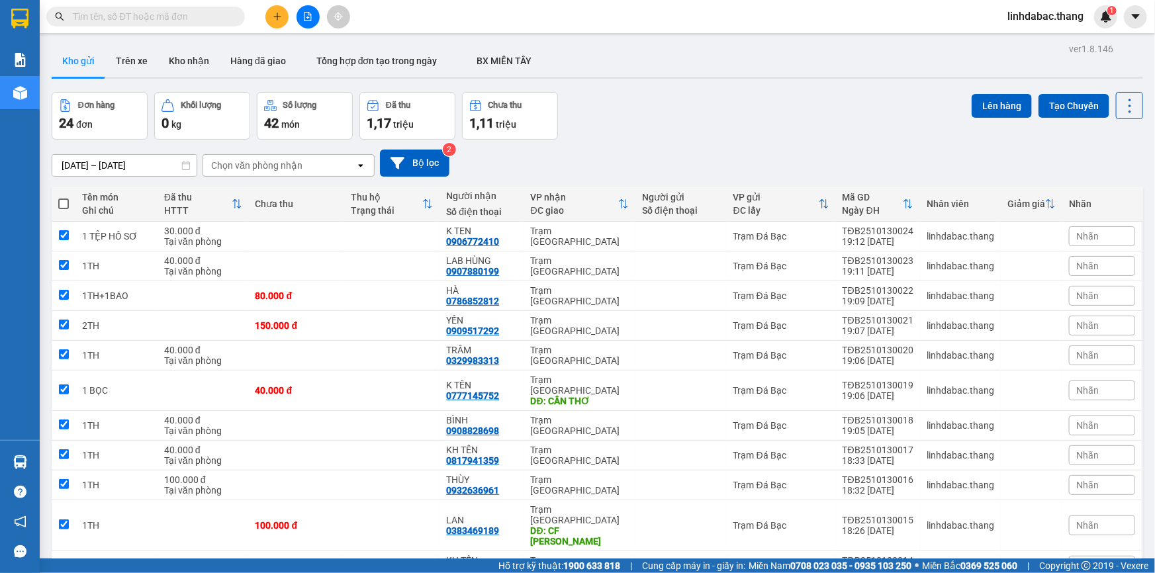
checkbox input "true"
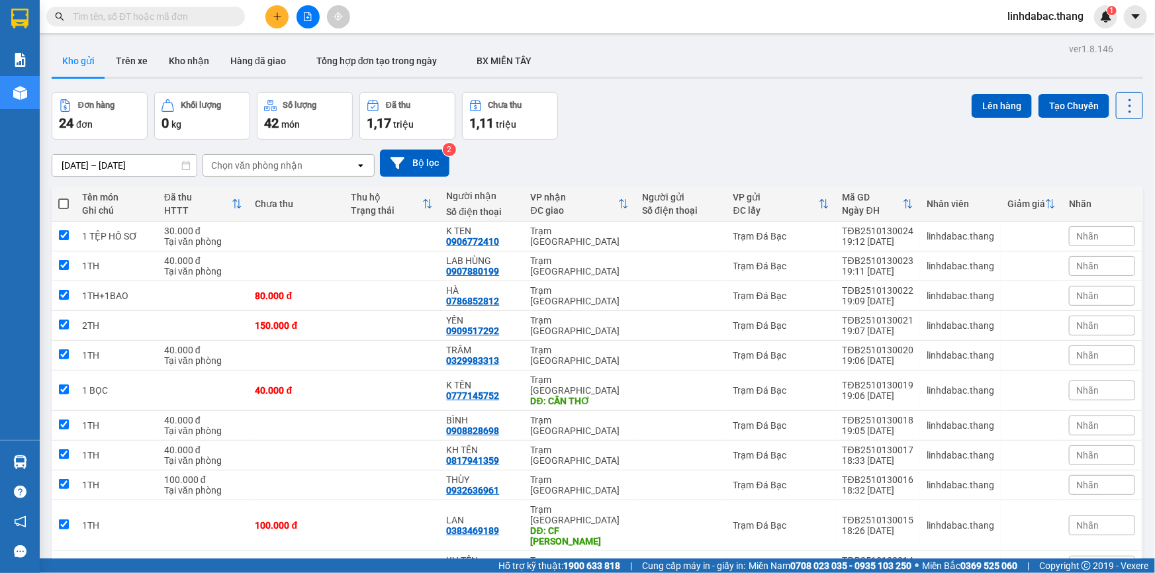
checkbox input "true"
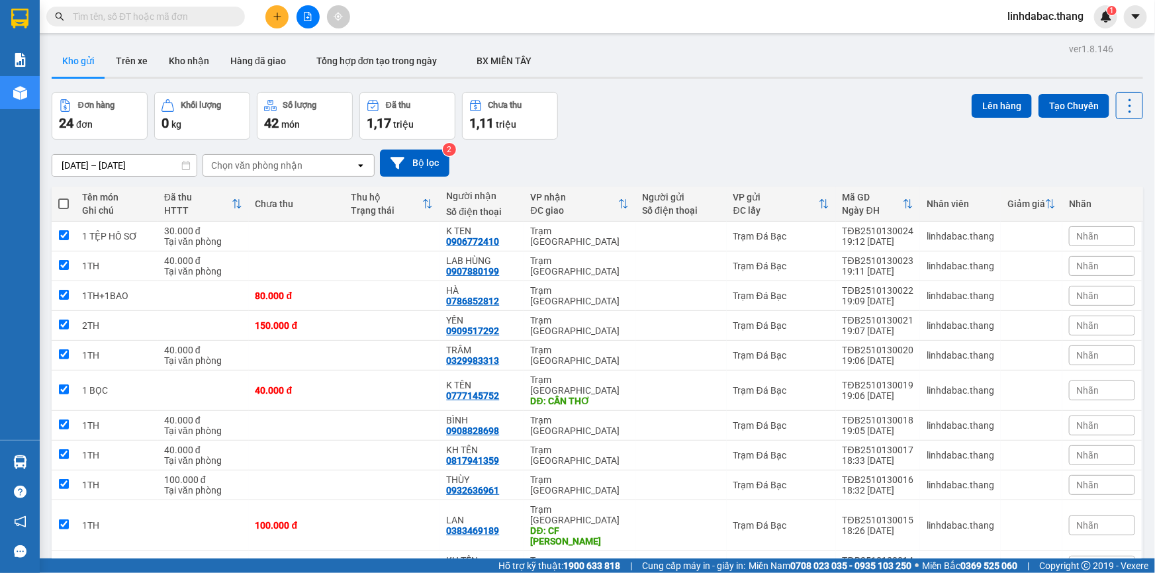
checkbox input "true"
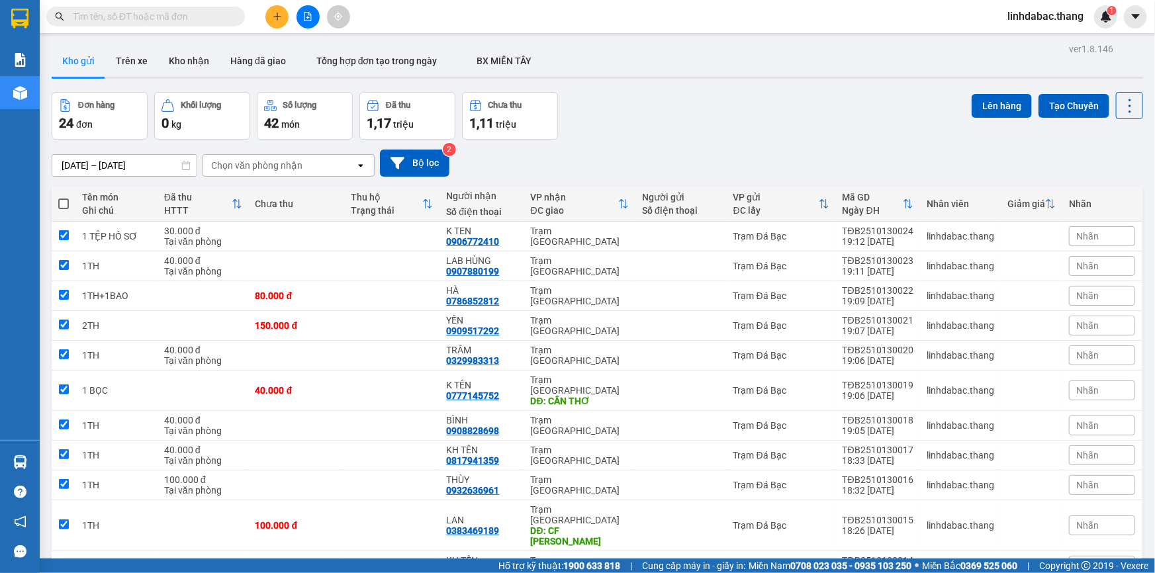
checkbox input "true"
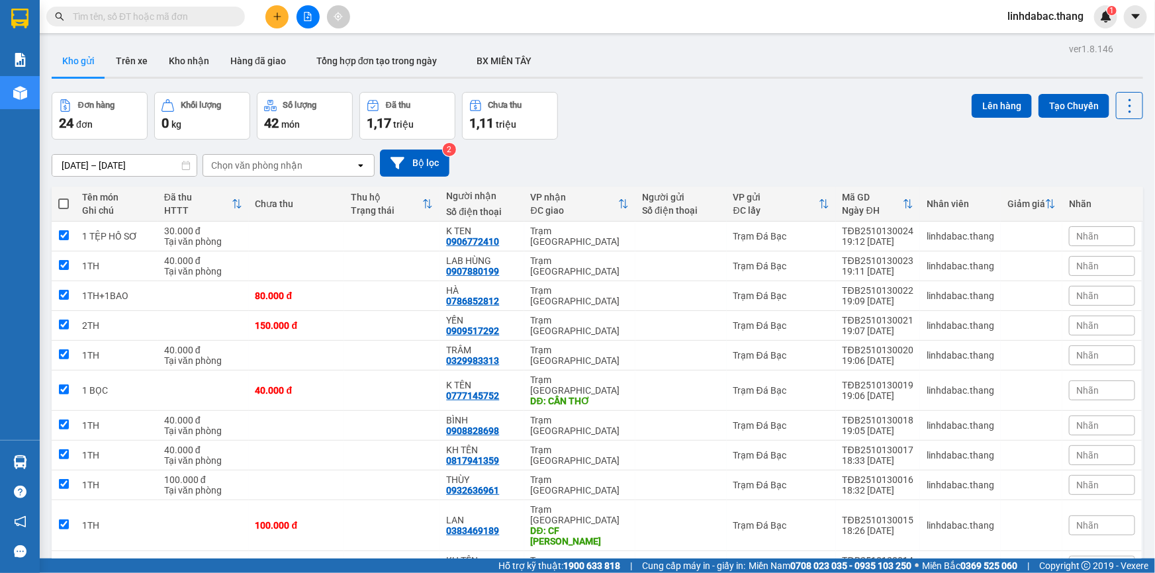
checkbox input "true"
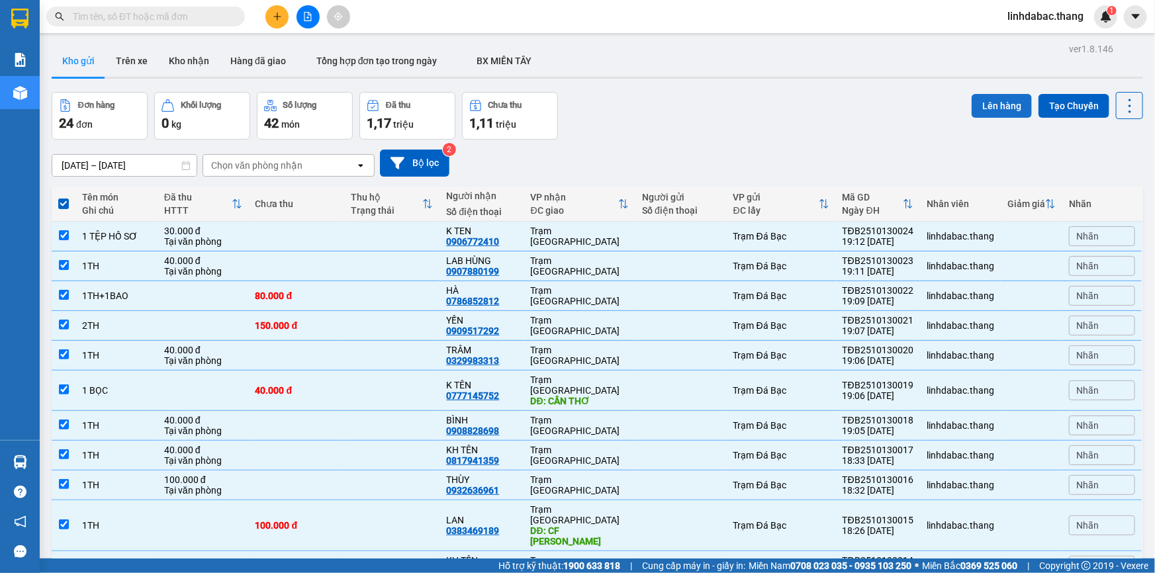
click at [977, 113] on button "Lên hàng" at bounding box center [1002, 106] width 60 height 24
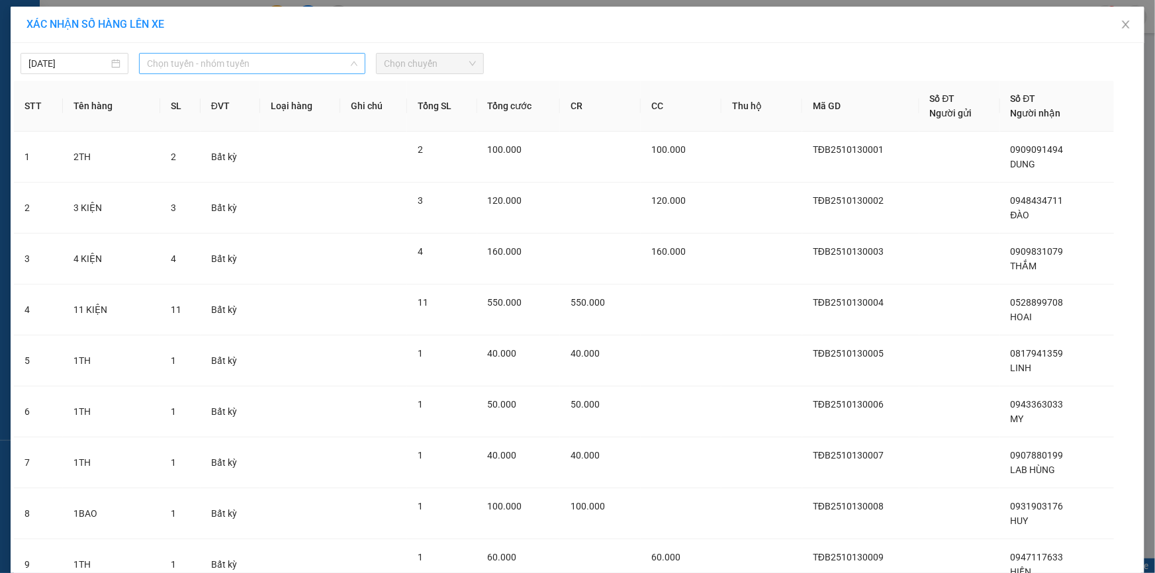
click at [254, 66] on span "Chọn tuyến - nhóm tuyến" at bounding box center [252, 64] width 211 height 20
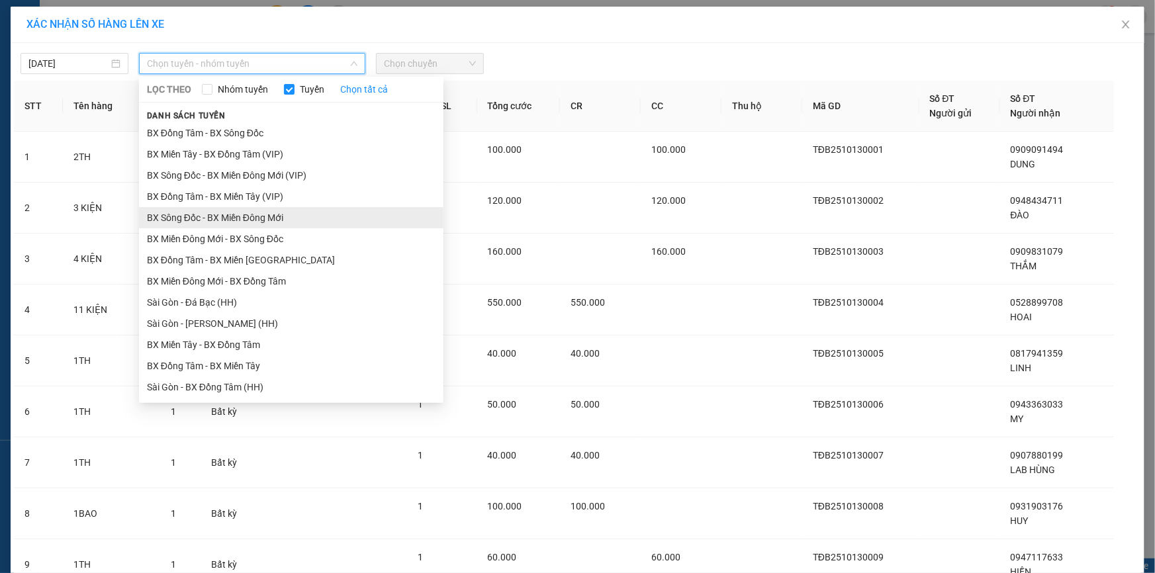
click at [181, 217] on li "BX Sông Đốc - BX Miền Đông Mới" at bounding box center [291, 217] width 305 height 21
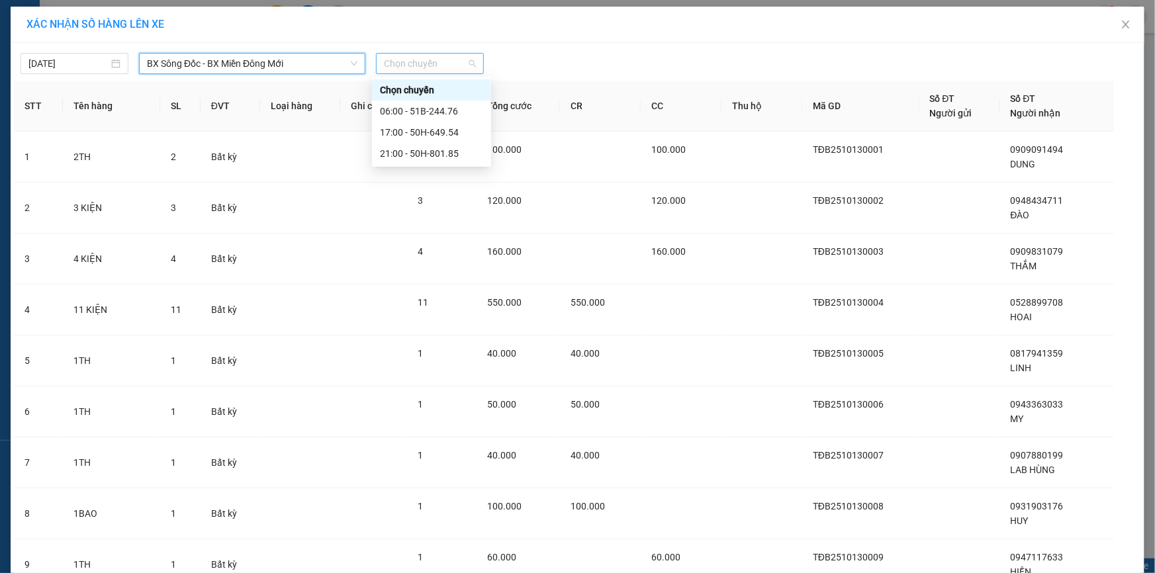
click at [429, 58] on span "Chọn chuyến" at bounding box center [430, 64] width 92 height 20
click at [419, 138] on div "17:00 - 50H-649.54" at bounding box center [431, 132] width 103 height 15
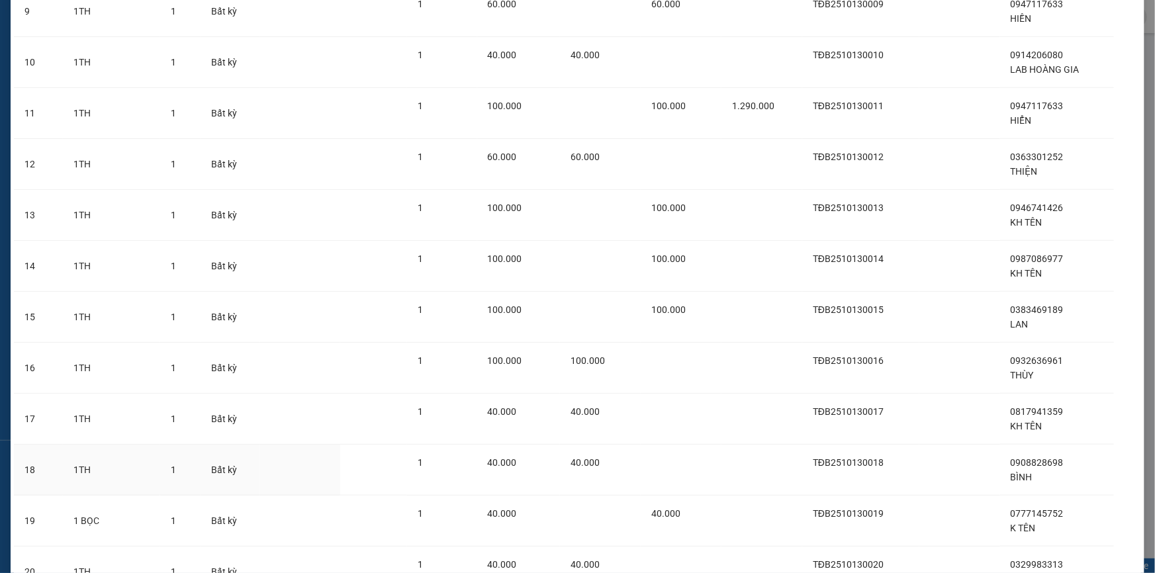
scroll to position [885, 0]
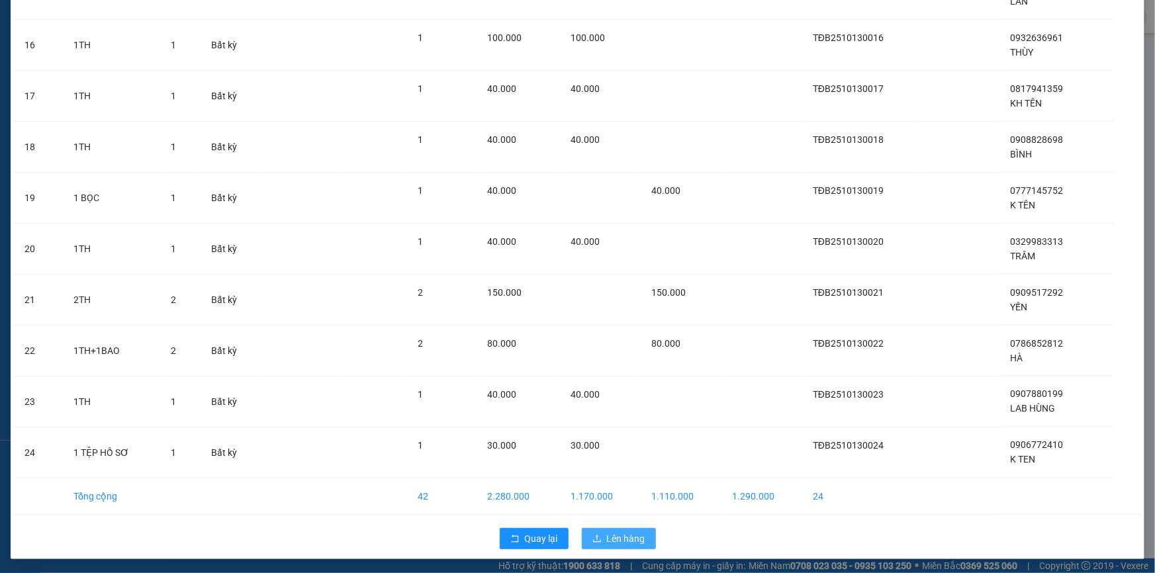
click at [597, 536] on icon "upload" at bounding box center [597, 538] width 9 height 9
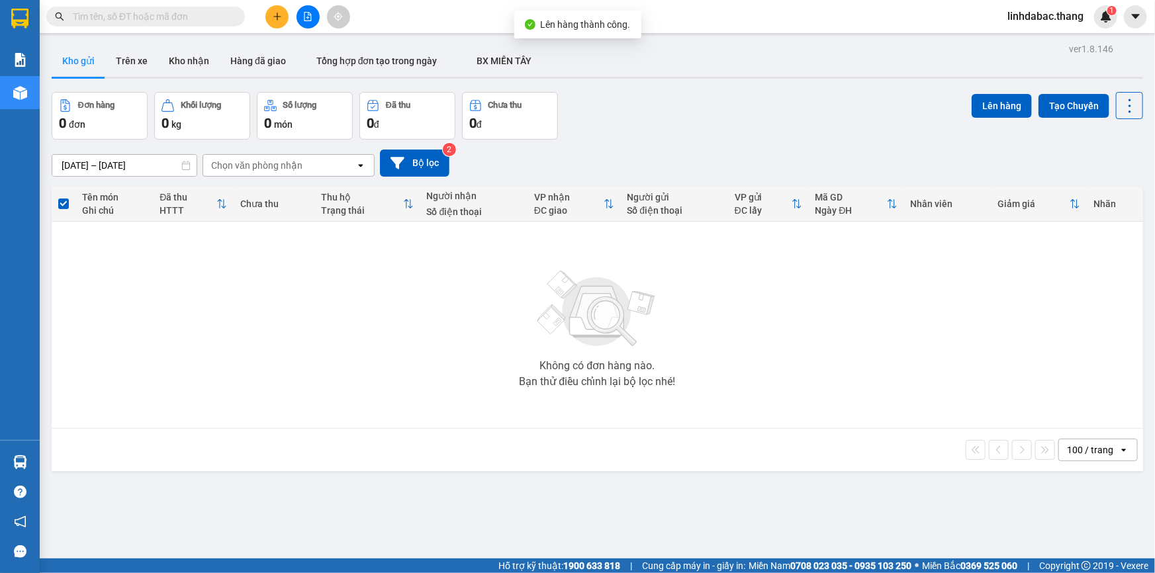
click at [1045, 23] on span "linhdabac.thang" at bounding box center [1045, 16] width 97 height 17
click at [1105, 16] on img at bounding box center [1106, 17] width 12 height 12
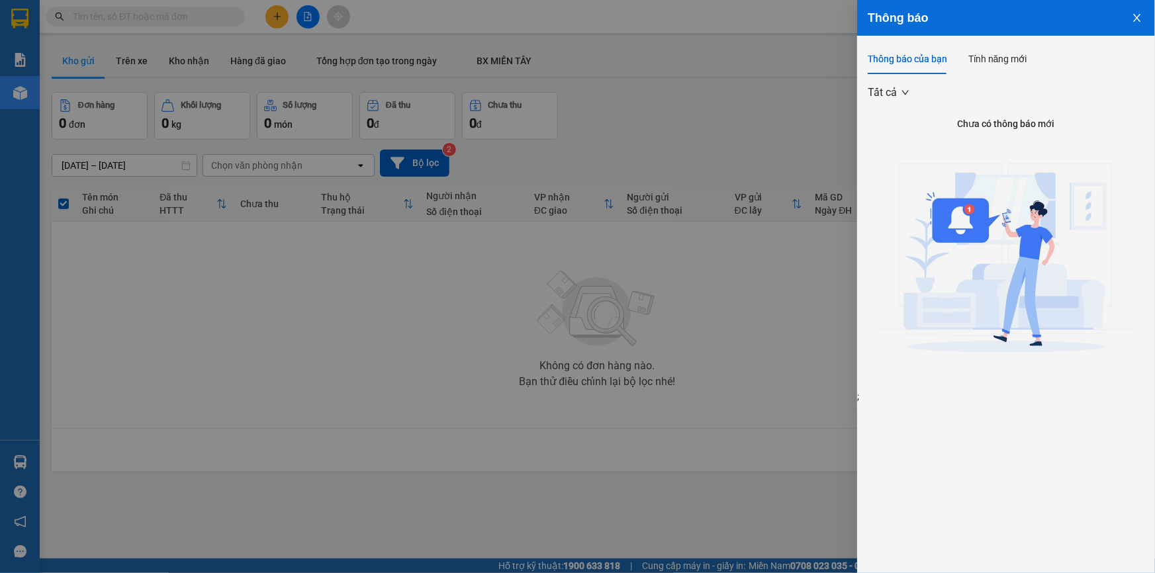
click at [1138, 19] on icon "close" at bounding box center [1137, 18] width 11 height 11
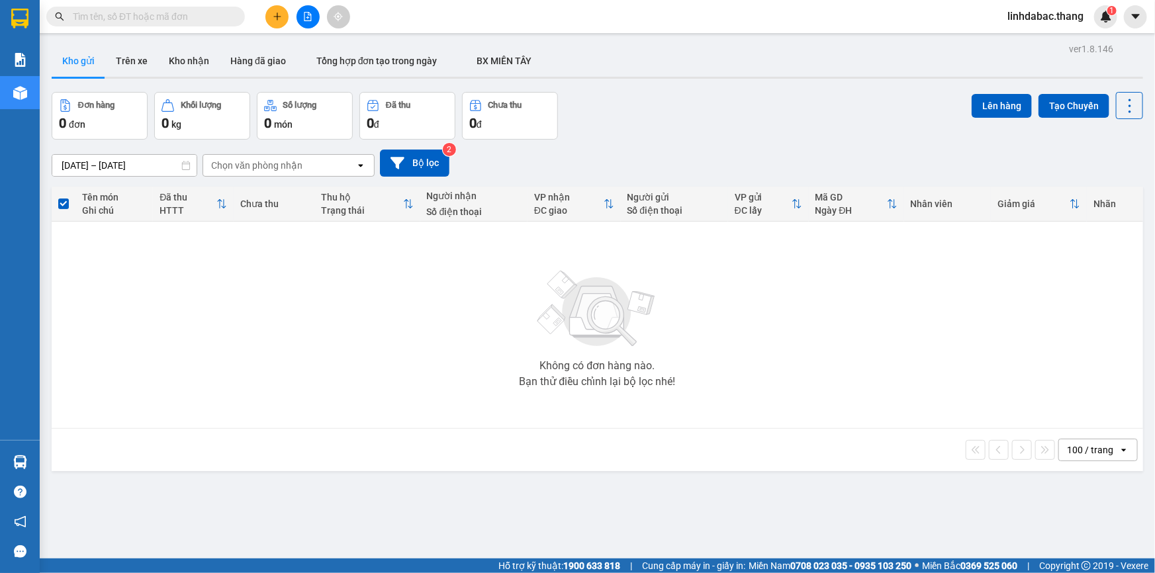
click at [1056, 17] on span "linhdabac.thang" at bounding box center [1045, 16] width 97 height 17
click at [940, 58] on div "Kho gửi Trên xe Kho nhận Hàng đã giao Tổng hợp đơn tạo trong ngày BX MIỀN TÂY" at bounding box center [598, 62] width 1092 height 35
